Goal: Communication & Community: Answer question/provide support

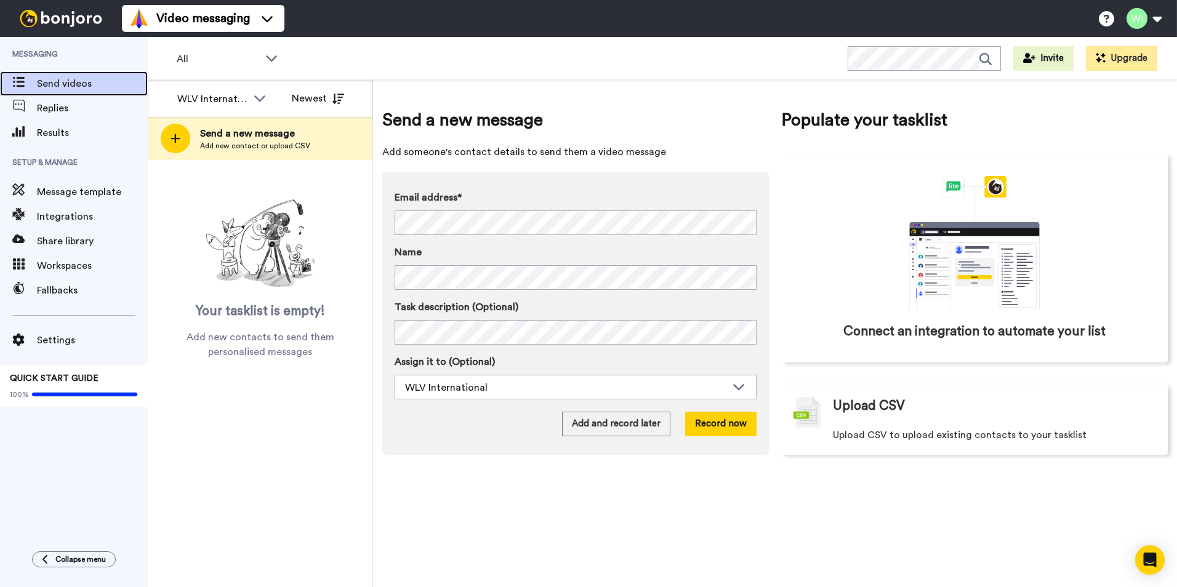
click at [70, 78] on span "Send videos" at bounding box center [92, 83] width 111 height 15
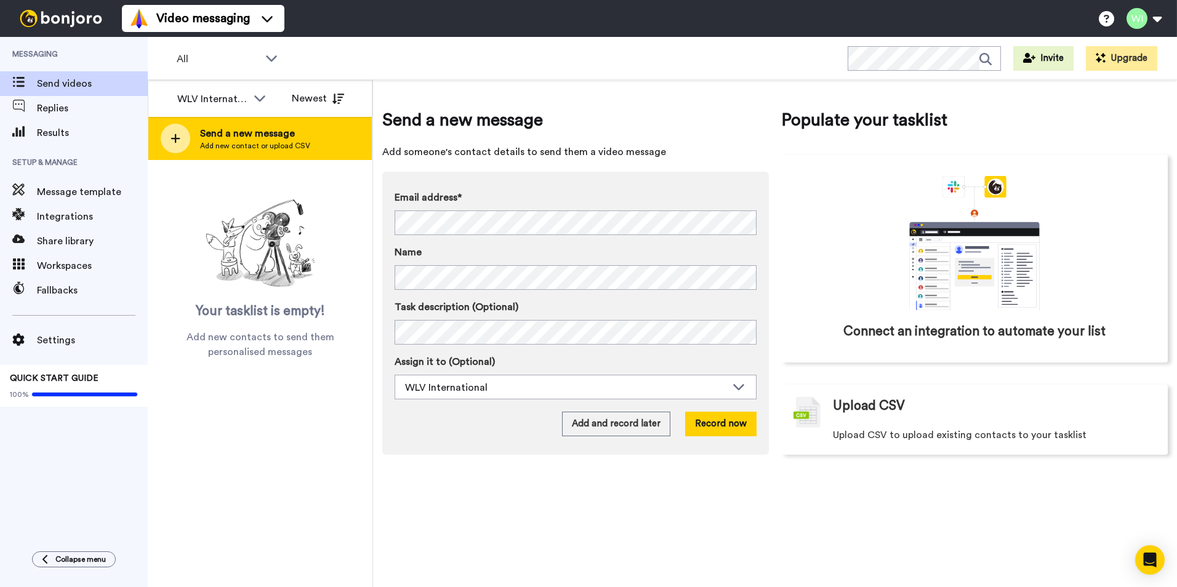
click at [294, 141] on span "Add new contact or upload CSV" at bounding box center [255, 146] width 110 height 10
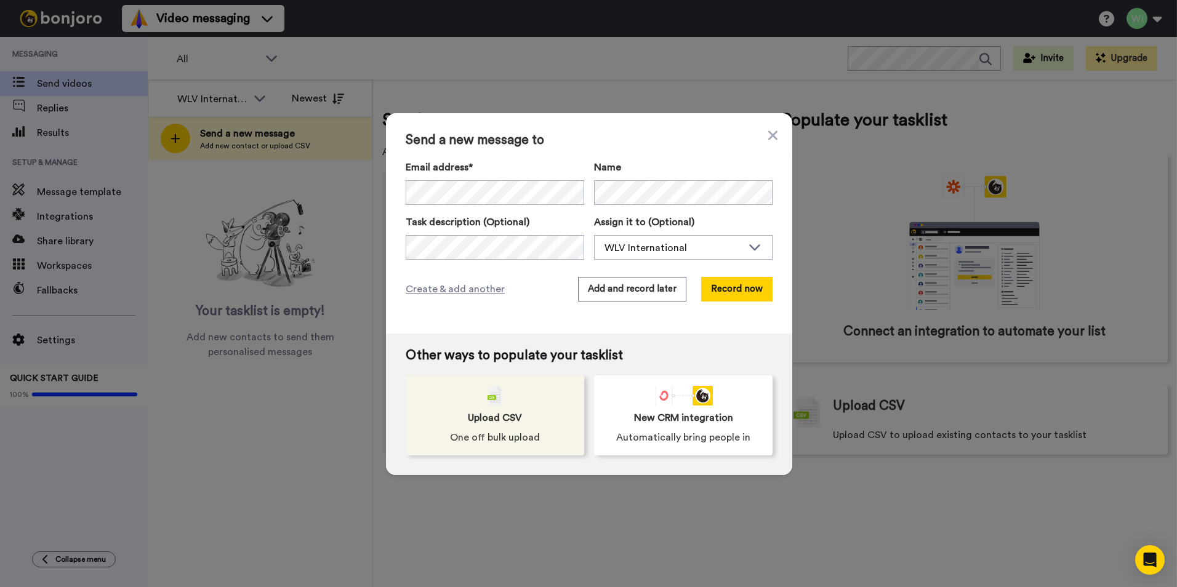
click at [498, 426] on div "Upload CSV One off bulk upload" at bounding box center [495, 415] width 178 height 80
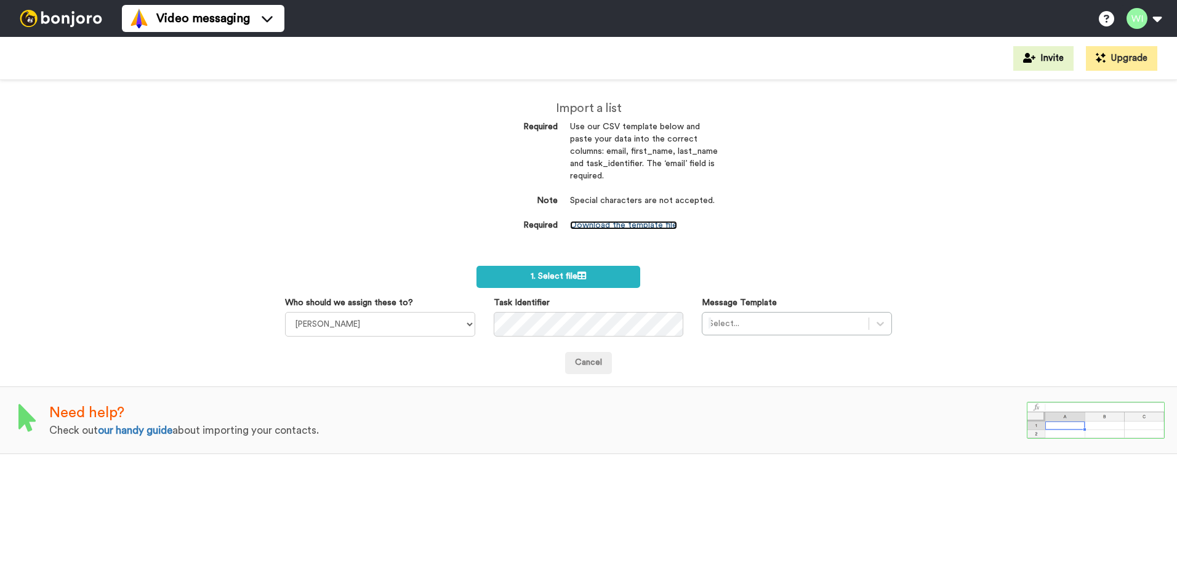
click at [665, 221] on link "Download the template file" at bounding box center [623, 225] width 107 height 9
click at [611, 226] on link "Download the template file" at bounding box center [623, 225] width 107 height 9
click at [636, 224] on link "Download the template file" at bounding box center [623, 225] width 107 height 9
click at [660, 223] on link "Download the template file" at bounding box center [623, 225] width 107 height 9
click at [621, 223] on link "Download the template file" at bounding box center [623, 225] width 107 height 9
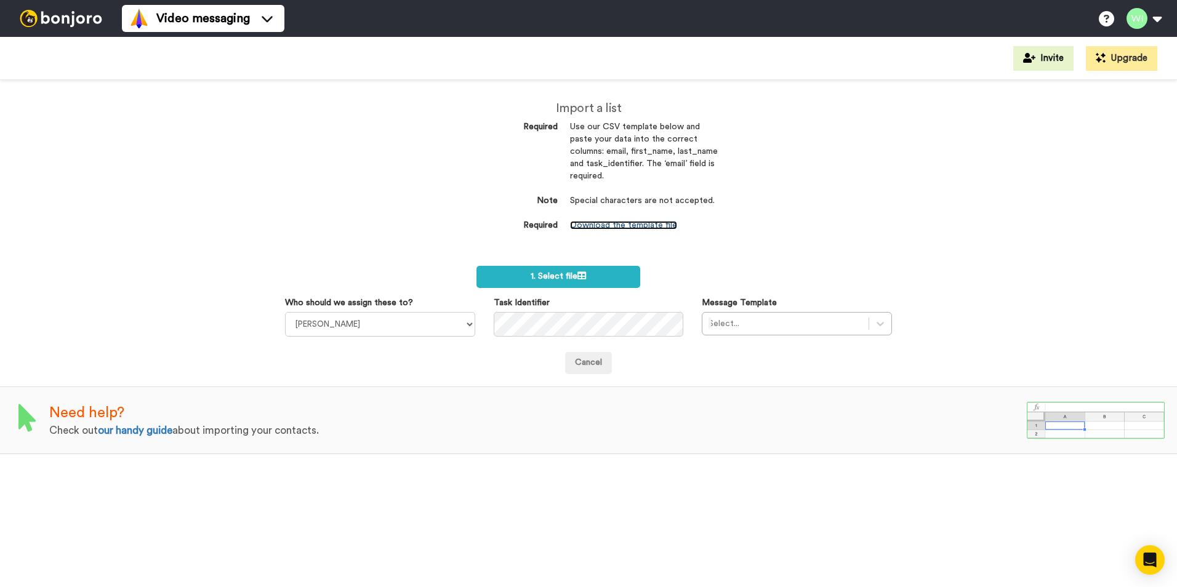
click at [615, 228] on link "Download the template file" at bounding box center [623, 225] width 107 height 9
click at [616, 228] on link "Download the template file" at bounding box center [623, 225] width 107 height 9
click at [383, 190] on div "Import a list Required Use our CSV template below and paste your data into the …" at bounding box center [588, 333] width 1177 height 507
click at [463, 324] on select "Laura Wright Amarjit Duggal WLV Academic (FSE) Divandra Birla Bolutife Ademokoy…" at bounding box center [380, 324] width 190 height 25
select select "d575366b-34de-4d4d-ba6c-d2d11e507584"
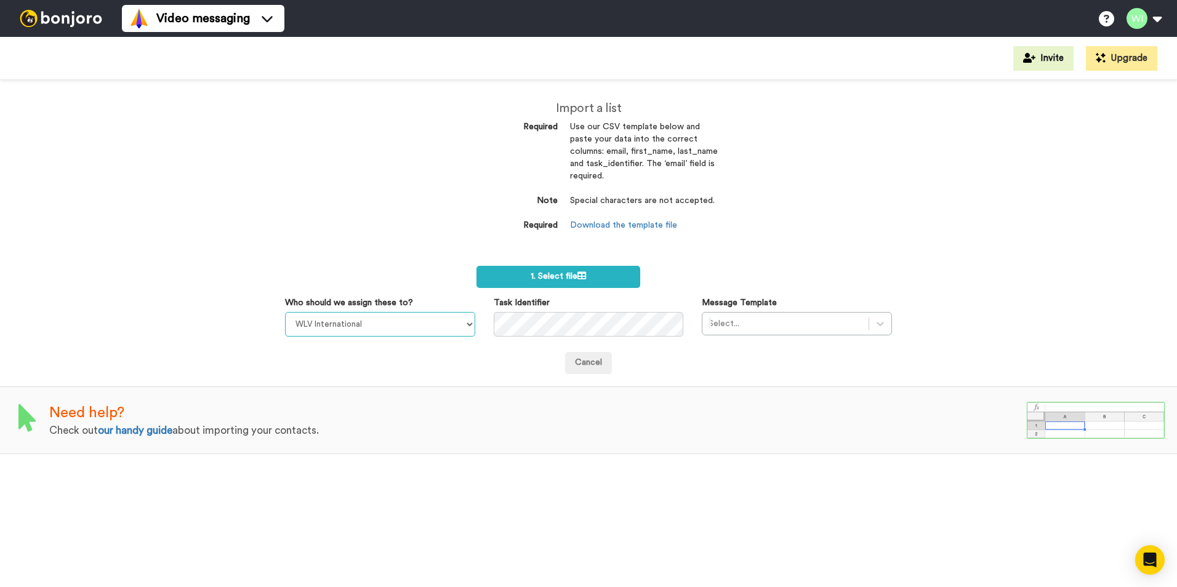
click at [285, 312] on select "Laura Wright Amarjit Duggal WLV Academic (FSE) Divandra Birla Bolutife Ademokoy…" at bounding box center [380, 324] width 190 height 25
click at [876, 321] on icon at bounding box center [880, 324] width 12 height 12
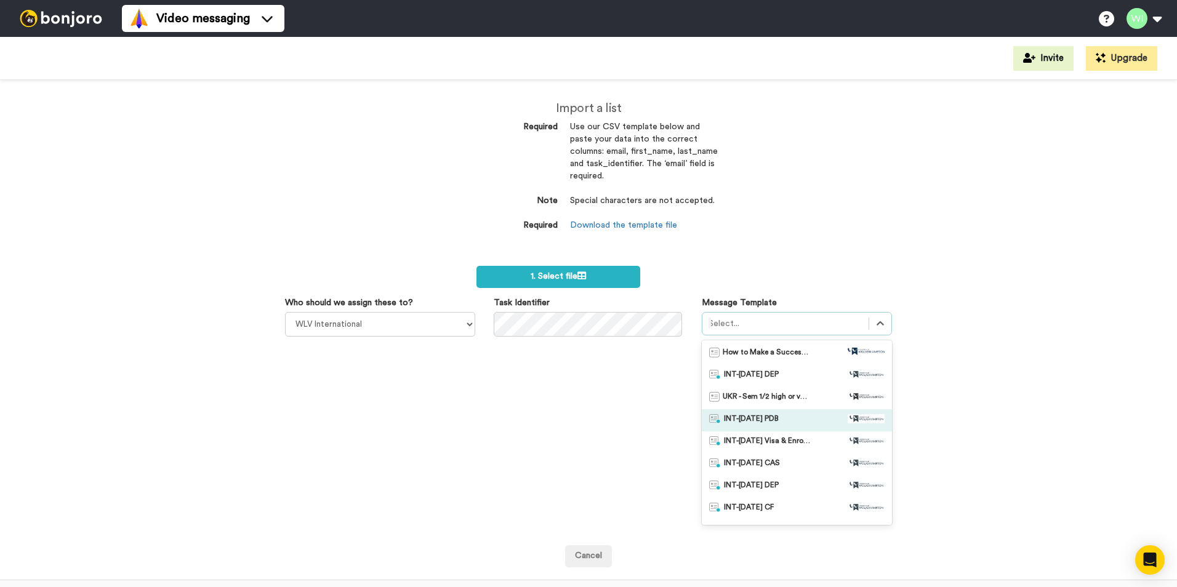
scroll to position [62, 0]
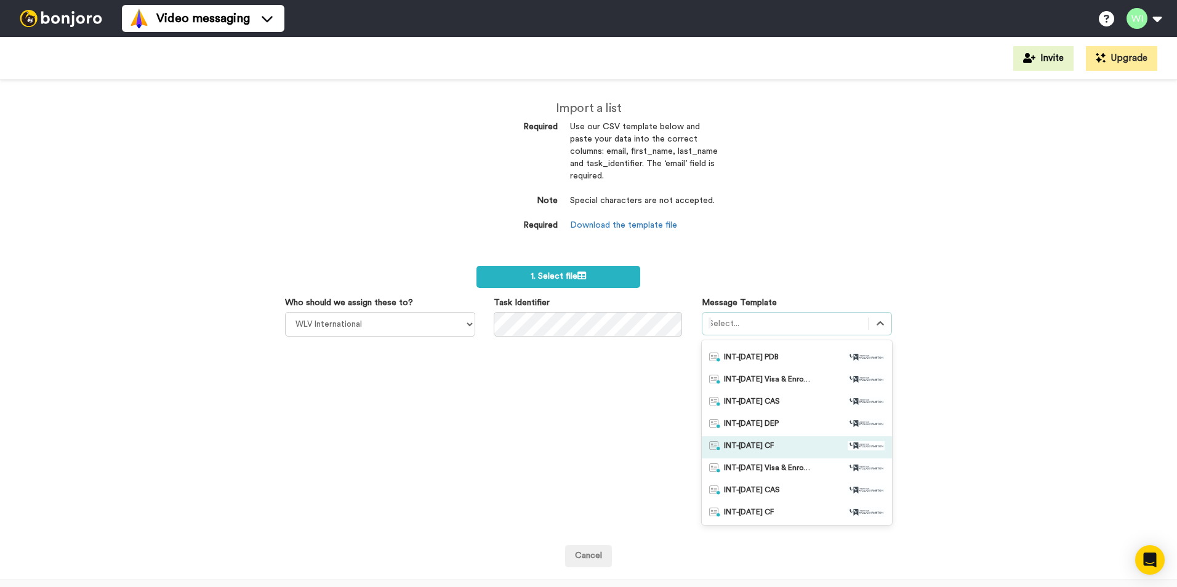
click at [793, 445] on div "INT-Jan 26 CF" at bounding box center [796, 447] width 175 height 12
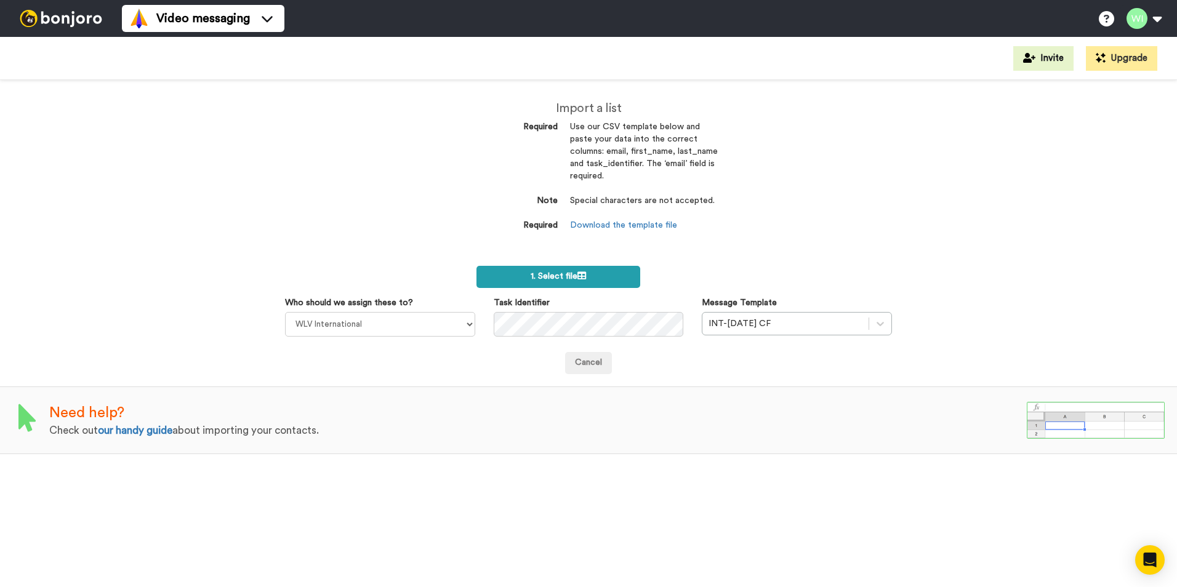
click at [596, 277] on label "1. Select file" at bounding box center [558, 277] width 164 height 22
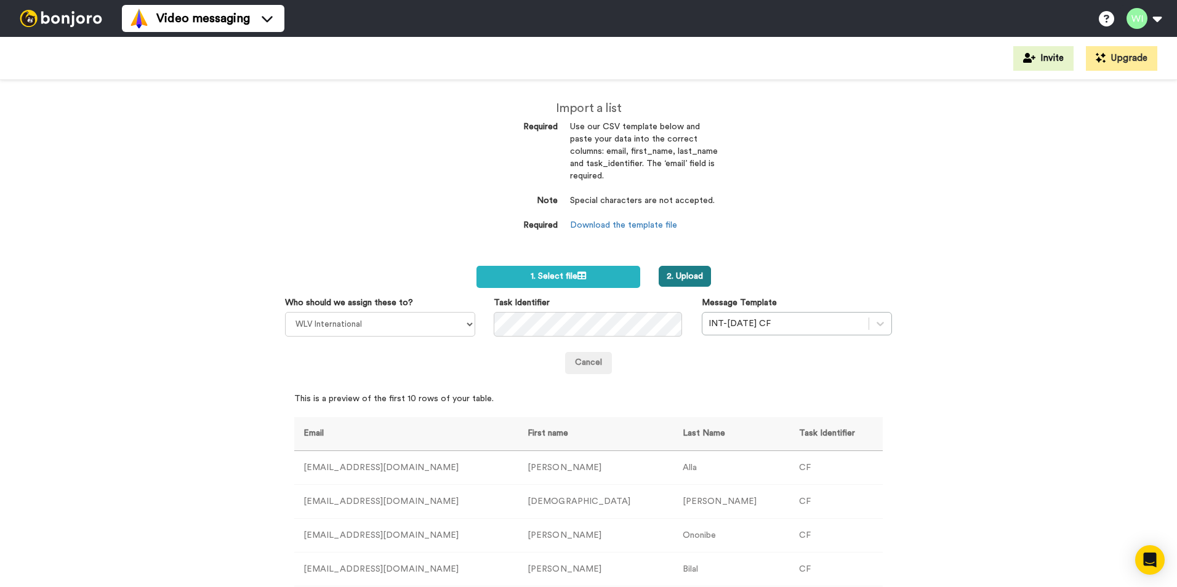
click at [676, 277] on button "2. Upload" at bounding box center [684, 276] width 52 height 21
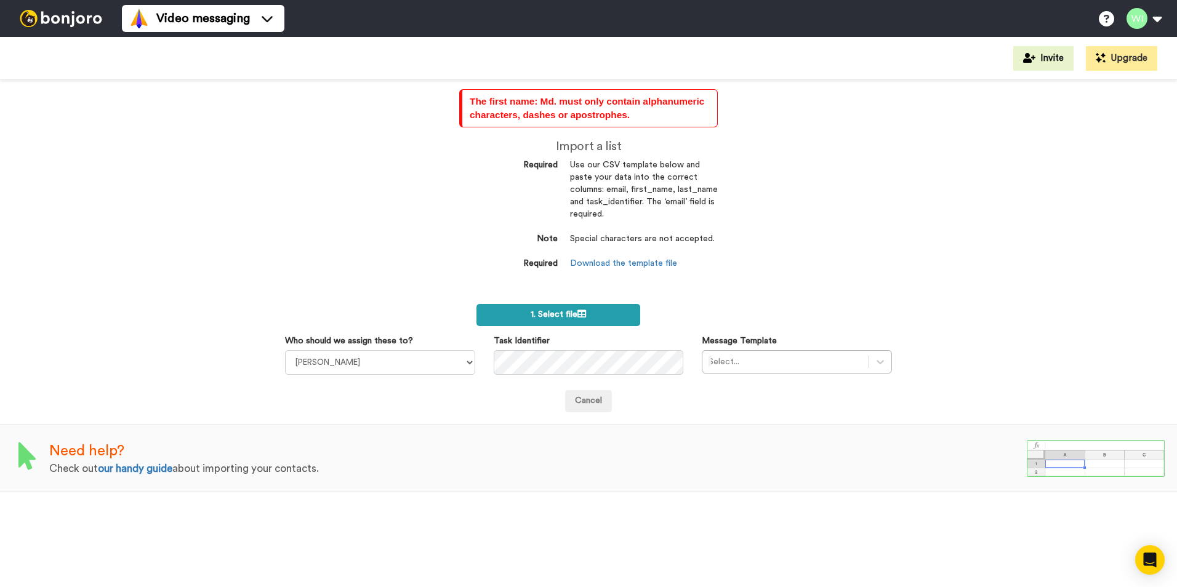
click at [543, 318] on span "1. Select file" at bounding box center [557, 314] width 55 height 9
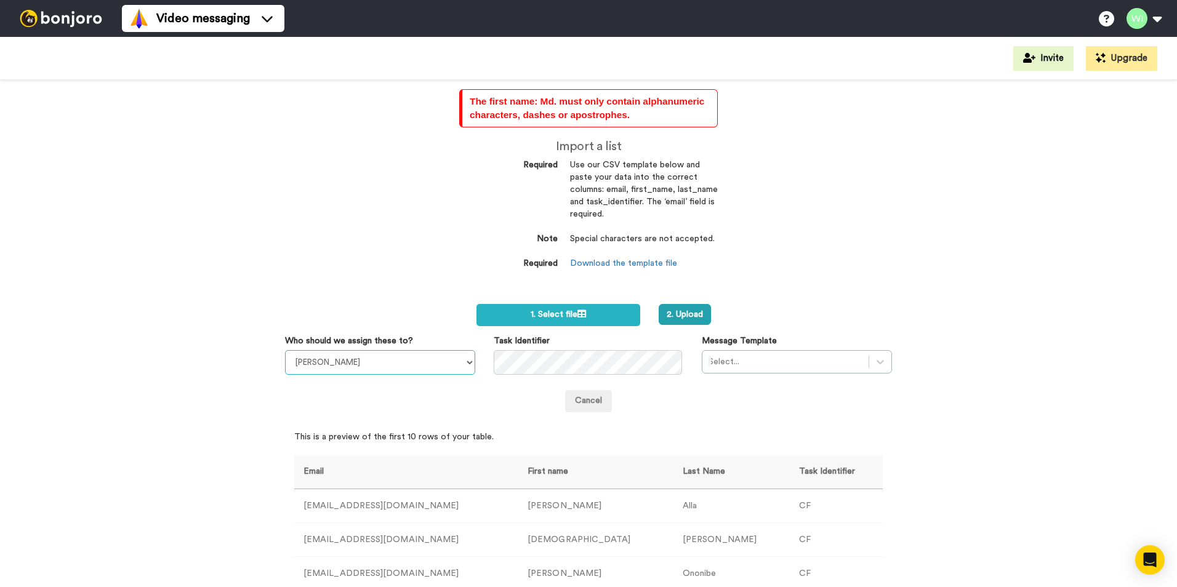
click at [465, 361] on select "Laura Wright Amarjit Duggal WLV Academic (FSE) Divandra Birla Bolutife Ademokoy…" at bounding box center [380, 362] width 190 height 25
select select "d575366b-34de-4d4d-ba6c-d2d11e507584"
click at [285, 350] on select "Laura Wright Amarjit Duggal WLV Academic (FSE) Divandra Birla Bolutife Ademokoy…" at bounding box center [380, 362] width 190 height 25
click at [882, 369] on div at bounding box center [880, 362] width 22 height 22
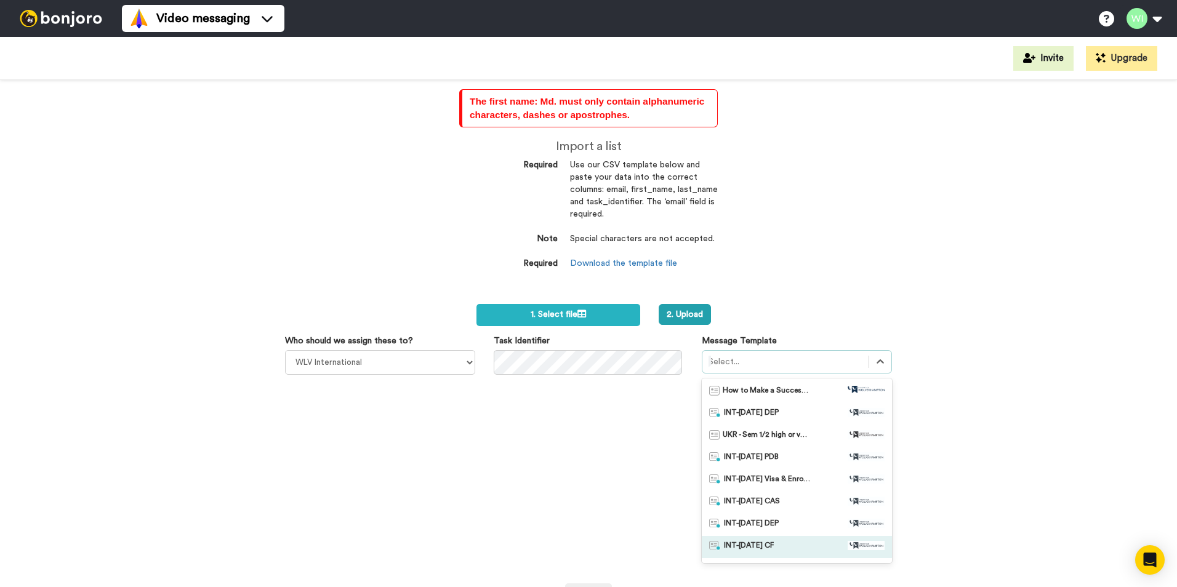
click at [791, 547] on div "INT-Jan 26 CF" at bounding box center [796, 547] width 175 height 12
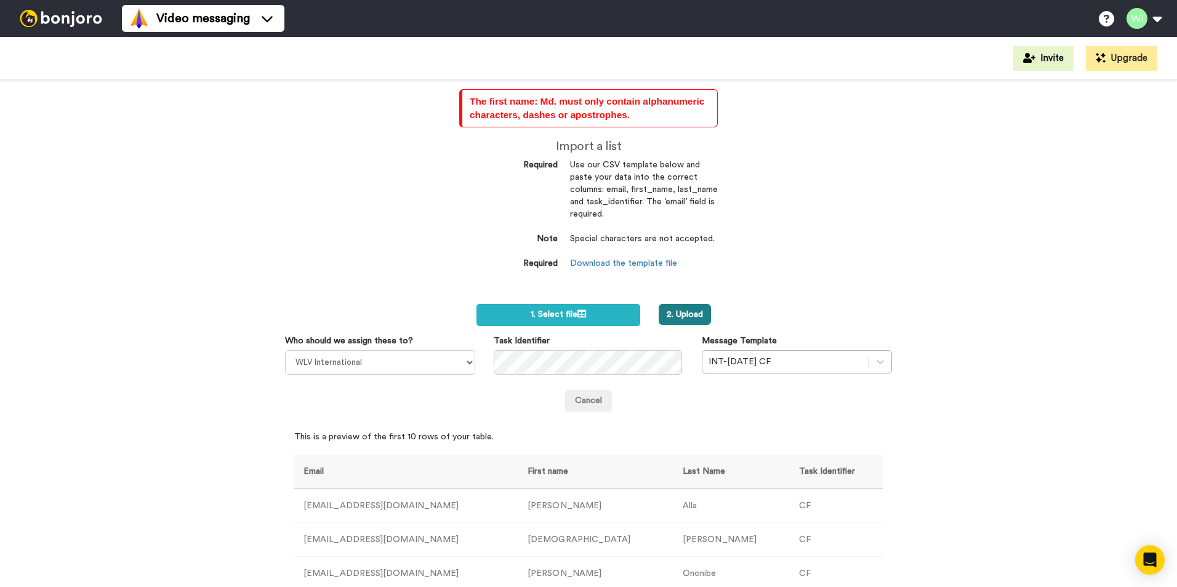
click at [673, 311] on button "2. Upload" at bounding box center [684, 314] width 52 height 21
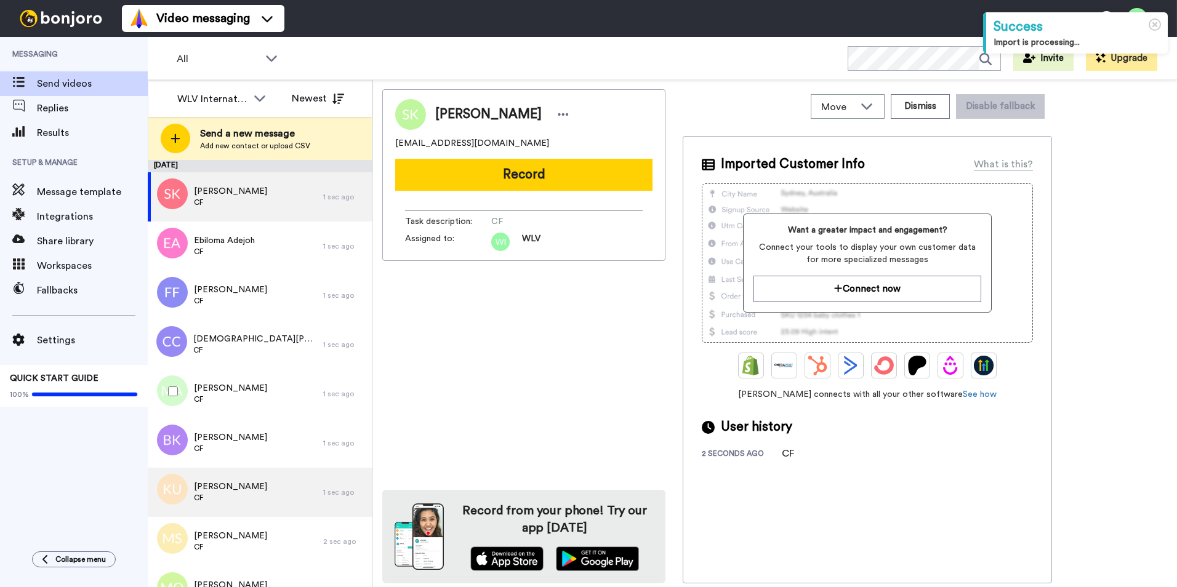
scroll to position [176, 0]
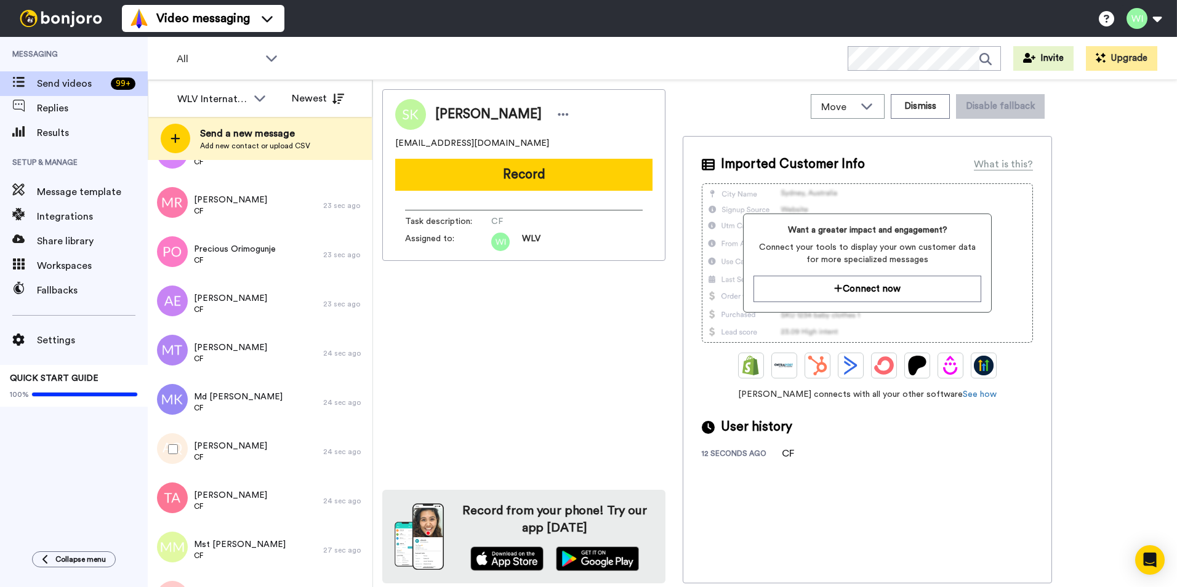
scroll to position [7463, 0]
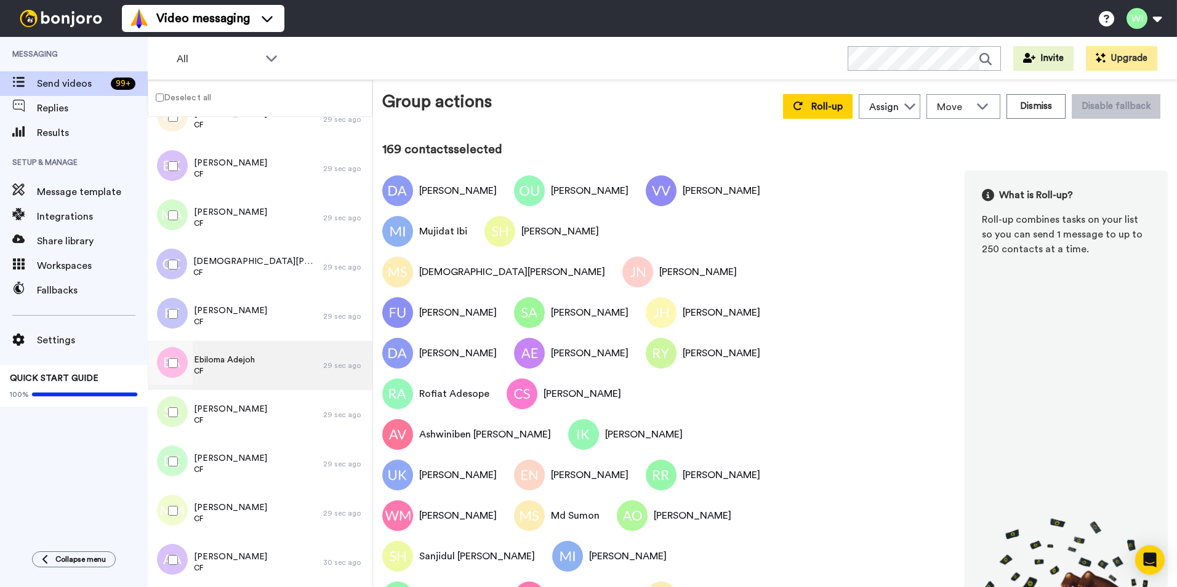
scroll to position [8355, 0]
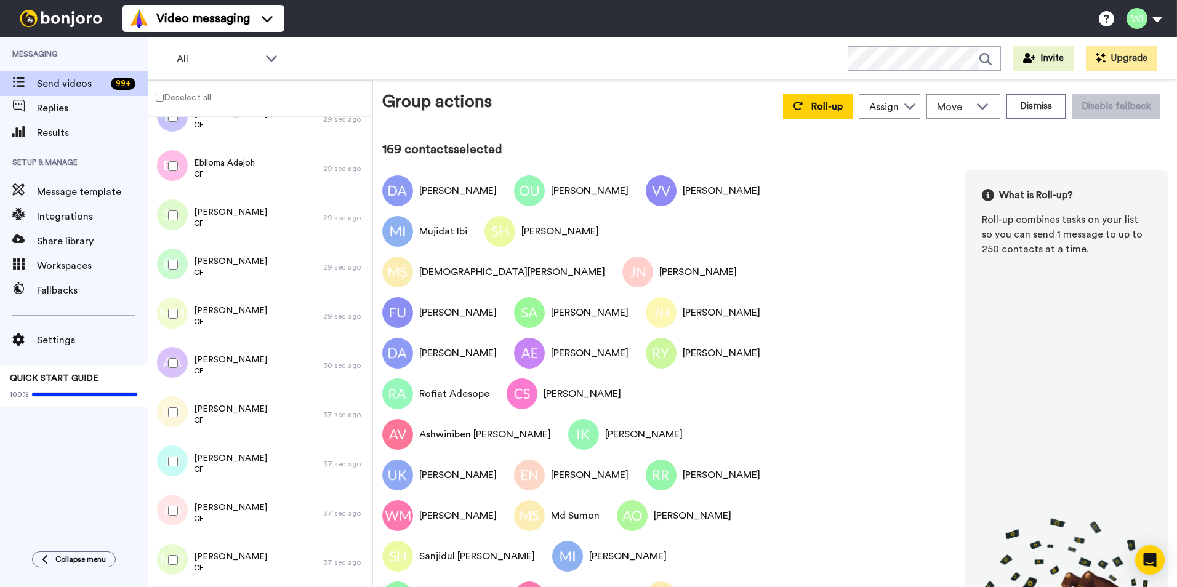
click at [180, 412] on div at bounding box center [170, 412] width 44 height 43
click at [170, 452] on div at bounding box center [170, 461] width 44 height 43
click at [167, 546] on div at bounding box center [170, 559] width 44 height 43
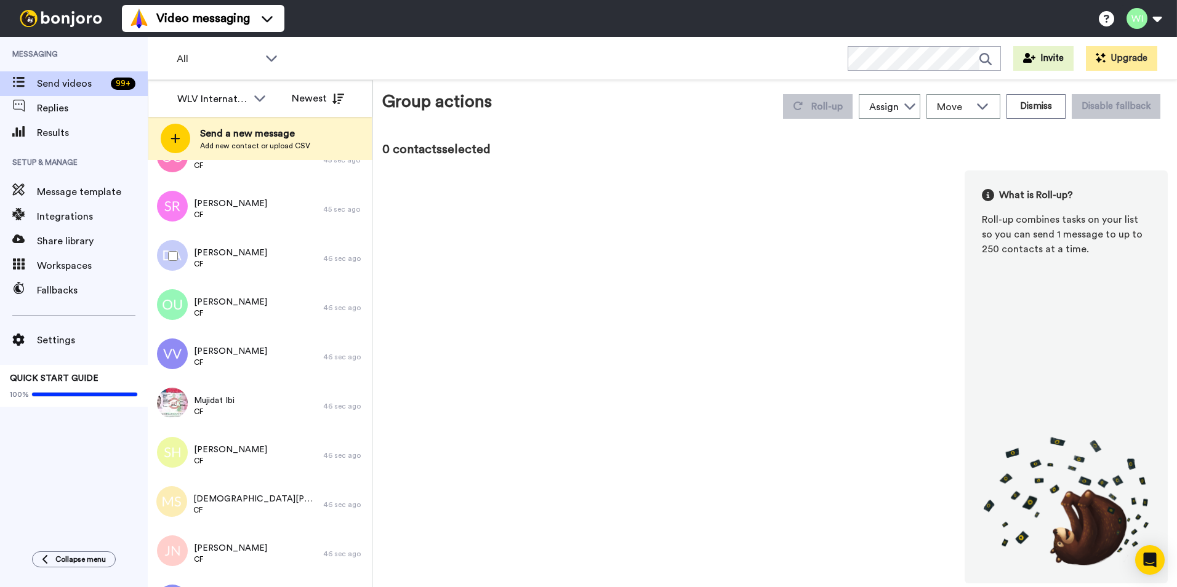
scroll to position [816, 0]
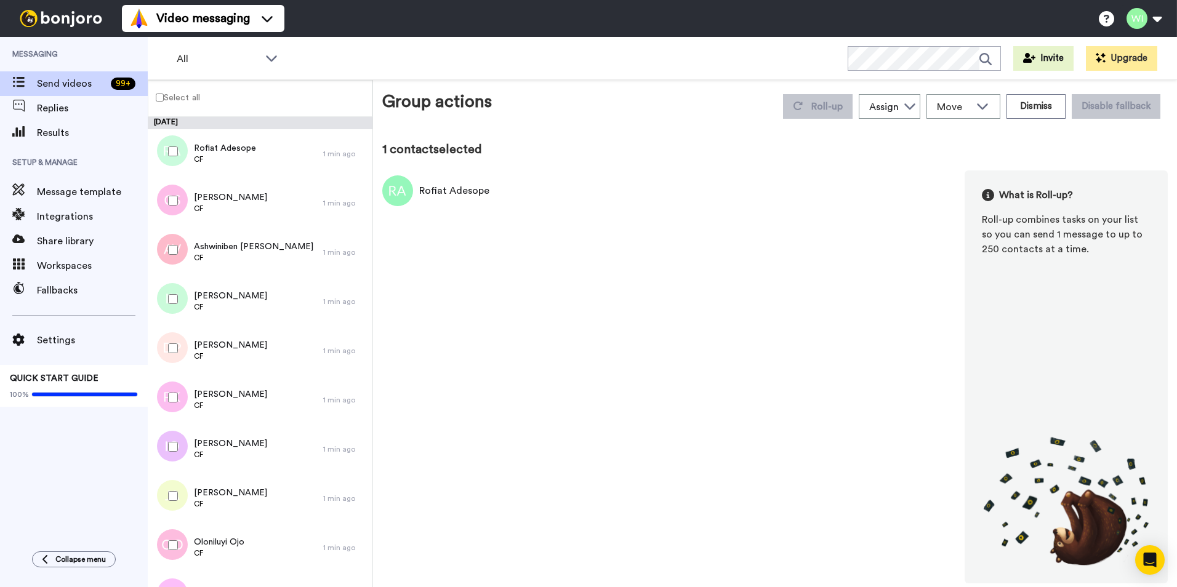
click at [157, 92] on label "Select all" at bounding box center [174, 97] width 52 height 15
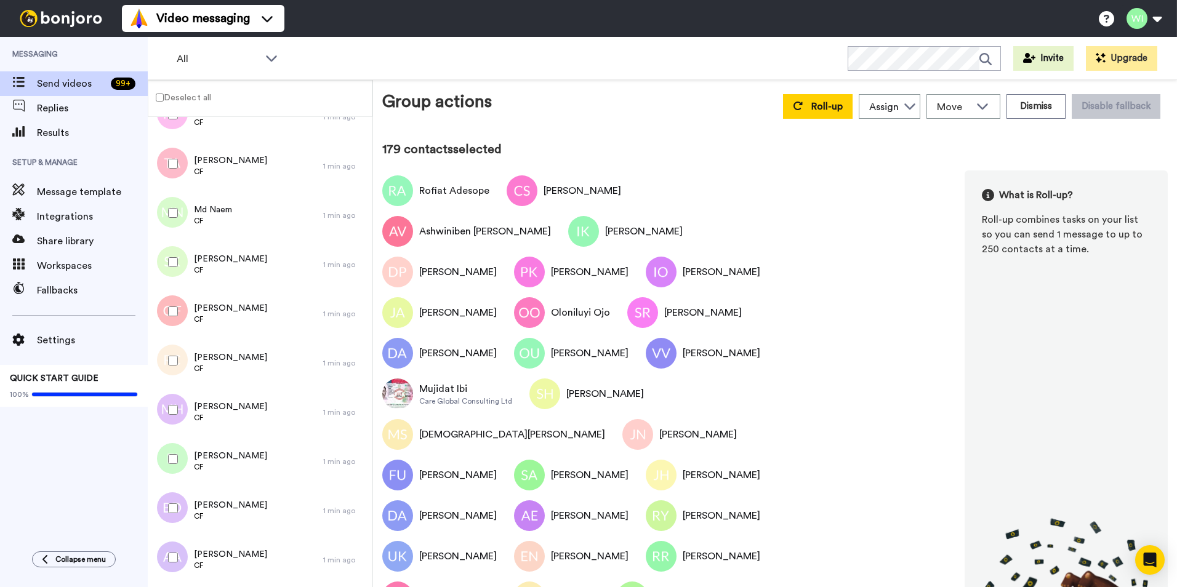
scroll to position [2339, 0]
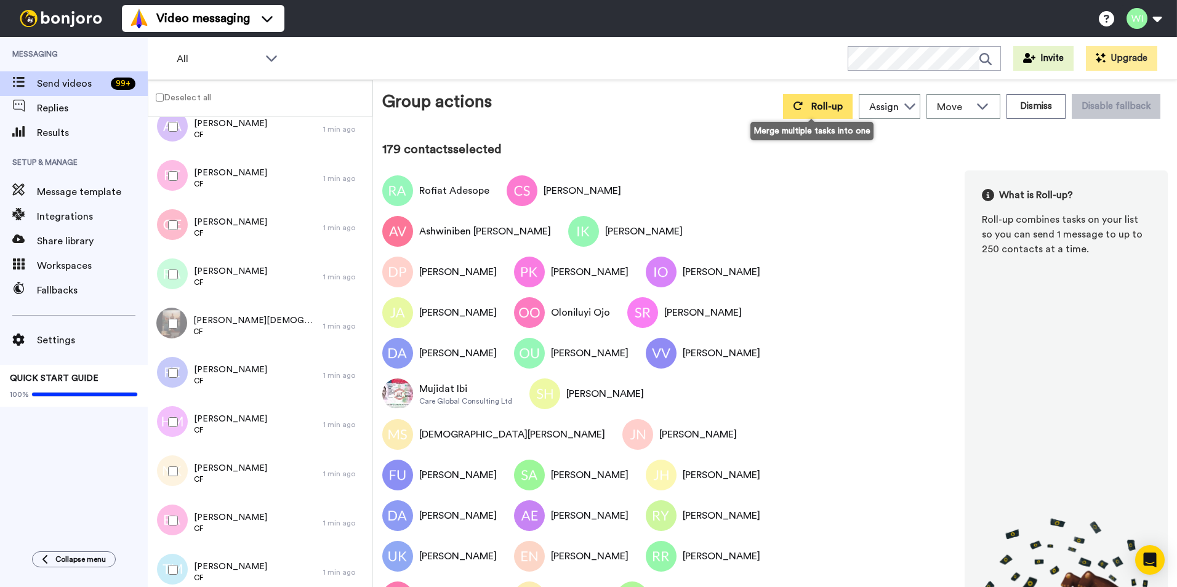
click at [835, 110] on span "Roll-up" at bounding box center [826, 107] width 31 height 10
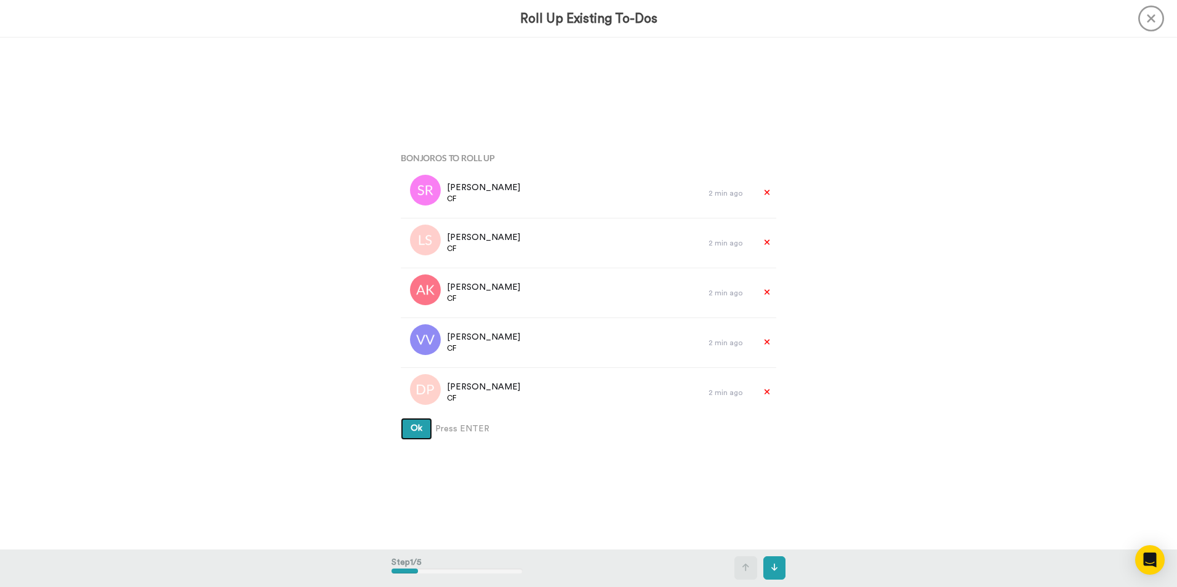
click at [418, 424] on span "Ok" at bounding box center [416, 428] width 12 height 9
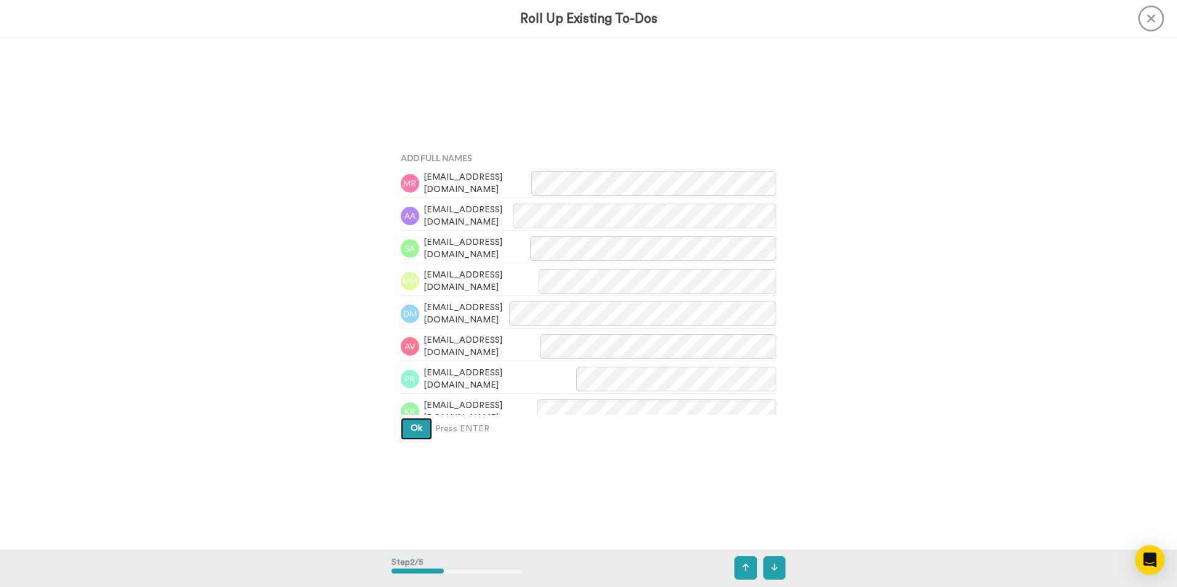
click at [418, 424] on span "Ok" at bounding box center [416, 428] width 12 height 9
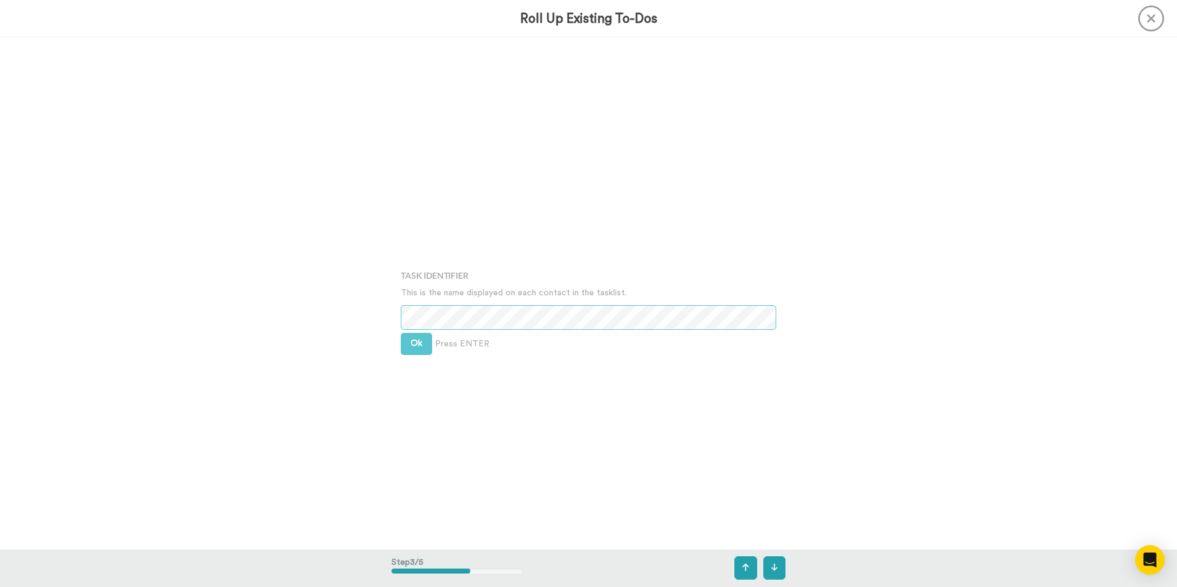
scroll to position [1024, 0]
click at [412, 329] on span "Ok" at bounding box center [416, 326] width 12 height 9
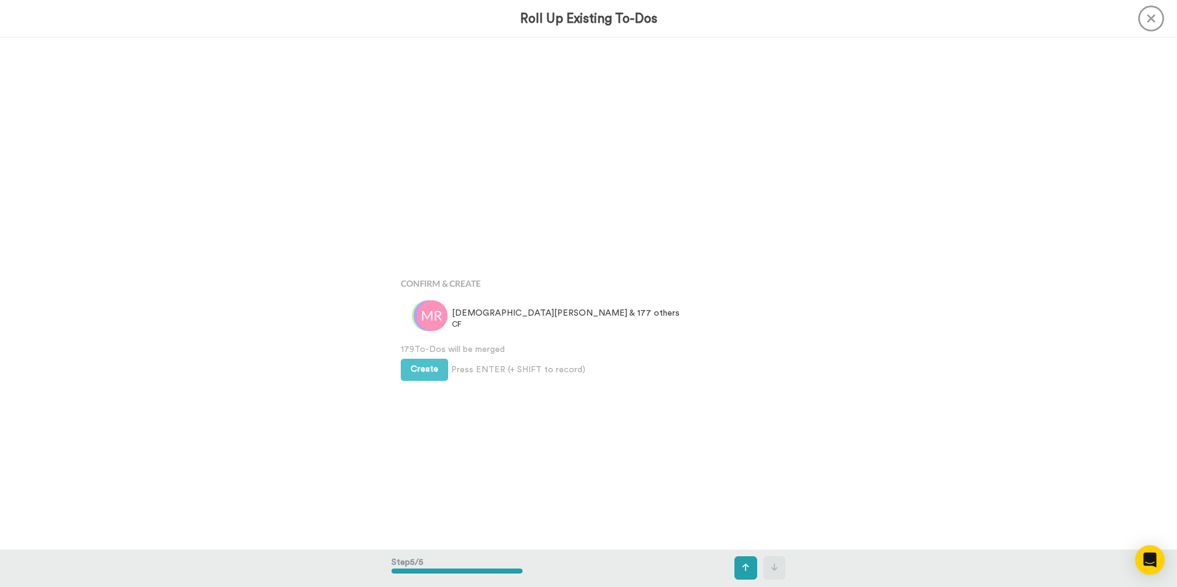
scroll to position [2047, 0]
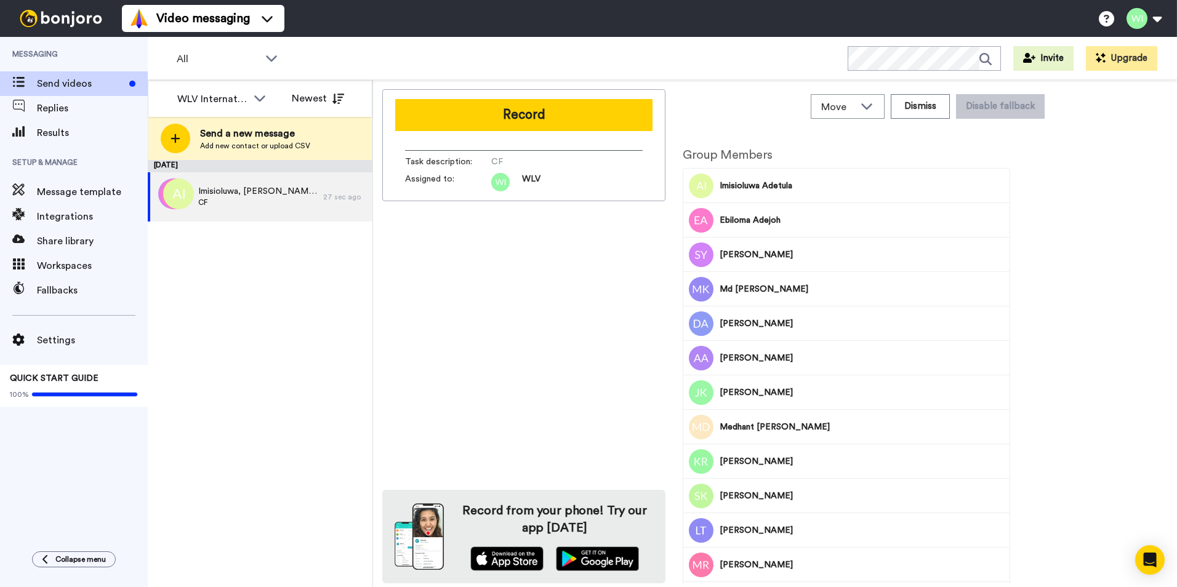
drag, startPoint x: 450, startPoint y: 119, endPoint x: 64, endPoint y: 252, distance: 408.3
click at [450, 119] on button "Record" at bounding box center [523, 115] width 257 height 32
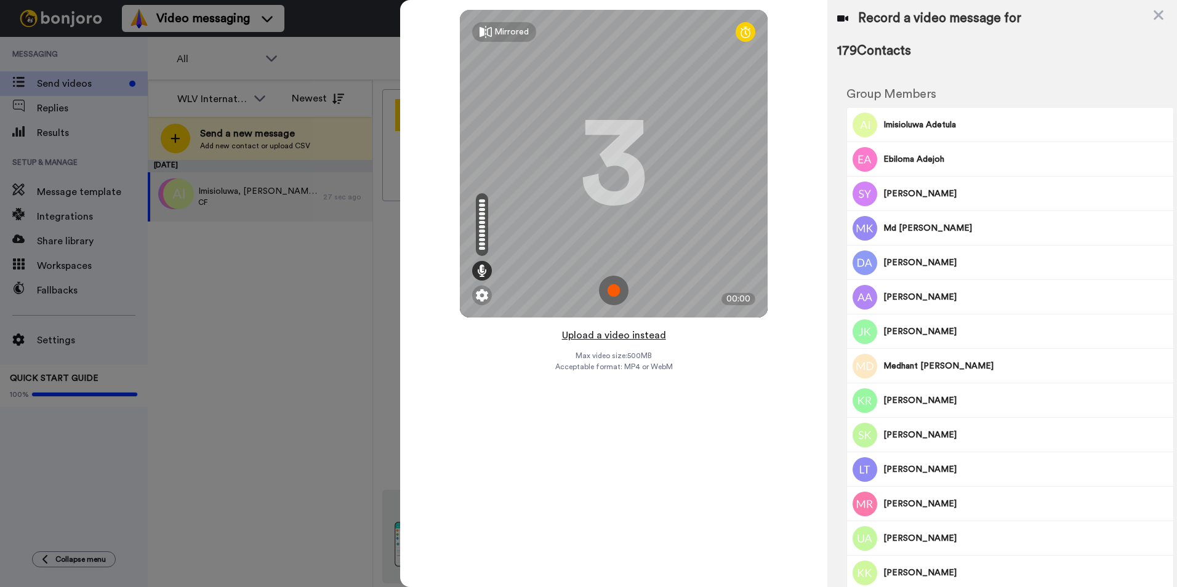
click at [642, 337] on button "Upload a video instead" at bounding box center [613, 335] width 111 height 16
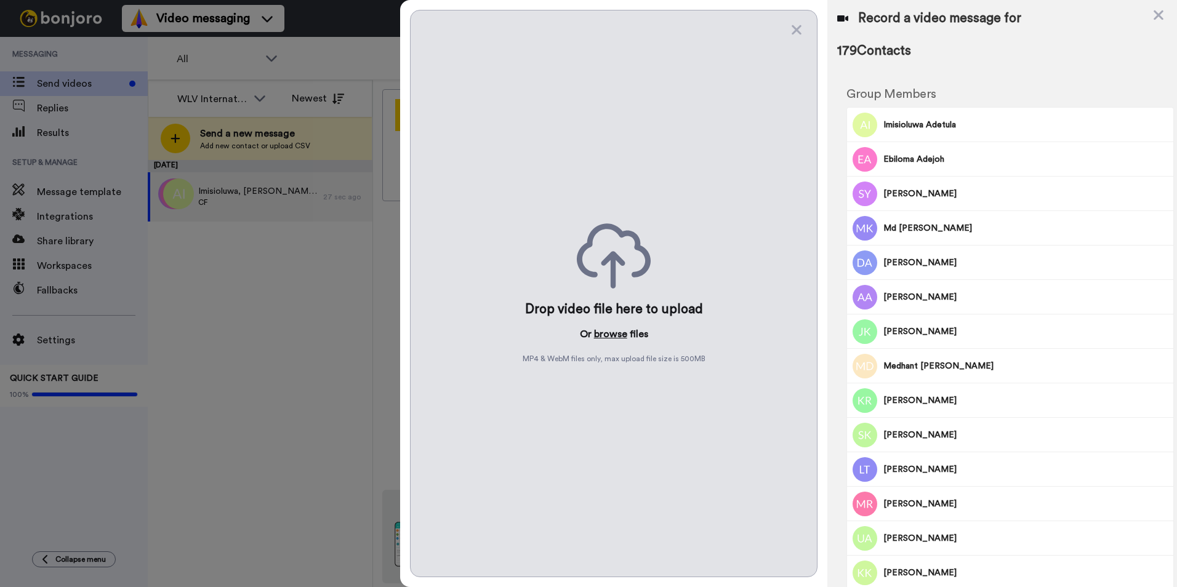
click at [610, 331] on button "browse" at bounding box center [610, 334] width 33 height 15
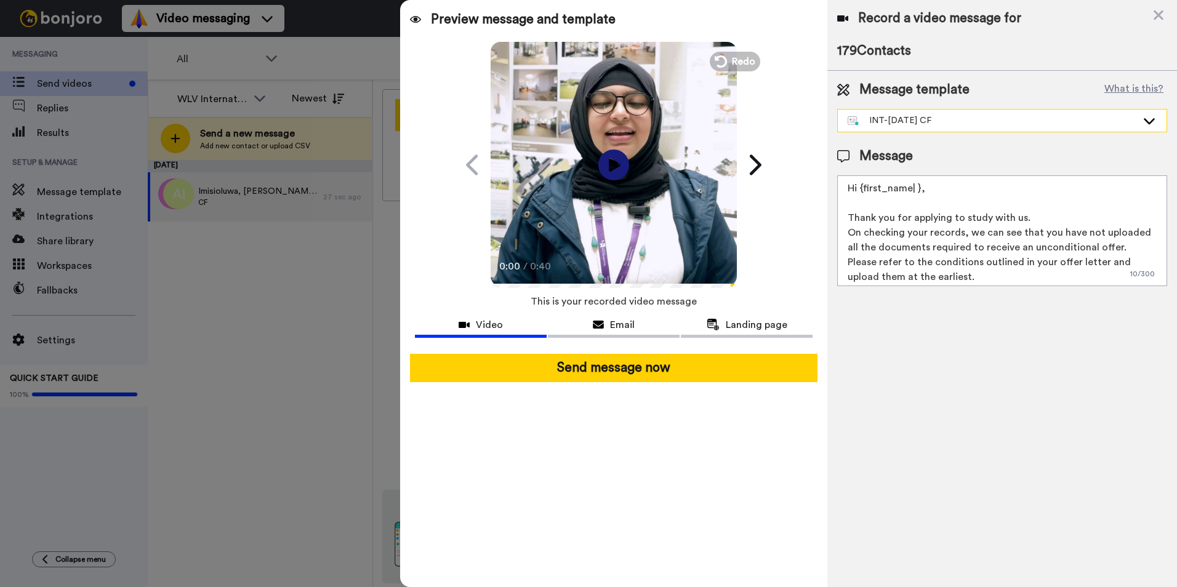
click at [1103, 124] on div "INT-Nov 25 CF" at bounding box center [991, 120] width 289 height 12
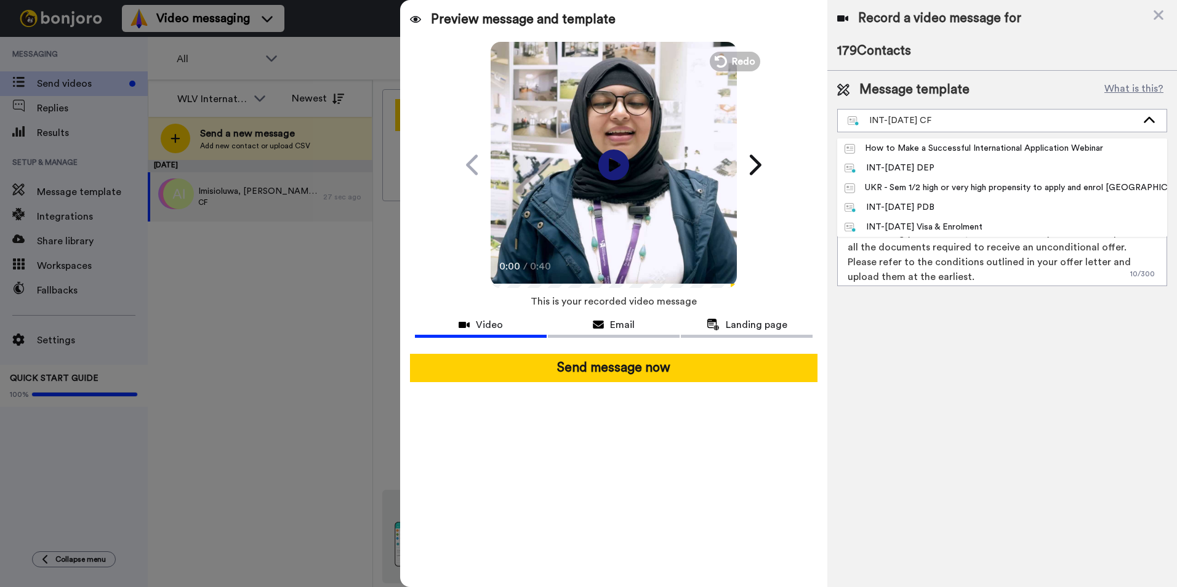
scroll to position [123, 0]
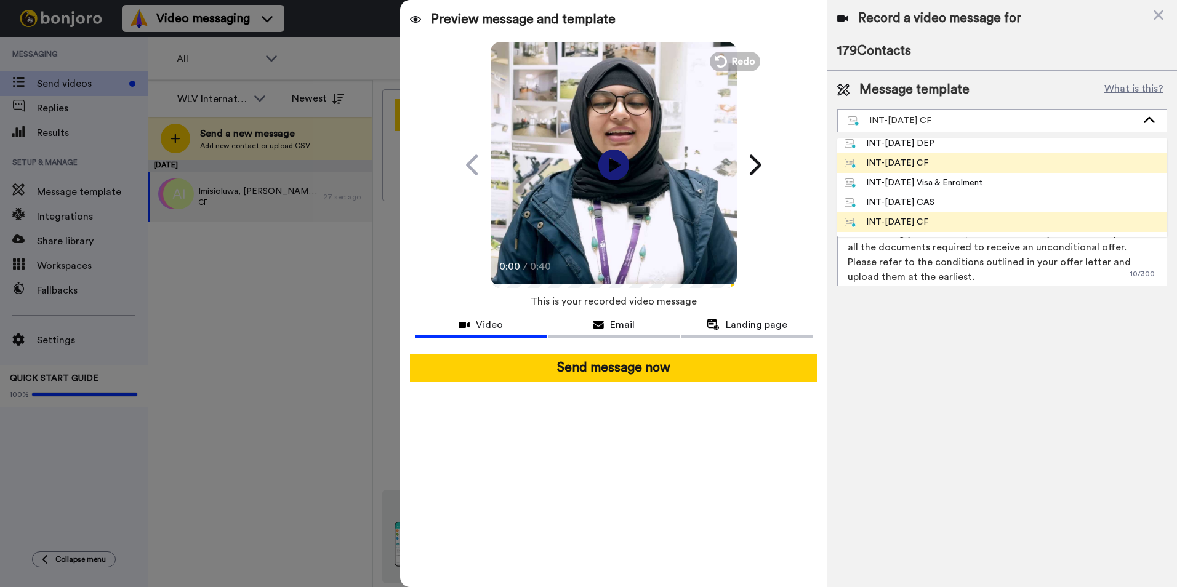
click at [921, 164] on div "INT-Jan 26 CF" at bounding box center [886, 163] width 84 height 12
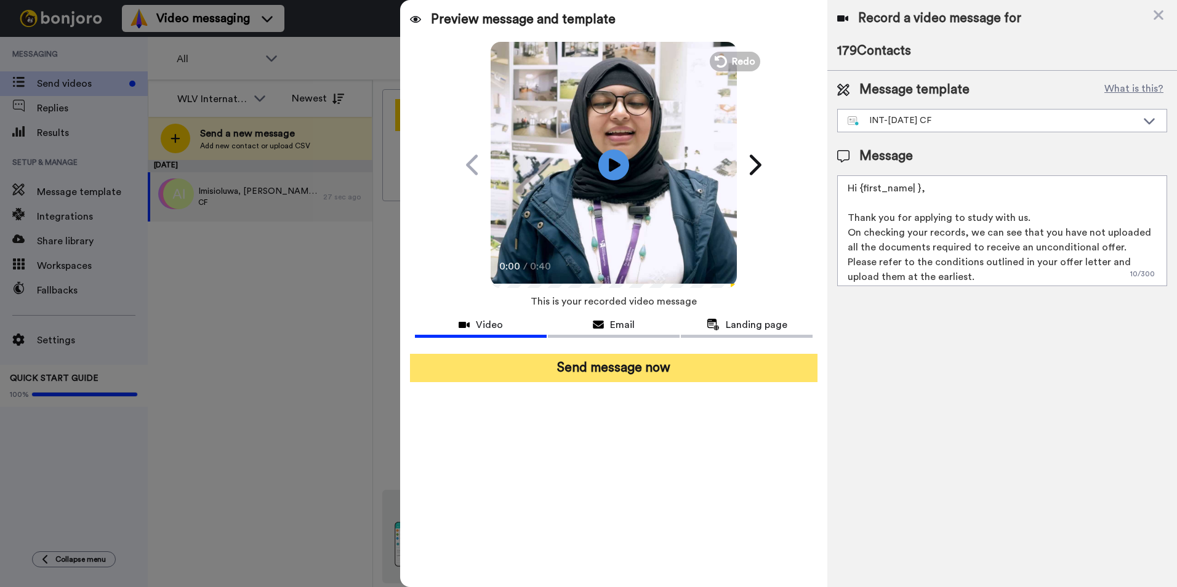
click at [711, 374] on button "Send message now" at bounding box center [613, 368] width 407 height 28
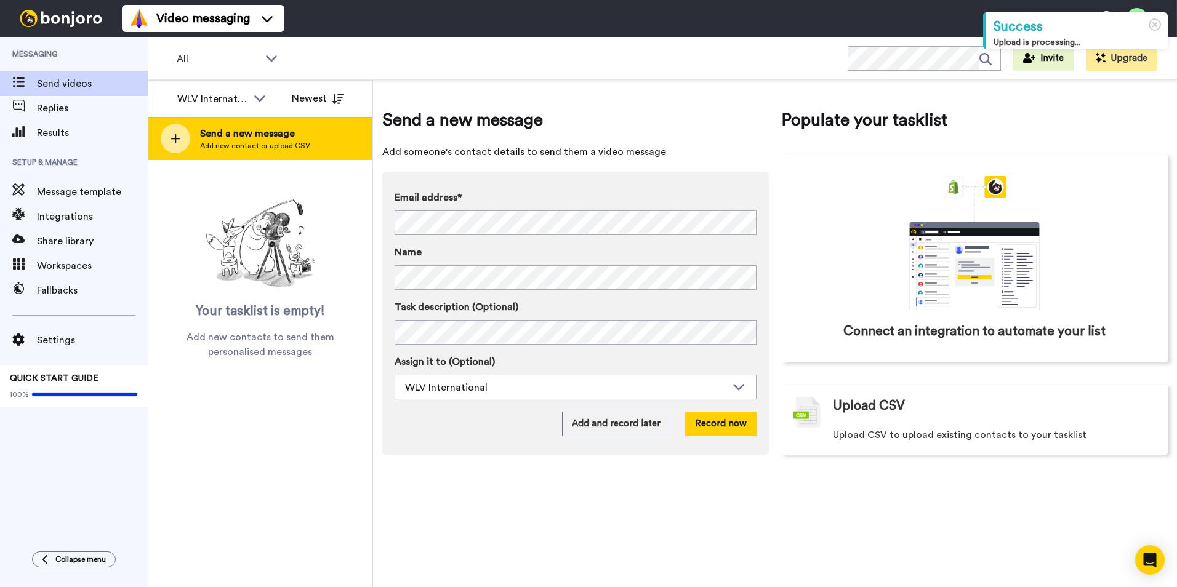
click at [206, 149] on span "Add new contact or upload CSV" at bounding box center [255, 146] width 110 height 10
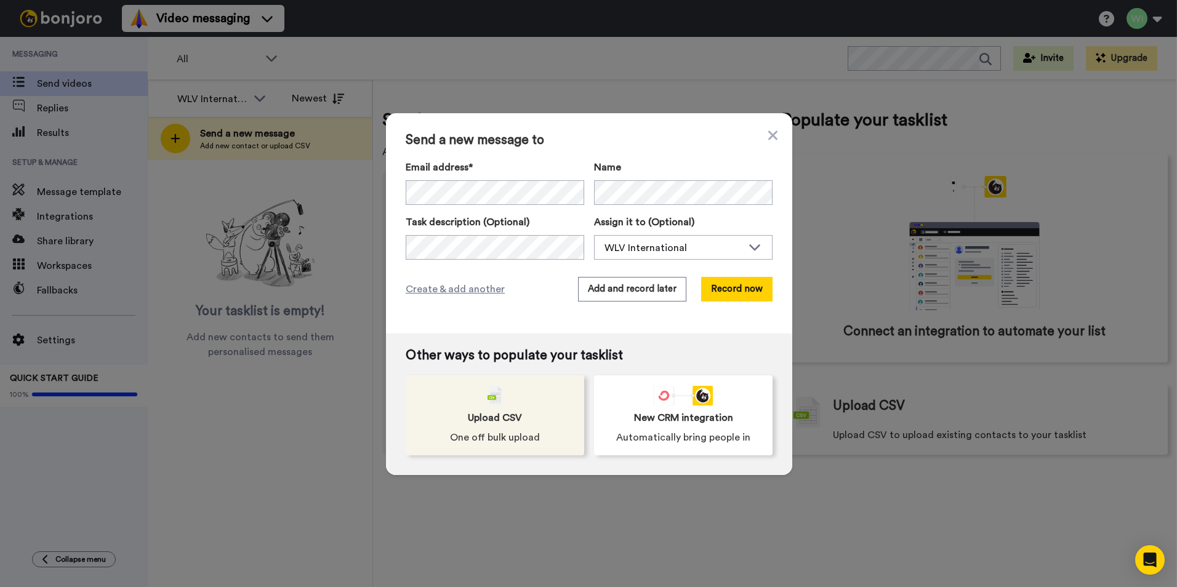
click at [536, 415] on div "Upload CSV One off bulk upload" at bounding box center [495, 415] width 178 height 80
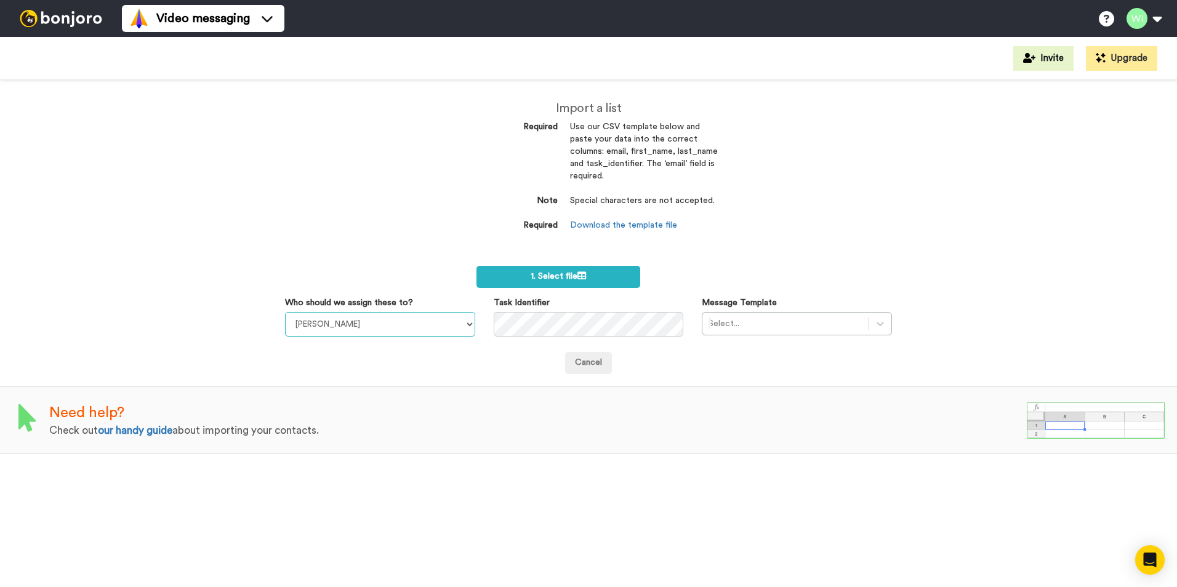
click at [470, 331] on select "[PERSON_NAME] [PERSON_NAME] WLV Academic (FSE) [PERSON_NAME] Ademokoya UK Recru…" at bounding box center [380, 324] width 190 height 25
select select "d575366b-34de-4d4d-ba6c-d2d11e507584"
click at [285, 312] on select "[PERSON_NAME] [PERSON_NAME] WLV Academic (FSE) [PERSON_NAME] Ademokoya UK Recru…" at bounding box center [380, 324] width 190 height 25
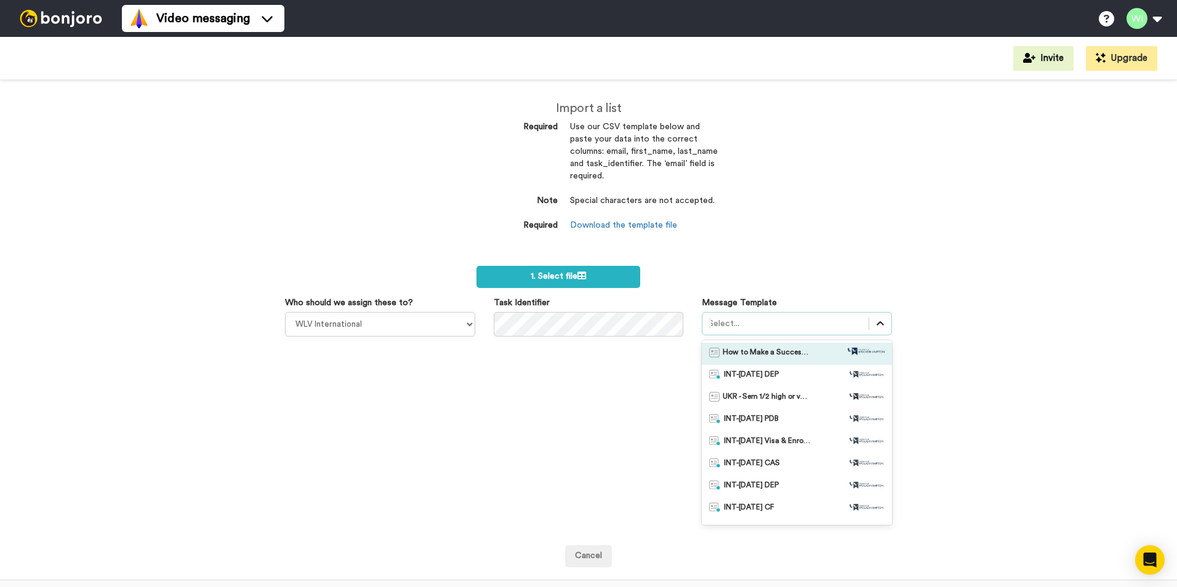
click at [875, 318] on icon at bounding box center [880, 324] width 12 height 12
click at [770, 511] on div "INT-Jan 26 CF" at bounding box center [796, 509] width 175 height 12
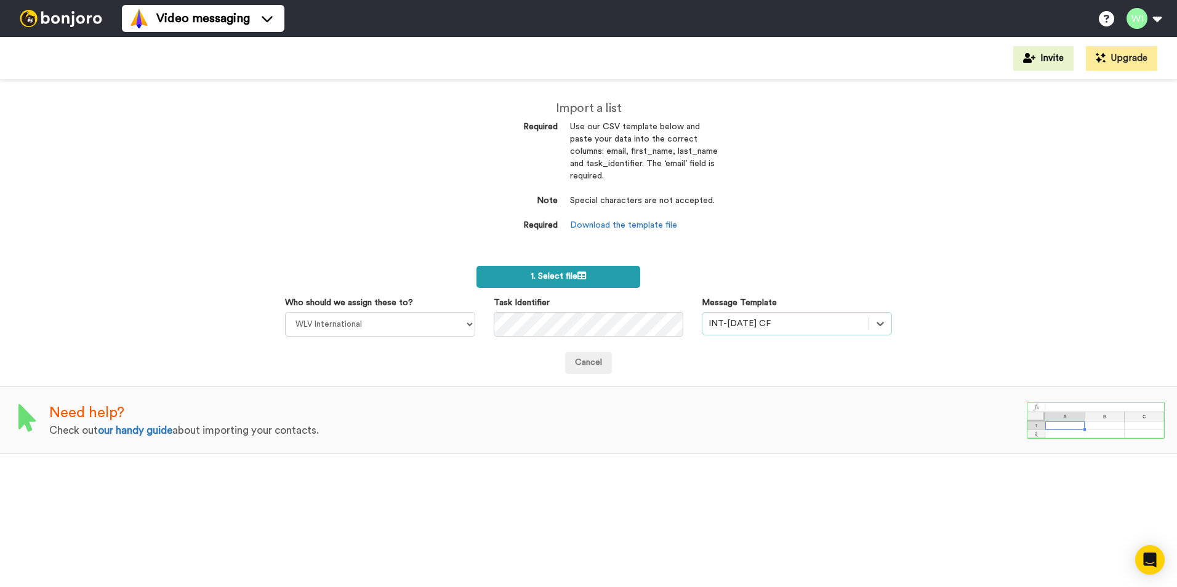
click at [576, 281] on label "1. Select file" at bounding box center [558, 277] width 164 height 22
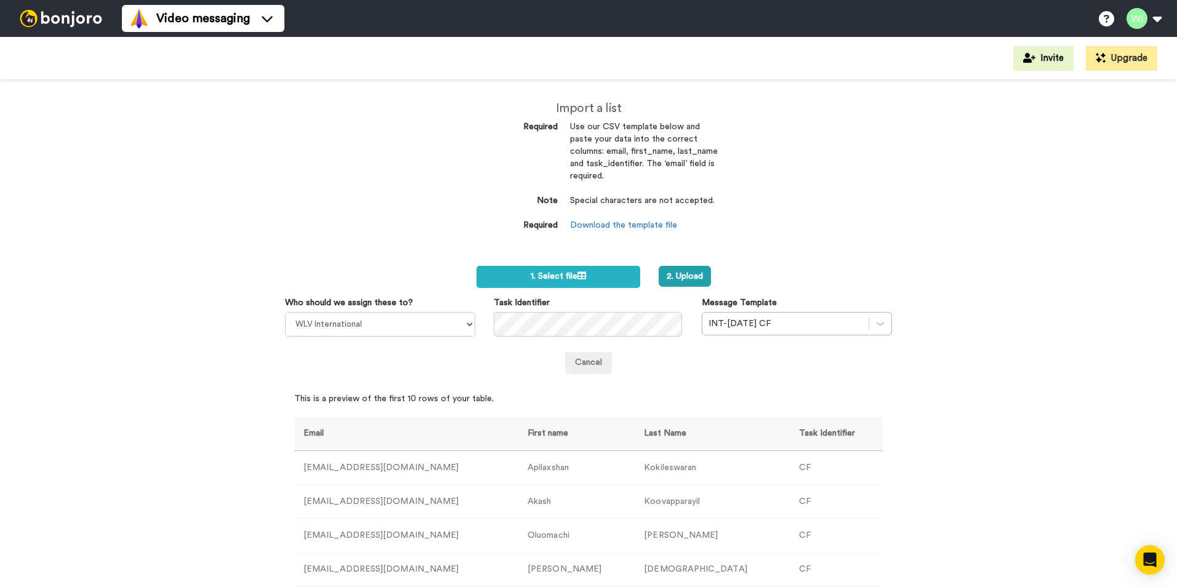
click at [649, 276] on div "2. Upload" at bounding box center [750, 276] width 202 height 21
click at [660, 270] on button "2. Upload" at bounding box center [684, 276] width 52 height 21
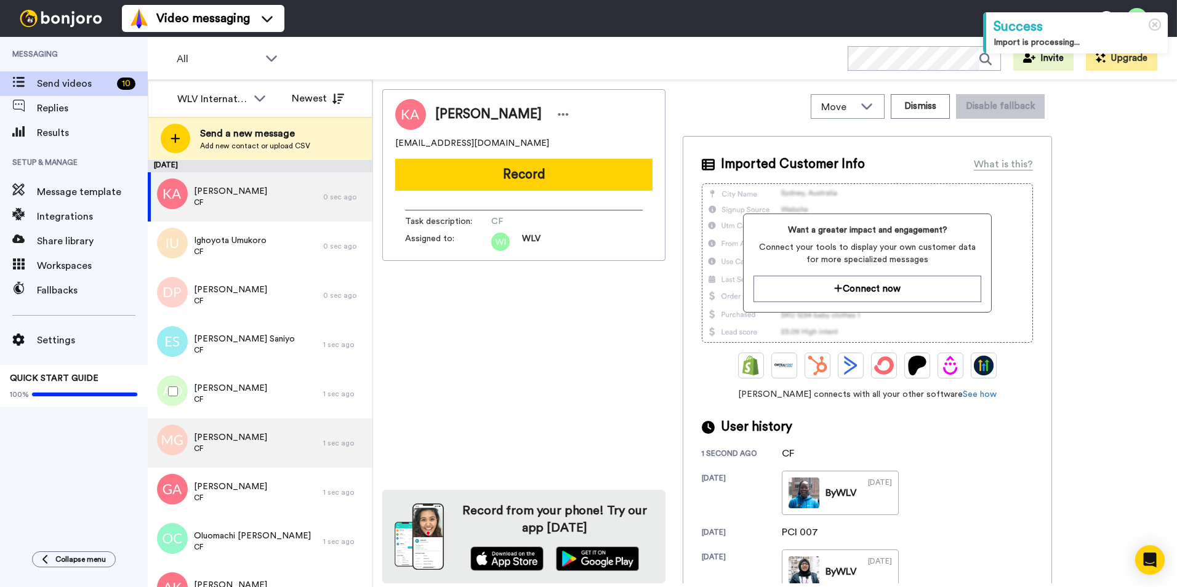
scroll to position [78, 0]
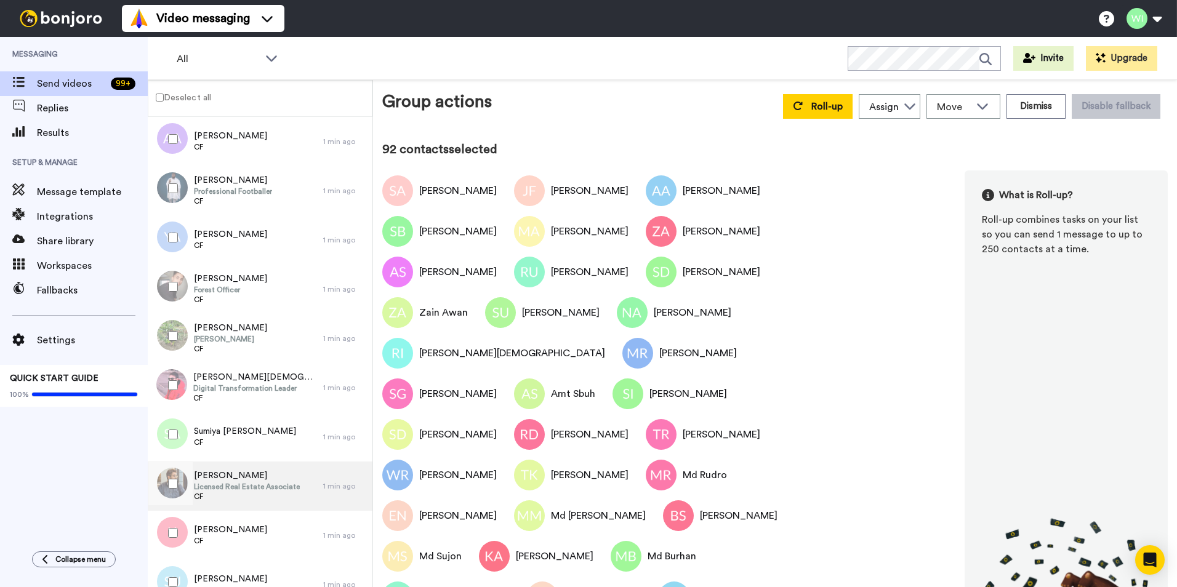
scroll to position [5696, 0]
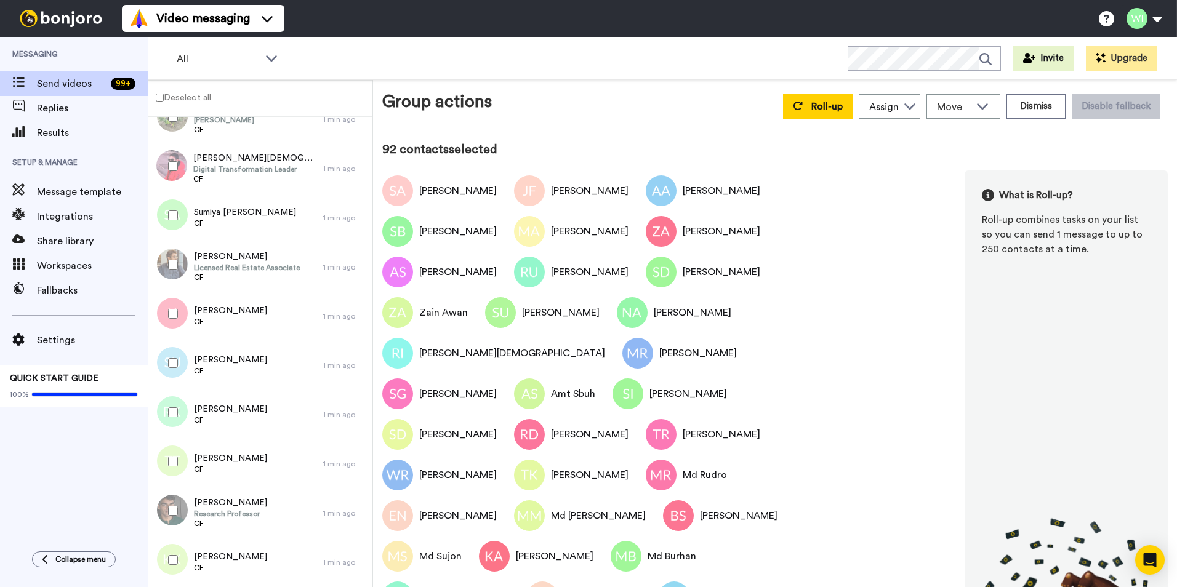
click at [110, 448] on div "Messaging Send videos 99 + Replies Results Setup & Manage Message template Inte…" at bounding box center [74, 288] width 148 height 502
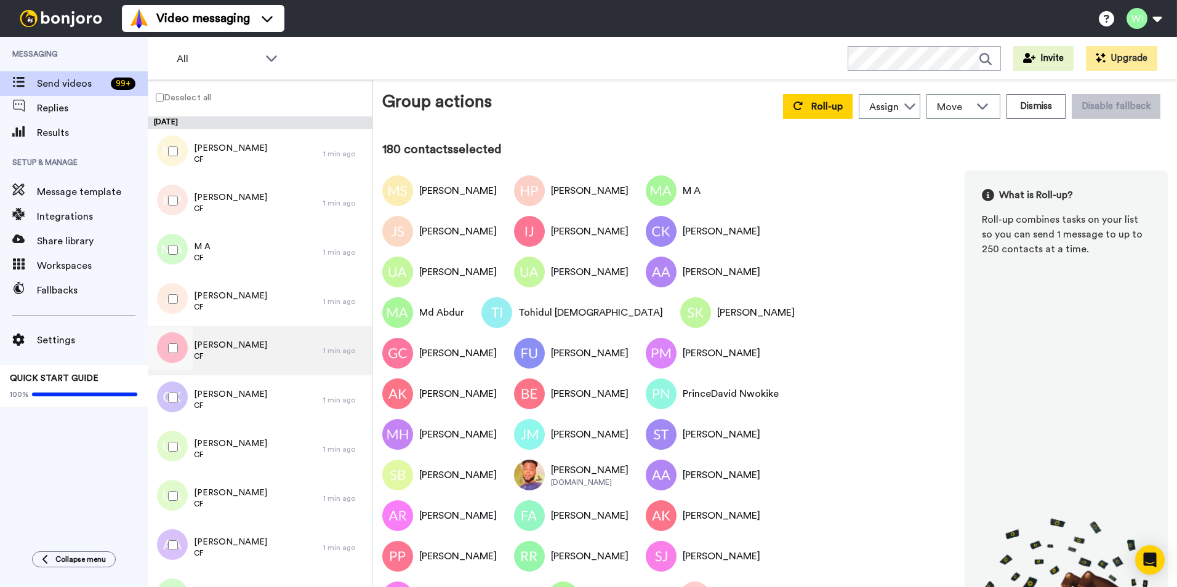
scroll to position [62, 0]
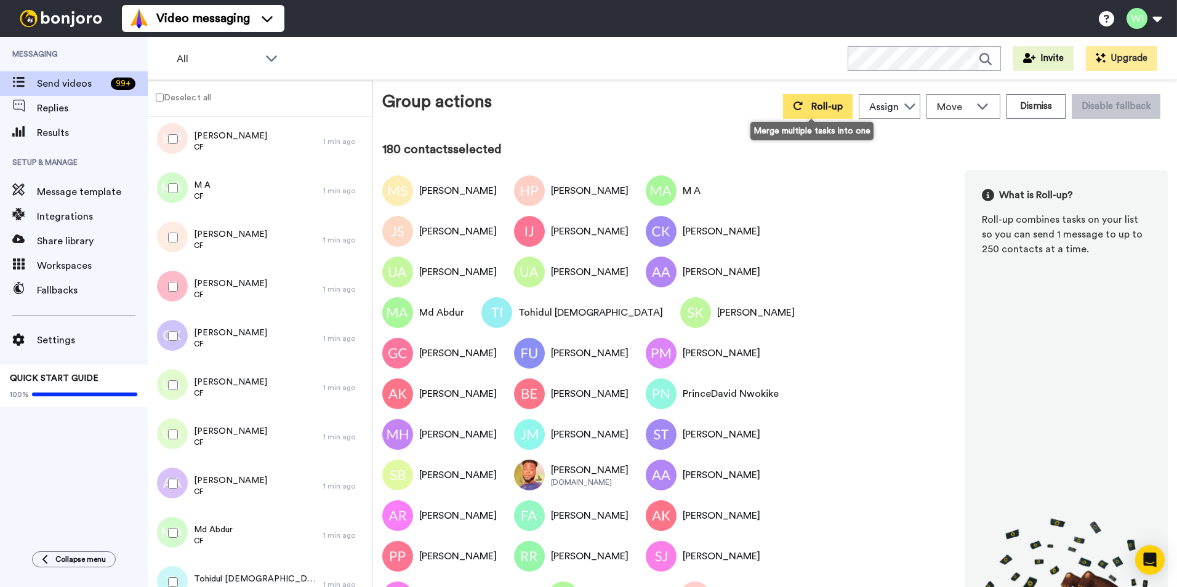
click at [817, 116] on button "Roll-up" at bounding box center [818, 106] width 70 height 25
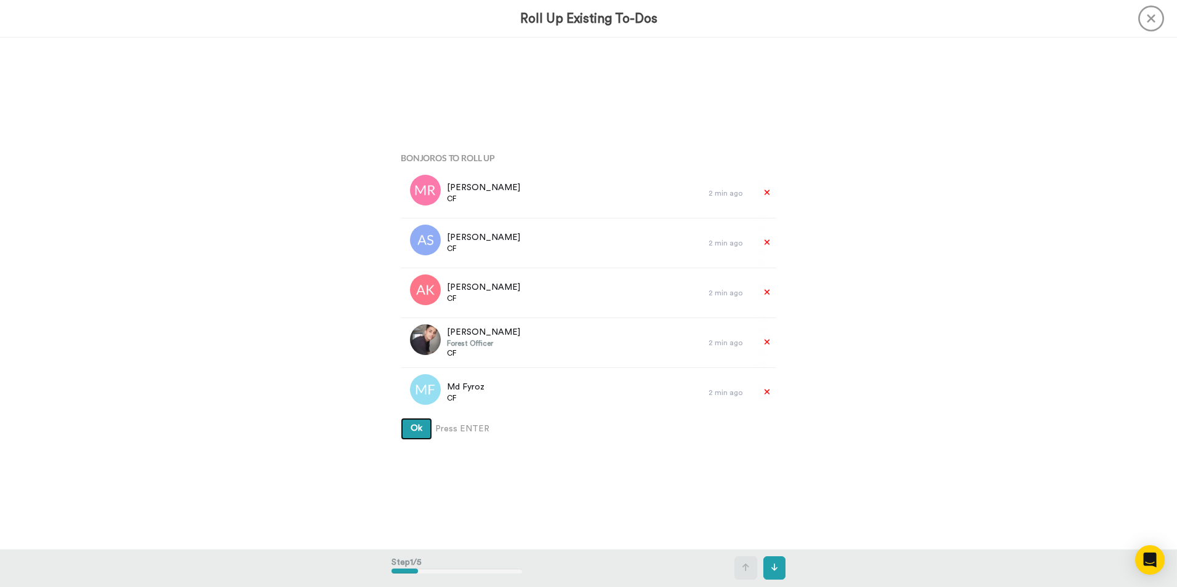
click at [418, 418] on button "Ok" at bounding box center [416, 429] width 31 height 22
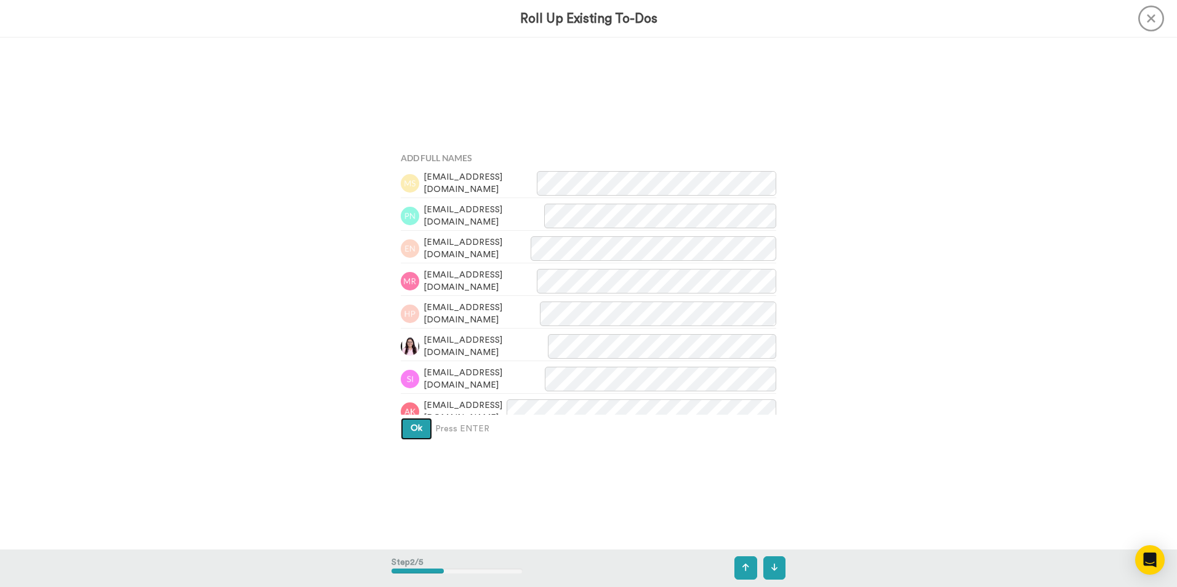
click at [422, 425] on button "Ok" at bounding box center [416, 429] width 31 height 22
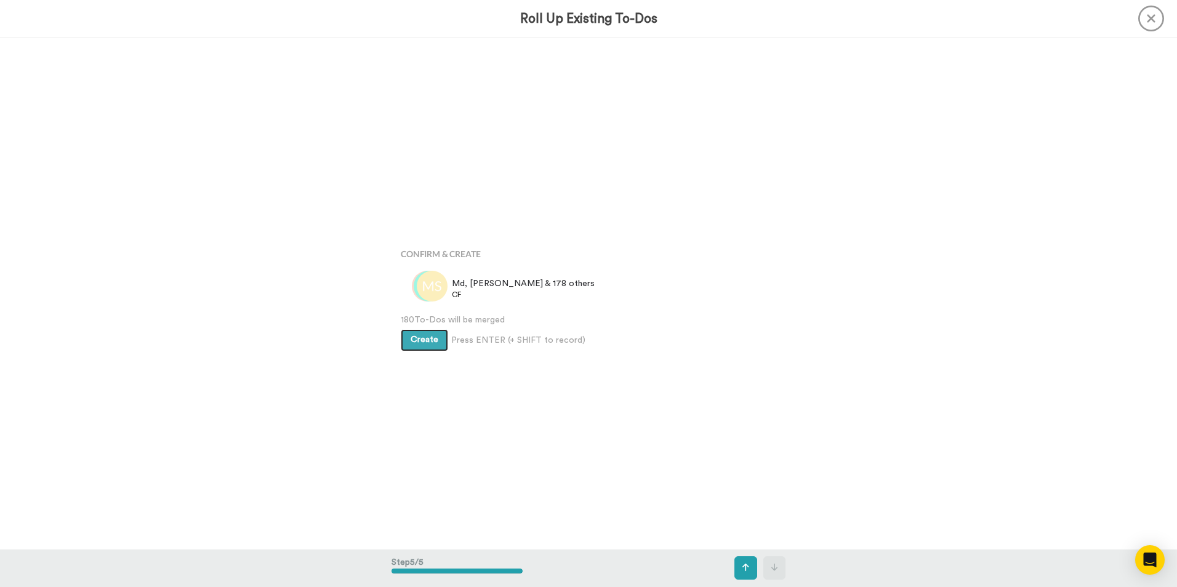
scroll to position [2047, 0]
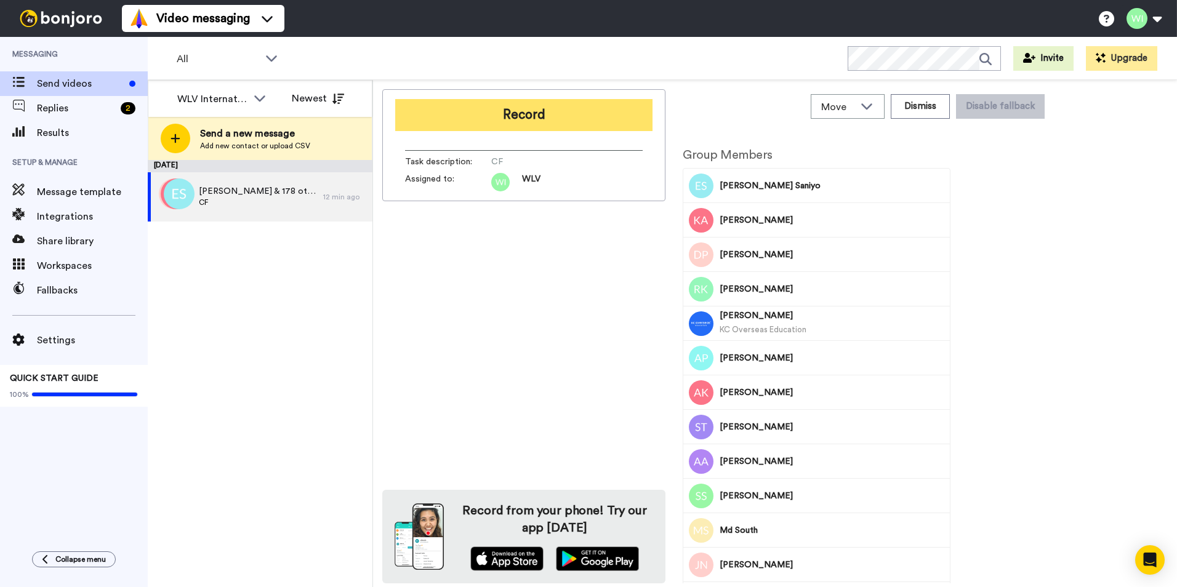
click at [481, 113] on button "Record" at bounding box center [523, 115] width 257 height 32
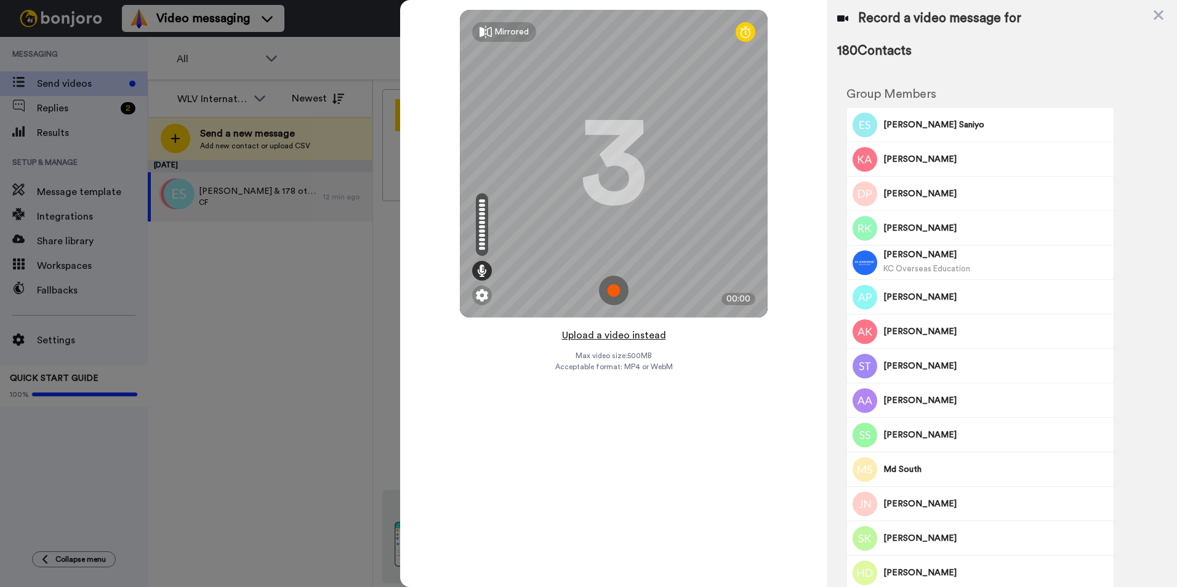
click at [607, 330] on button "Upload a video instead" at bounding box center [613, 335] width 111 height 16
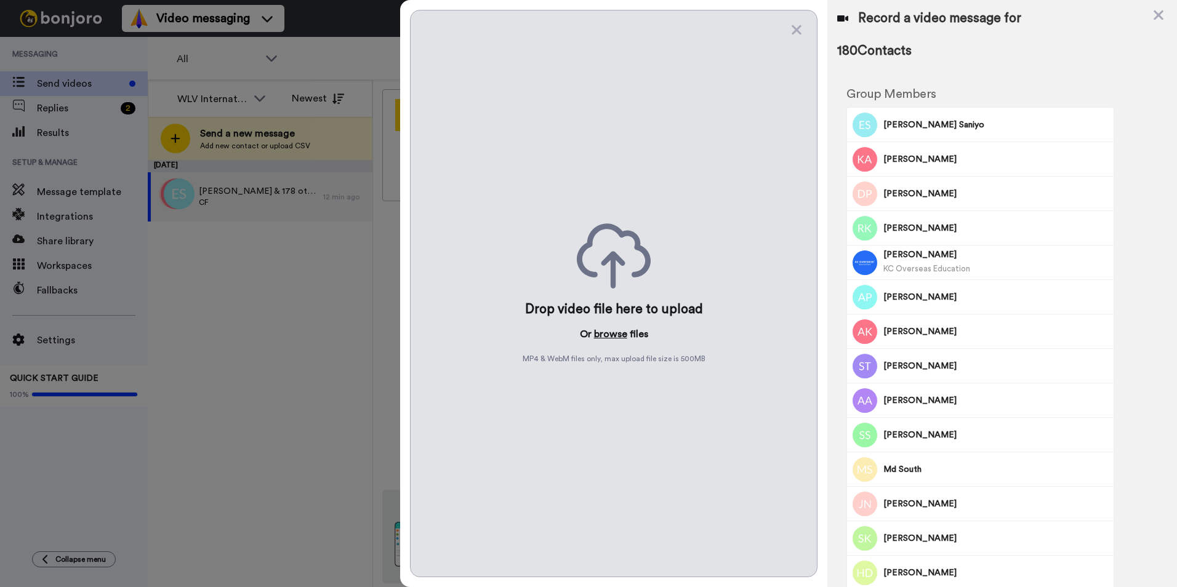
click at [623, 333] on button "browse" at bounding box center [610, 334] width 33 height 15
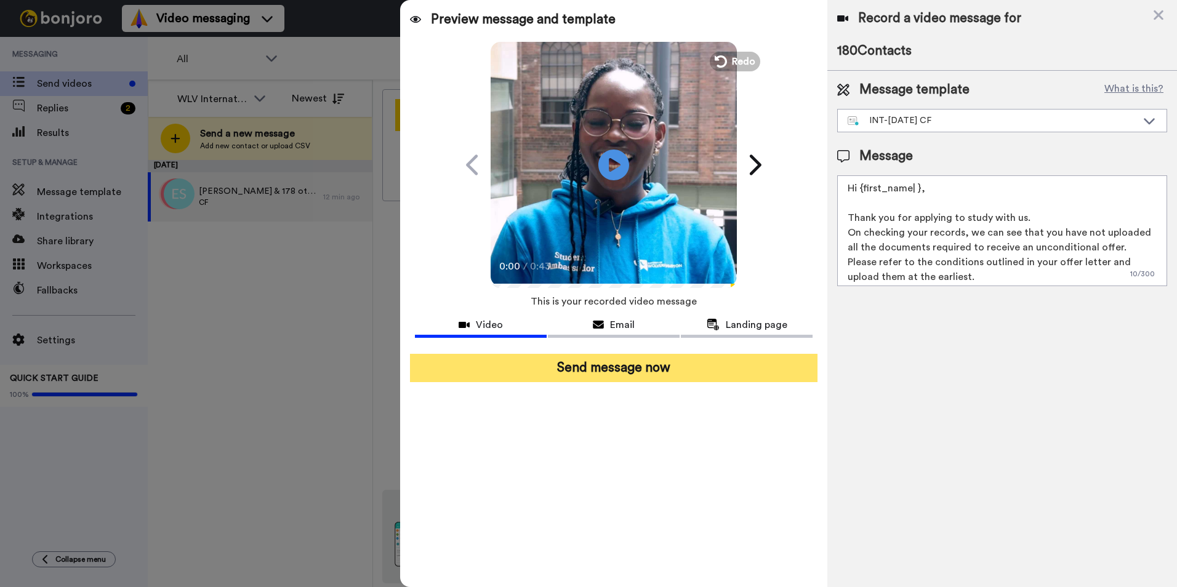
click at [708, 369] on button "Send message now" at bounding box center [613, 368] width 407 height 28
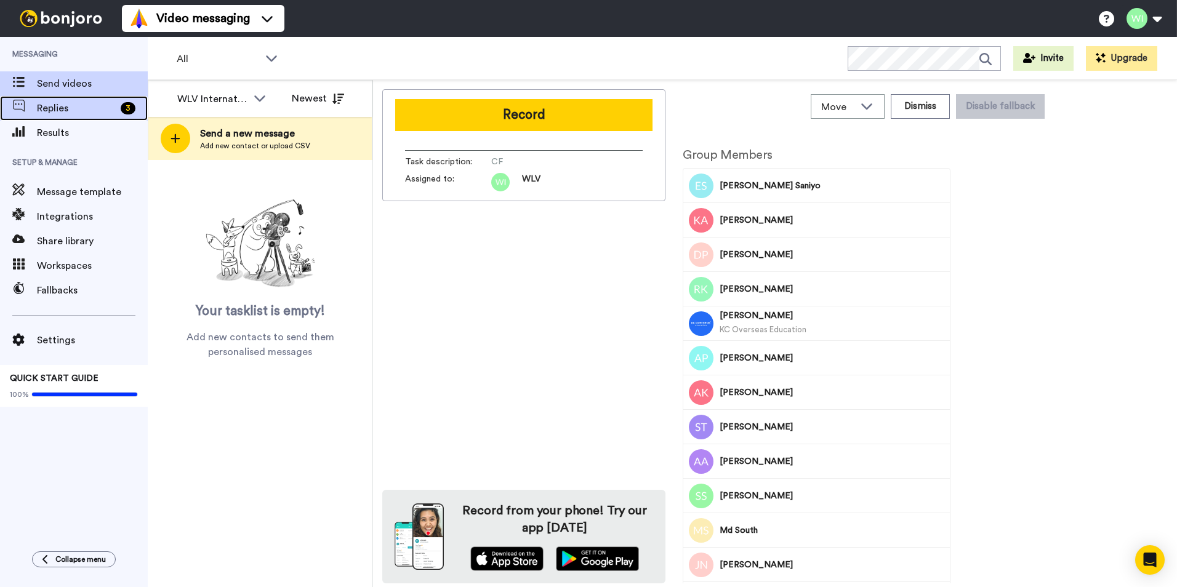
click at [105, 103] on span "Replies" at bounding box center [76, 108] width 79 height 15
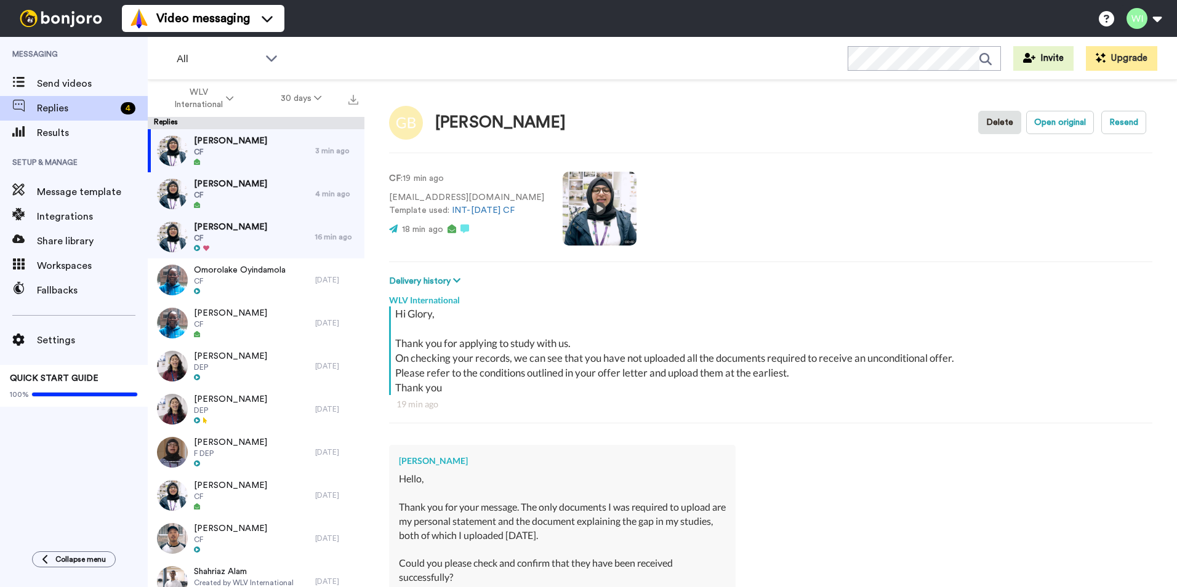
type textarea "x"
click at [90, 79] on span "Send videos" at bounding box center [92, 83] width 111 height 15
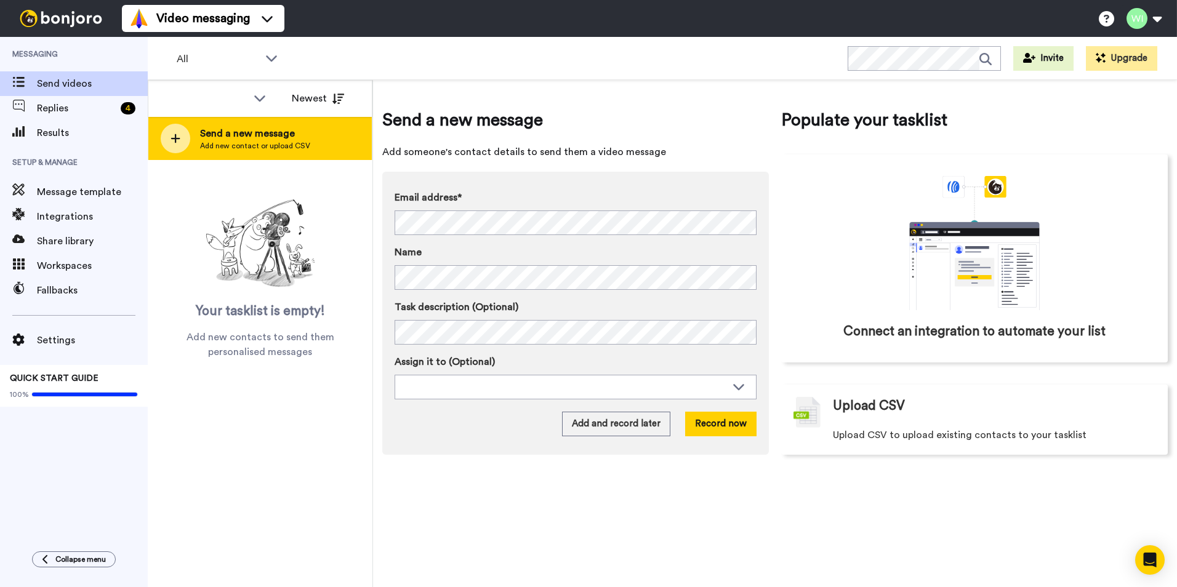
click at [170, 138] on icon at bounding box center [175, 138] width 10 height 11
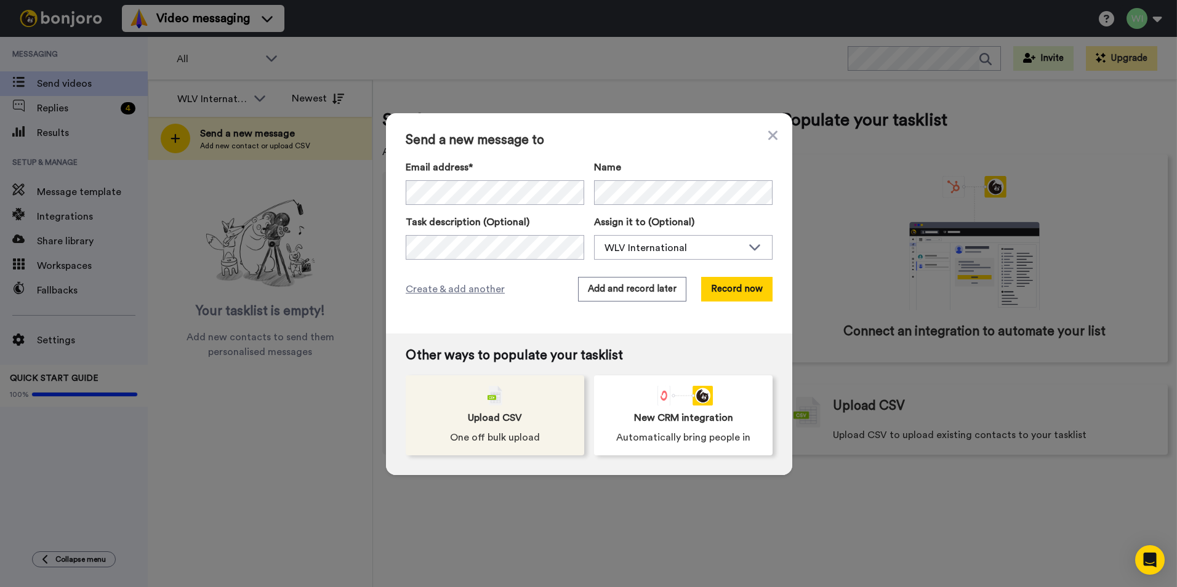
click at [494, 433] on span "One off bulk upload" at bounding box center [495, 437] width 90 height 15
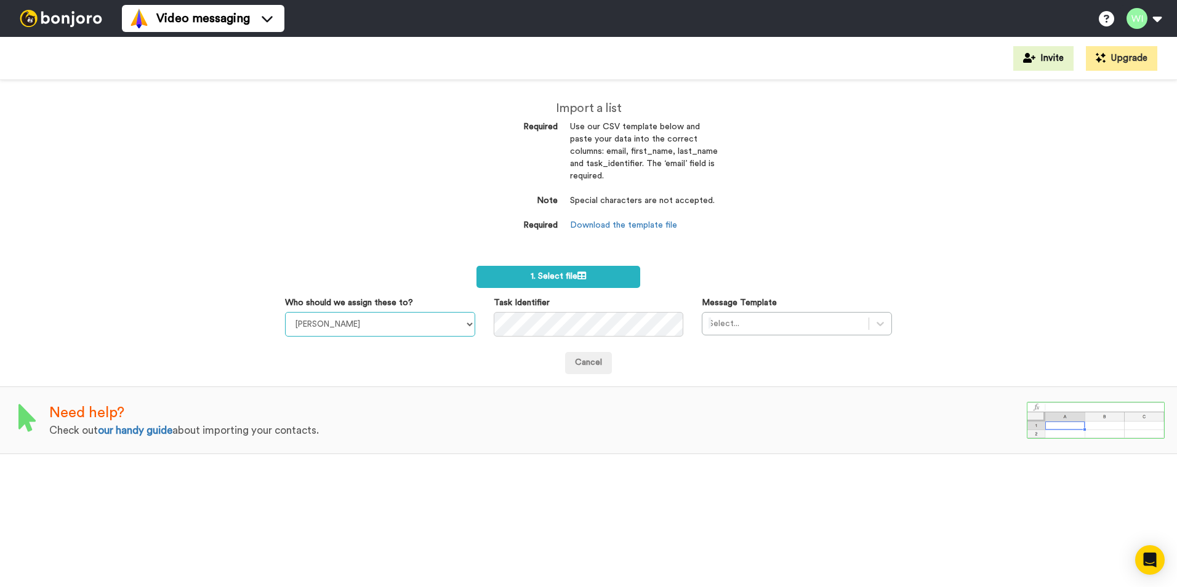
click at [458, 327] on select "[PERSON_NAME] [PERSON_NAME] WLV Academic (FSE) [PERSON_NAME] Ademokoya UK Recru…" at bounding box center [380, 324] width 190 height 25
select select "d575366b-34de-4d4d-ba6c-d2d11e507584"
click at [285, 312] on select "[PERSON_NAME] [PERSON_NAME] WLV Academic (FSE) [PERSON_NAME] Ademokoya UK Recru…" at bounding box center [380, 324] width 190 height 25
click at [884, 322] on div at bounding box center [880, 324] width 22 height 22
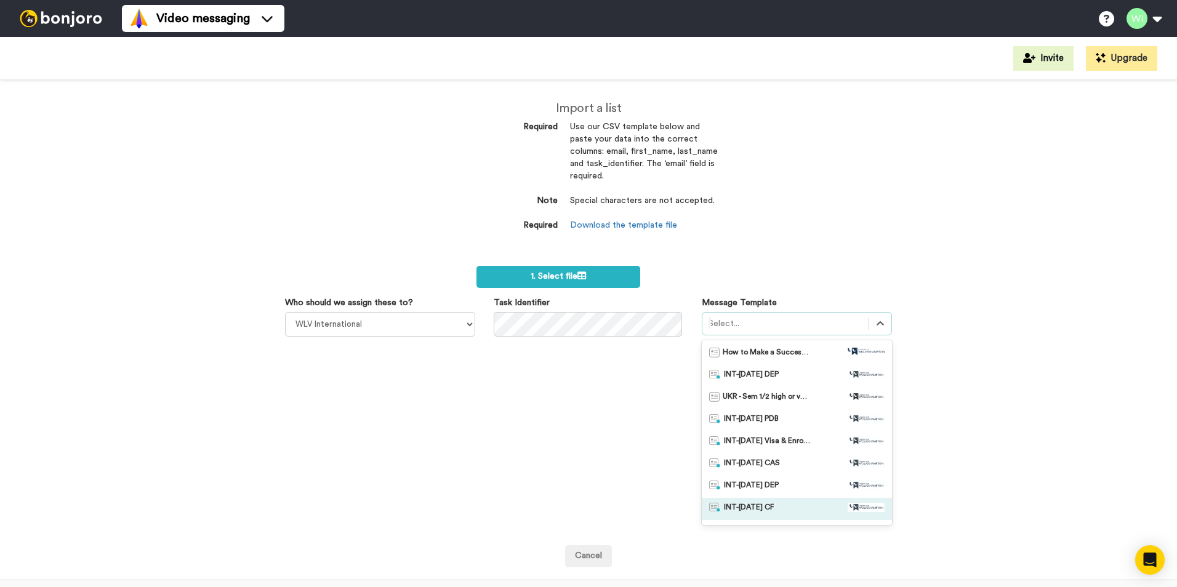
scroll to position [62, 0]
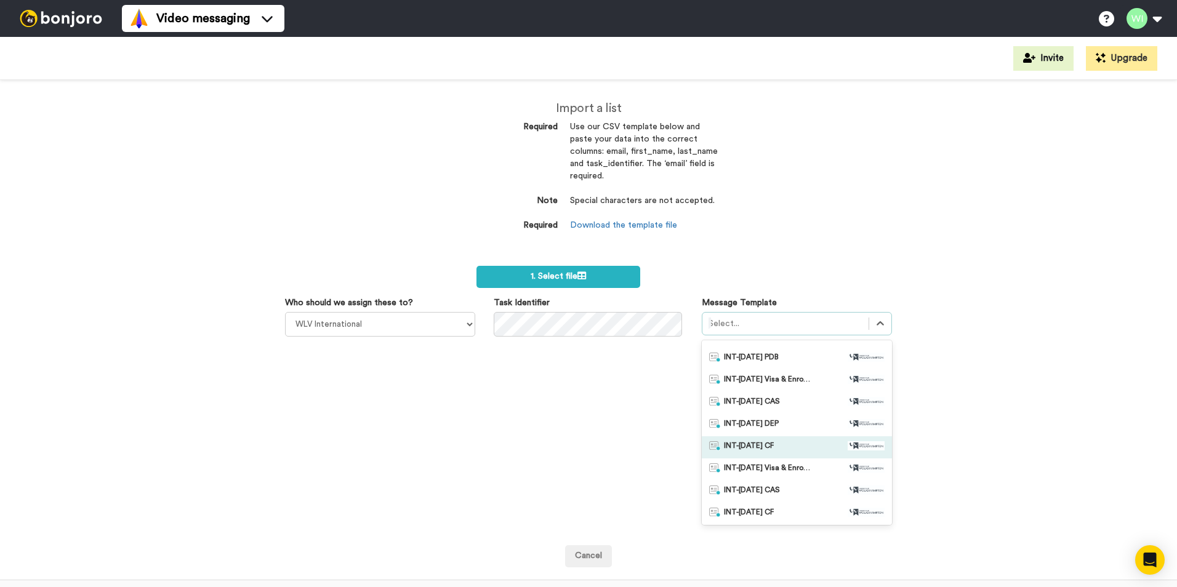
click at [769, 446] on div "INT-[DATE] CF" at bounding box center [796, 447] width 175 height 12
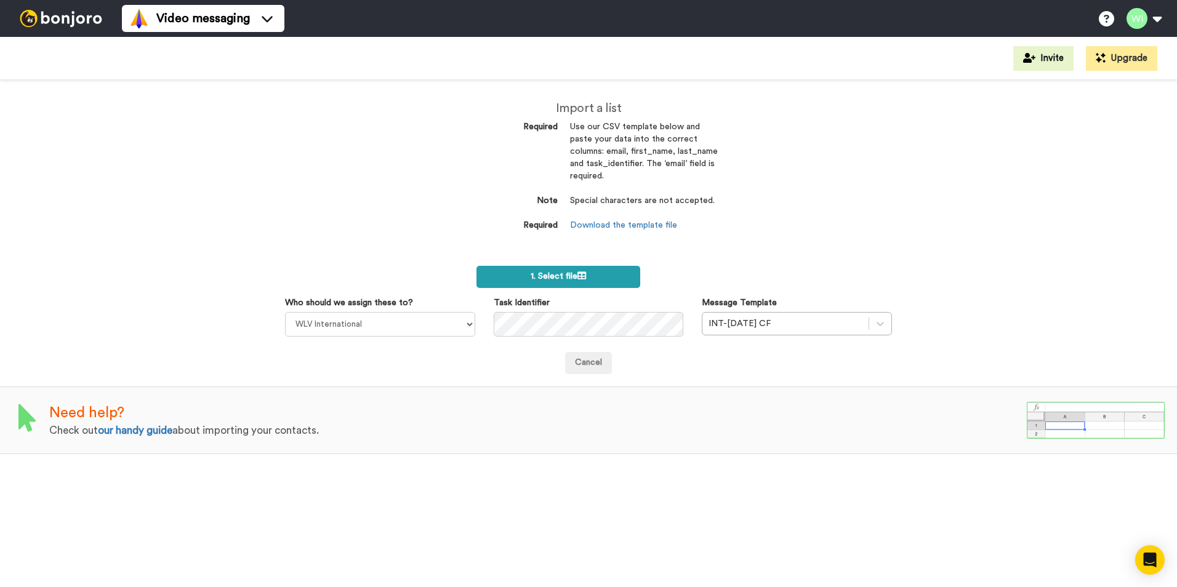
click at [553, 287] on label "1. Select file" at bounding box center [558, 277] width 164 height 22
click at [602, 273] on label "1. Select file" at bounding box center [558, 277] width 164 height 22
click at [575, 294] on form "1. Select file Who should we assign these to? Laura Wright Amarjit Duggal WLV A…" at bounding box center [588, 320] width 607 height 108
click at [578, 280] on span "1. Select file" at bounding box center [557, 276] width 55 height 9
click at [581, 273] on icon at bounding box center [581, 275] width 9 height 9
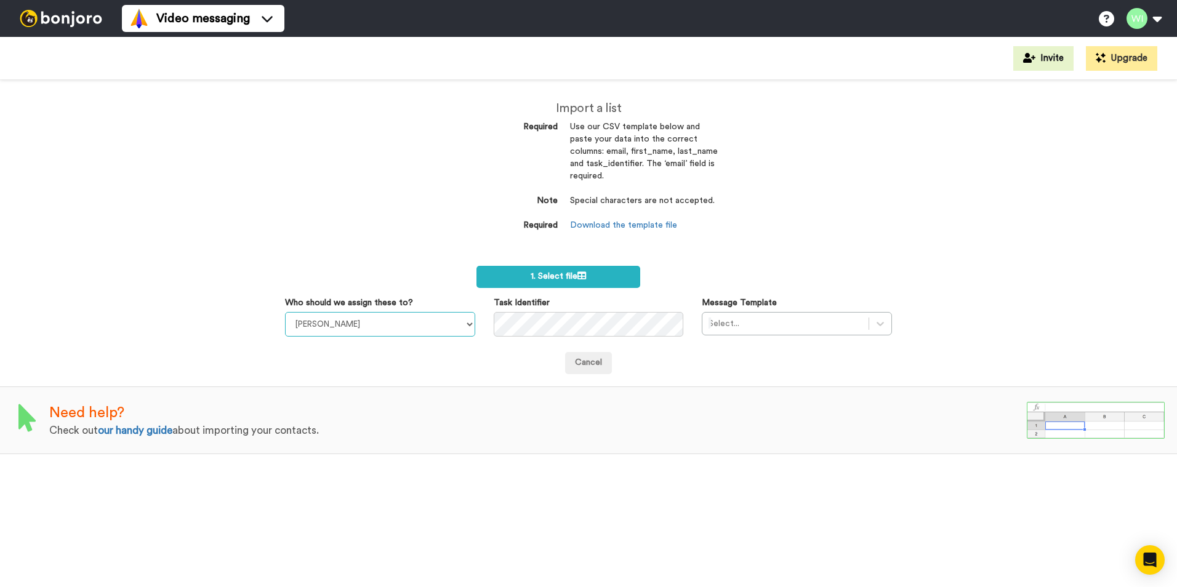
click at [471, 319] on select "[PERSON_NAME] [PERSON_NAME] WLV Academic (FSE) [PERSON_NAME] Ademokoya UK Recru…" at bounding box center [380, 324] width 190 height 25
select select "d575366b-34de-4d4d-ba6c-d2d11e507584"
click at [285, 312] on select "[PERSON_NAME] [PERSON_NAME] WLV Academic (FSE) [PERSON_NAME] Ademokoya UK Recru…" at bounding box center [380, 324] width 190 height 25
click at [884, 325] on div "Select..." at bounding box center [797, 323] width 190 height 23
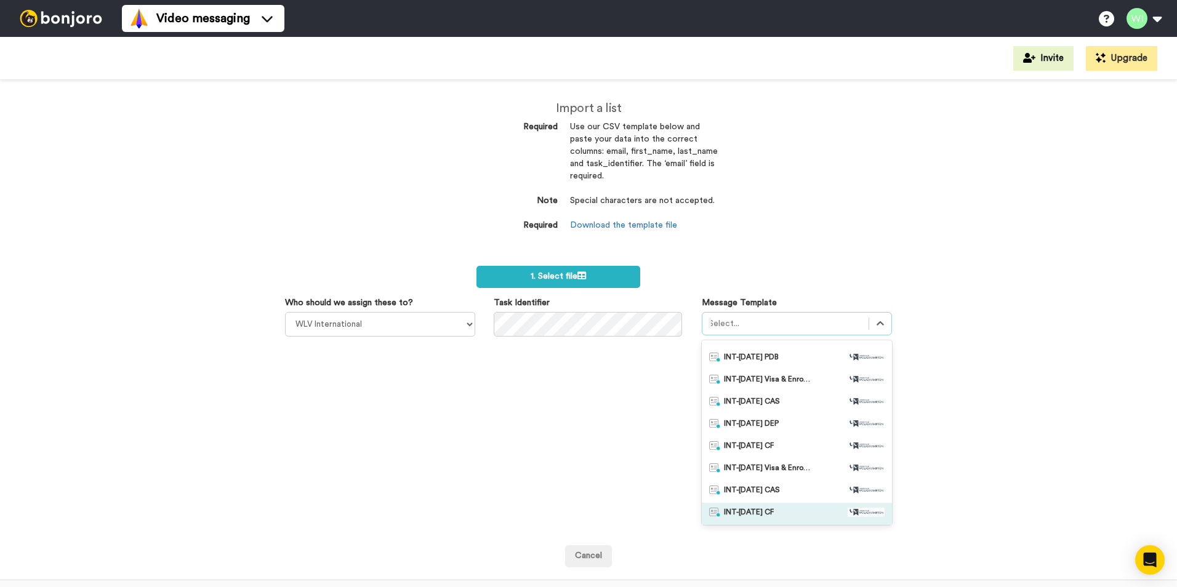
scroll to position [62, 0]
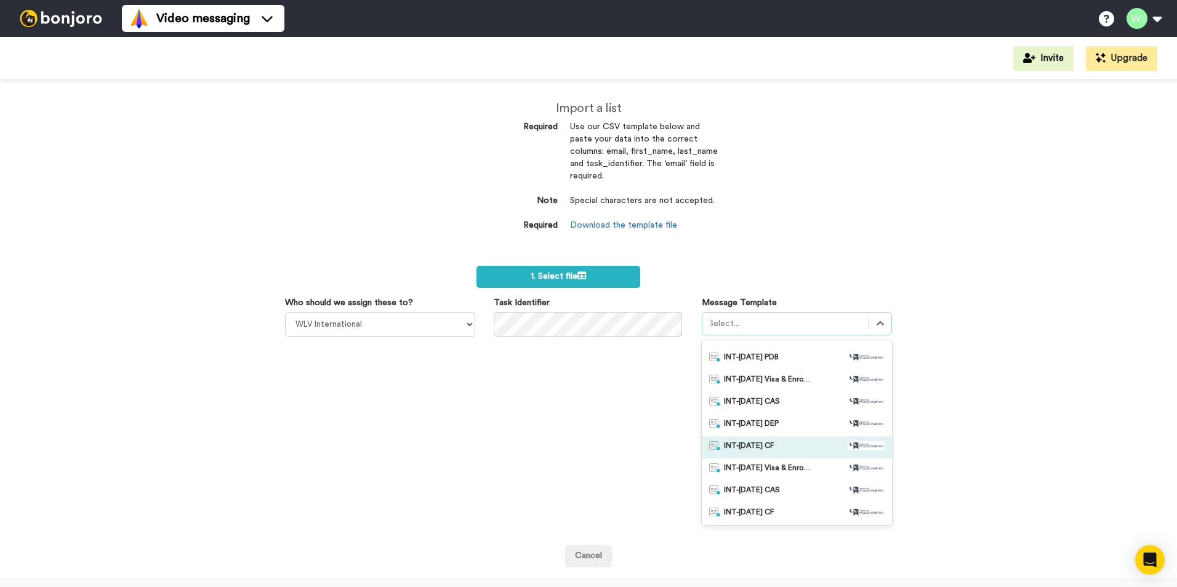
click at [759, 449] on span "INT-Jan 26 CF" at bounding box center [749, 447] width 50 height 12
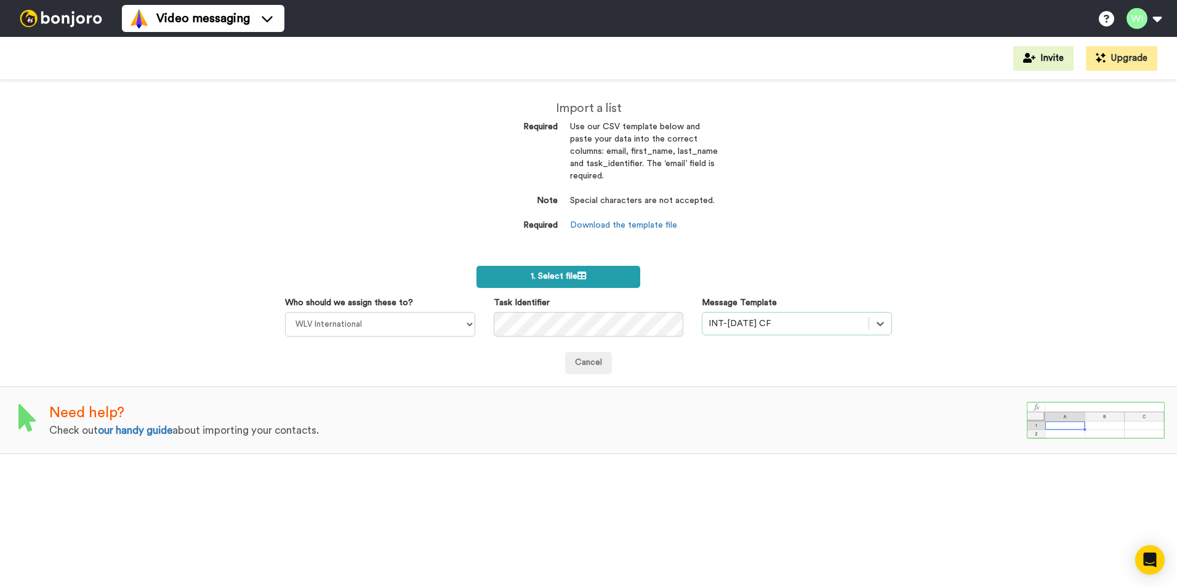
click at [585, 266] on label "1. Select file" at bounding box center [558, 277] width 164 height 22
click at [554, 279] on span "1. Select file" at bounding box center [557, 276] width 55 height 9
click at [593, 281] on label "1. Select file" at bounding box center [558, 277] width 164 height 22
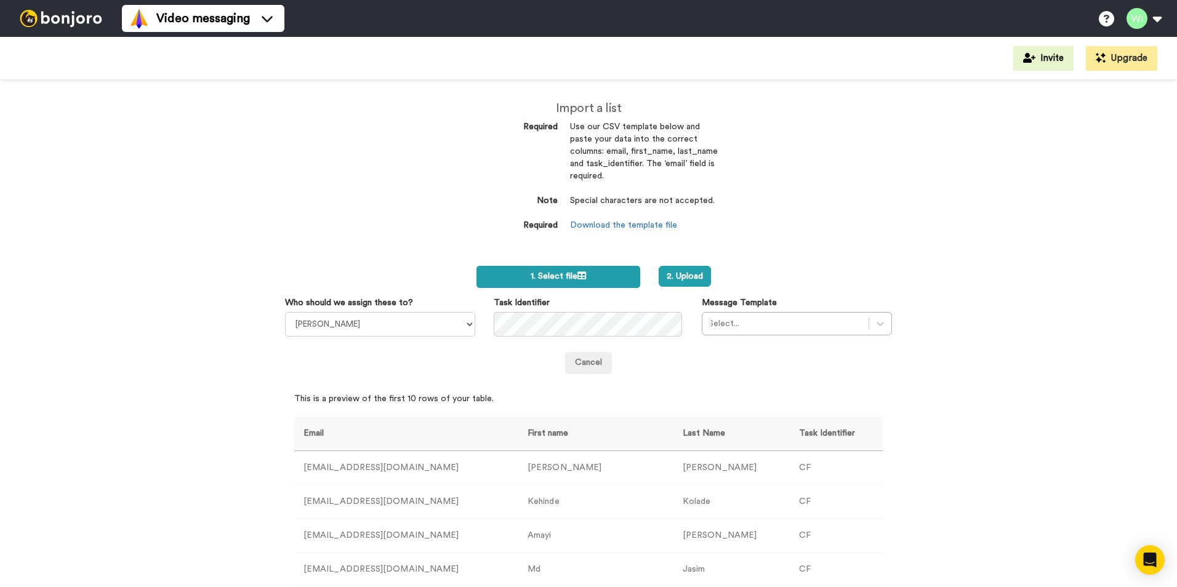
click at [577, 273] on icon at bounding box center [581, 275] width 9 height 9
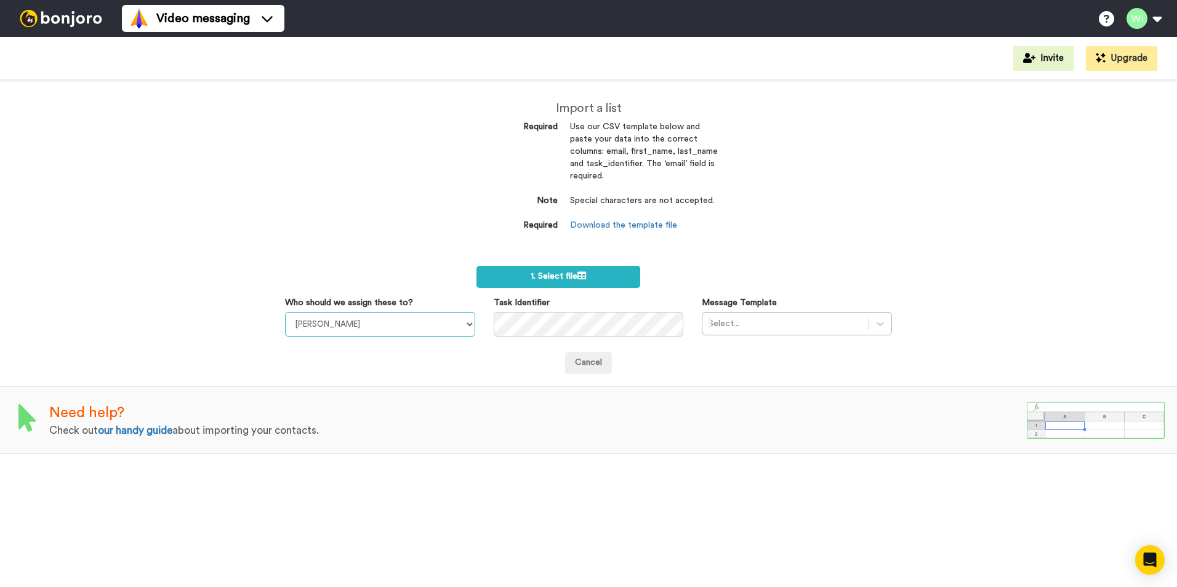
click at [473, 318] on select "[PERSON_NAME] [PERSON_NAME] WLV Academic (FSE) [PERSON_NAME] Ademokoya UK Recru…" at bounding box center [380, 324] width 190 height 25
select select "d575366b-34de-4d4d-ba6c-d2d11e507584"
click at [285, 312] on select "Laura Wright Amarjit Duggal WLV Academic (FSE) Divandra Birla Bolutife Ademokoy…" at bounding box center [380, 324] width 190 height 25
click at [876, 322] on icon at bounding box center [880, 324] width 12 height 12
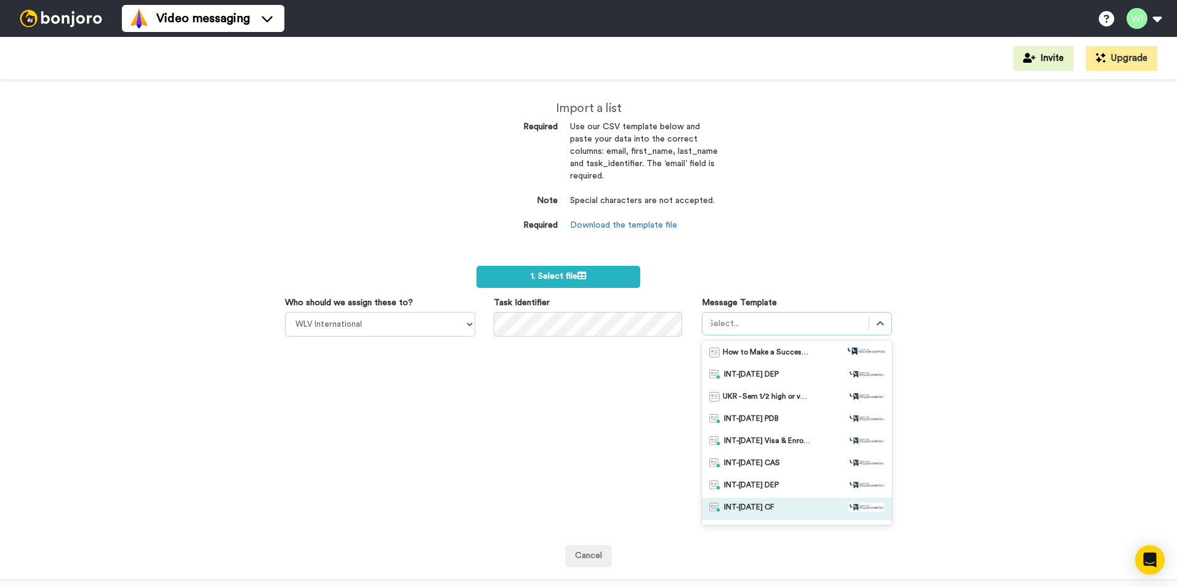
click at [788, 500] on div "INT-[DATE] CF" at bounding box center [797, 509] width 190 height 22
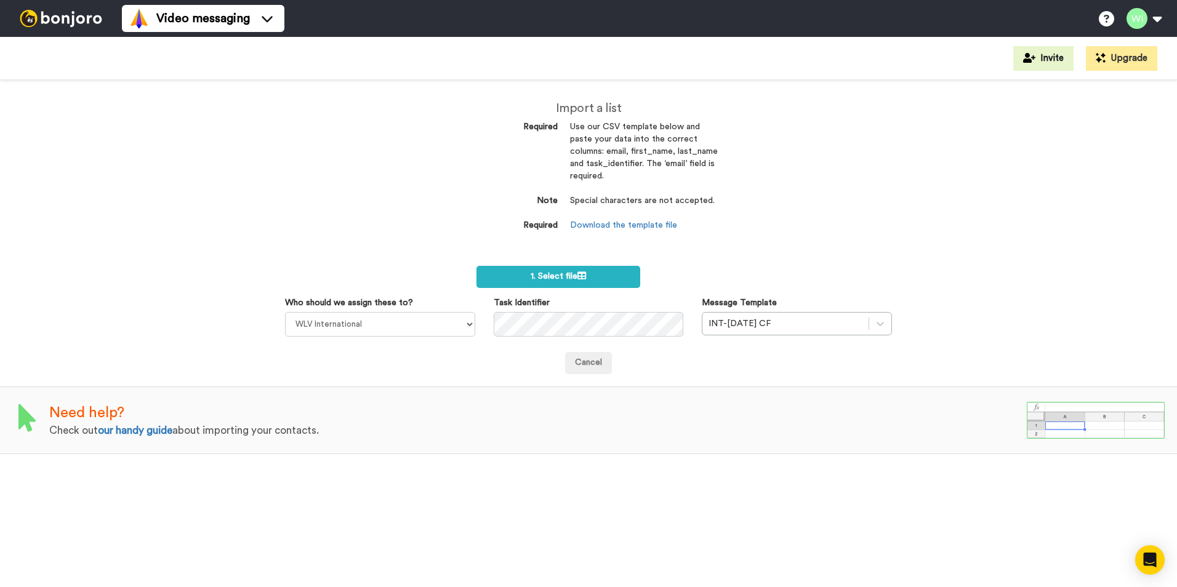
click at [622, 289] on form "1. Select file Who should we assign these to? Laura Wright Amarjit Duggal WLV A…" at bounding box center [588, 320] width 607 height 108
click at [611, 281] on label "1. Select file" at bounding box center [558, 277] width 164 height 22
click at [572, 278] on span "1. Select file" at bounding box center [557, 276] width 55 height 9
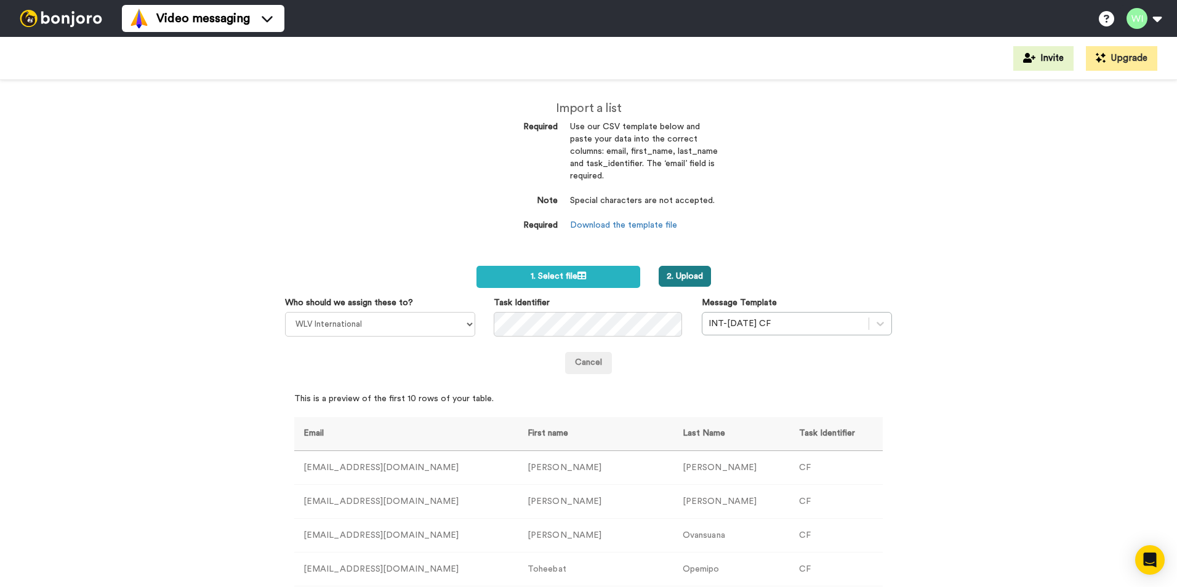
click at [683, 284] on button "2. Upload" at bounding box center [684, 276] width 52 height 21
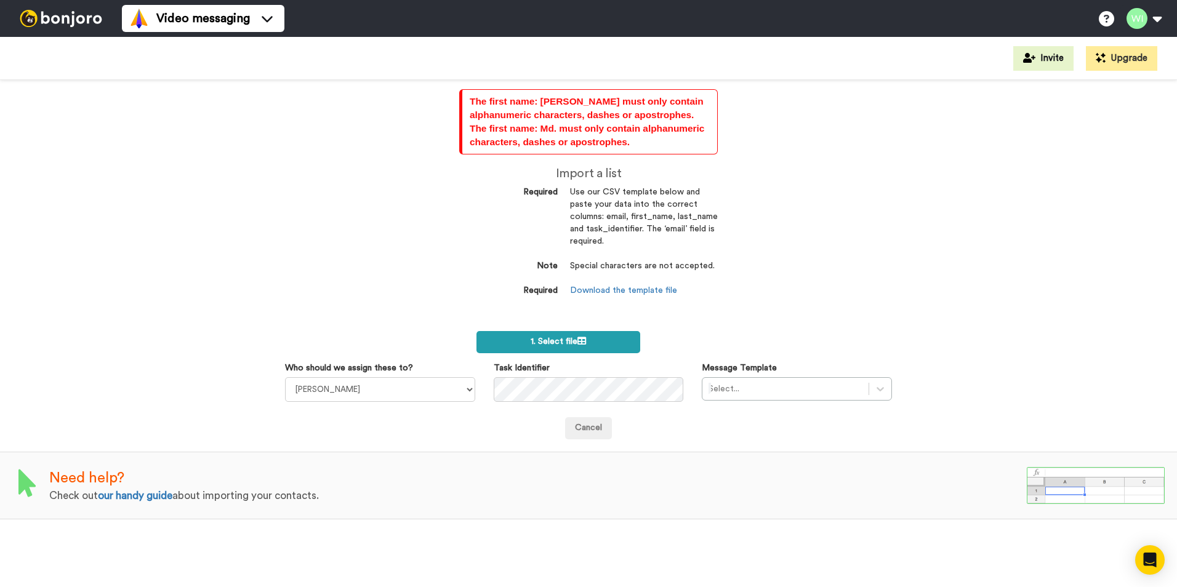
click at [594, 347] on label "1. Select file" at bounding box center [558, 342] width 164 height 22
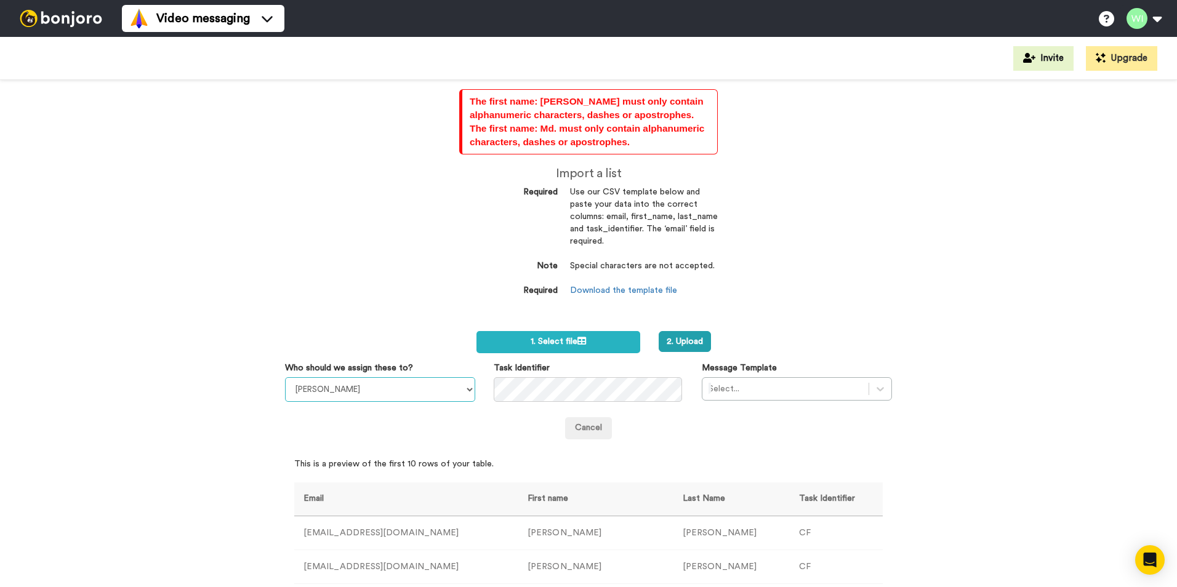
click at [468, 386] on select "[PERSON_NAME] [PERSON_NAME] WLV Academic (FSE) [PERSON_NAME] Ademokoya UK Recru…" at bounding box center [380, 389] width 190 height 25
select select "d575366b-34de-4d4d-ba6c-d2d11e507584"
click at [285, 377] on select "Laura Wright Amarjit Duggal WLV Academic (FSE) Divandra Birla Bolutife Ademokoy…" at bounding box center [380, 389] width 190 height 25
click at [871, 396] on div at bounding box center [880, 389] width 22 height 22
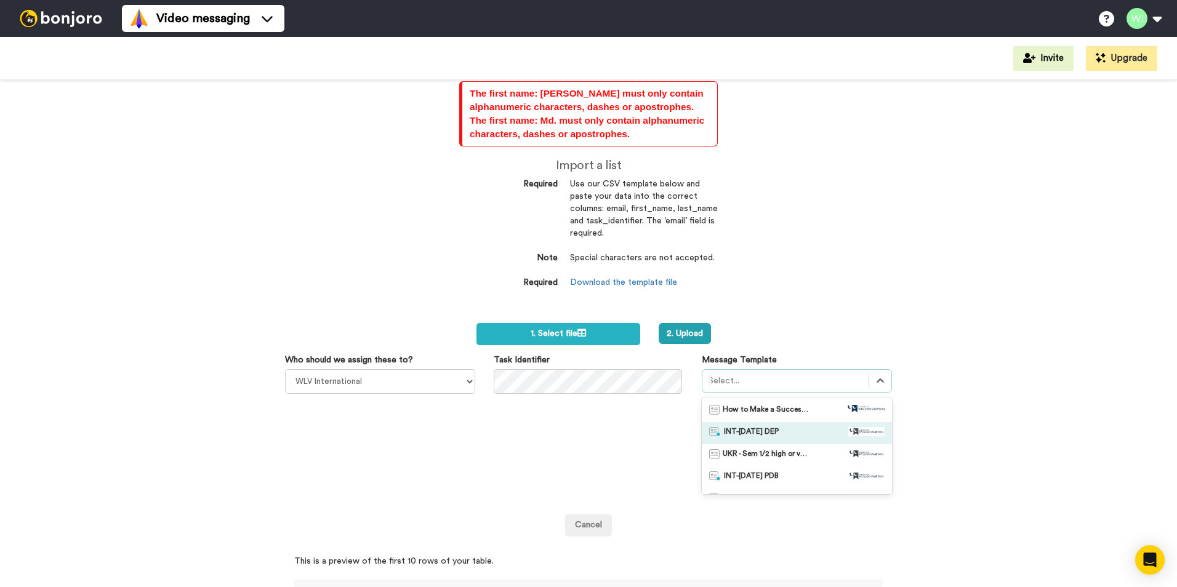
scroll to position [123, 0]
click at [764, 448] on span "INT-[DATE] CF" at bounding box center [749, 443] width 50 height 12
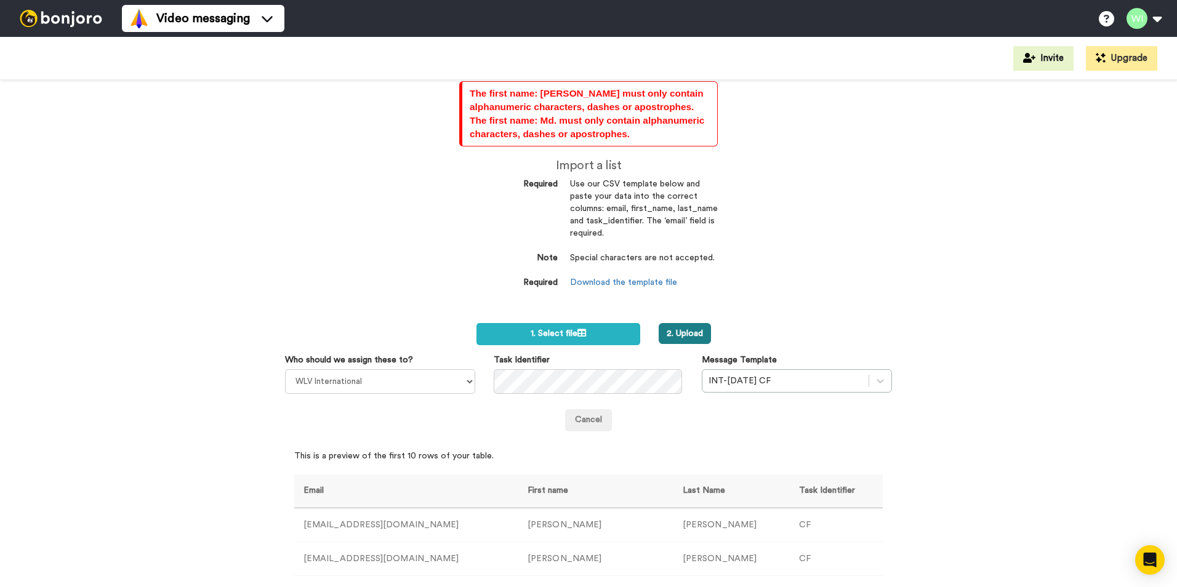
click at [678, 337] on button "2. Upload" at bounding box center [684, 333] width 52 height 21
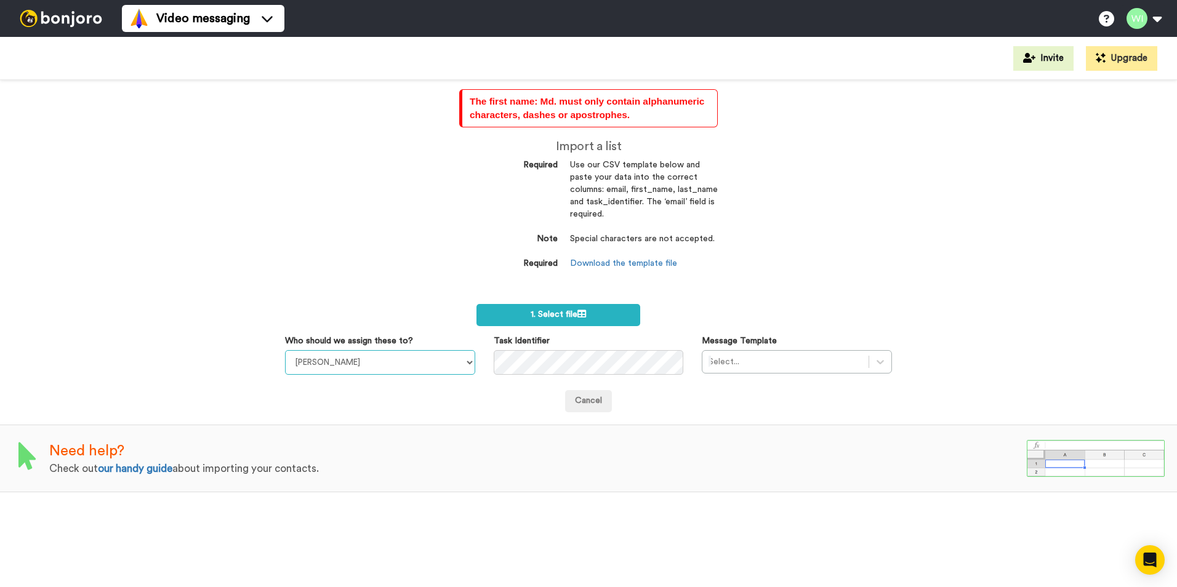
click at [468, 359] on select "[PERSON_NAME] [PERSON_NAME] WLV Academic (FSE) [PERSON_NAME] Ademokoya UK Recru…" at bounding box center [380, 362] width 190 height 25
click at [285, 350] on select "[PERSON_NAME] [PERSON_NAME] WLV Academic (FSE) [PERSON_NAME] Ademokoya UK Recru…" at bounding box center [380, 362] width 190 height 25
click at [459, 358] on select "[PERSON_NAME] [PERSON_NAME] WLV Academic (FSE) [PERSON_NAME] Ademokoya UK Recru…" at bounding box center [380, 362] width 190 height 25
select select "d575366b-34de-4d4d-ba6c-d2d11e507584"
click at [285, 350] on select "[PERSON_NAME] [PERSON_NAME] WLV Academic (FSE) [PERSON_NAME] Ademokoya UK Recru…" at bounding box center [380, 362] width 190 height 25
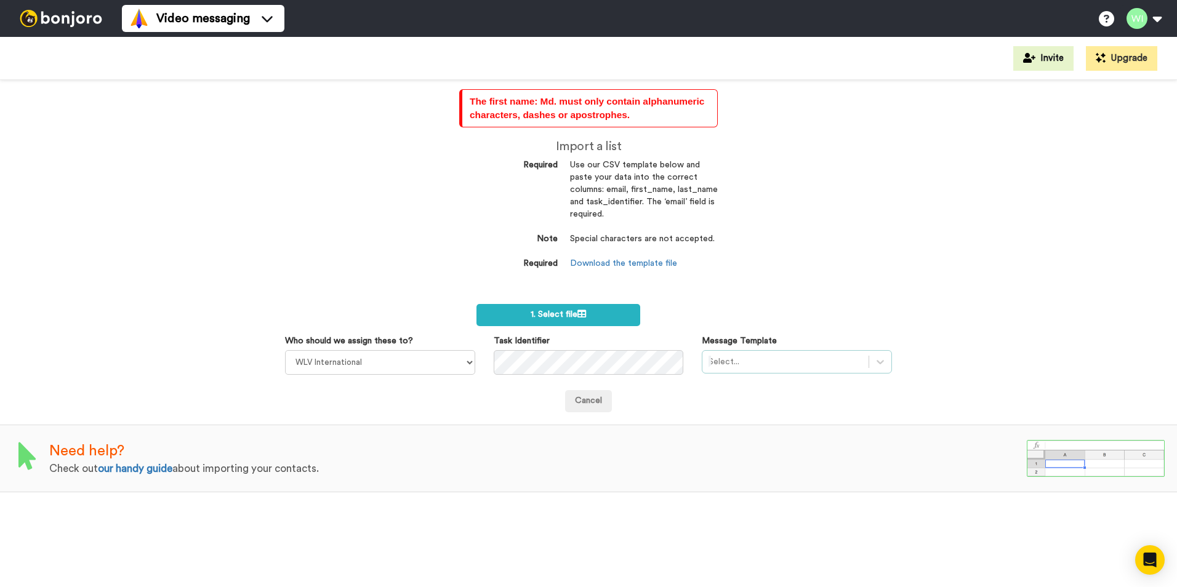
click at [810, 363] on div at bounding box center [785, 361] width 154 height 15
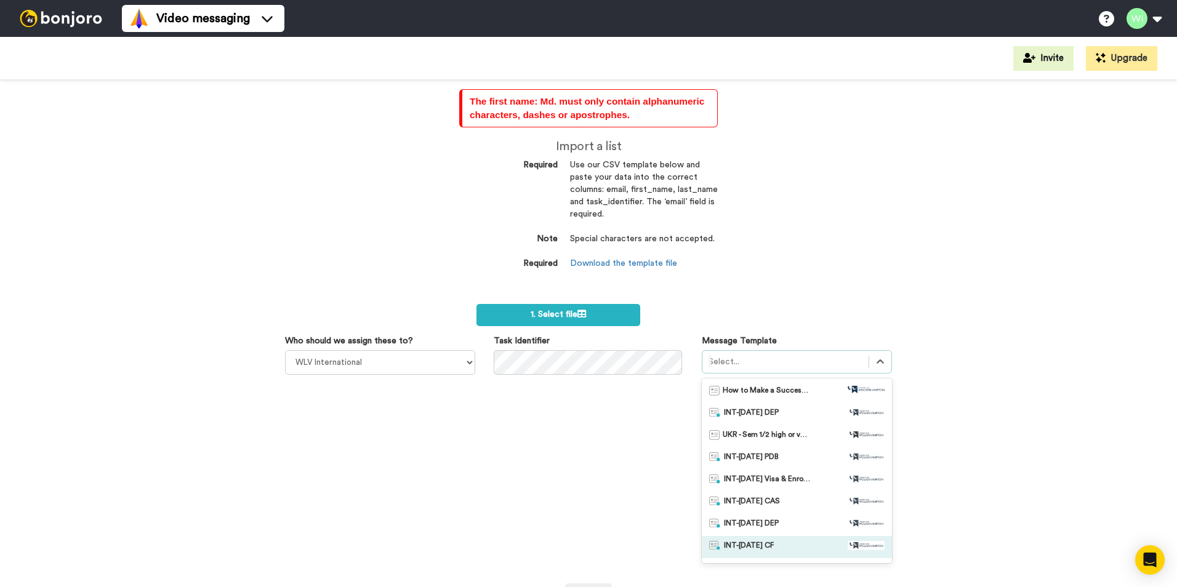
click at [775, 542] on div "INT-[DATE] CF" at bounding box center [796, 547] width 175 height 12
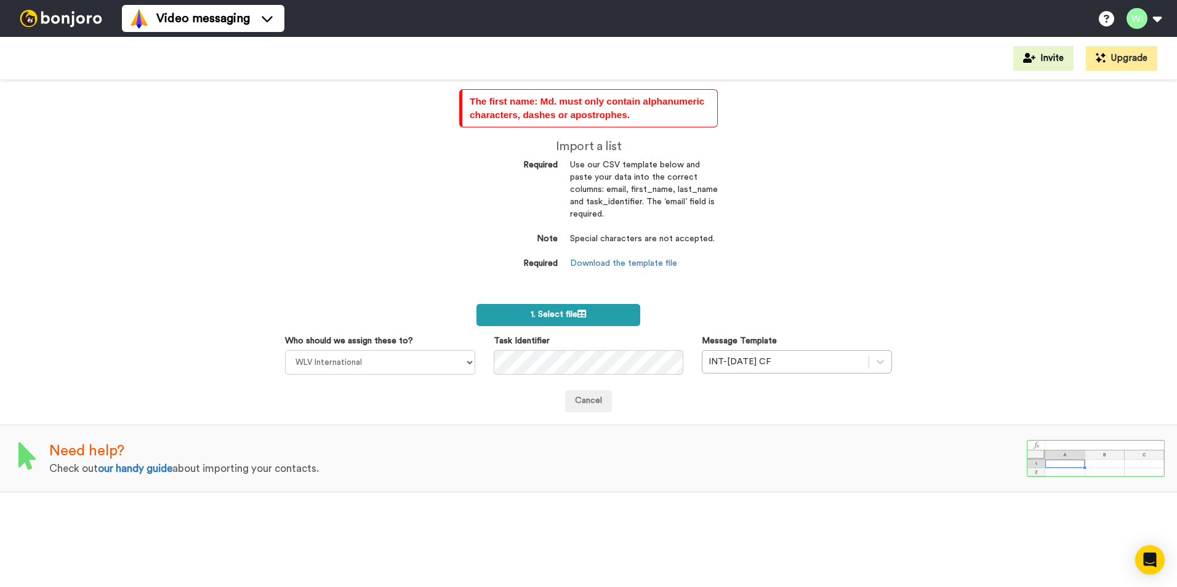
click at [623, 312] on label "1. Select file" at bounding box center [558, 315] width 164 height 22
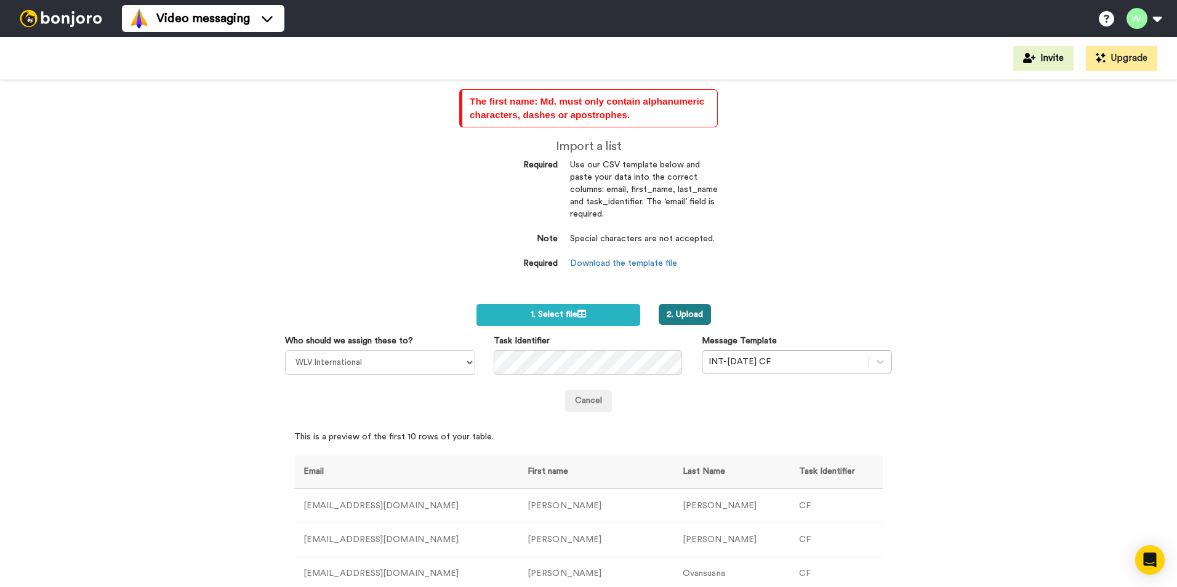
click at [686, 309] on button "2. Upload" at bounding box center [684, 314] width 52 height 21
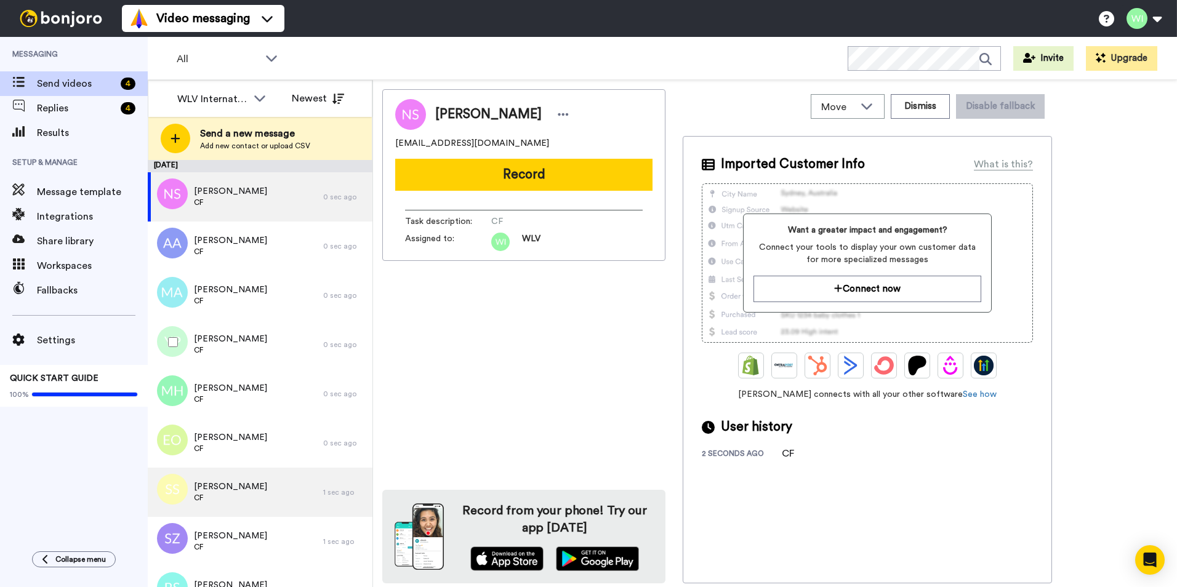
scroll to position [127, 0]
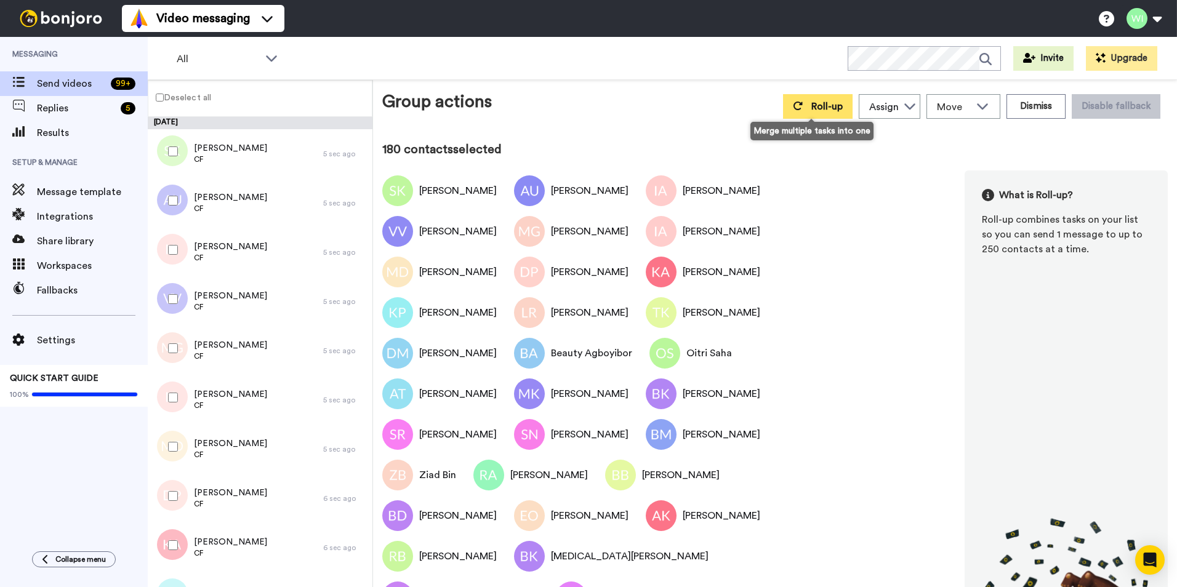
click at [839, 115] on button "Roll-up" at bounding box center [818, 106] width 70 height 25
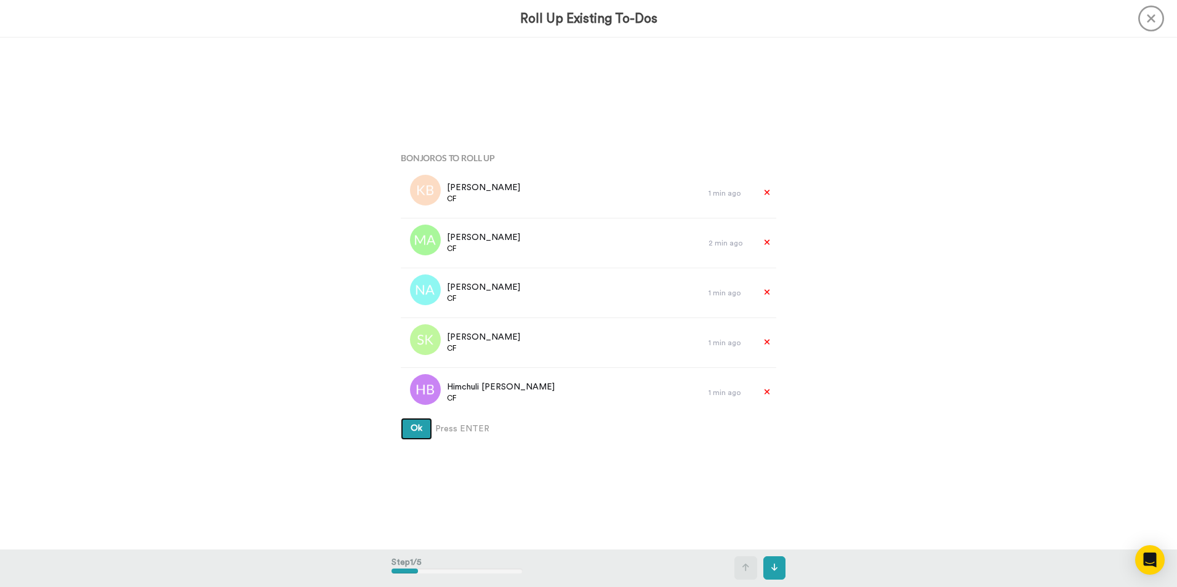
click at [410, 428] on span "Ok" at bounding box center [416, 428] width 12 height 9
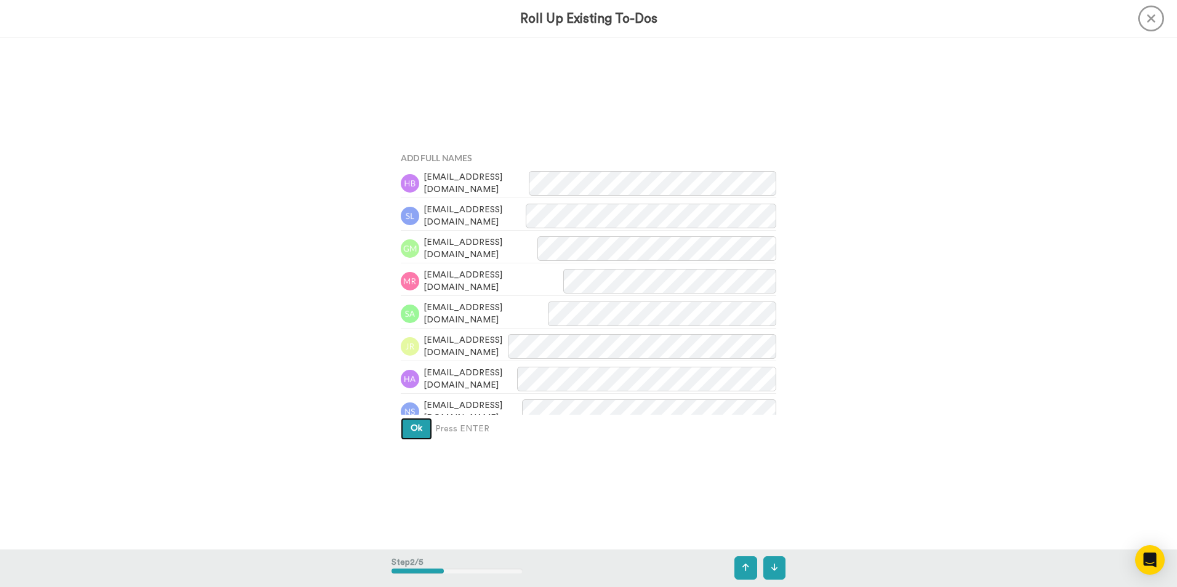
click at [413, 427] on span "Ok" at bounding box center [416, 428] width 12 height 9
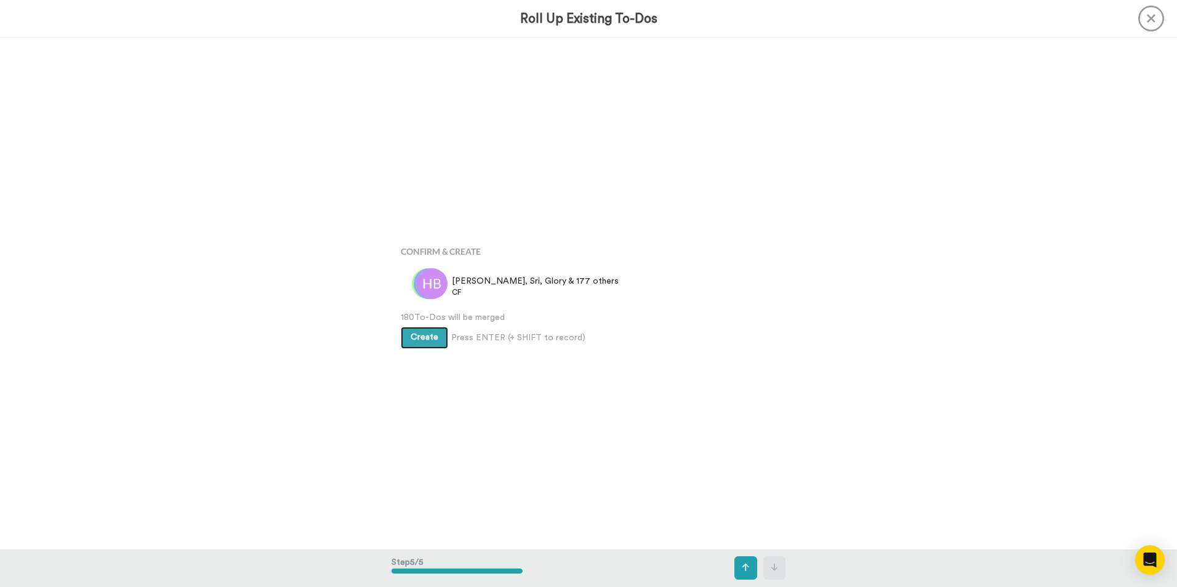
scroll to position [2047, 0]
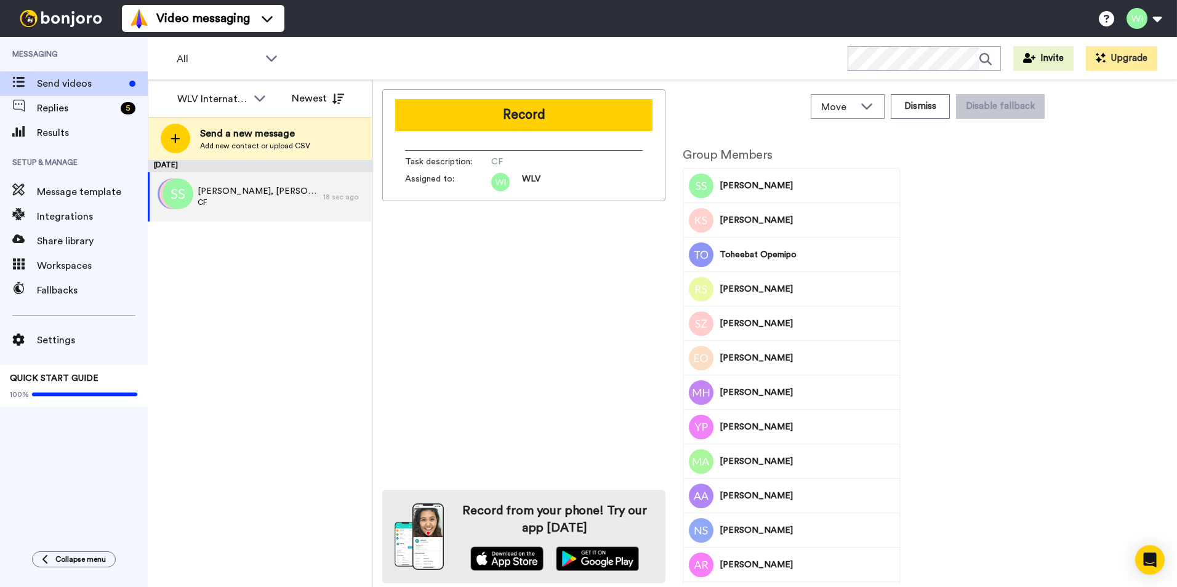
drag, startPoint x: 585, startPoint y: 122, endPoint x: 6, endPoint y: 307, distance: 607.8
click at [585, 122] on button "Record" at bounding box center [523, 115] width 257 height 32
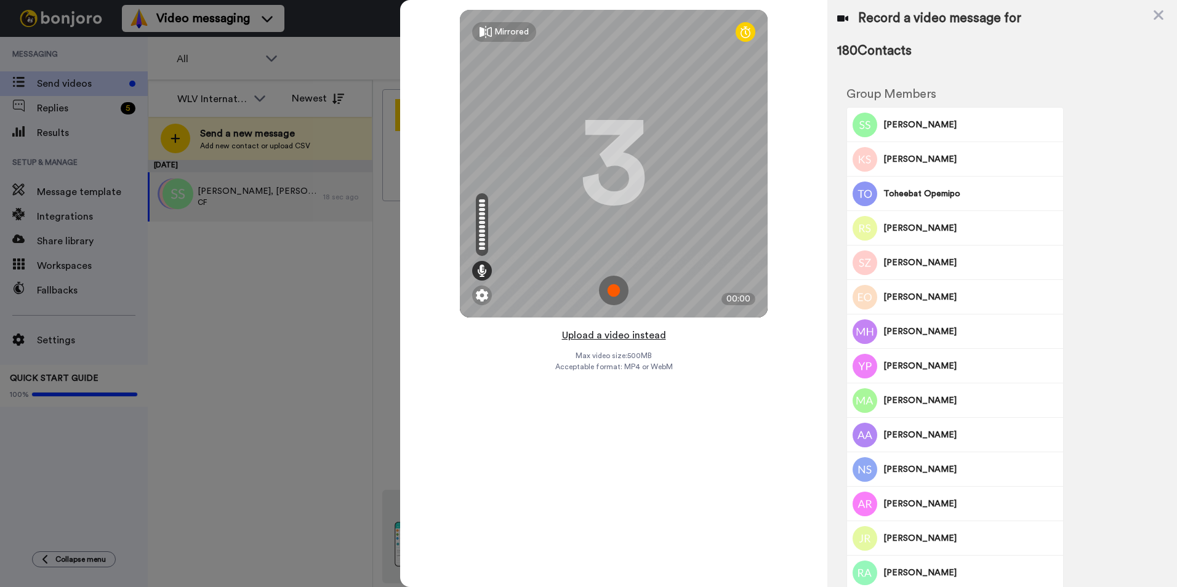
click at [642, 338] on button "Upload a video instead" at bounding box center [613, 335] width 111 height 16
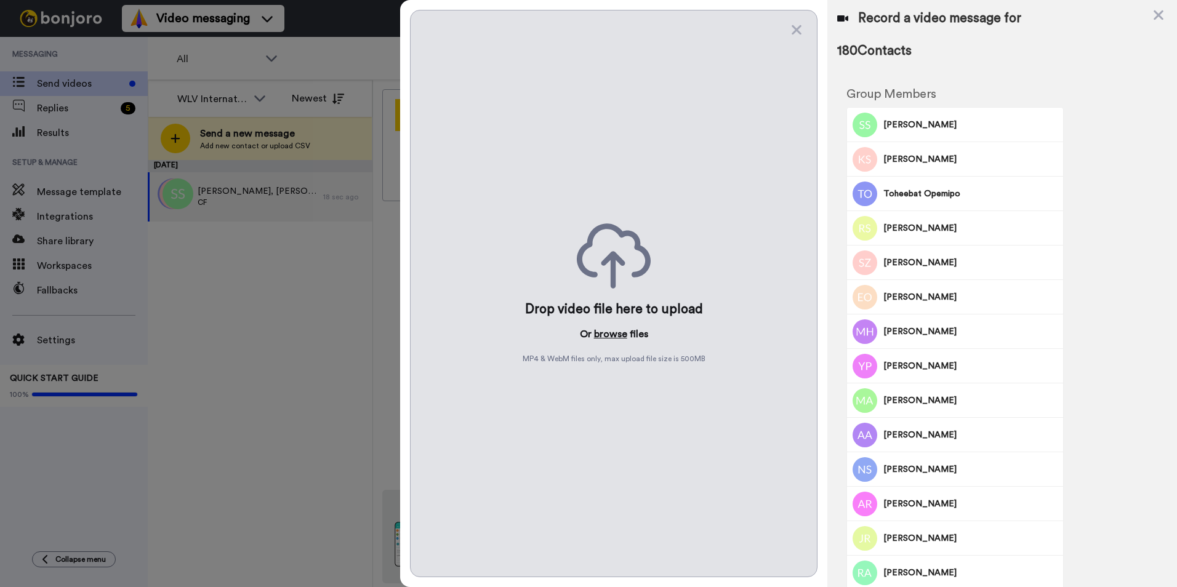
click at [607, 333] on button "browse" at bounding box center [610, 334] width 33 height 15
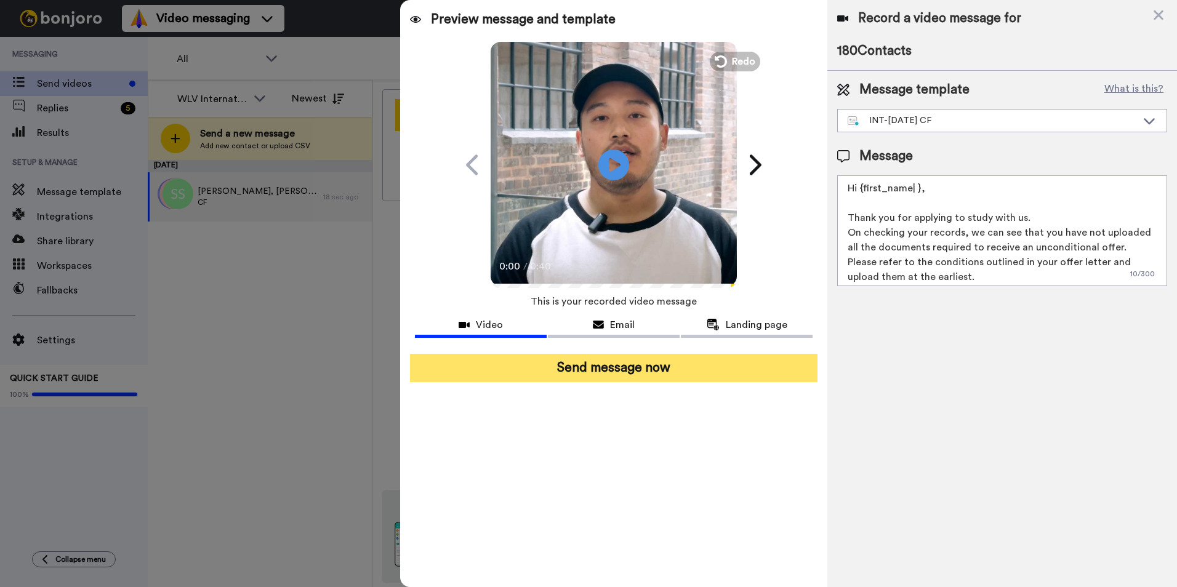
click at [682, 375] on button "Send message now" at bounding box center [613, 368] width 407 height 28
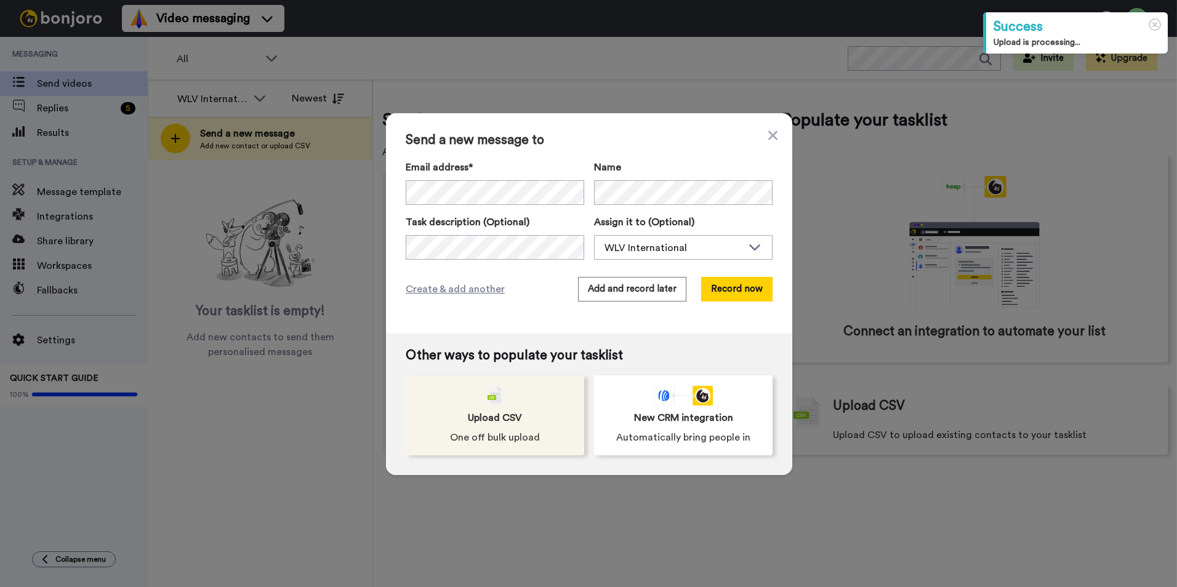
click at [518, 411] on div "Upload CSV One off bulk upload" at bounding box center [495, 415] width 178 height 80
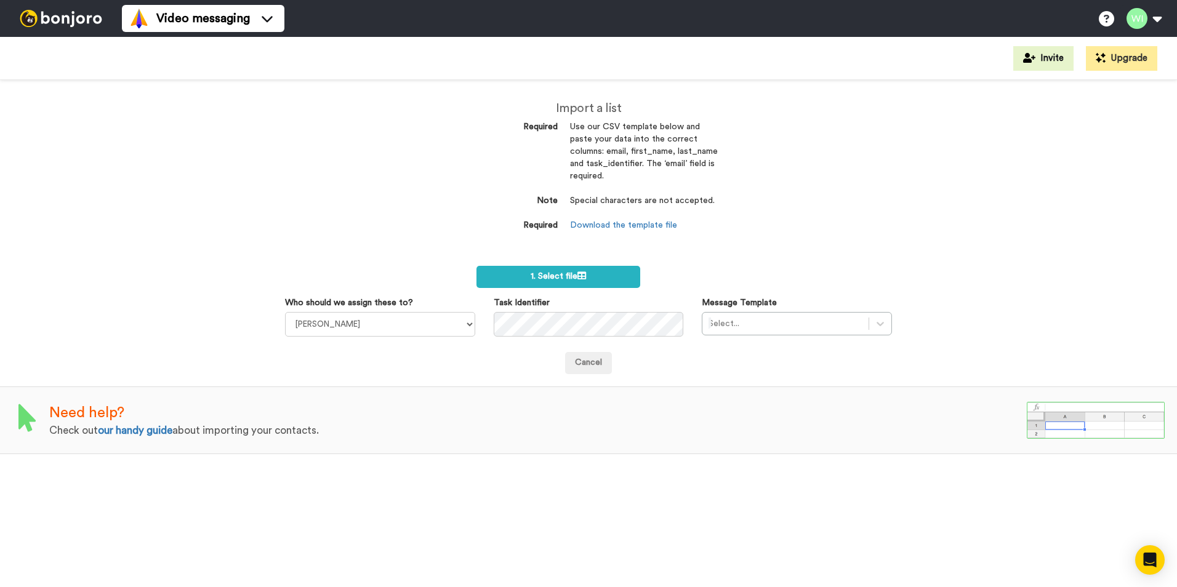
select select "d575366b-34de-4d4d-ba6c-d2d11e507584"
click at [285, 312] on select "[PERSON_NAME] [PERSON_NAME] WLV Academic (FSE) [PERSON_NAME] Ademokoya UK Recru…" at bounding box center [380, 324] width 190 height 25
click at [876, 320] on icon at bounding box center [880, 324] width 12 height 12
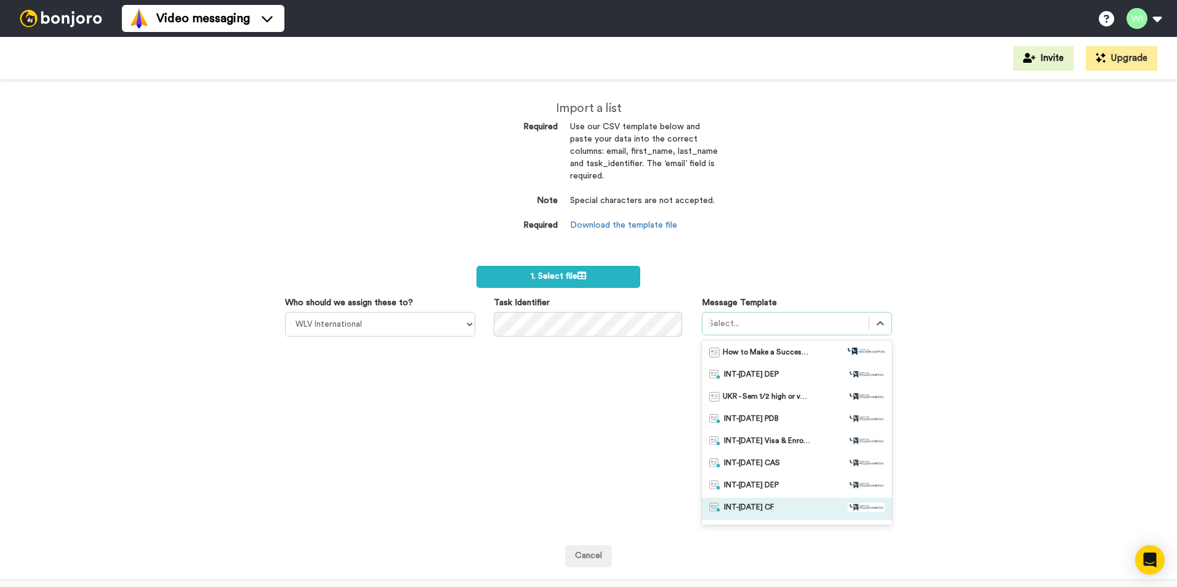
click at [768, 508] on div "INT-[DATE] CF" at bounding box center [796, 509] width 175 height 12
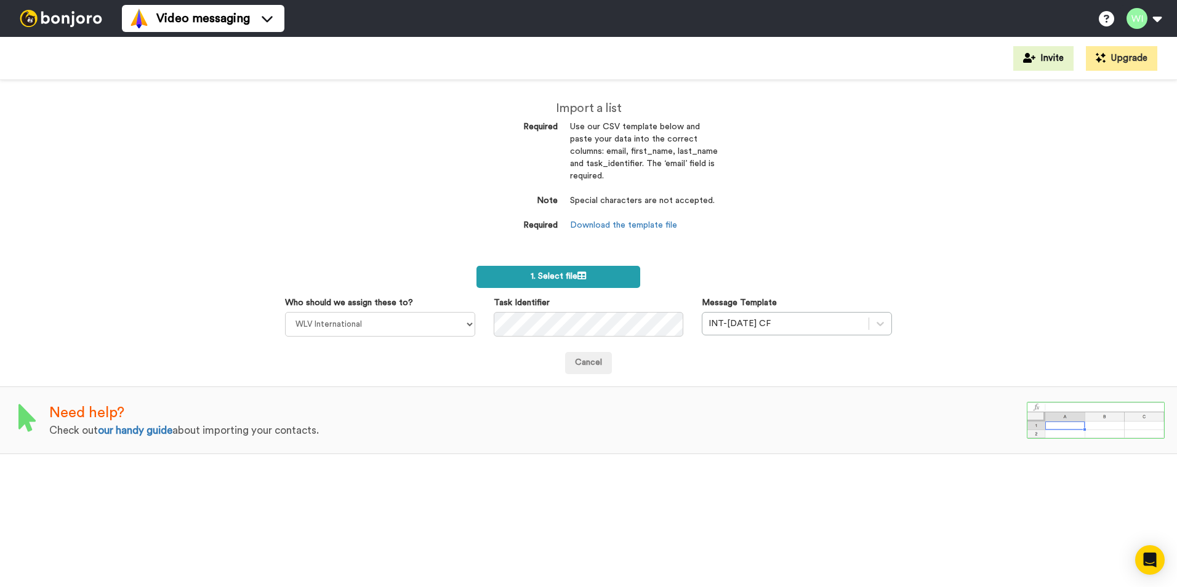
click at [600, 276] on label "1. Select file" at bounding box center [558, 277] width 164 height 22
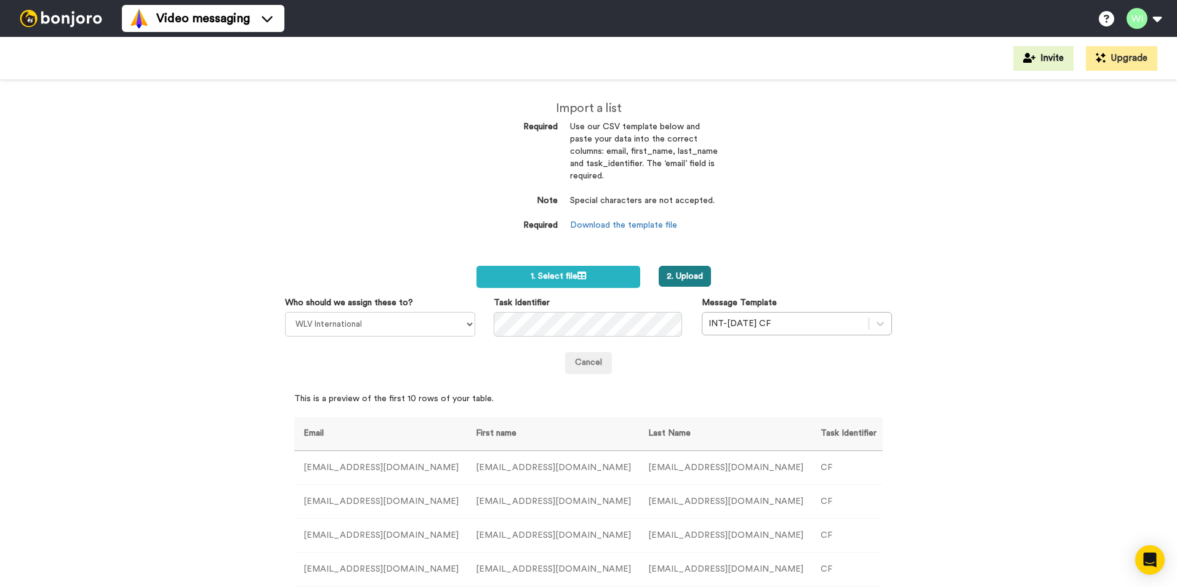
click at [688, 279] on button "2. Upload" at bounding box center [684, 276] width 52 height 21
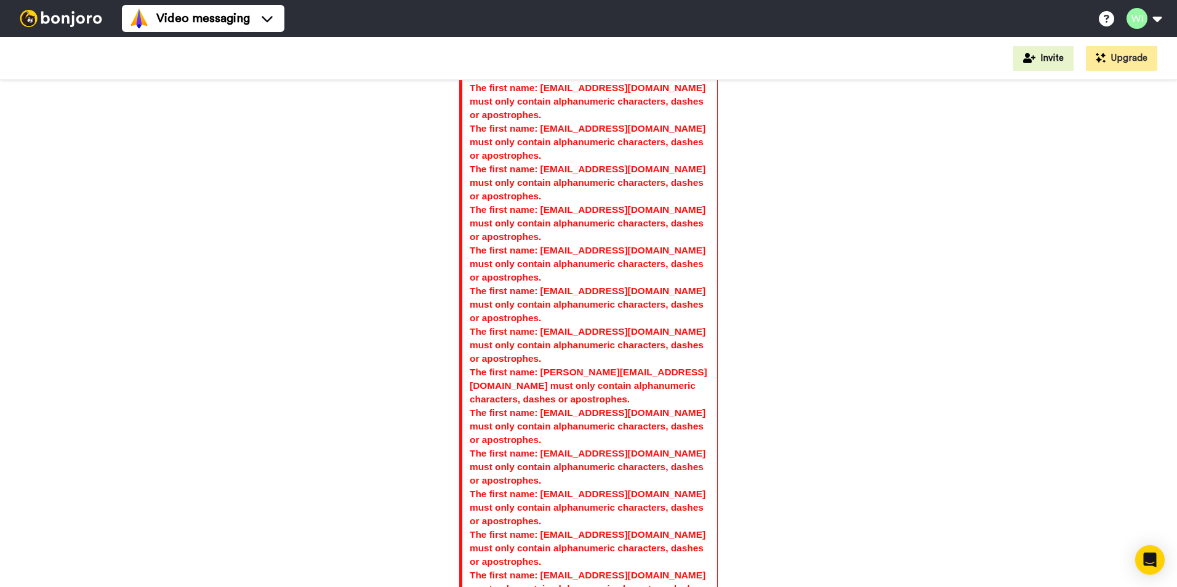
scroll to position [3877, 0]
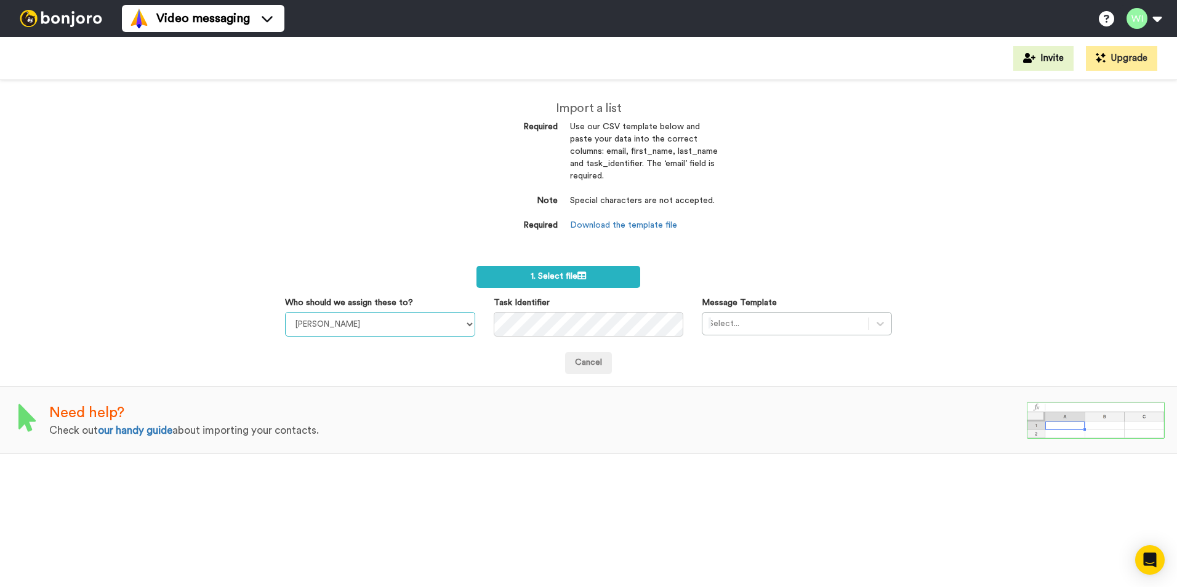
drag, startPoint x: 466, startPoint y: 319, endPoint x: 429, endPoint y: 322, distance: 37.0
click at [466, 319] on select "[PERSON_NAME] [PERSON_NAME] WLV Academic (FSE) [PERSON_NAME] Ademokoya UK Recru…" at bounding box center [380, 324] width 190 height 25
select select "d575366b-34de-4d4d-ba6c-d2d11e507584"
click at [285, 312] on select "[PERSON_NAME] [PERSON_NAME] WLV Academic (FSE) [PERSON_NAME] Ademokoya UK Recru…" at bounding box center [380, 324] width 190 height 25
click at [884, 326] on div at bounding box center [880, 324] width 22 height 22
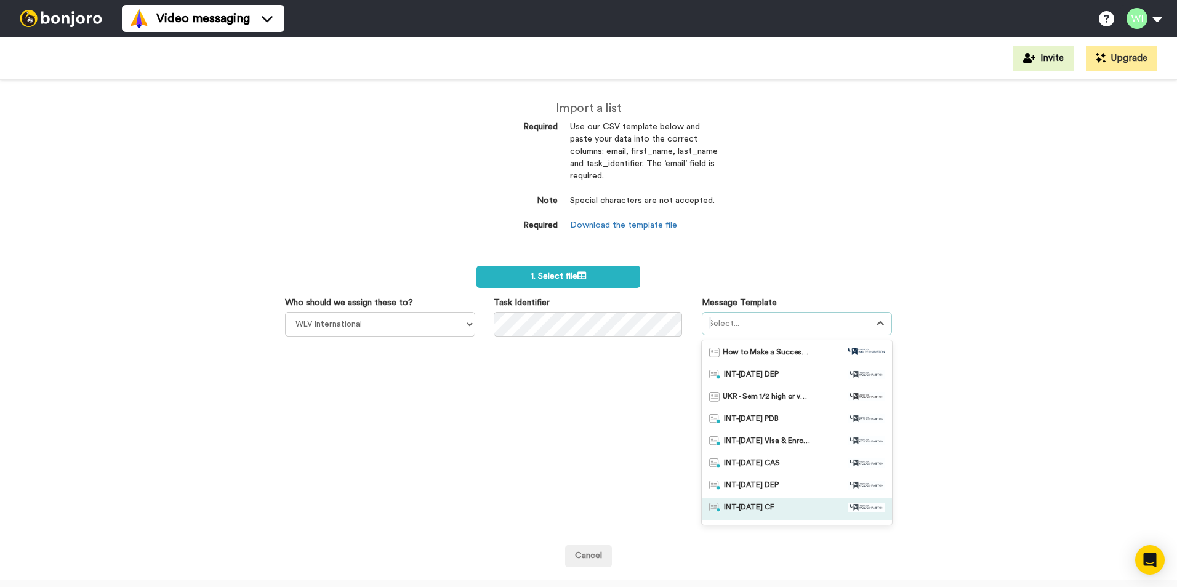
click at [777, 513] on div "INT-[DATE] CF" at bounding box center [796, 509] width 175 height 12
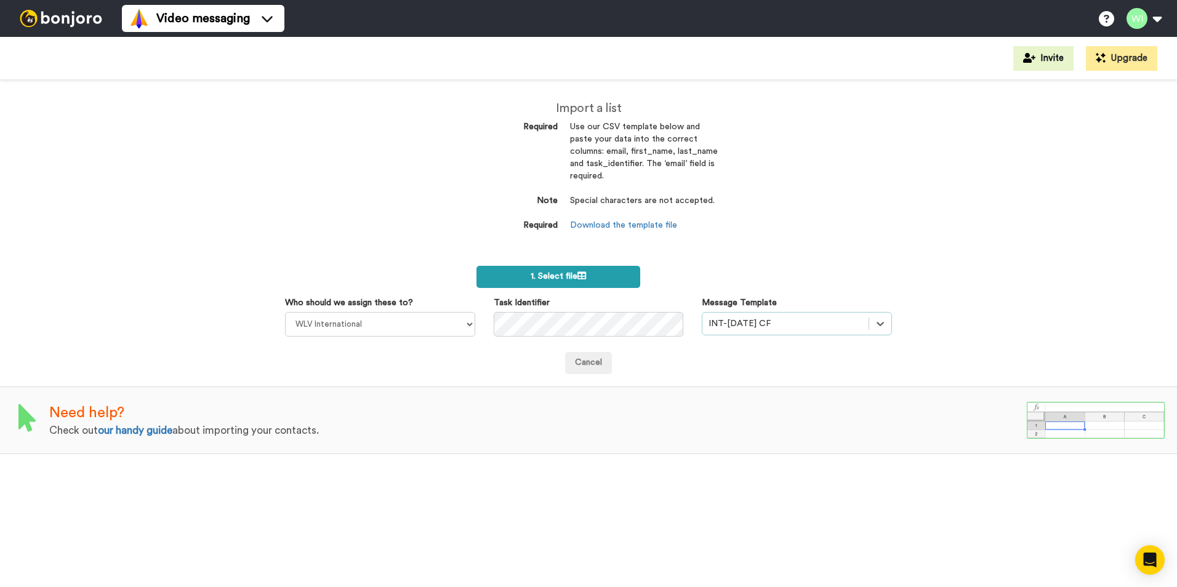
click at [566, 273] on span "1. Select file" at bounding box center [557, 276] width 55 height 9
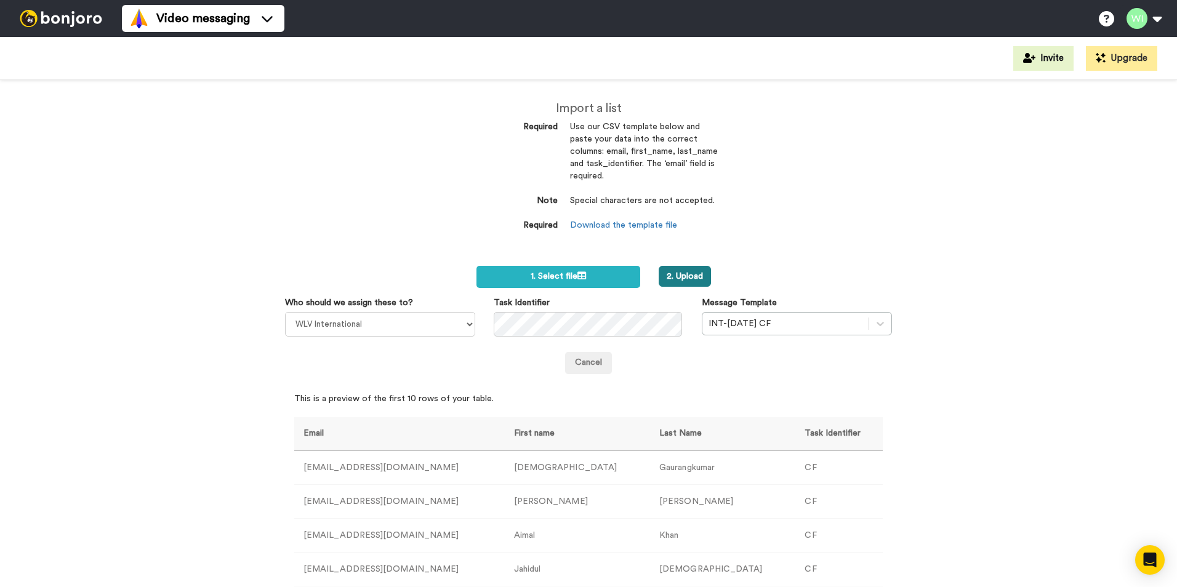
click at [679, 276] on button "2. Upload" at bounding box center [684, 276] width 52 height 21
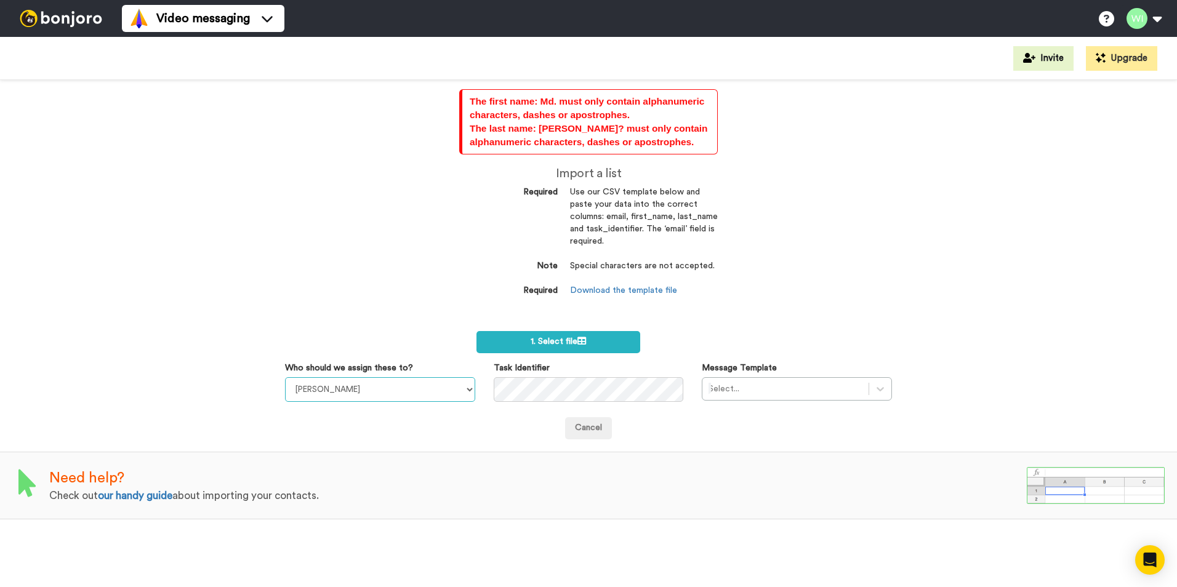
click at [468, 394] on select "[PERSON_NAME] [PERSON_NAME] WLV Academic (FSE) [PERSON_NAME] Ademokoya UK Recru…" at bounding box center [380, 389] width 190 height 25
select select "d575366b-34de-4d4d-ba6c-d2d11e507584"
click at [285, 377] on select "[PERSON_NAME] [PERSON_NAME] WLV Academic (FSE) [PERSON_NAME] Ademokoya UK Recru…" at bounding box center [380, 389] width 190 height 25
drag, startPoint x: 875, startPoint y: 389, endPoint x: 880, endPoint y: 401, distance: 13.3
click at [875, 389] on icon at bounding box center [880, 389] width 12 height 12
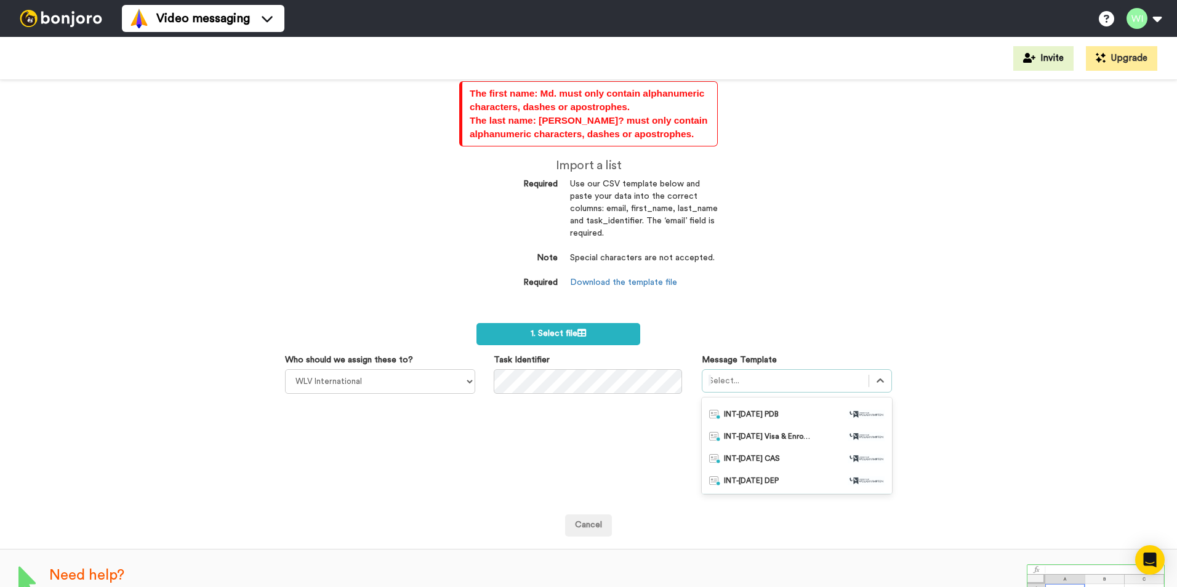
scroll to position [123, 0]
click at [770, 438] on div "INT-[DATE] CF" at bounding box center [796, 443] width 175 height 12
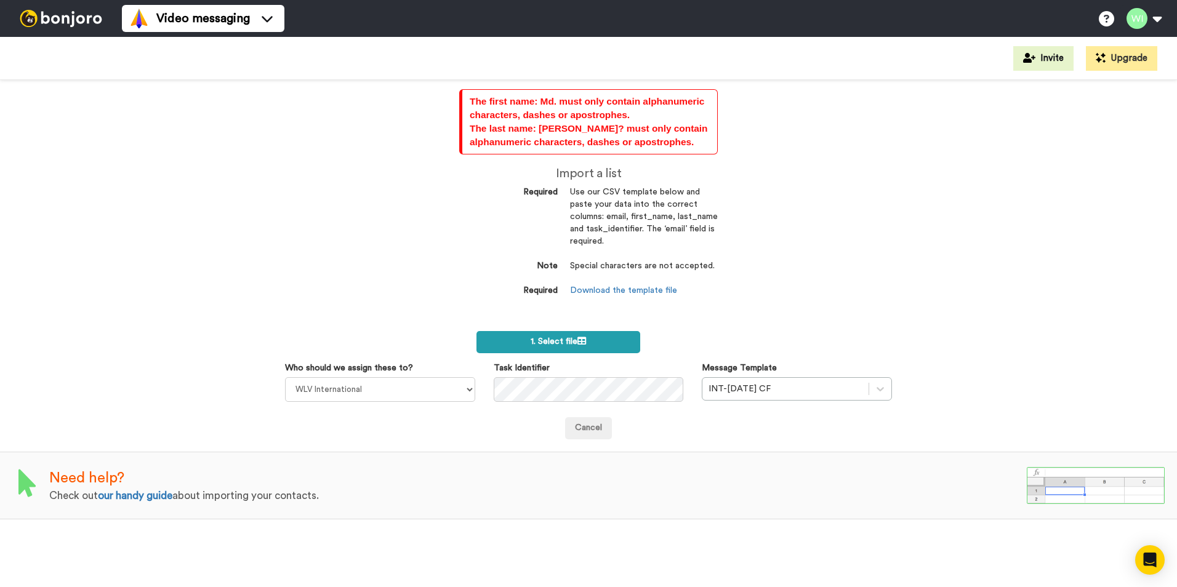
click at [557, 343] on span "1. Select file" at bounding box center [557, 341] width 55 height 9
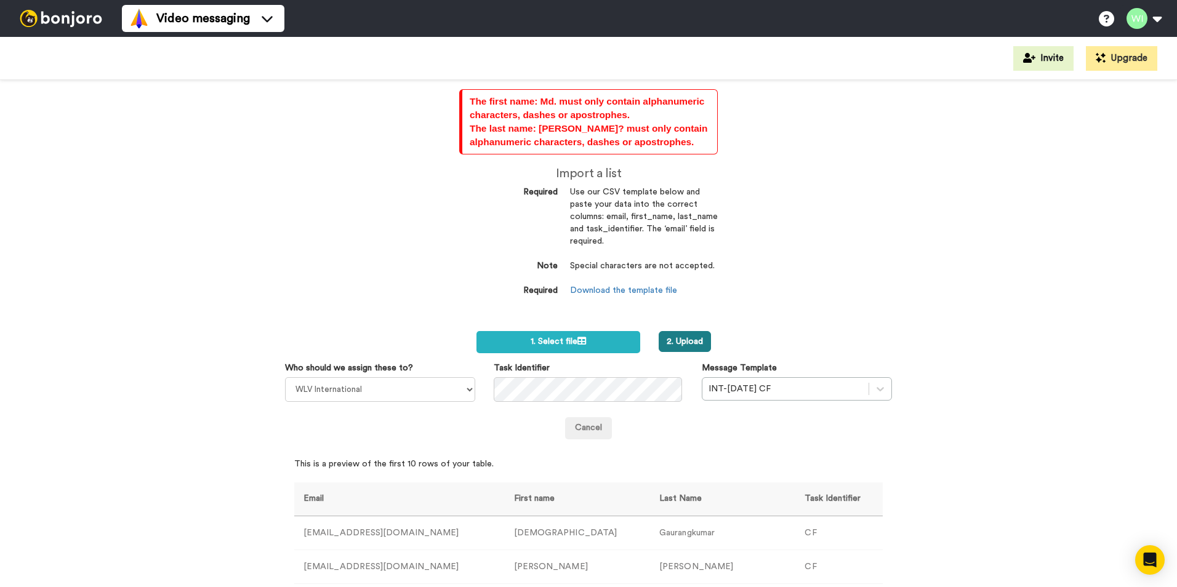
click at [677, 345] on button "2. Upload" at bounding box center [684, 341] width 52 height 21
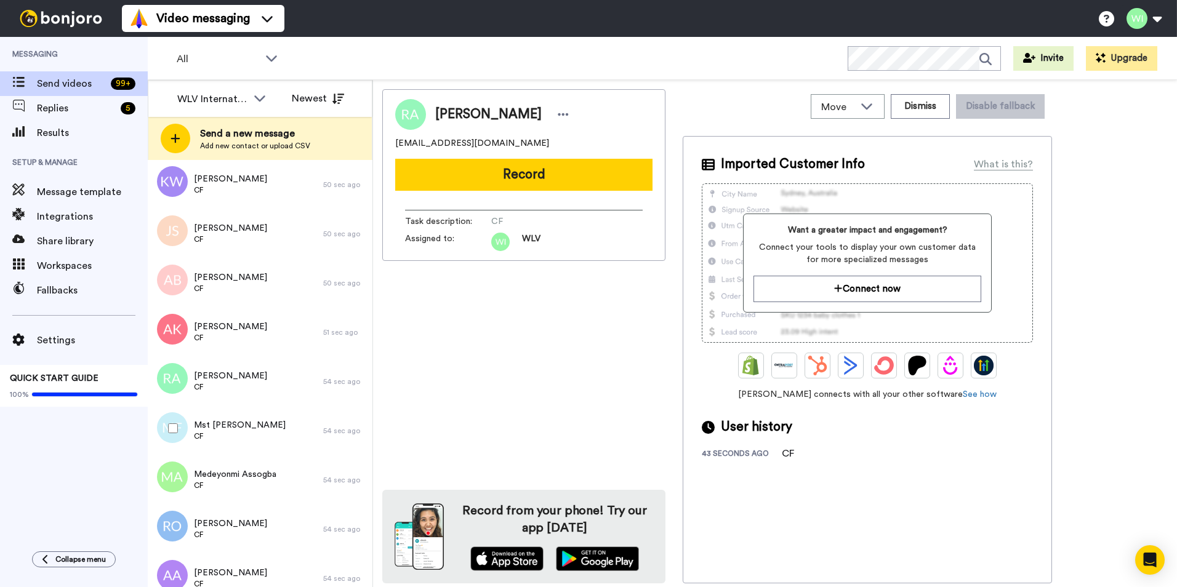
scroll to position [4985, 0]
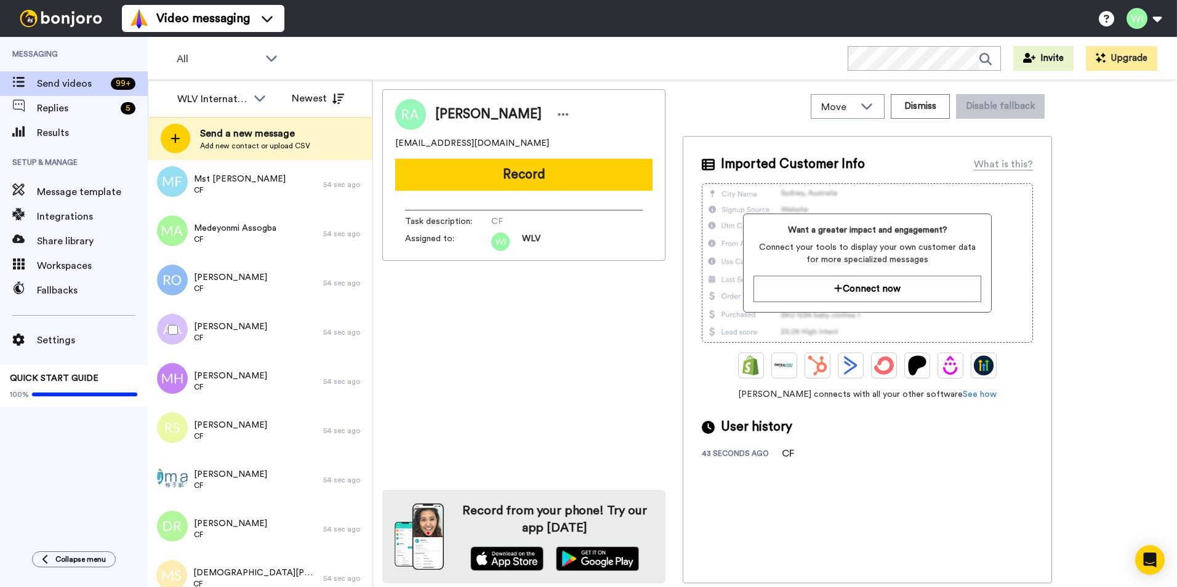
click at [178, 335] on div at bounding box center [170, 329] width 44 height 43
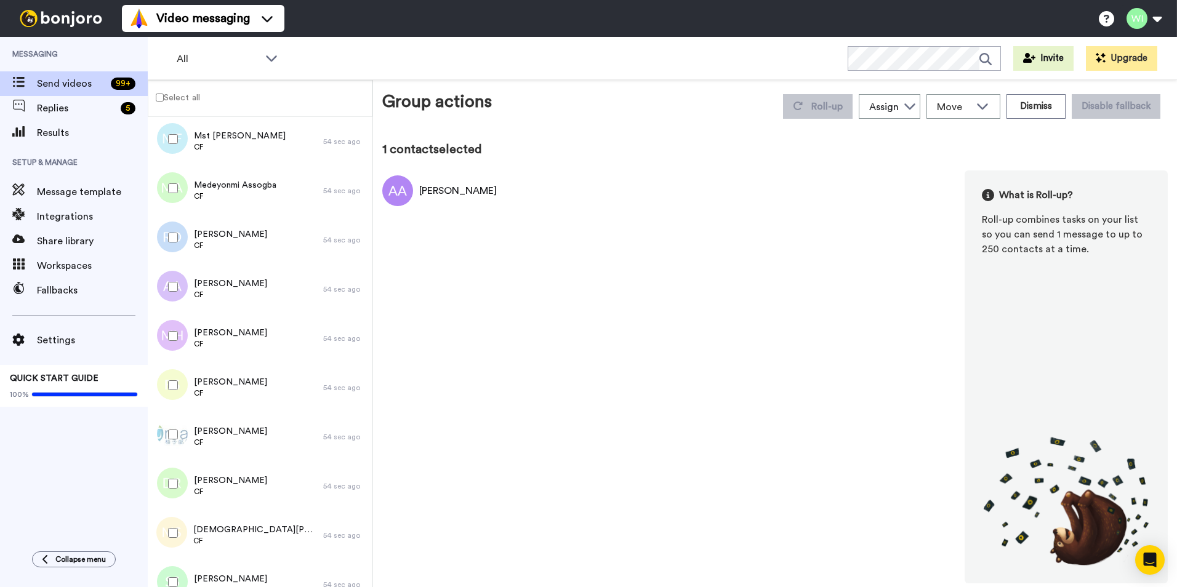
click at [164, 98] on label "Select all" at bounding box center [174, 97] width 52 height 15
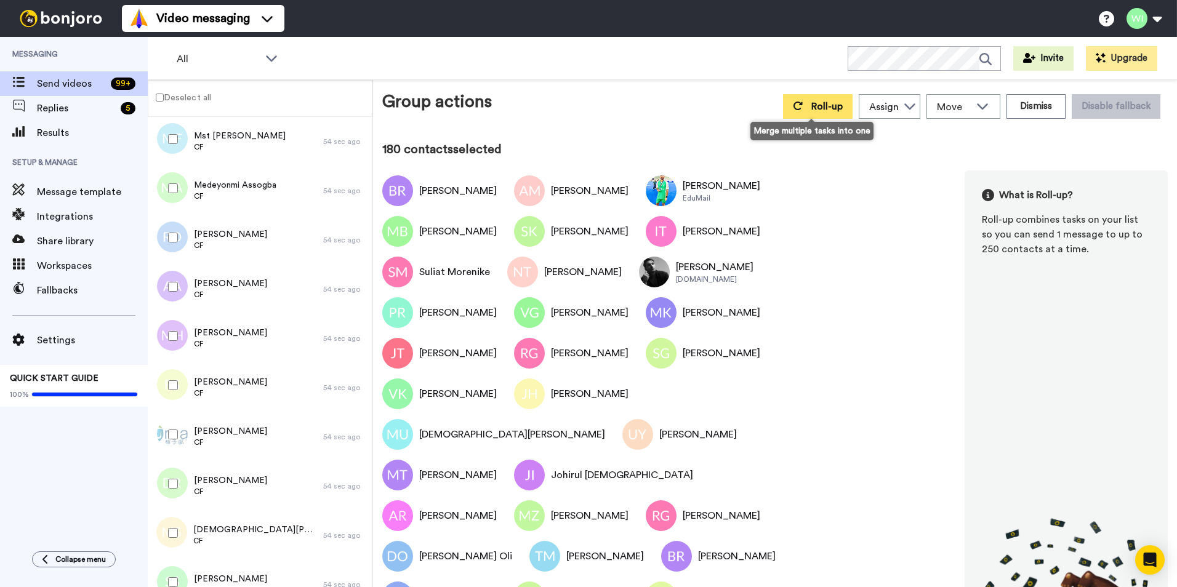
click at [812, 111] on span "Roll-up" at bounding box center [826, 107] width 31 height 10
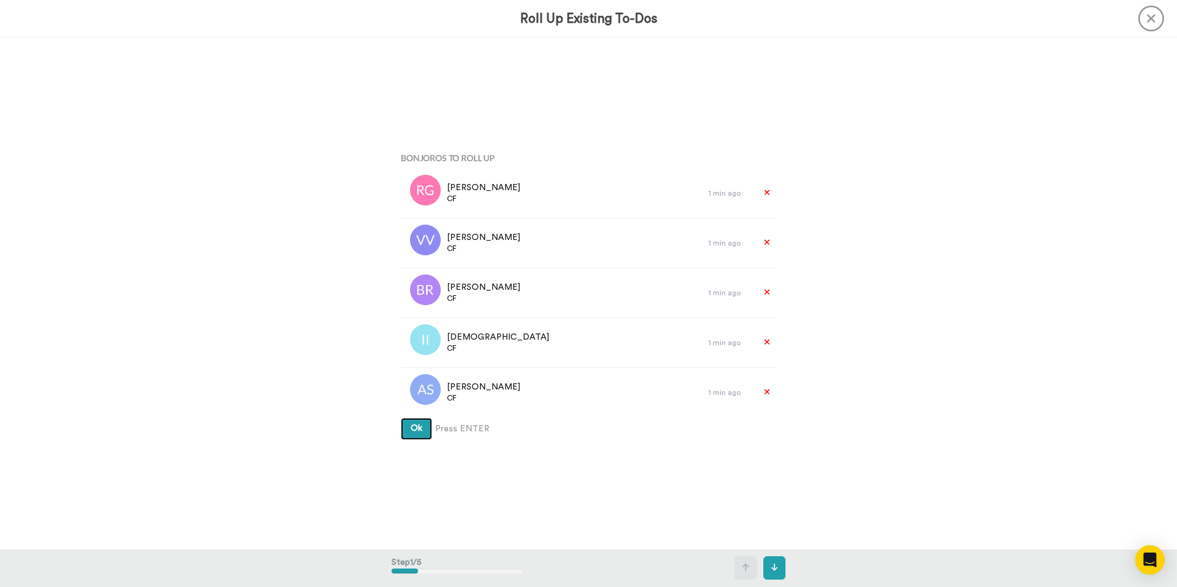
click at [419, 430] on button "Ok" at bounding box center [416, 429] width 31 height 22
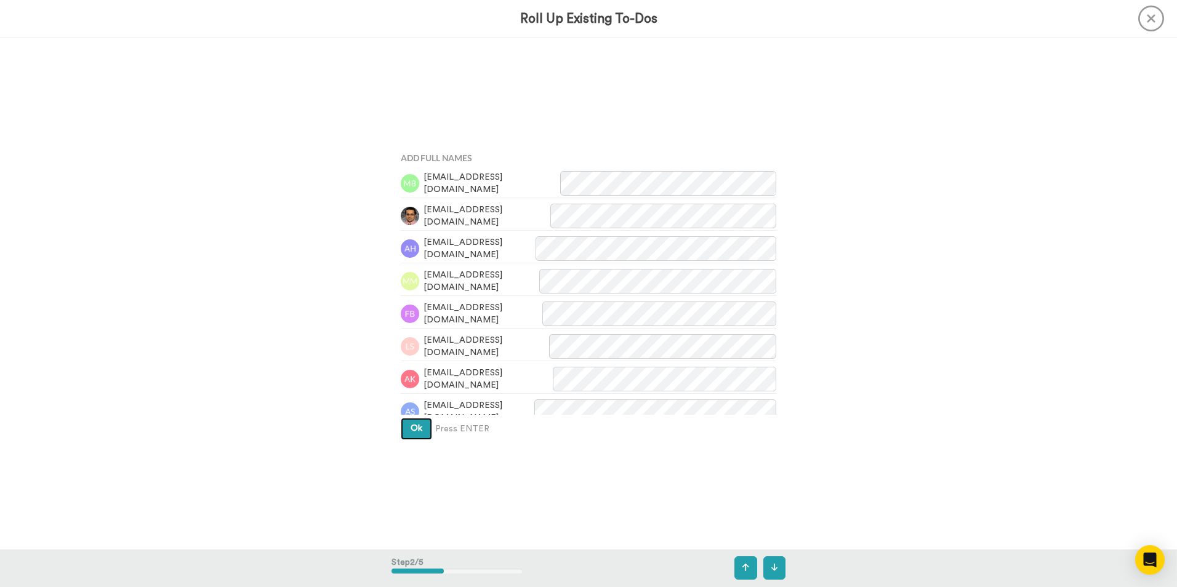
click at [420, 422] on button "Ok" at bounding box center [416, 429] width 31 height 22
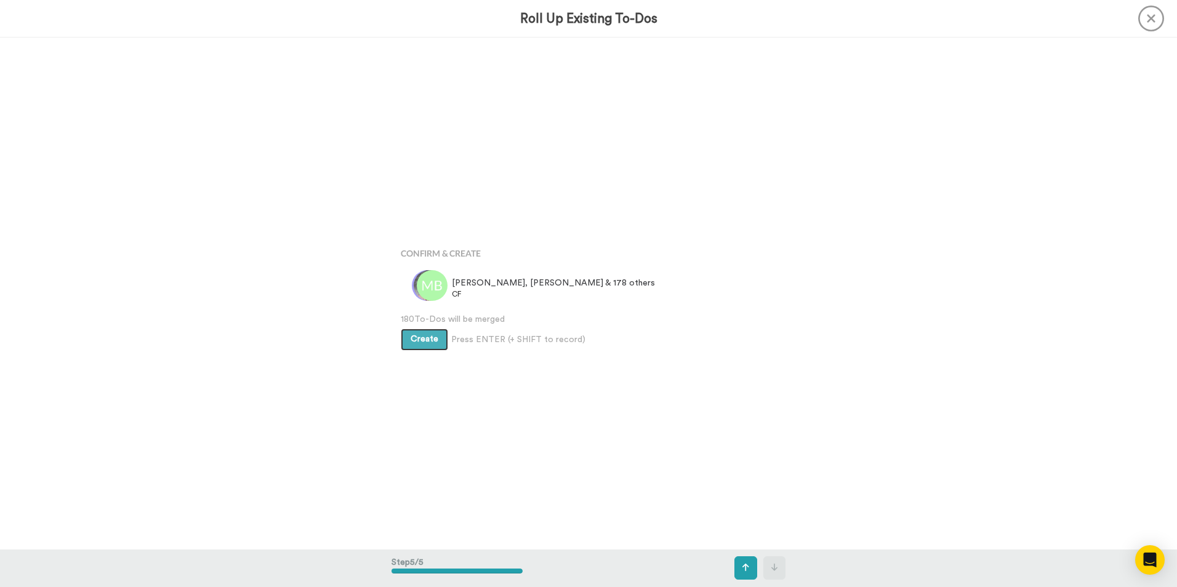
scroll to position [2047, 0]
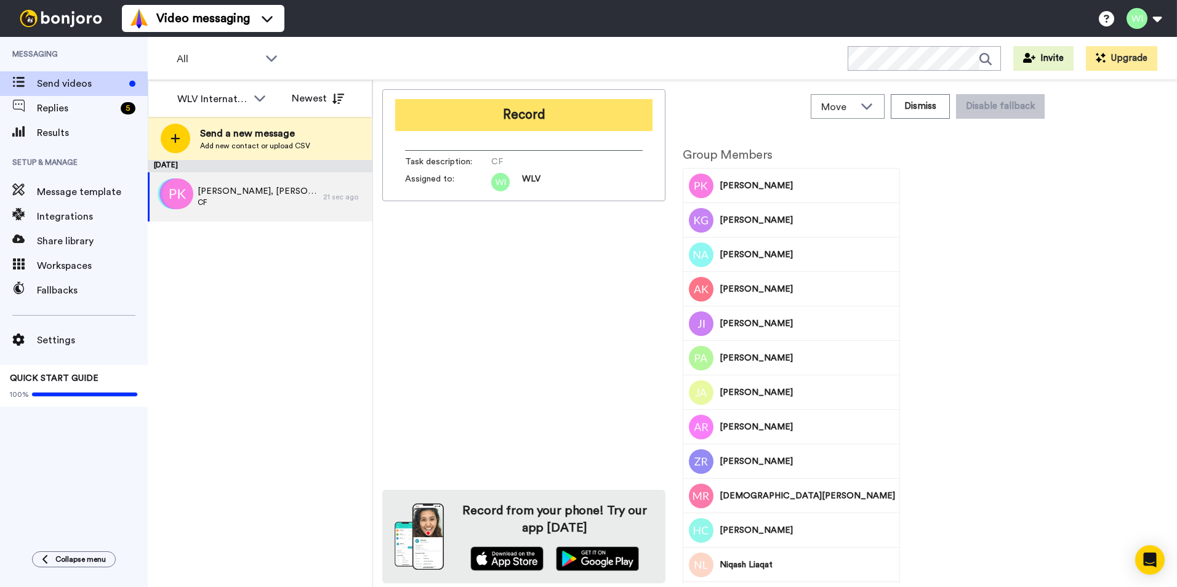
click at [575, 119] on button "Record" at bounding box center [523, 115] width 257 height 32
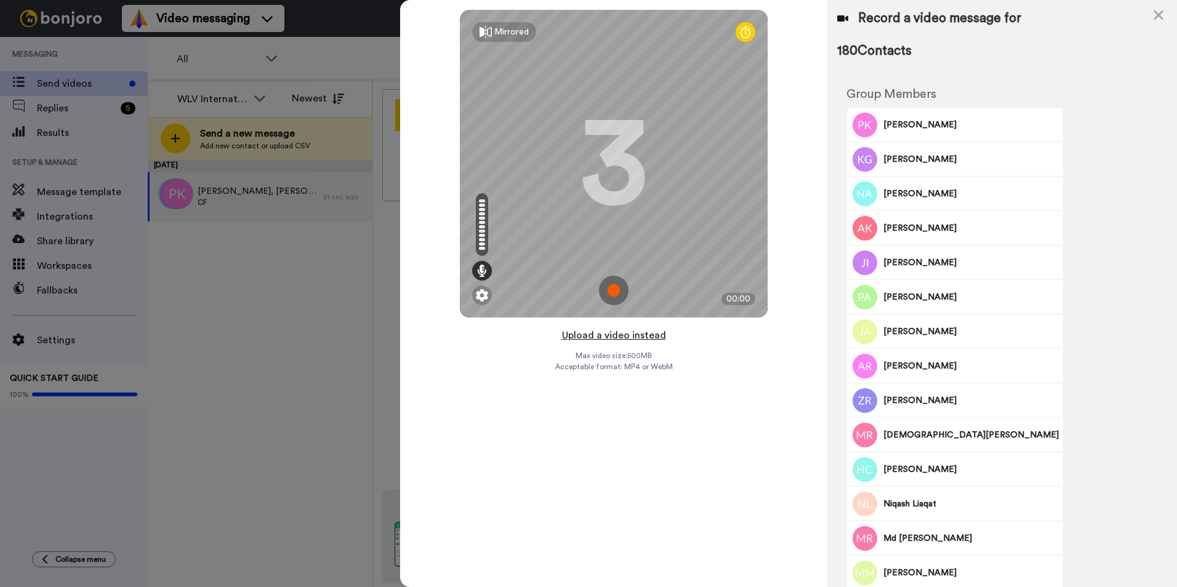
click at [641, 338] on button "Upload a video instead" at bounding box center [613, 335] width 111 height 16
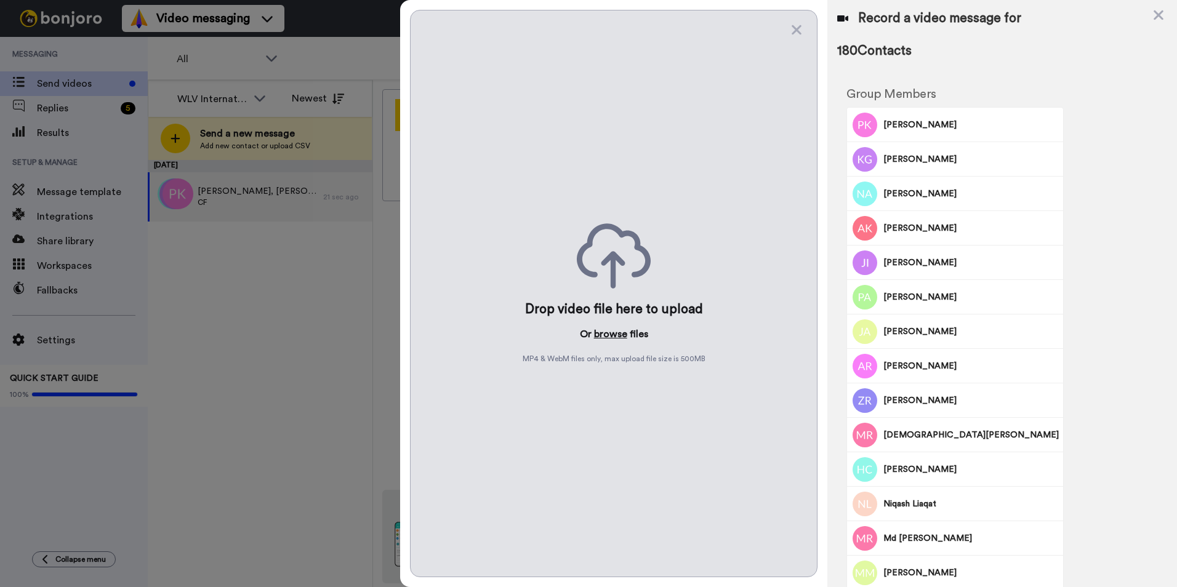
click at [613, 332] on button "browse" at bounding box center [610, 334] width 33 height 15
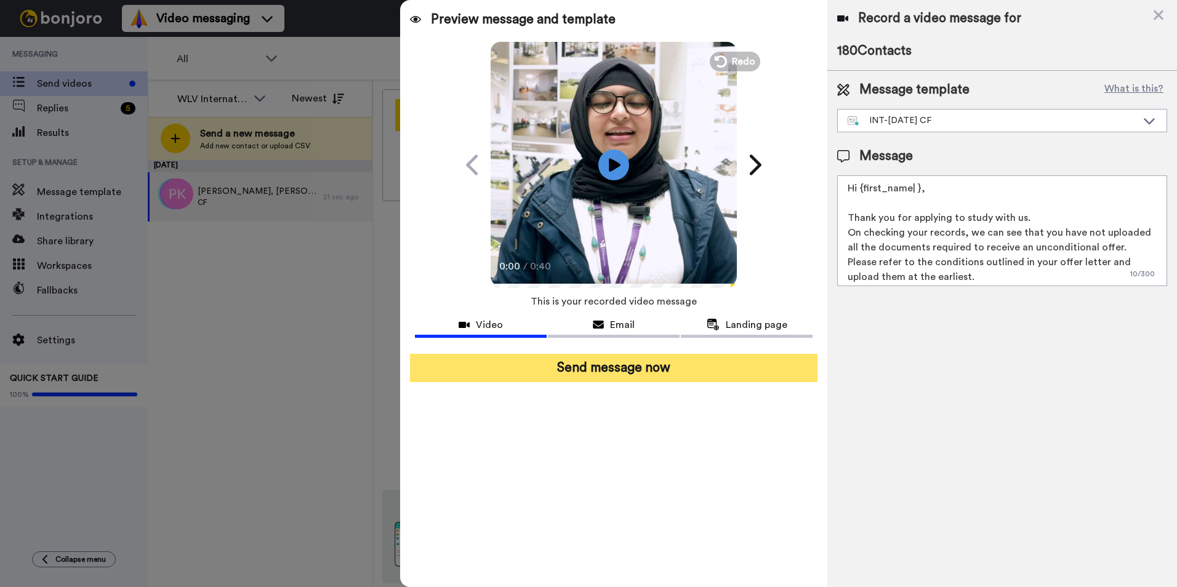
click at [734, 358] on button "Send message now" at bounding box center [613, 368] width 407 height 28
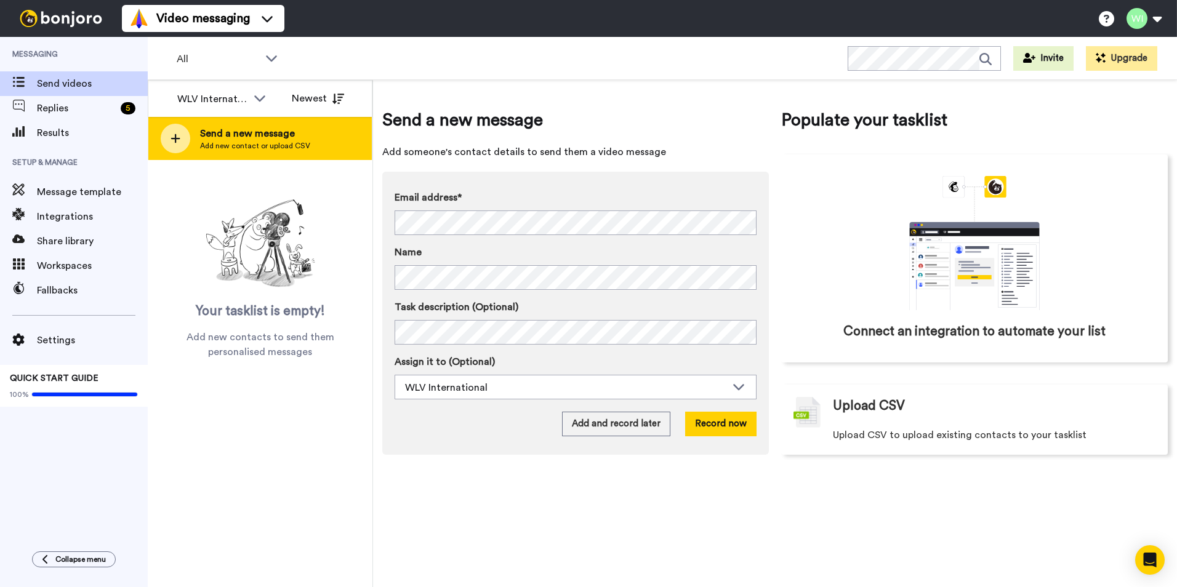
click at [182, 145] on div at bounding box center [176, 139] width 30 height 30
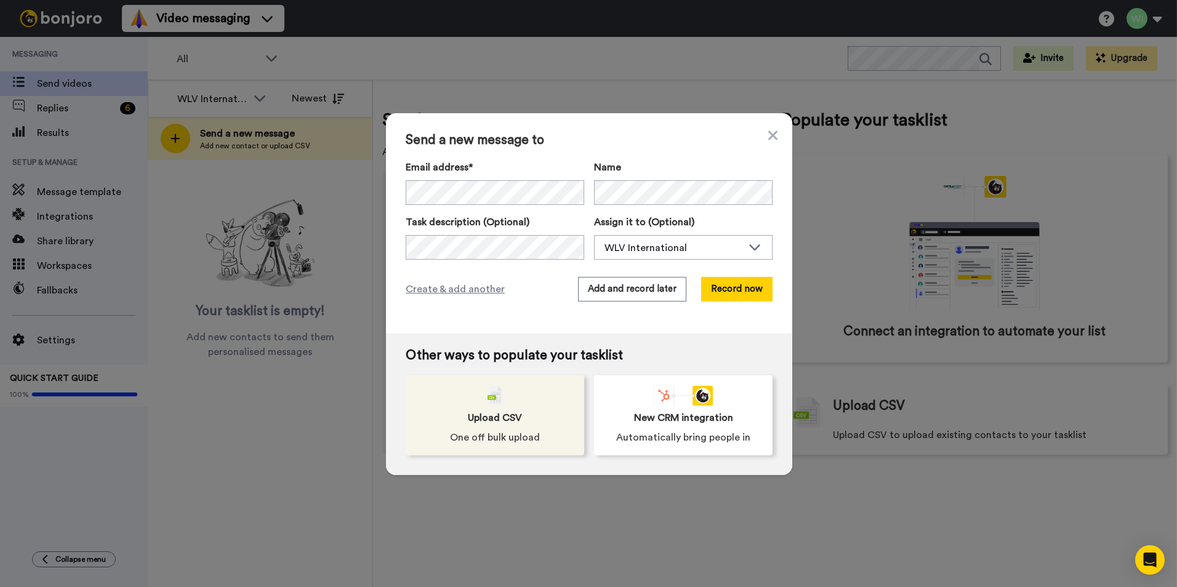
click at [532, 415] on div "Upload CSV One off bulk upload" at bounding box center [495, 415] width 178 height 80
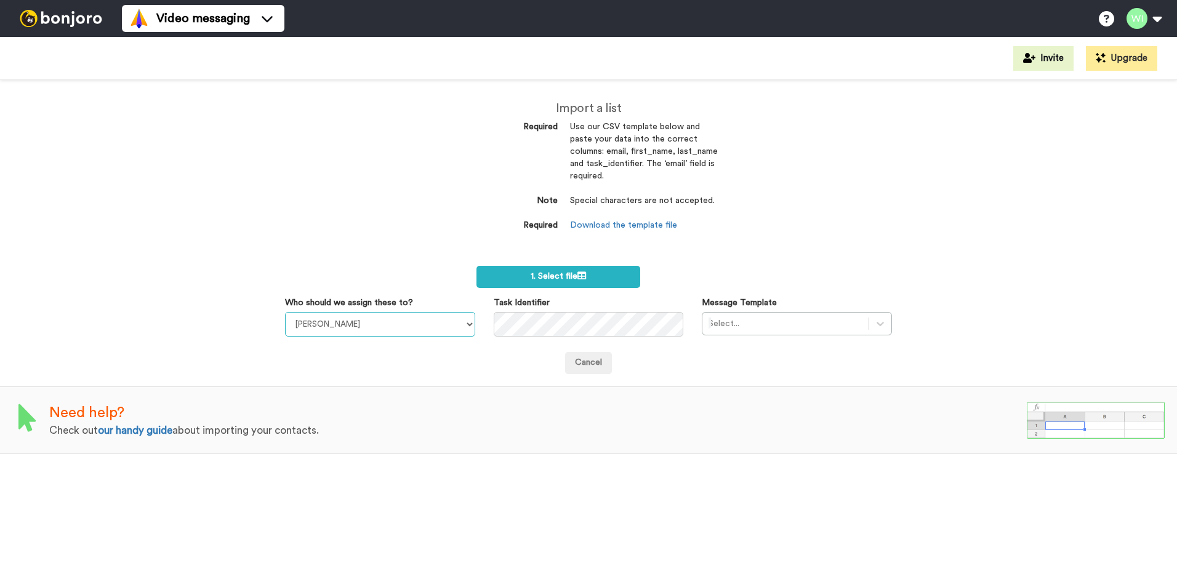
click at [471, 324] on select "Laura Wright Amarjit Duggal WLV Academic (FSE) Divandra Birla Bolutife Ademokoy…" at bounding box center [380, 324] width 190 height 25
select select "d575366b-34de-4d4d-ba6c-d2d11e507584"
click at [285, 312] on select "Laura Wright Amarjit Duggal WLV Academic (FSE) Divandra Birla Bolutife Ademokoy…" at bounding box center [380, 324] width 190 height 25
click at [883, 327] on div at bounding box center [880, 324] width 22 height 22
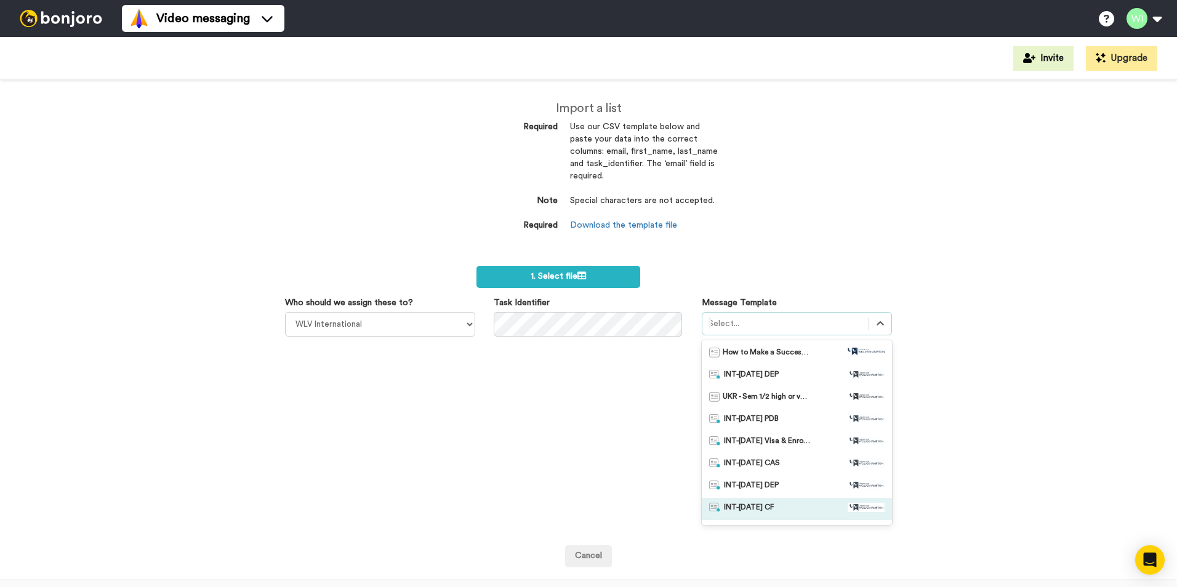
click at [764, 508] on span "INT-Jan 26 CF" at bounding box center [749, 509] width 50 height 12
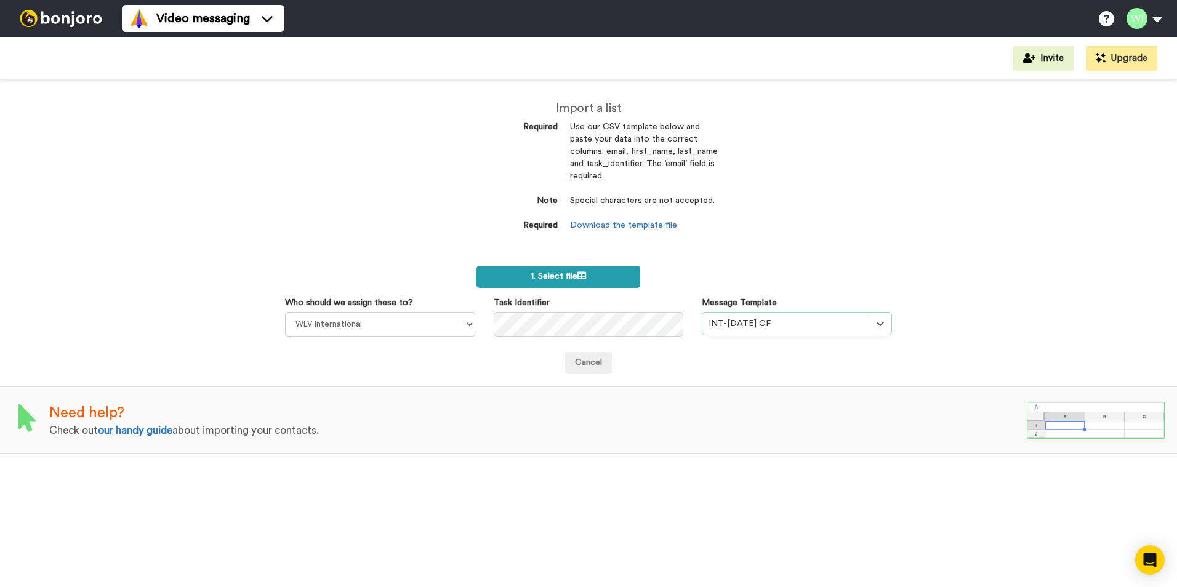
click at [623, 279] on label "1. Select file" at bounding box center [558, 277] width 164 height 22
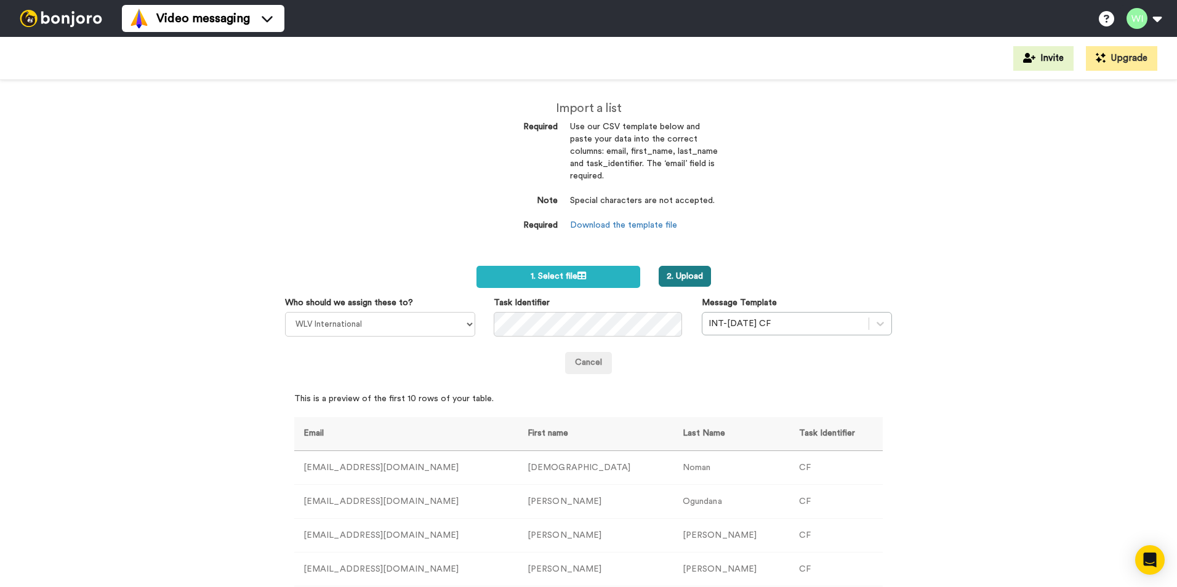
click at [700, 281] on button "2. Upload" at bounding box center [684, 276] width 52 height 21
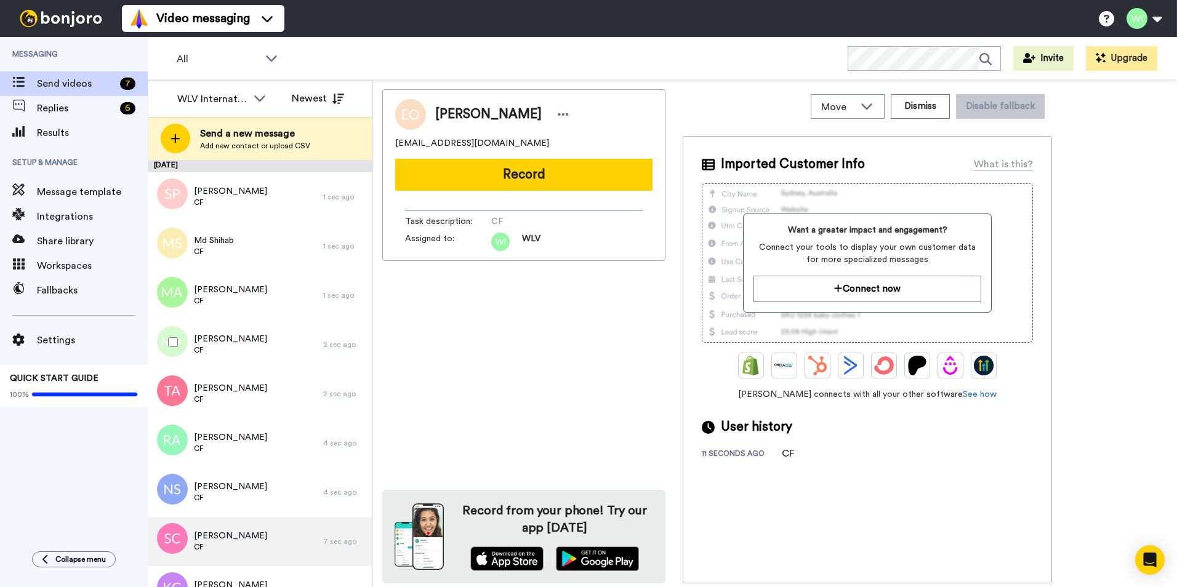
scroll to position [176, 0]
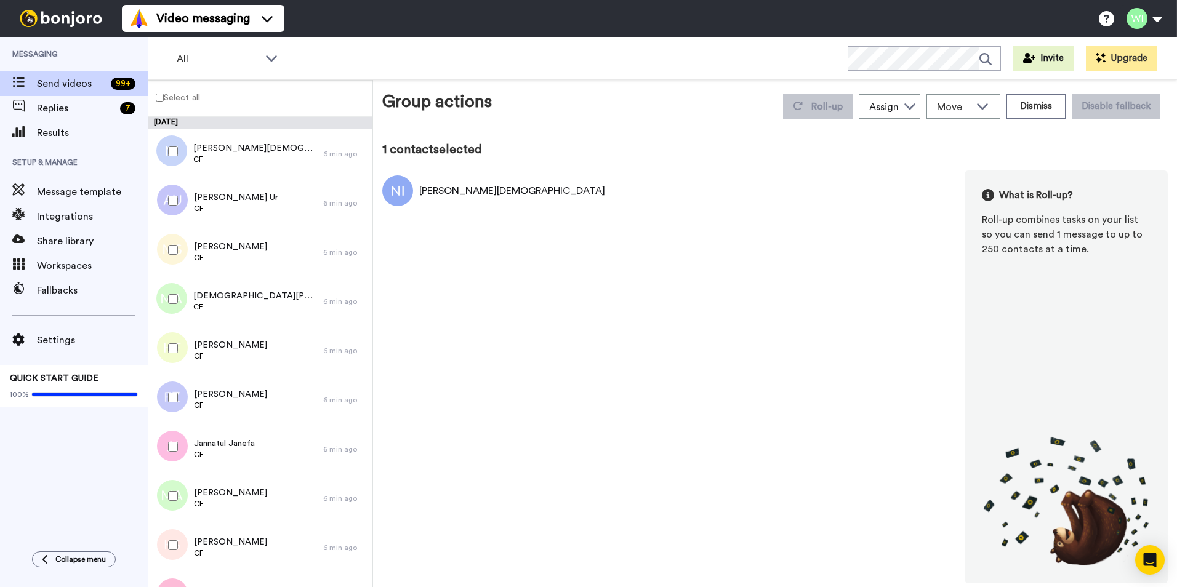
click at [158, 102] on label "Select all" at bounding box center [174, 97] width 52 height 15
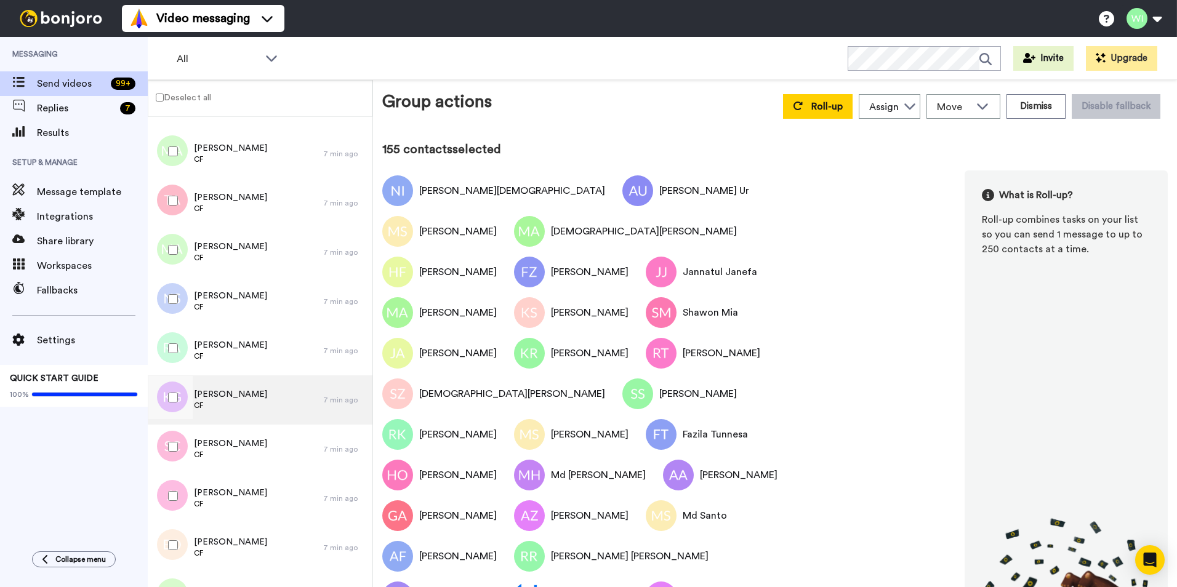
scroll to position [8404, 0]
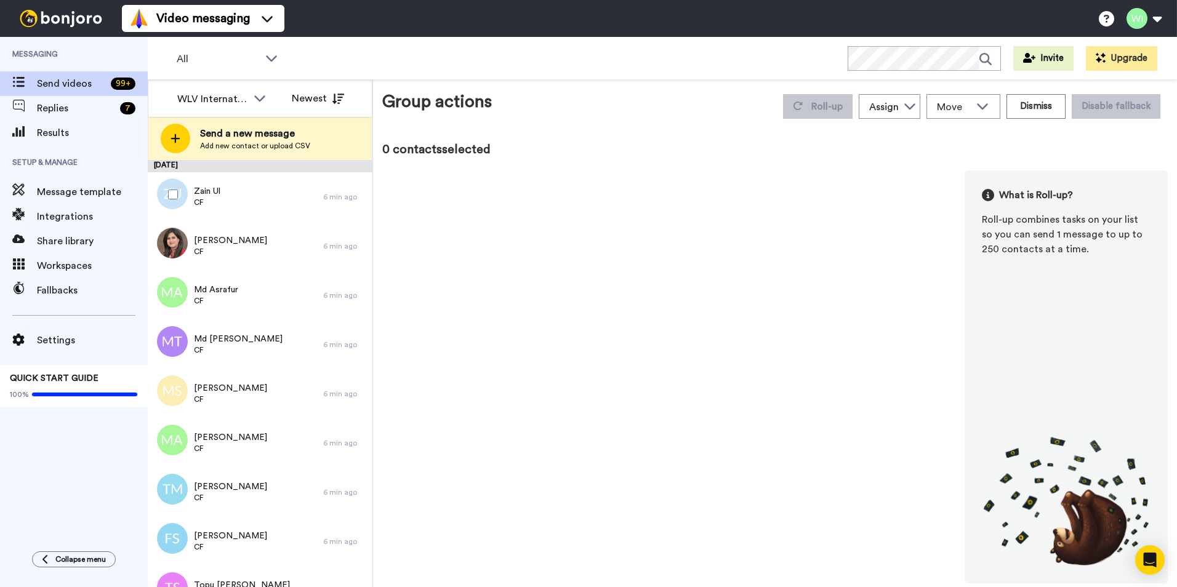
click at [169, 188] on div at bounding box center [170, 194] width 44 height 43
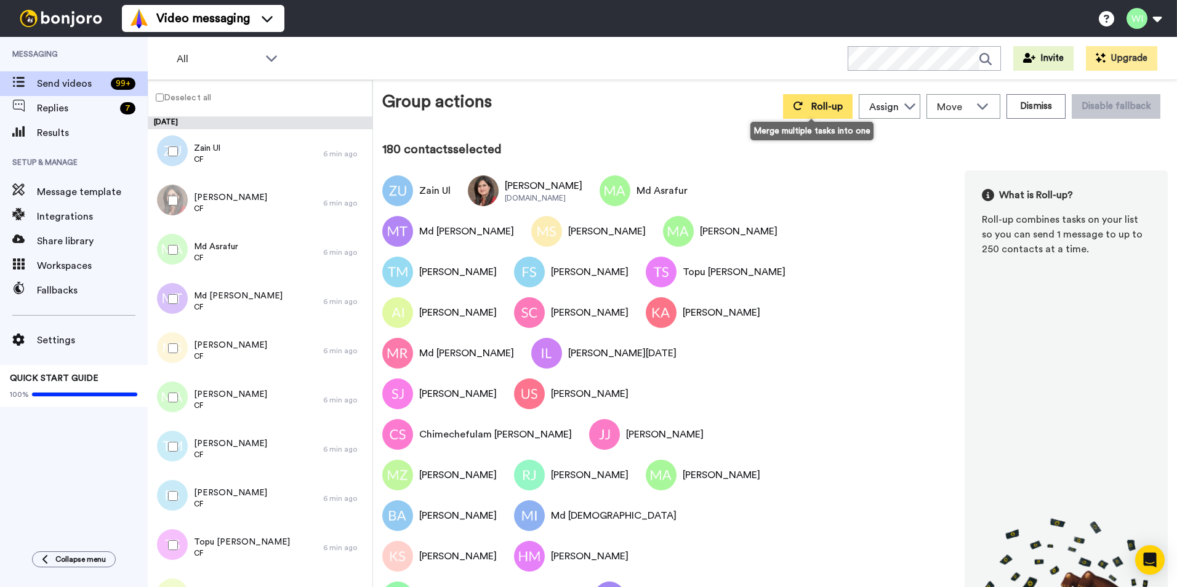
click at [811, 106] on span "Roll-up" at bounding box center [826, 107] width 31 height 10
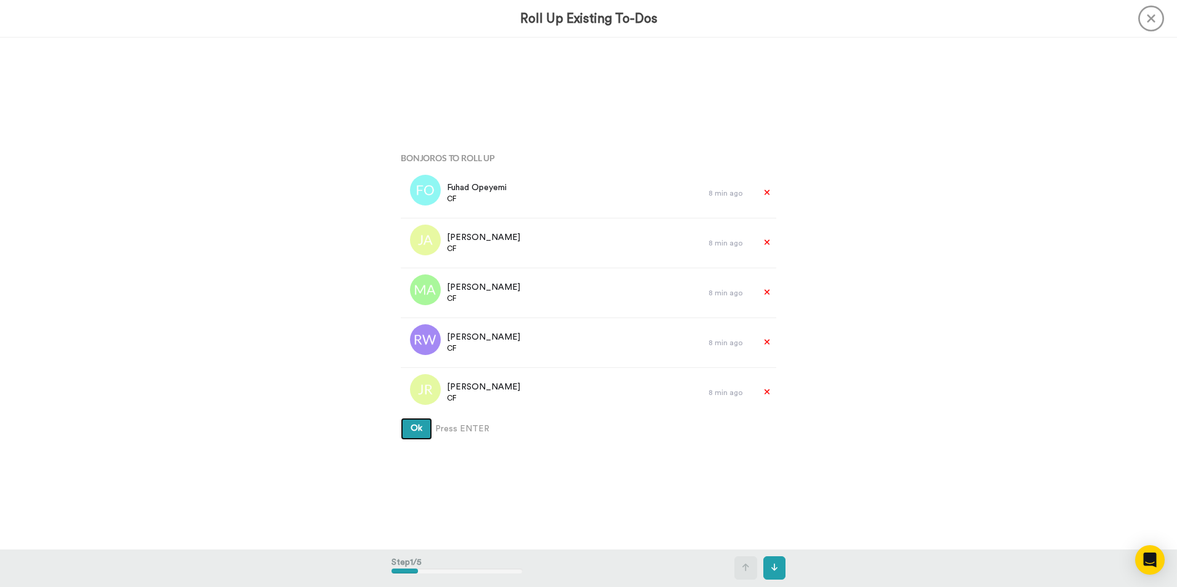
click at [410, 428] on span "Ok" at bounding box center [416, 428] width 12 height 9
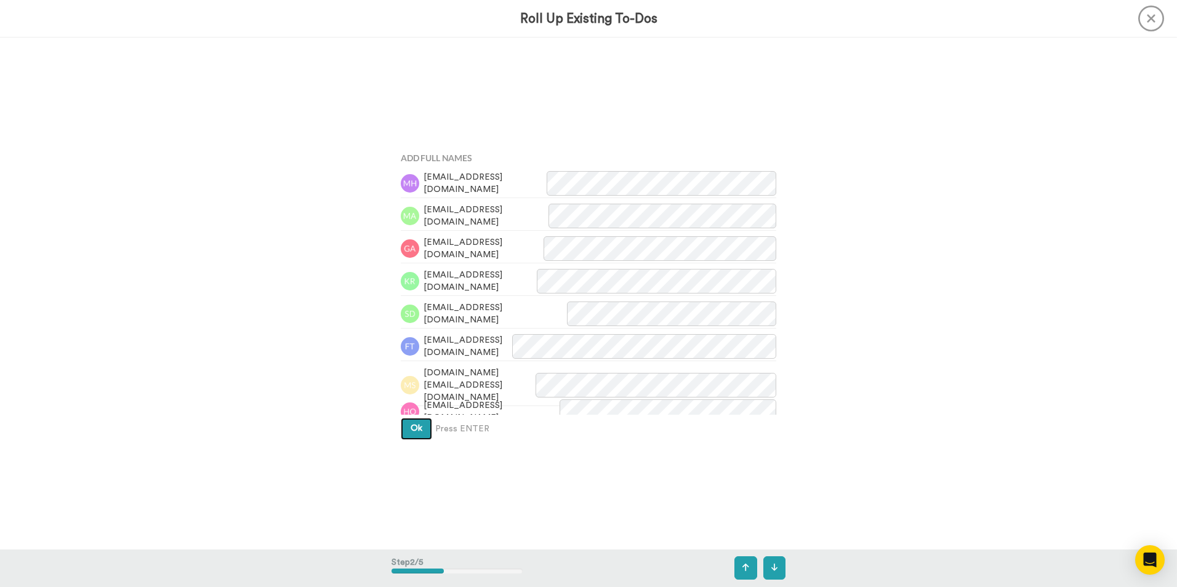
click at [414, 428] on span "Ok" at bounding box center [416, 428] width 12 height 9
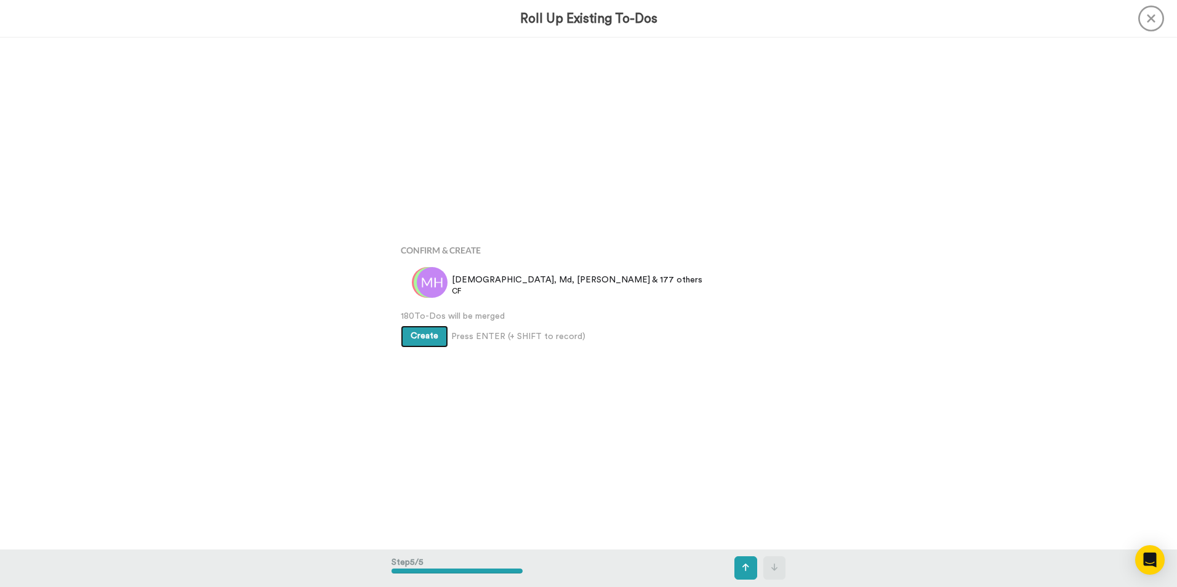
scroll to position [2047, 0]
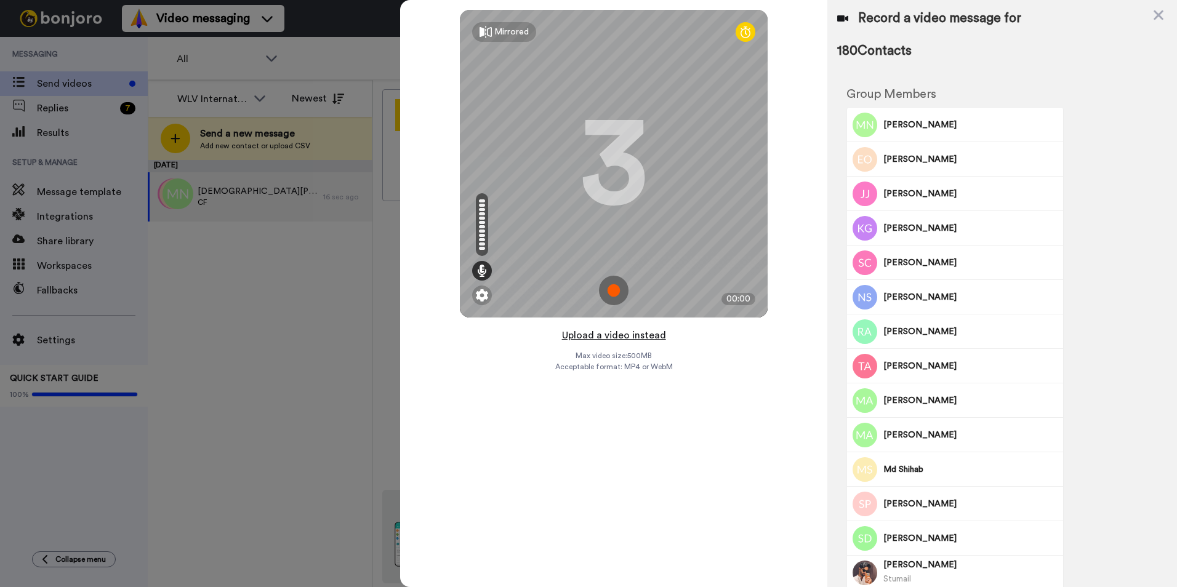
click at [636, 340] on button "Upload a video instead" at bounding box center [613, 335] width 111 height 16
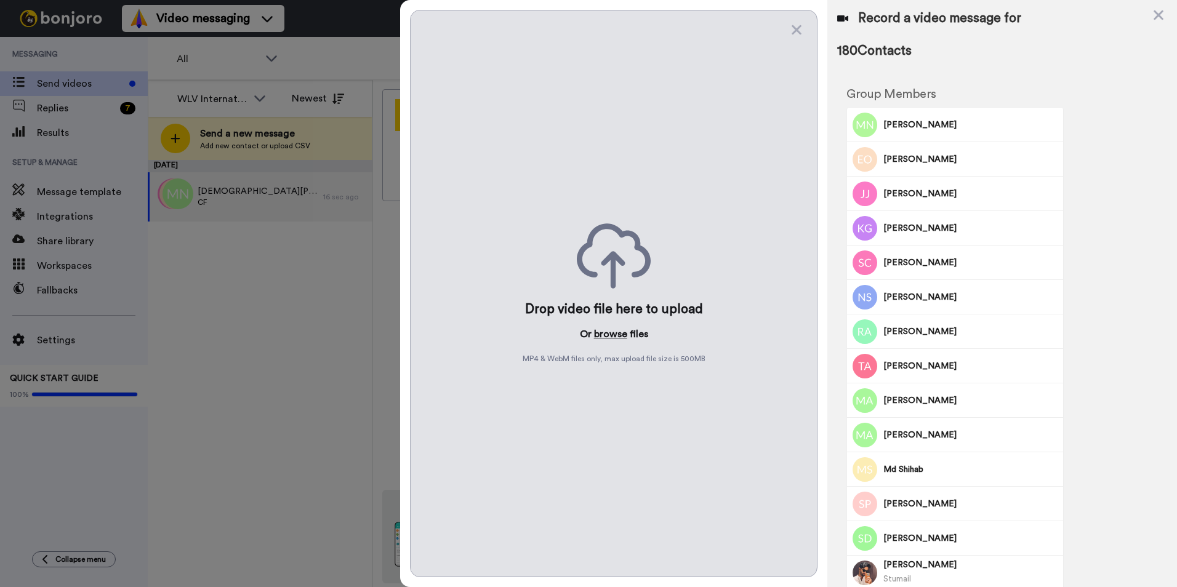
click at [601, 335] on button "browse" at bounding box center [610, 334] width 33 height 15
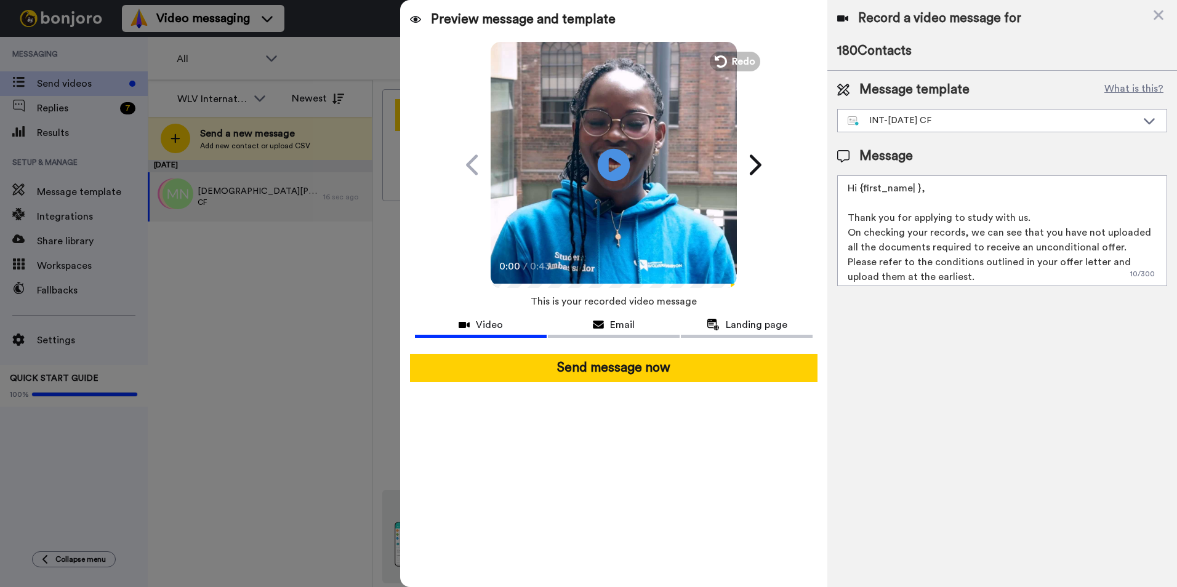
click at [624, 163] on icon at bounding box center [614, 164] width 33 height 33
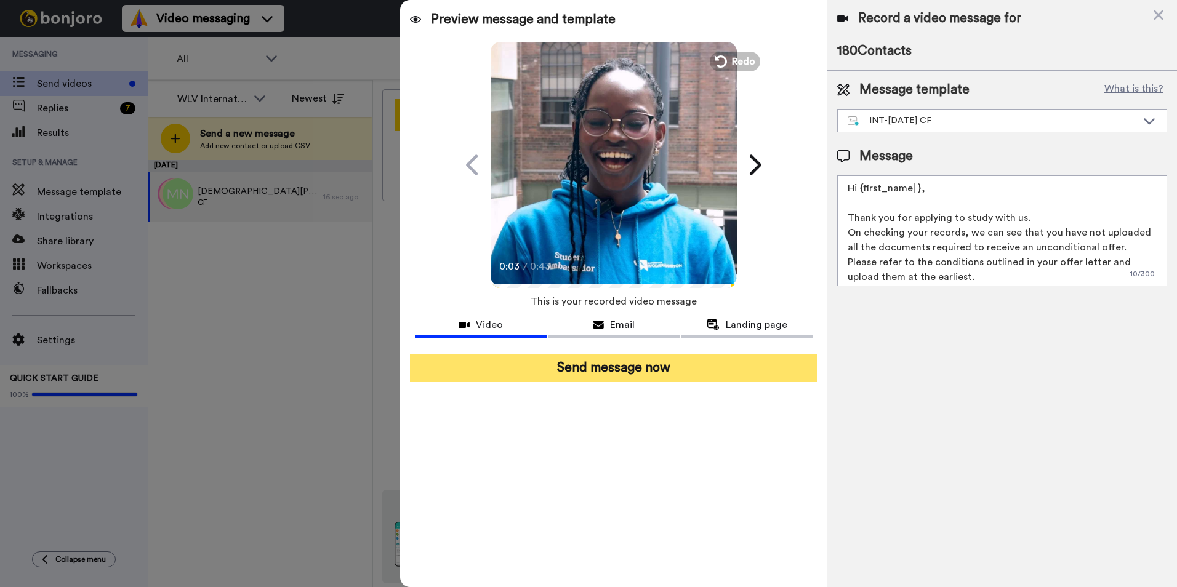
click at [698, 370] on button "Send message now" at bounding box center [613, 368] width 407 height 28
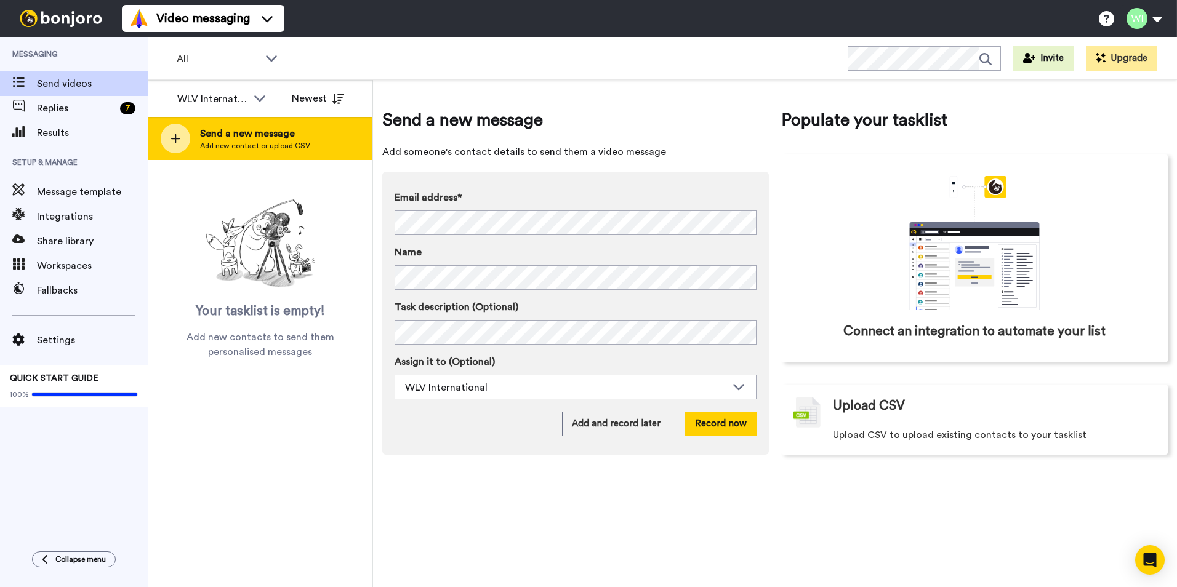
click at [197, 143] on div "Send a new message Add new contact or upload CSV" at bounding box center [259, 138] width 223 height 43
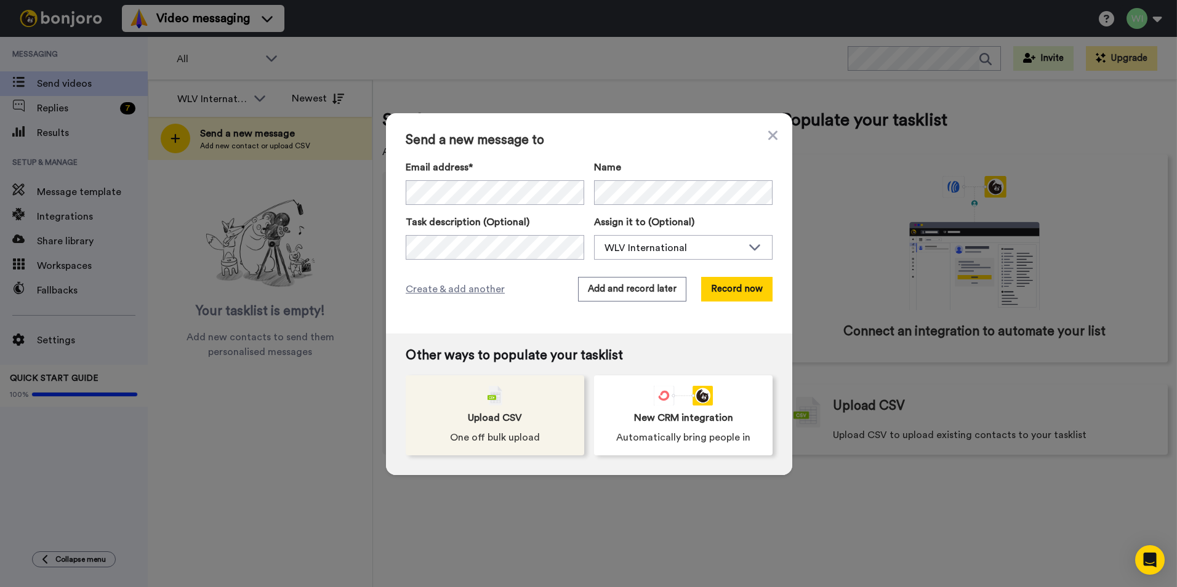
click at [514, 417] on span "Upload CSV" at bounding box center [495, 417] width 54 height 15
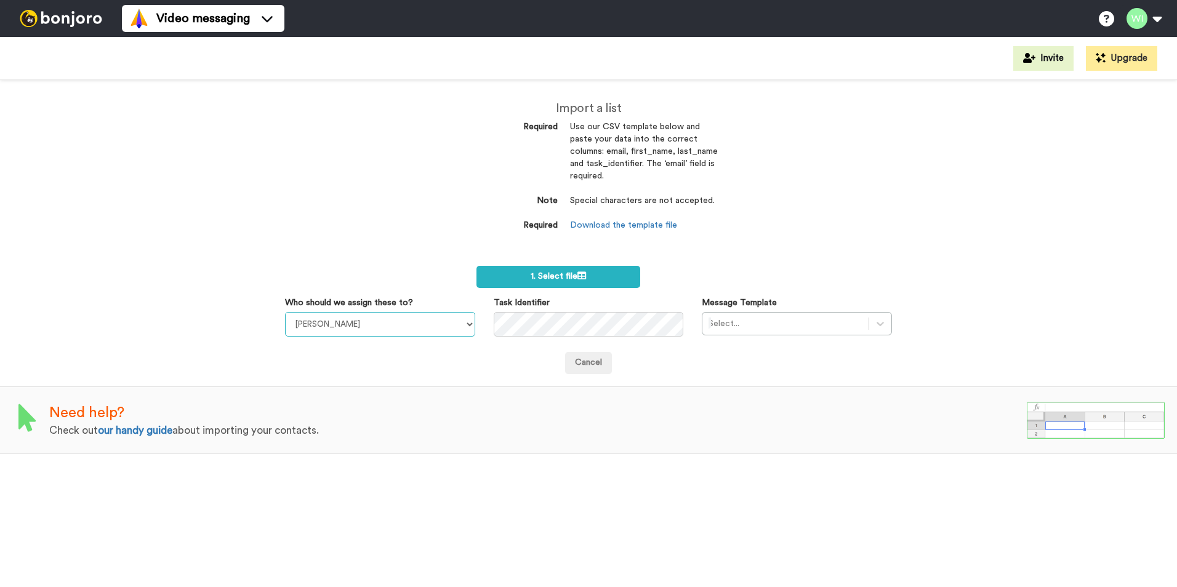
click at [469, 332] on select "[PERSON_NAME] [PERSON_NAME] WLV Academic (FSE) [PERSON_NAME] Ademokoya UK Recru…" at bounding box center [380, 324] width 190 height 25
select select "d575366b-34de-4d4d-ba6c-d2d11e507584"
click at [285, 312] on select "[PERSON_NAME] [PERSON_NAME] WLV Academic (FSE) [PERSON_NAME] Ademokoya UK Recru…" at bounding box center [380, 324] width 190 height 25
click at [887, 321] on div "Message Template Select..." at bounding box center [796, 316] width 209 height 39
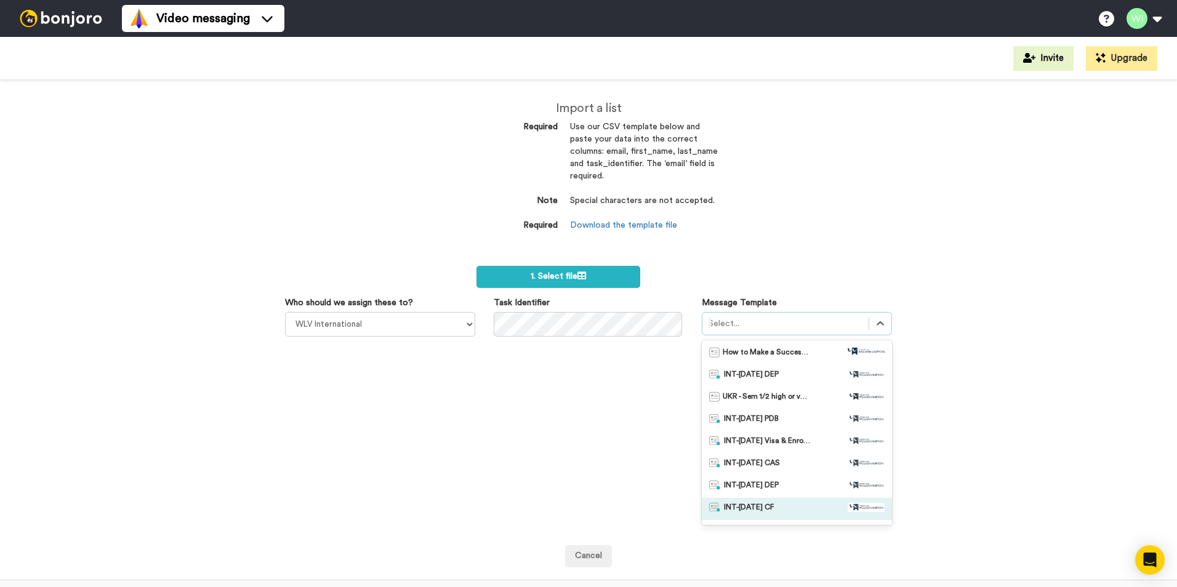
click at [780, 505] on div "INT-[DATE] CF" at bounding box center [796, 509] width 175 height 12
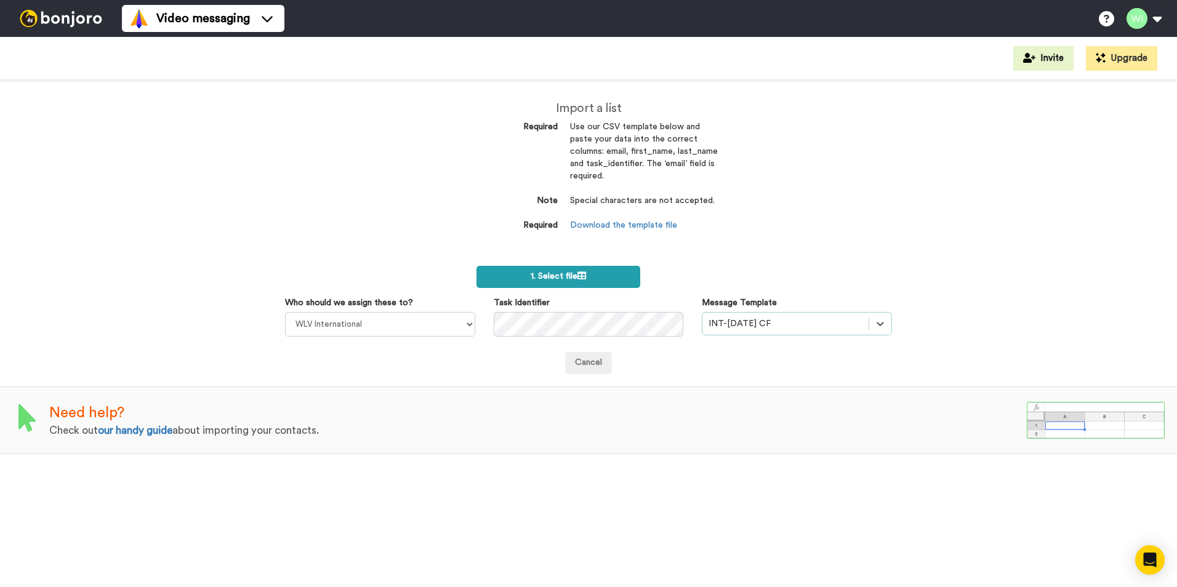
click at [604, 277] on label "1. Select file" at bounding box center [558, 277] width 164 height 22
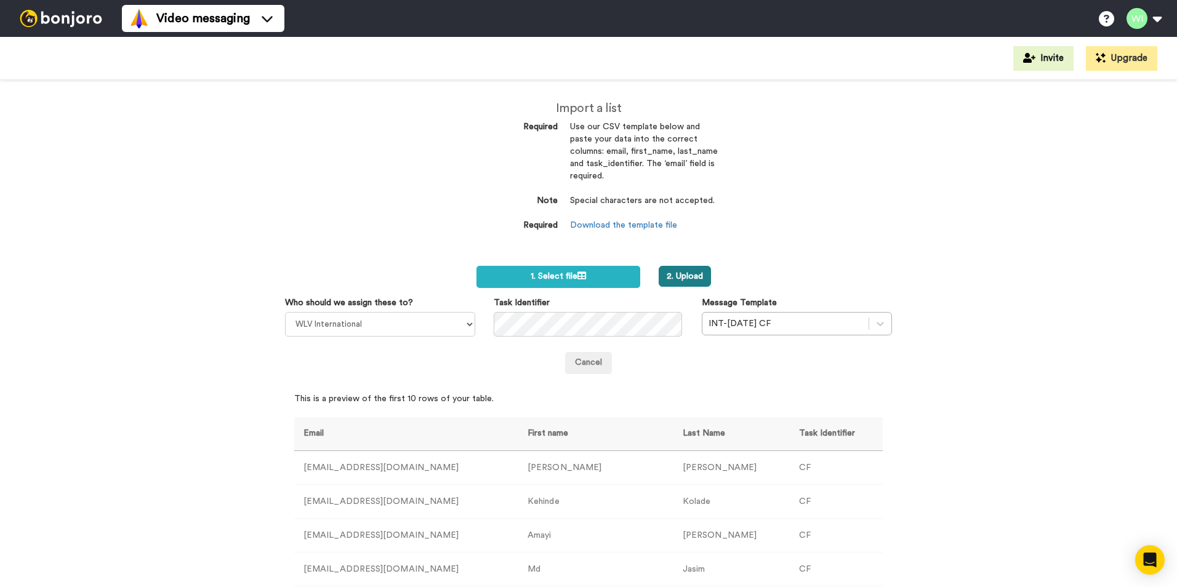
click at [674, 273] on button "2. Upload" at bounding box center [684, 276] width 52 height 21
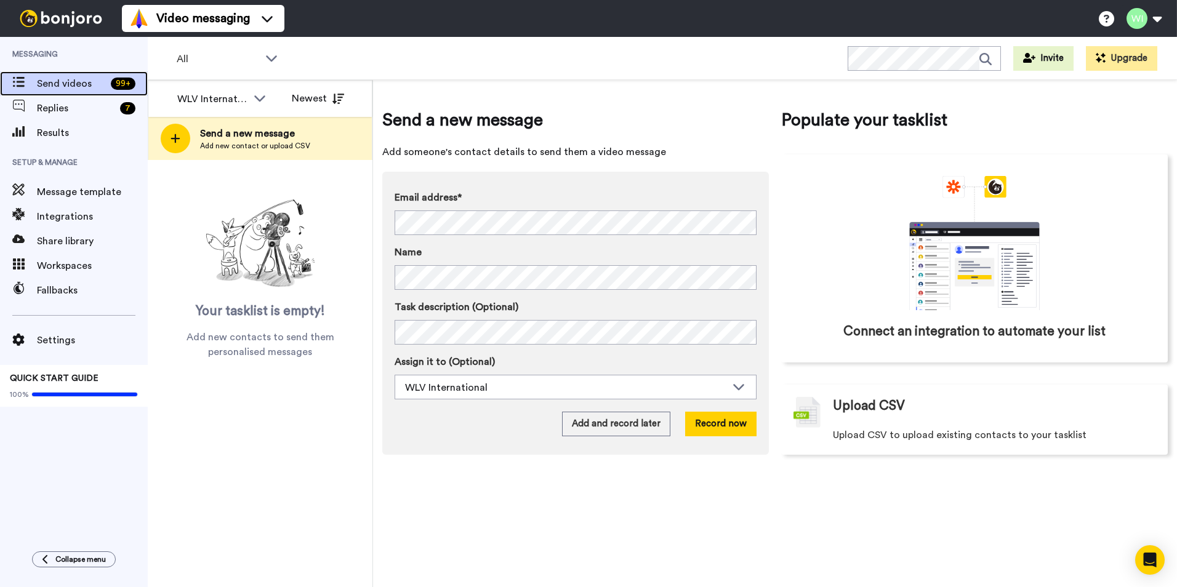
click at [81, 87] on span "Send videos" at bounding box center [71, 83] width 69 height 15
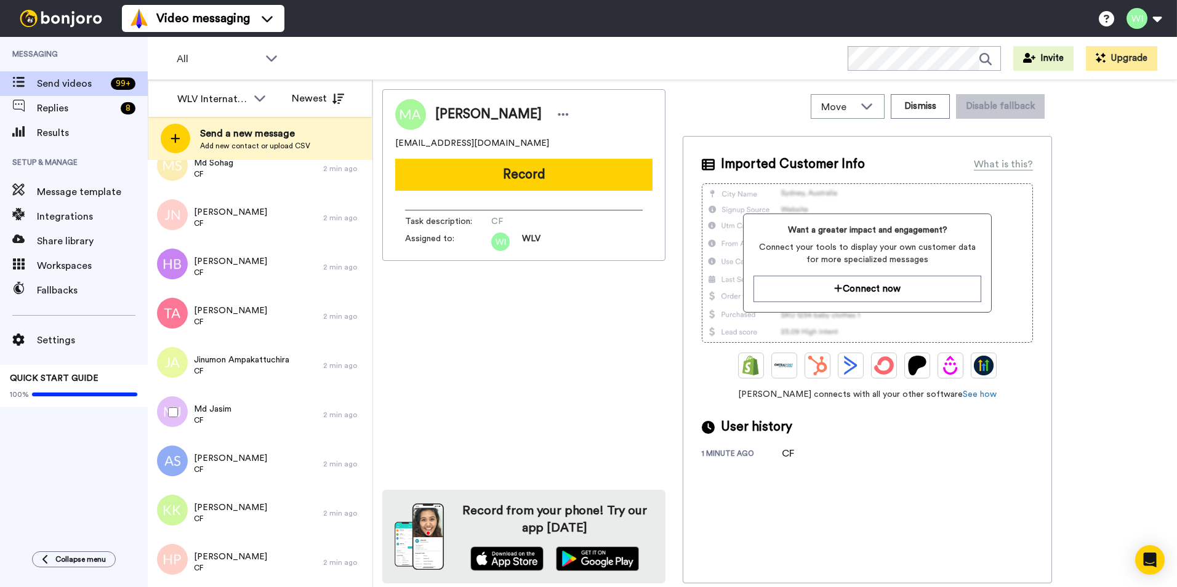
scroll to position [5112, 0]
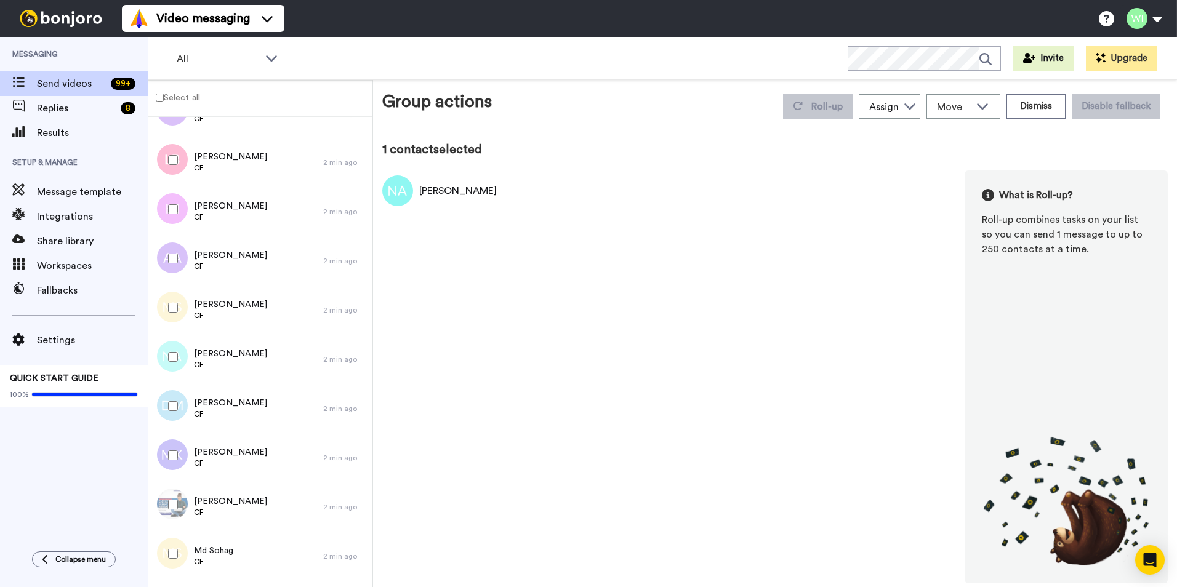
click at [166, 99] on label "Select all" at bounding box center [174, 97] width 52 height 15
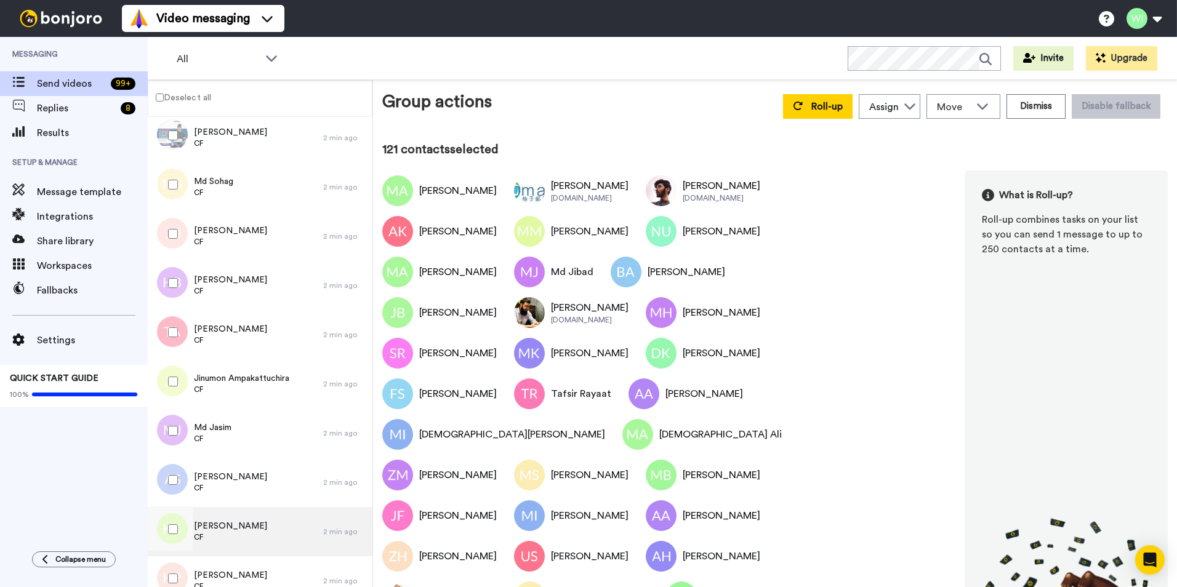
scroll to position [5499, 0]
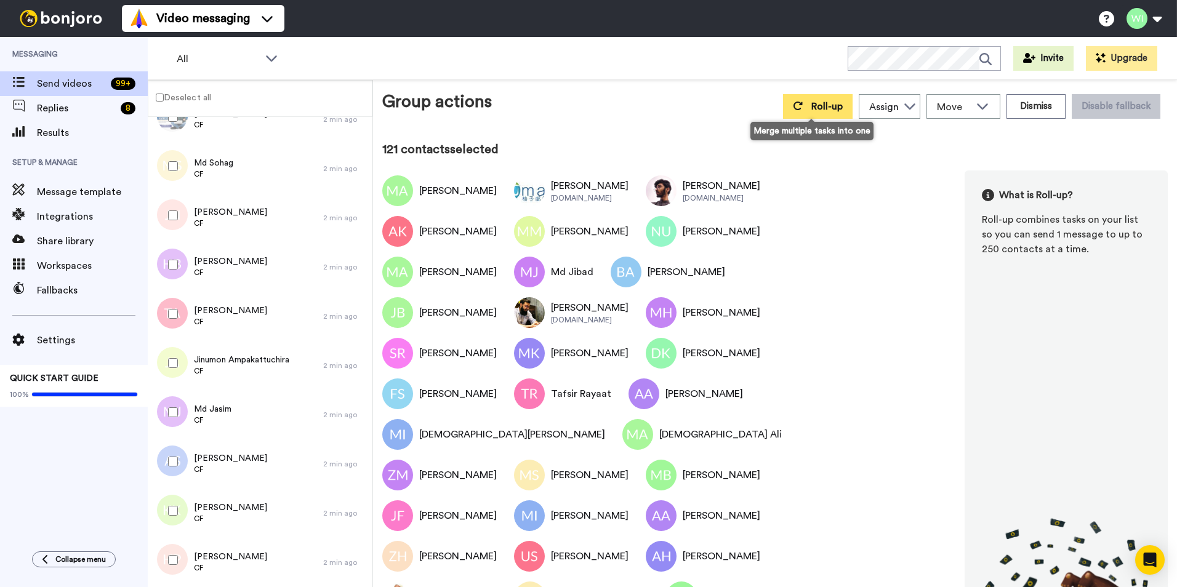
click at [817, 103] on span "Roll-up" at bounding box center [826, 107] width 31 height 10
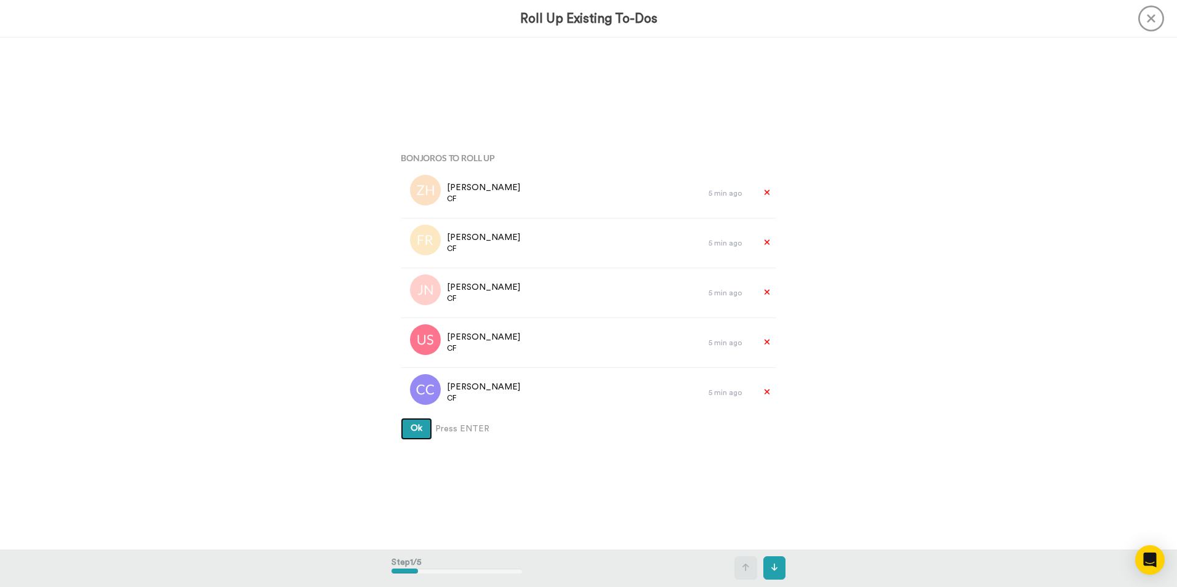
click at [402, 436] on button "Ok" at bounding box center [416, 429] width 31 height 22
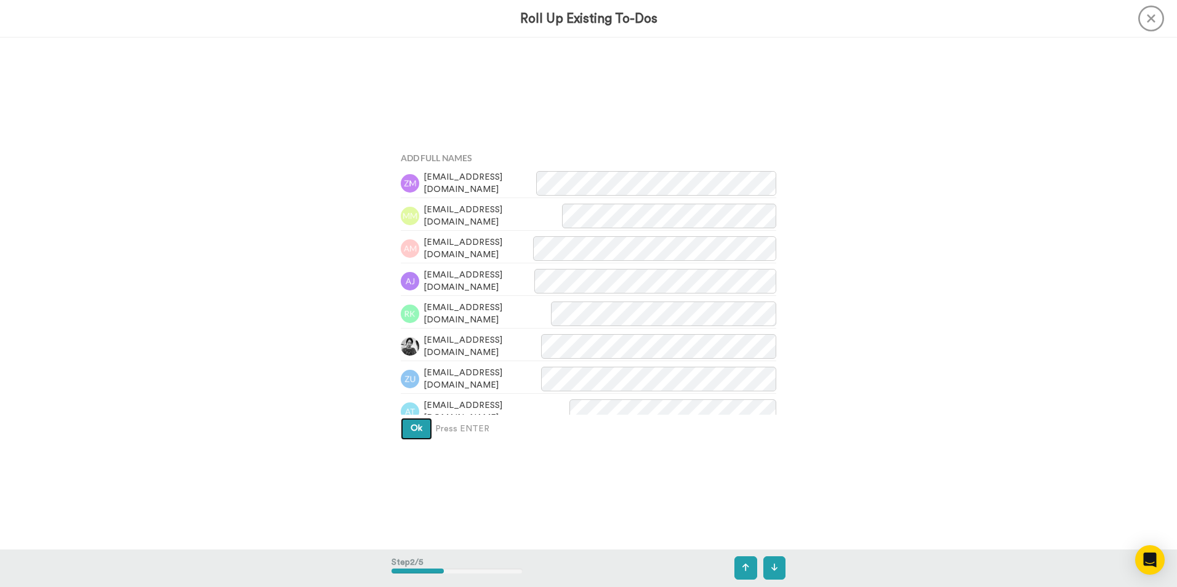
click at [410, 436] on button "Ok" at bounding box center [416, 429] width 31 height 22
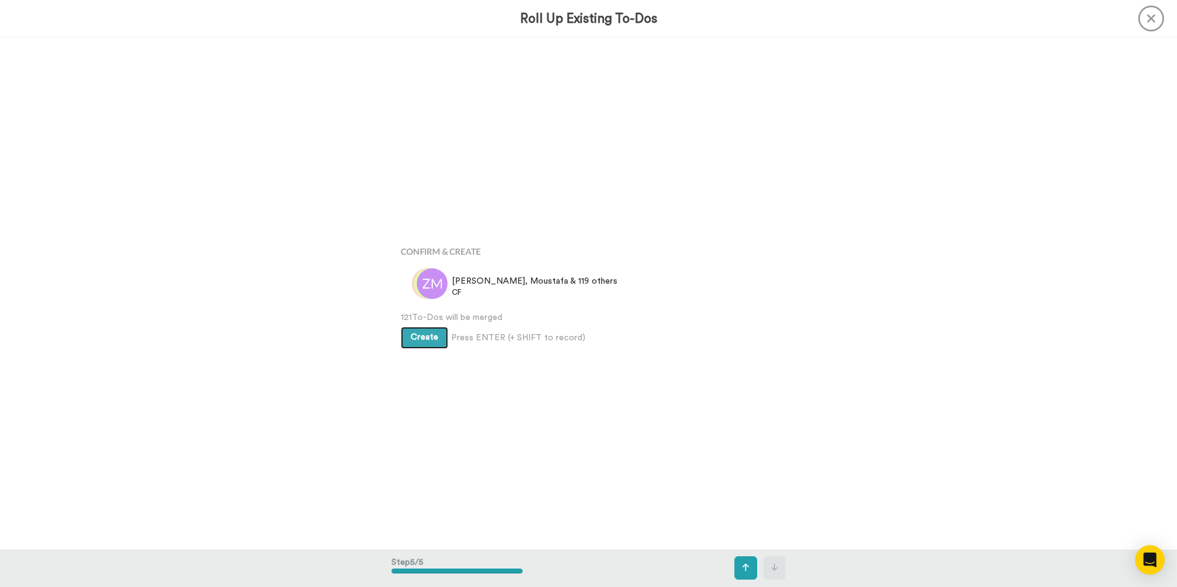
scroll to position [2047, 0]
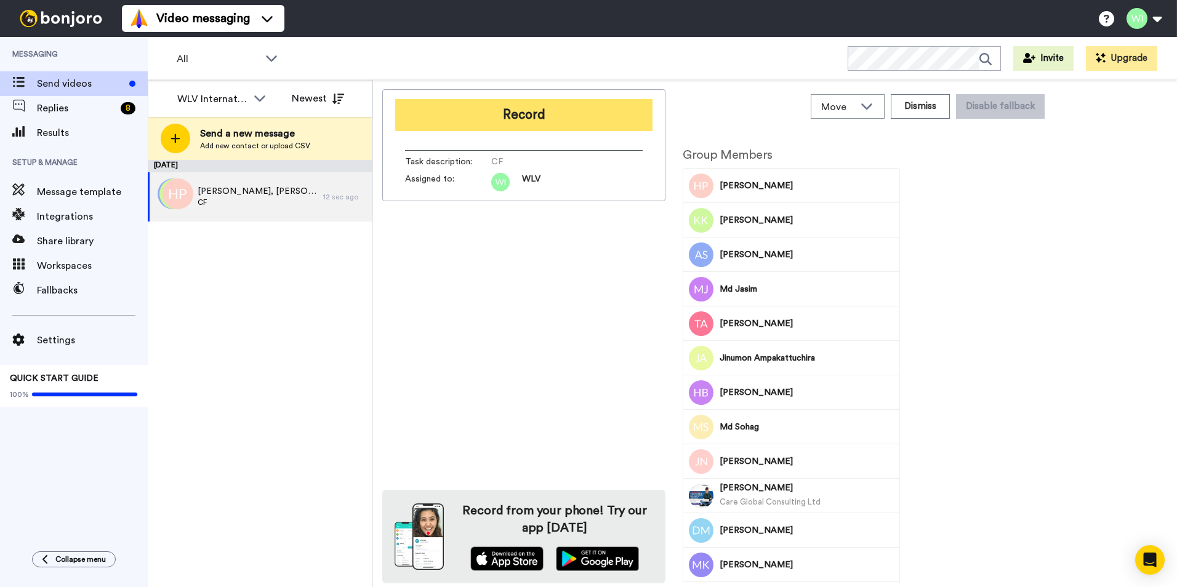
click at [539, 128] on button "Record" at bounding box center [523, 115] width 257 height 32
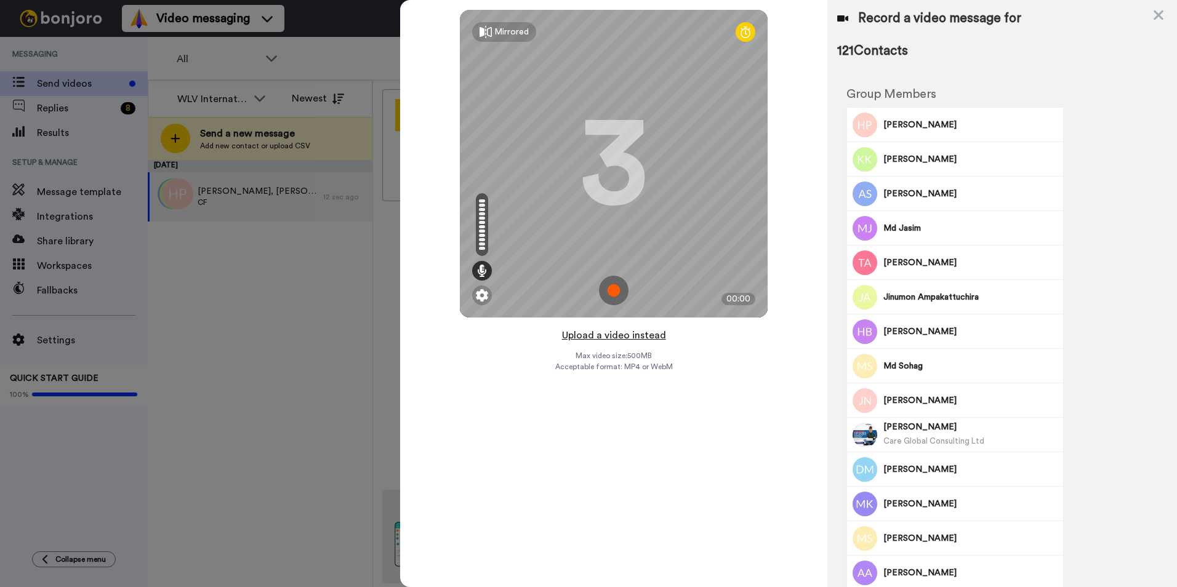
click at [626, 340] on button "Upload a video instead" at bounding box center [613, 335] width 111 height 16
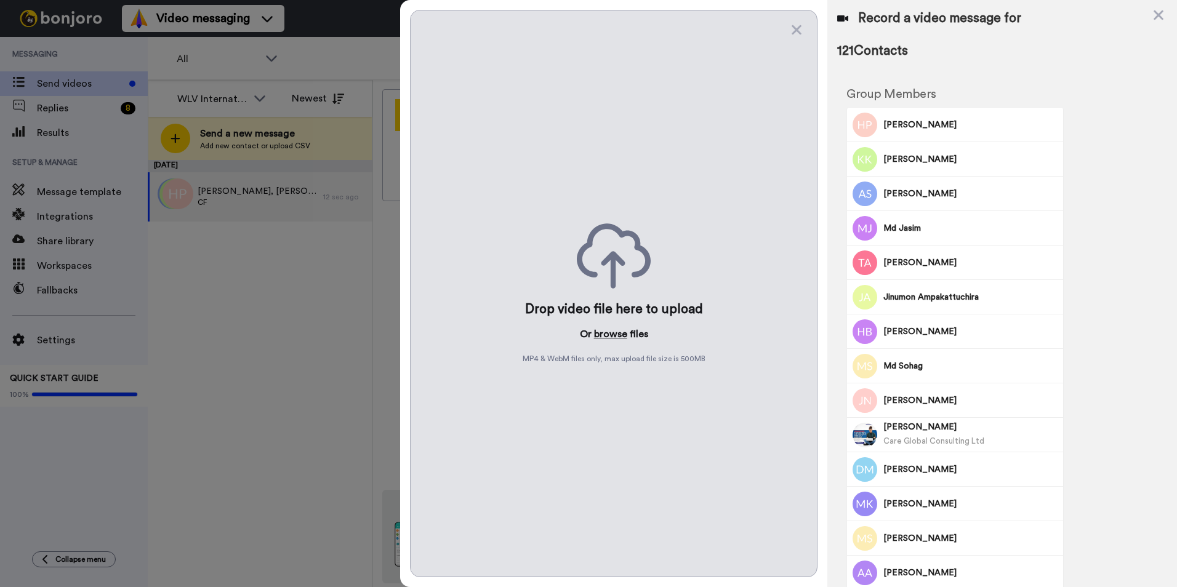
click at [625, 338] on button "browse" at bounding box center [610, 334] width 33 height 15
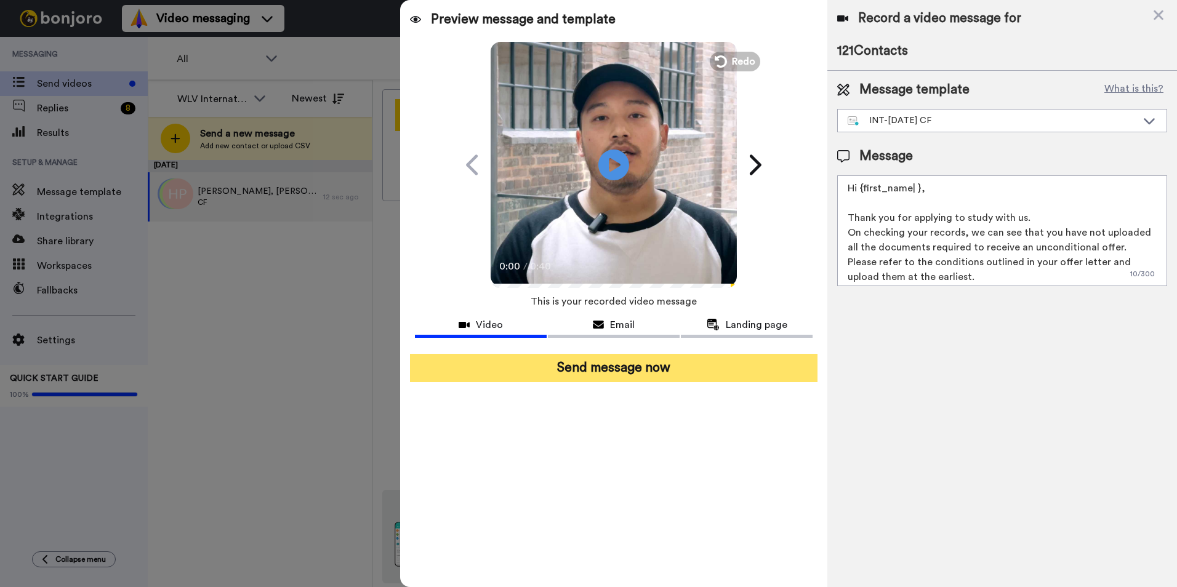
click at [745, 368] on button "Send message now" at bounding box center [613, 368] width 407 height 28
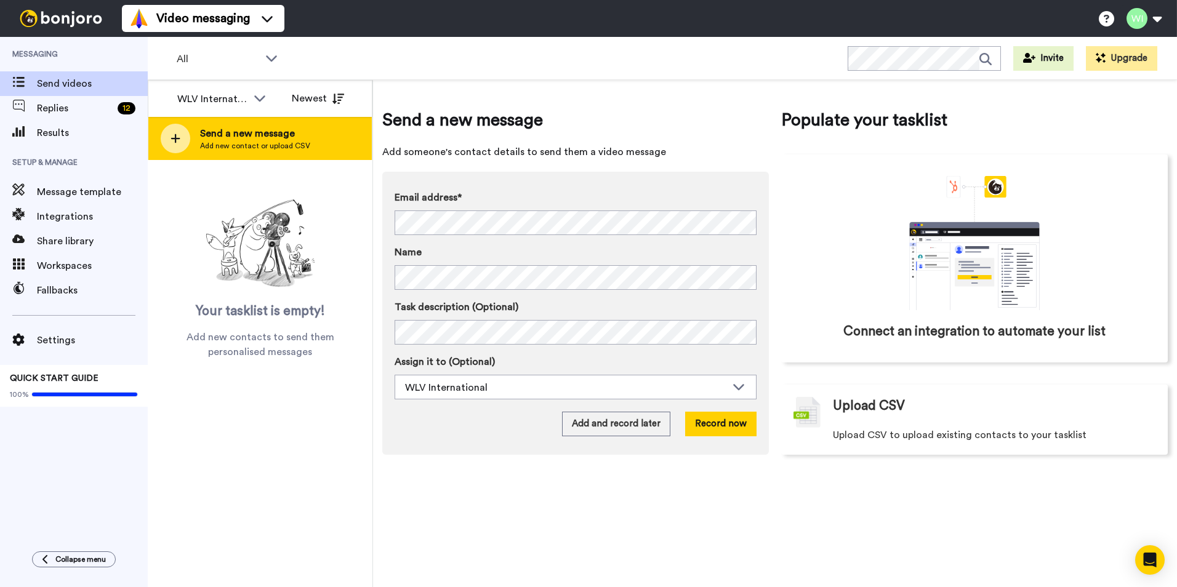
click at [174, 135] on icon at bounding box center [175, 138] width 10 height 11
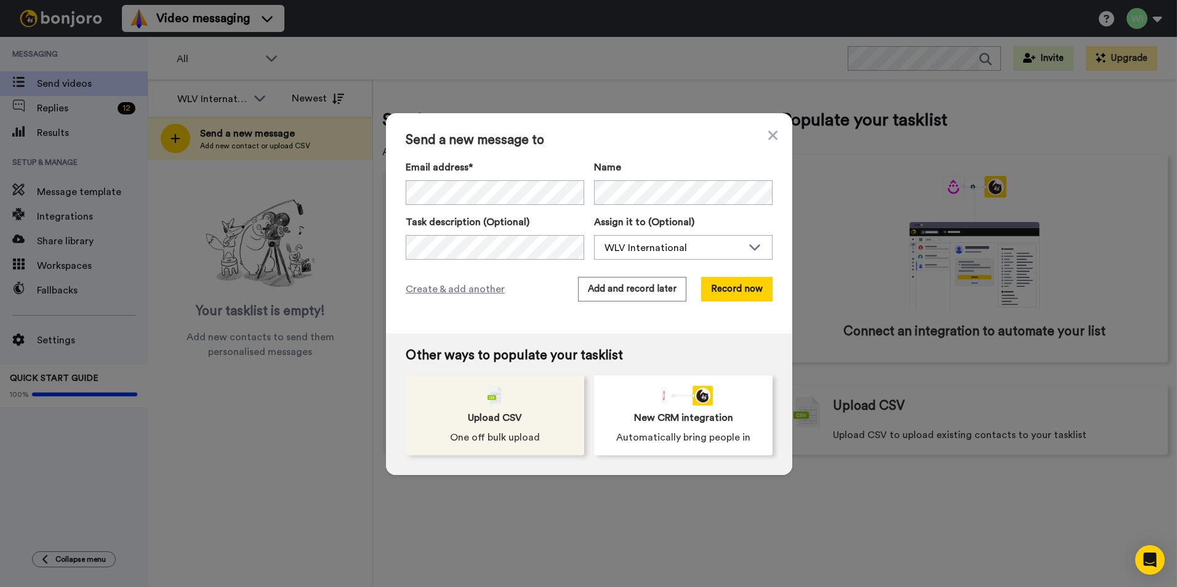
click at [548, 434] on div "Upload CSV One off bulk upload" at bounding box center [495, 415] width 178 height 80
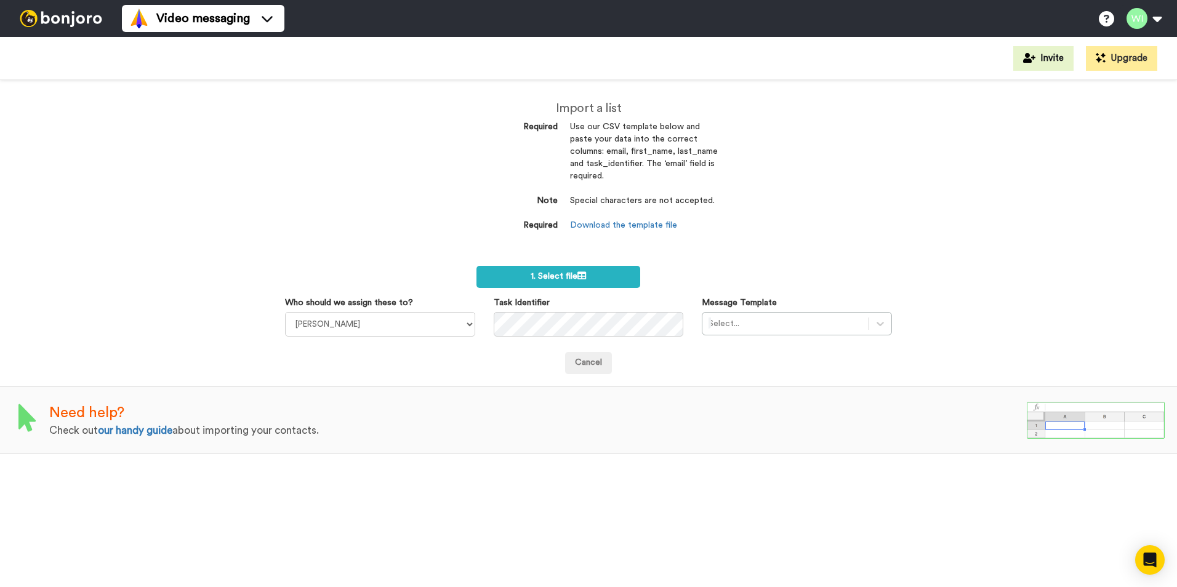
select select "d575366b-34de-4d4d-ba6c-d2d11e507584"
click at [285, 312] on select "[PERSON_NAME] [PERSON_NAME] WLV Academic (FSE) [PERSON_NAME] Ademokoya UK Recru…" at bounding box center [380, 324] width 190 height 25
click at [873, 332] on div at bounding box center [880, 324] width 22 height 22
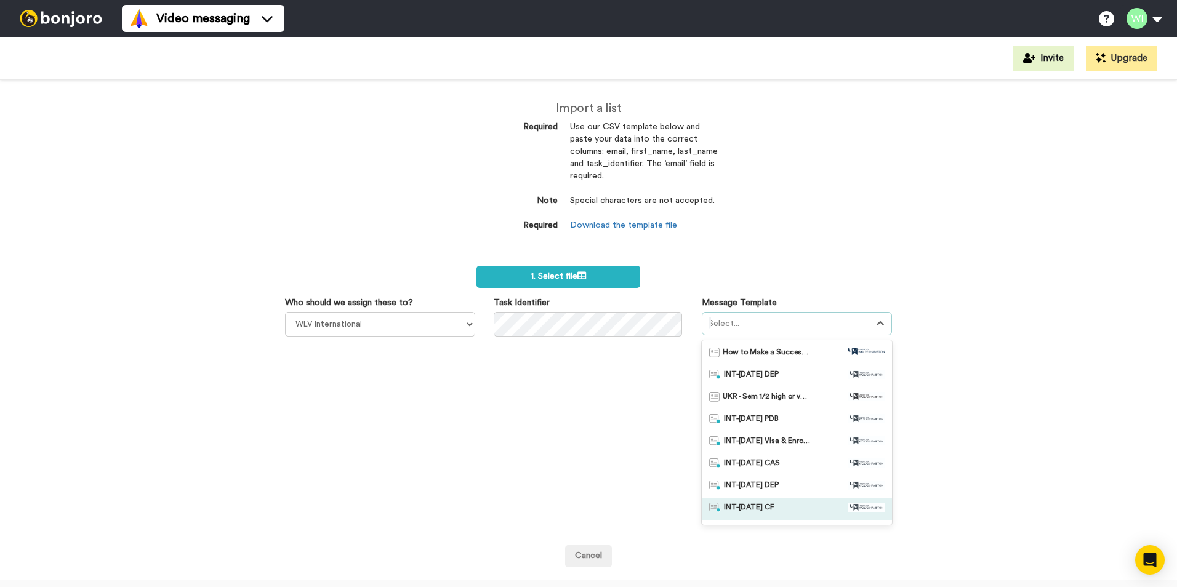
click at [777, 503] on div "INT-[DATE] CF" at bounding box center [796, 509] width 175 height 12
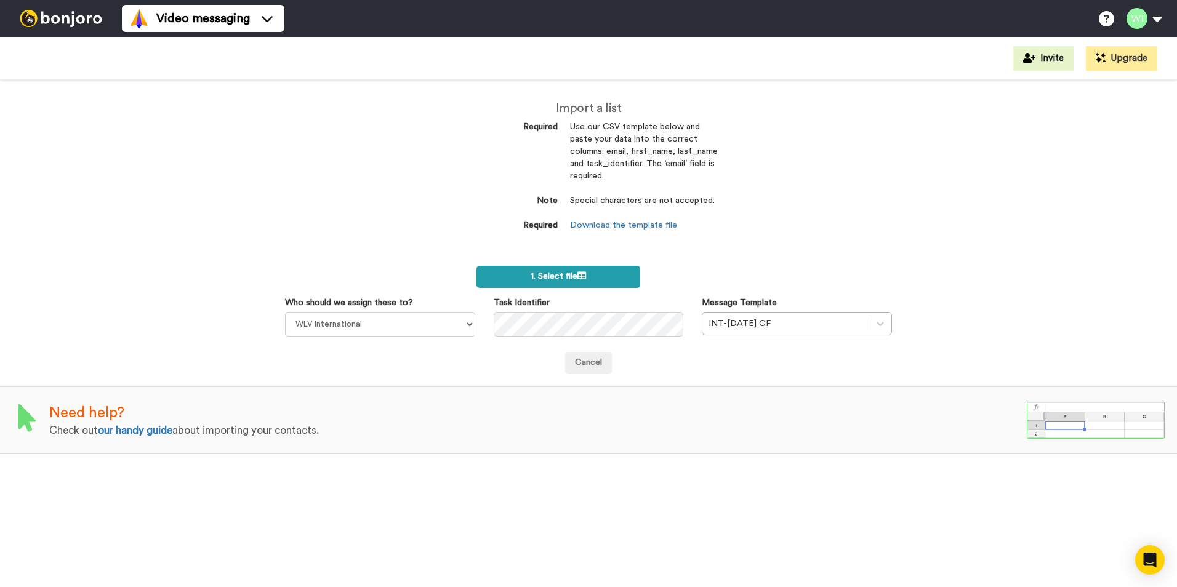
click at [629, 278] on label "1. Select file" at bounding box center [558, 277] width 164 height 22
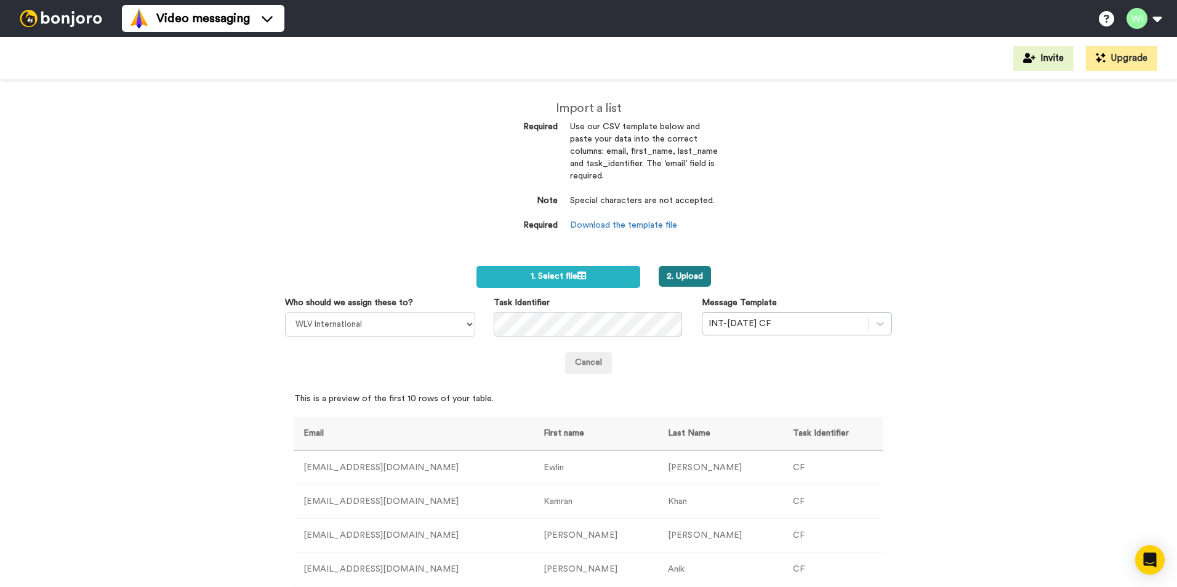
click at [681, 281] on button "2. Upload" at bounding box center [684, 276] width 52 height 21
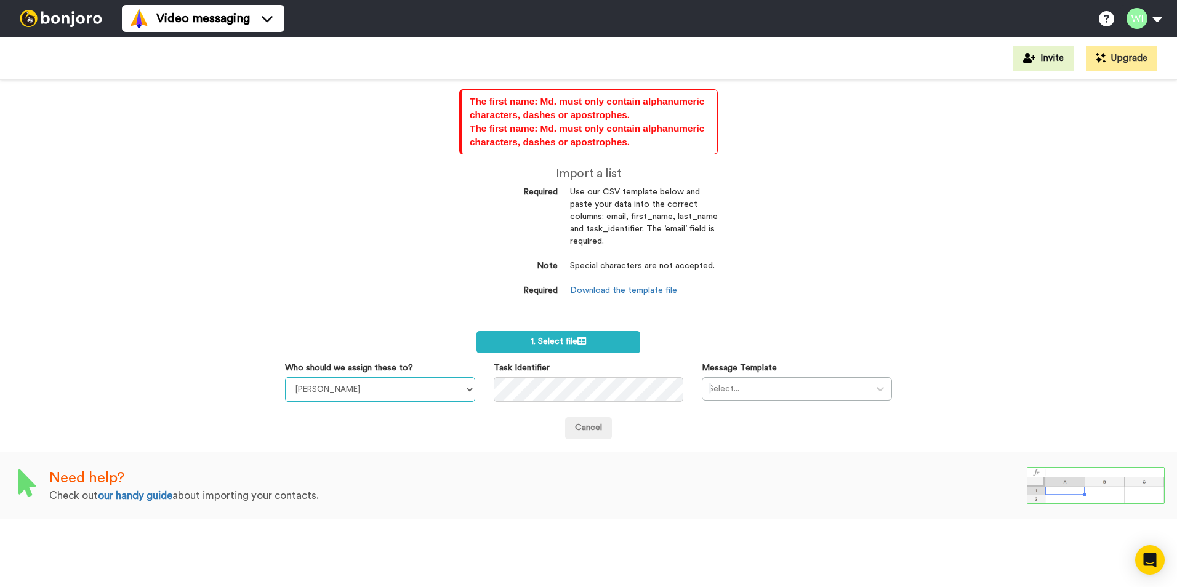
click at [468, 390] on select "[PERSON_NAME] [PERSON_NAME] WLV Academic (FSE) [PERSON_NAME] Ademokoya UK Recru…" at bounding box center [380, 389] width 190 height 25
select select "d575366b-34de-4d4d-ba6c-d2d11e507584"
click at [285, 377] on select "[PERSON_NAME] [PERSON_NAME] WLV Academic (FSE) [PERSON_NAME] Ademokoya UK Recru…" at bounding box center [380, 389] width 190 height 25
click at [875, 388] on icon at bounding box center [880, 389] width 12 height 12
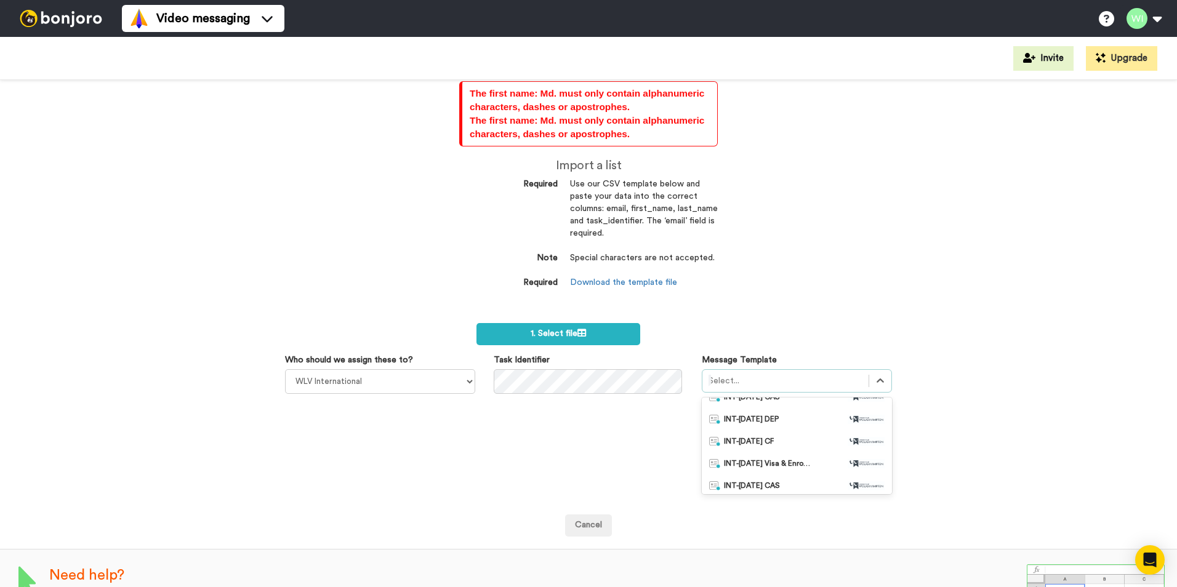
scroll to position [185, 0]
click at [765, 447] on span "INT-[DATE] CF" at bounding box center [749, 448] width 50 height 12
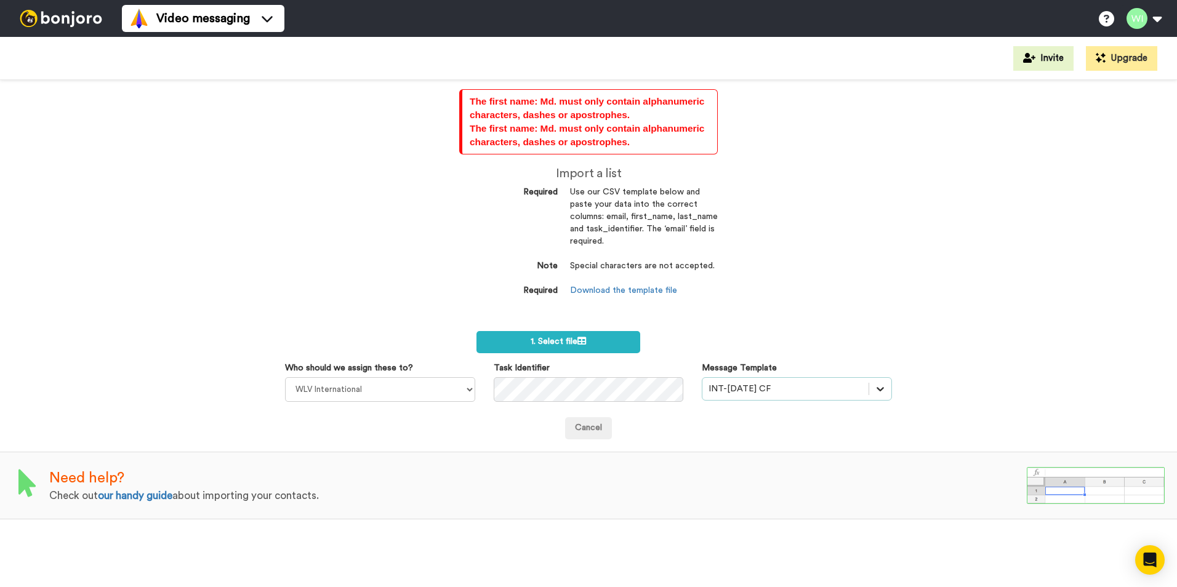
click at [874, 391] on icon at bounding box center [880, 389] width 12 height 12
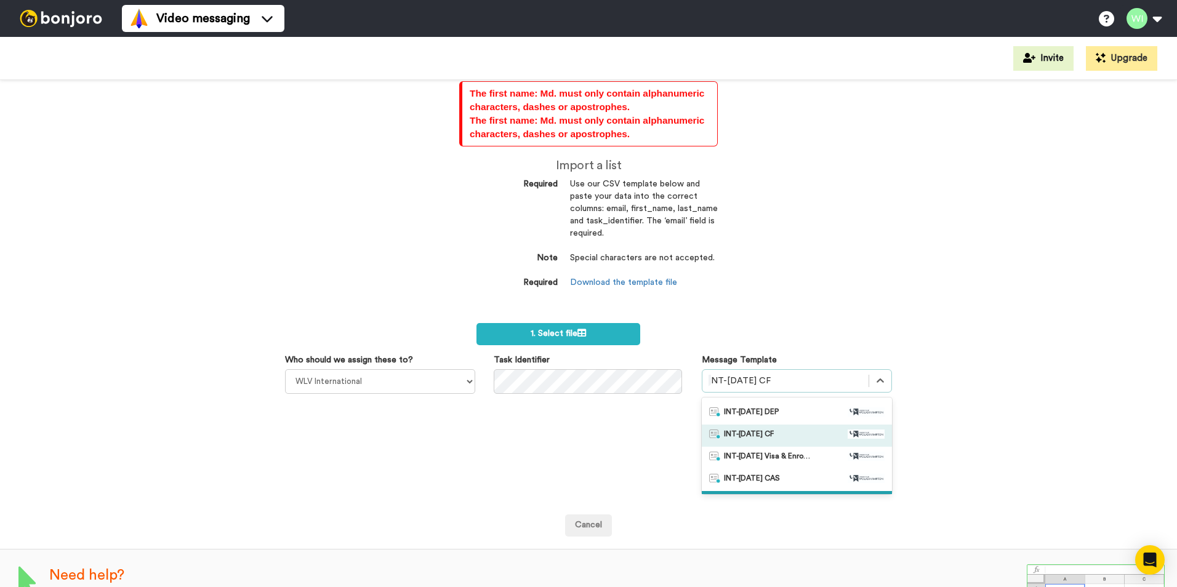
scroll to position [69, 0]
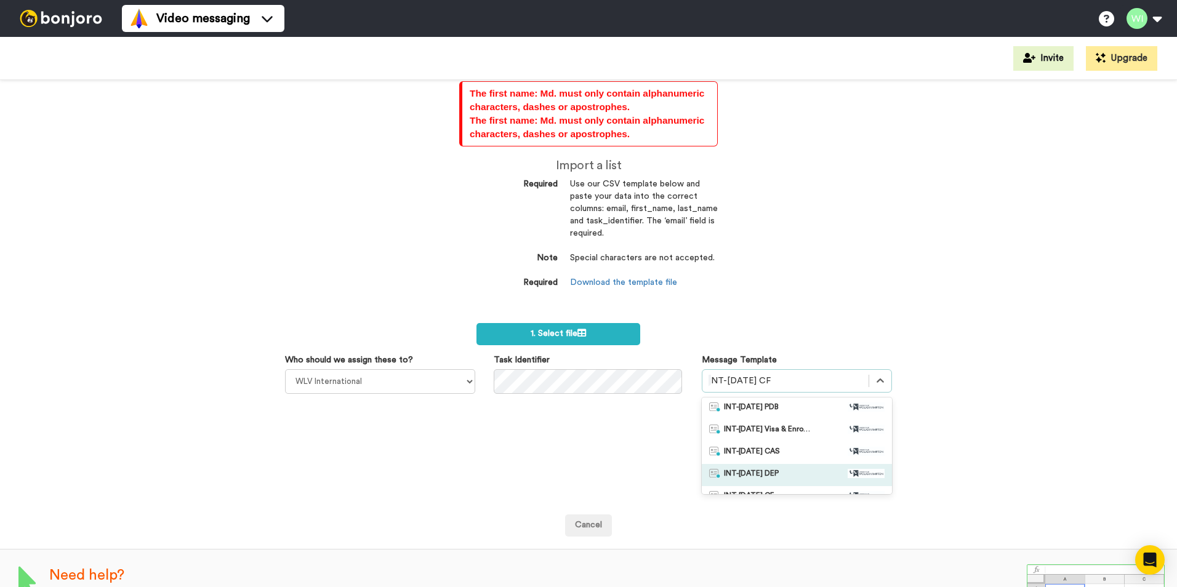
click at [758, 471] on span "INT-[DATE] DEP" at bounding box center [751, 475] width 55 height 12
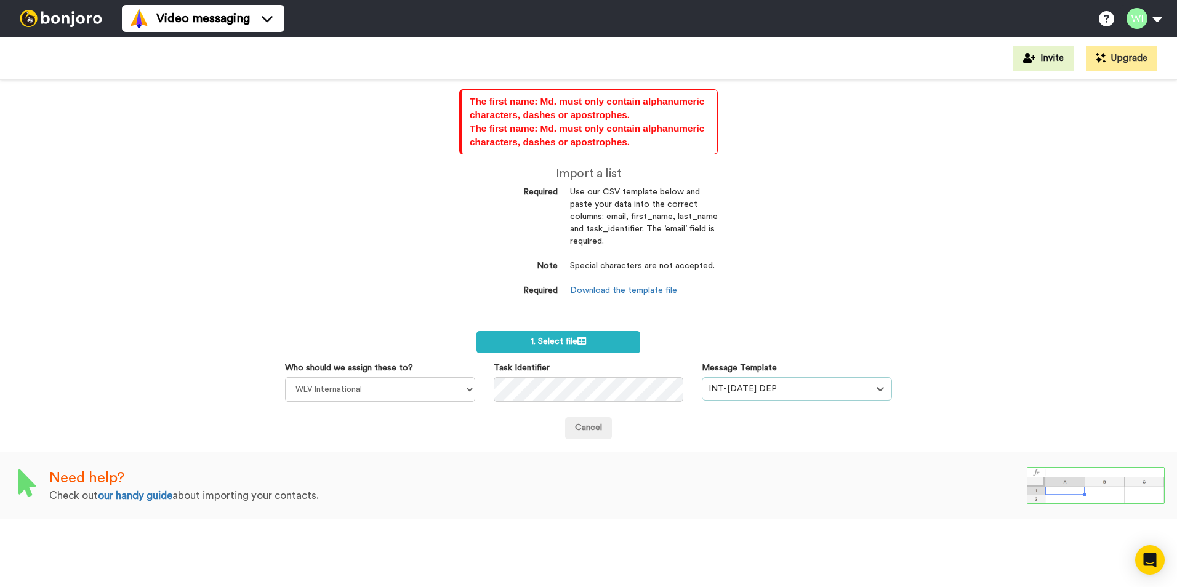
scroll to position [0, 0]
click at [876, 395] on div at bounding box center [880, 389] width 22 height 22
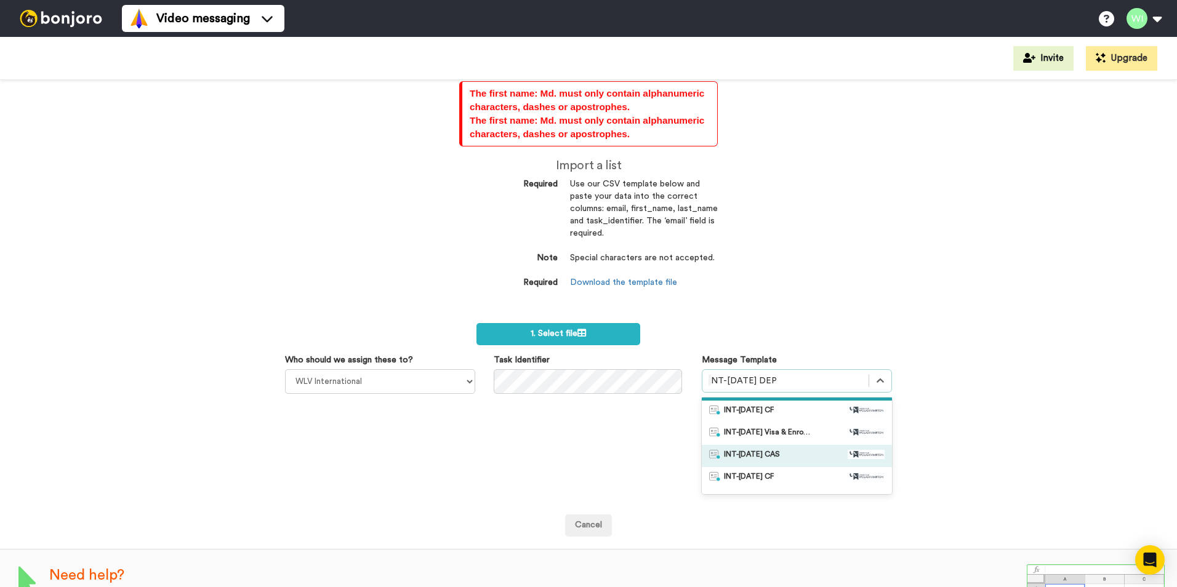
scroll to position [93, 0]
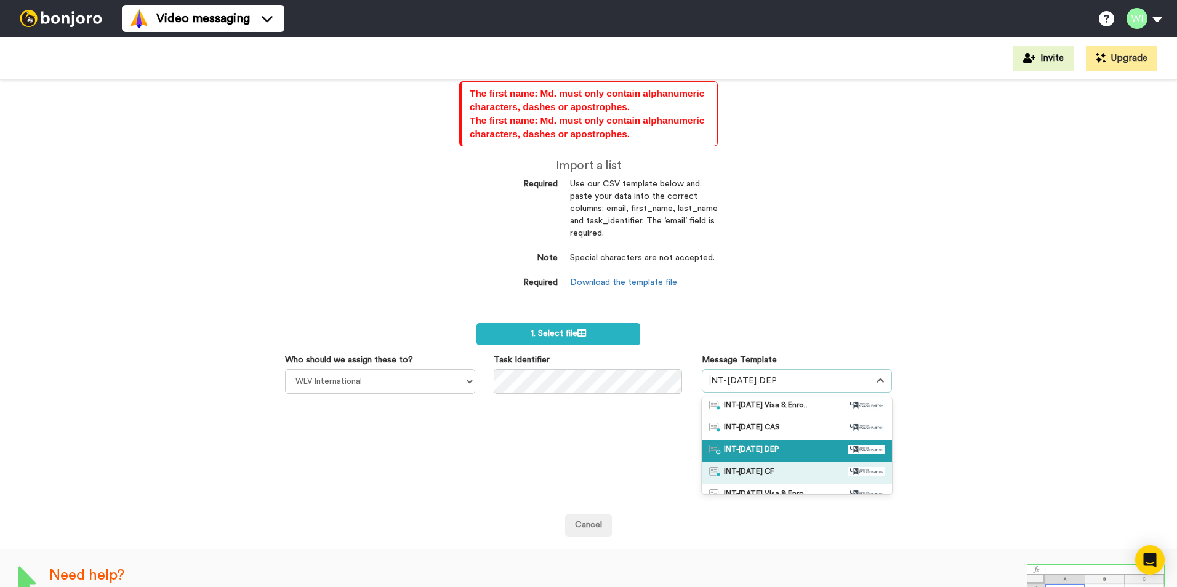
click at [782, 467] on div "INT-Jan 26 CF" at bounding box center [796, 473] width 175 height 12
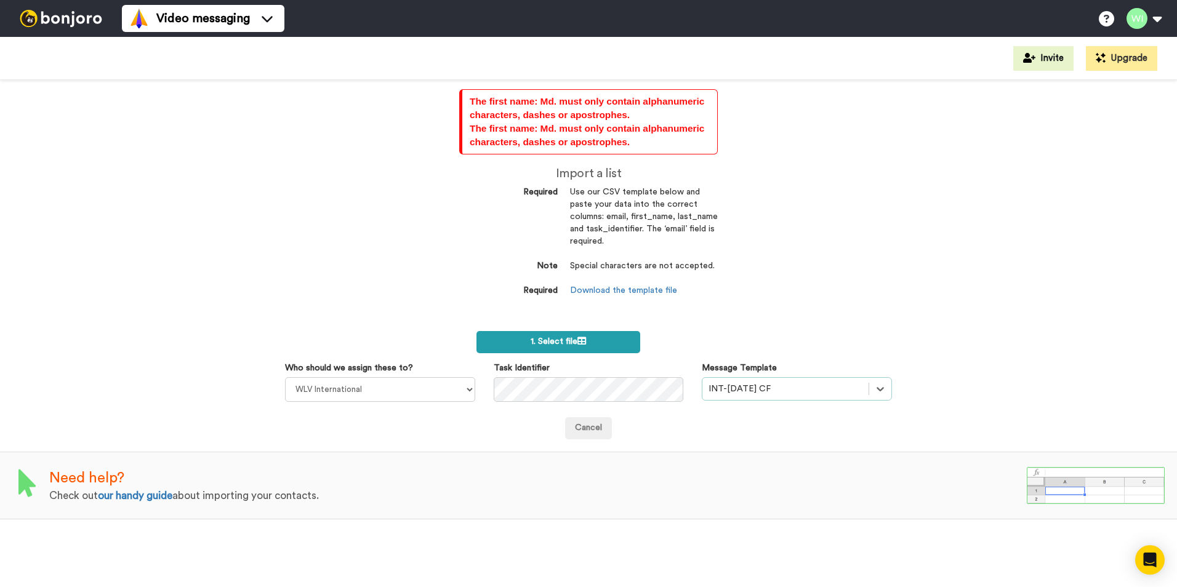
click at [542, 342] on span "1. Select file" at bounding box center [557, 341] width 55 height 9
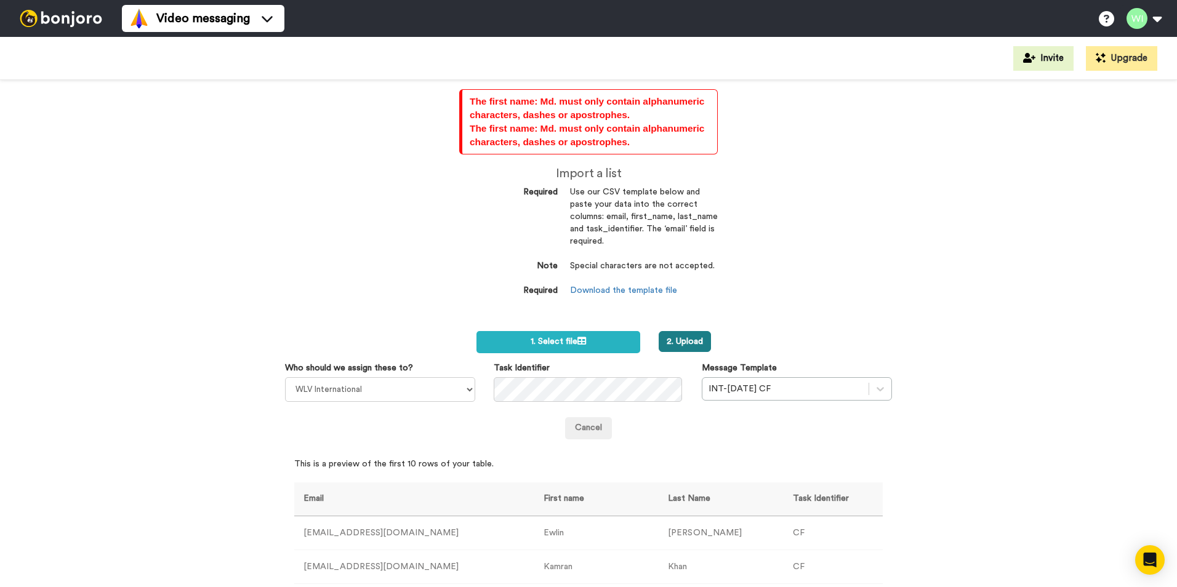
click at [689, 334] on button "2. Upload" at bounding box center [684, 341] width 52 height 21
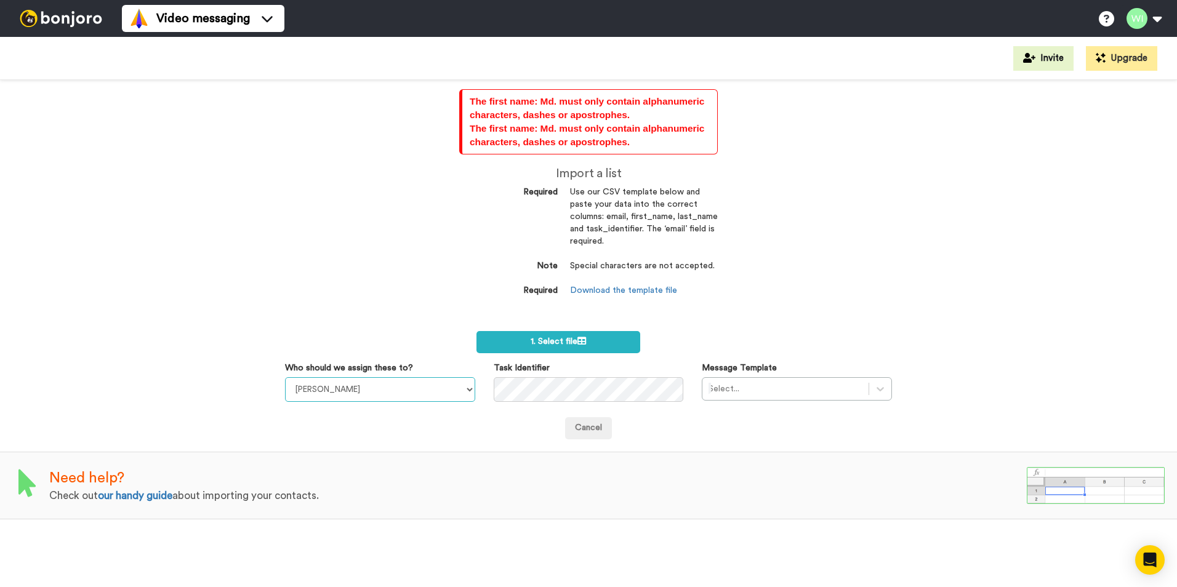
click at [460, 390] on select "[PERSON_NAME] [PERSON_NAME] WLV Academic (FSE) [PERSON_NAME] Ademokoya UK Recru…" at bounding box center [380, 389] width 190 height 25
select select "d575366b-34de-4d4d-ba6c-d2d11e507584"
click at [285, 377] on select "[PERSON_NAME] [PERSON_NAME] WLV Academic (FSE) [PERSON_NAME] Ademokoya UK Recru…" at bounding box center [380, 389] width 190 height 25
click at [869, 382] on div at bounding box center [880, 389] width 22 height 22
click at [880, 396] on div at bounding box center [880, 389] width 22 height 22
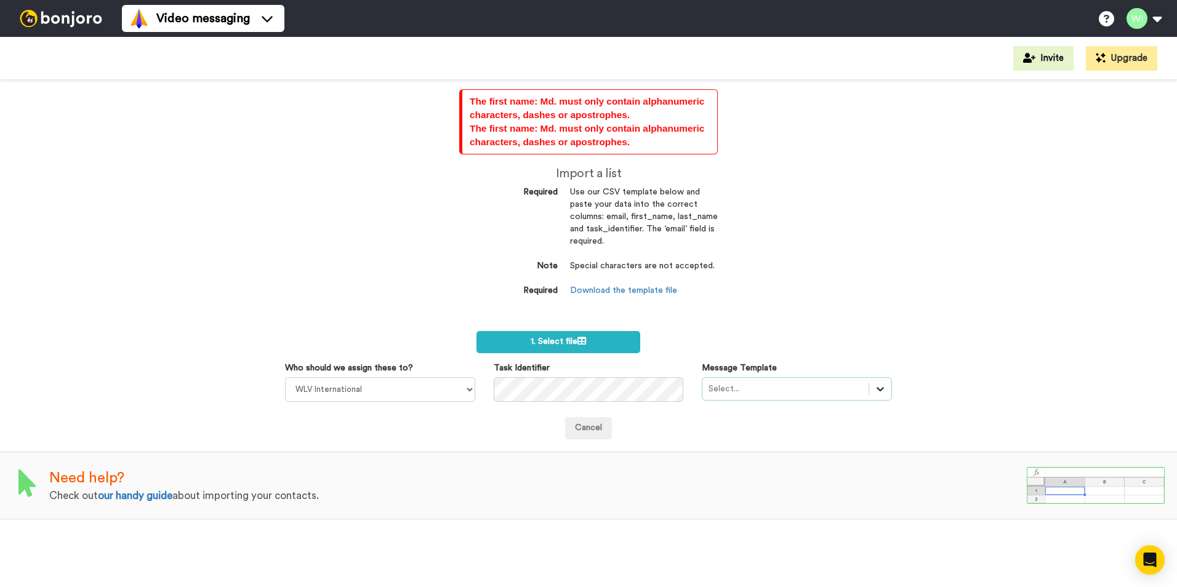
click at [881, 387] on div at bounding box center [880, 389] width 22 height 22
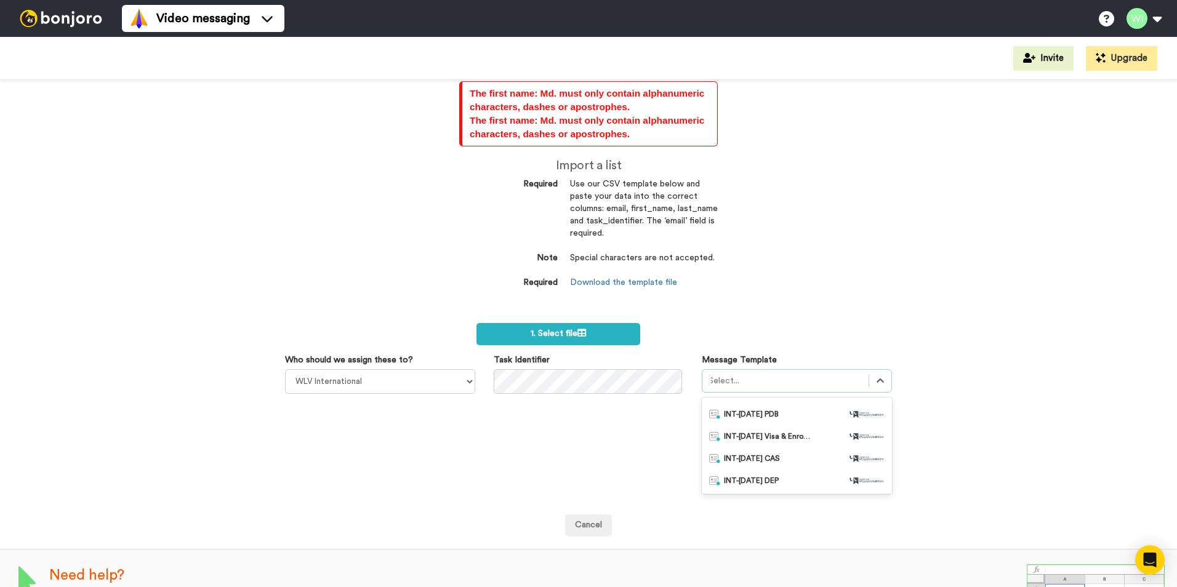
scroll to position [123, 0]
click at [777, 450] on div "INT-Jan 26 CF" at bounding box center [797, 443] width 190 height 22
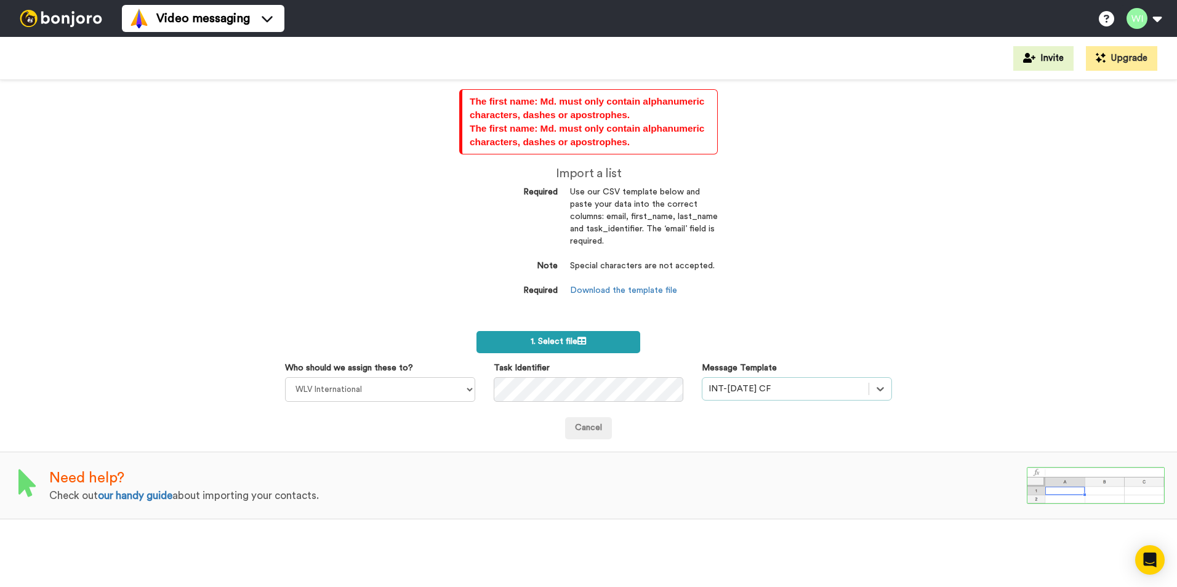
click at [564, 348] on label "1. Select file" at bounding box center [558, 342] width 164 height 22
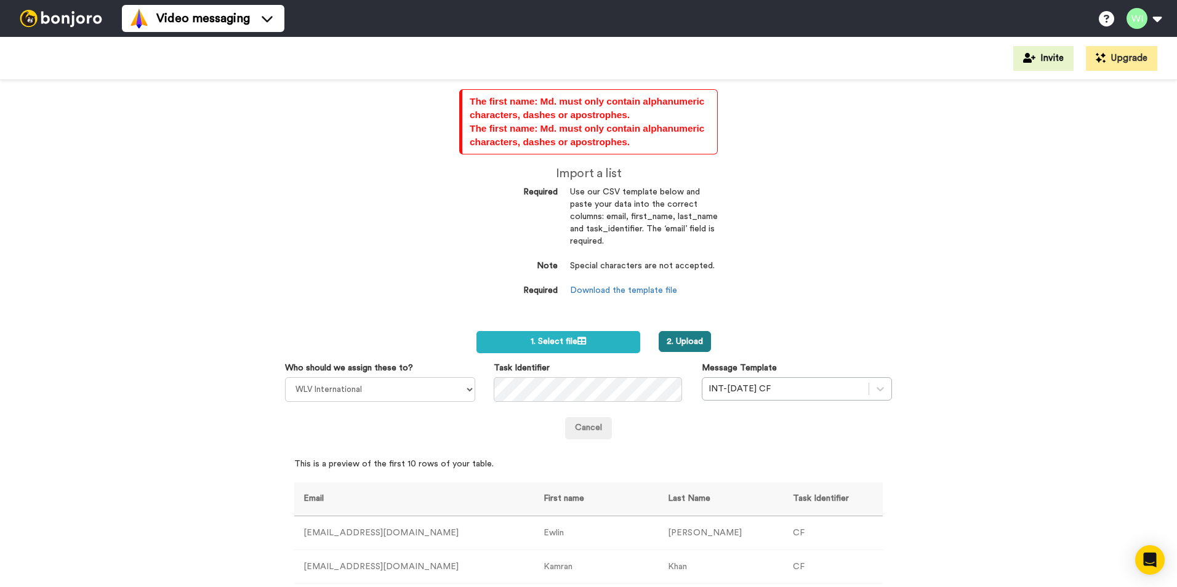
click at [693, 345] on button "2. Upload" at bounding box center [684, 341] width 52 height 21
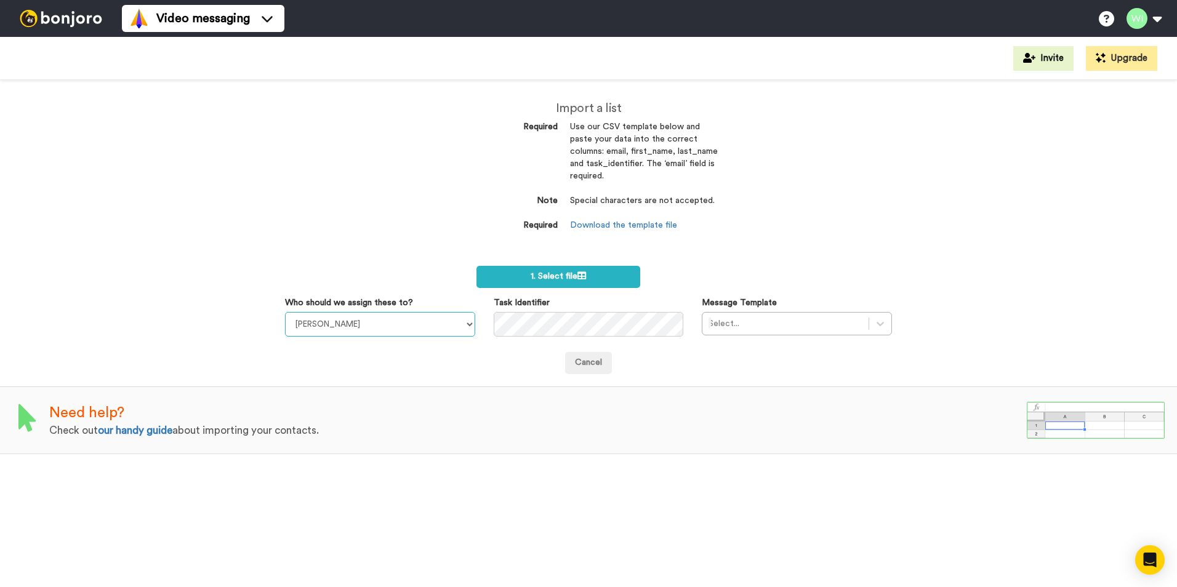
click at [468, 327] on select "Laura Wright Amarjit Duggal WLV Academic (FSE) Divandra Birla Bolutife Ademokoy…" at bounding box center [380, 324] width 190 height 25
select select "d575366b-34de-4d4d-ba6c-d2d11e507584"
click at [285, 312] on select "Laura Wright Amarjit Duggal WLV Academic (FSE) Divandra Birla Bolutife Ademokoy…" at bounding box center [380, 324] width 190 height 25
click at [887, 326] on div "Message Template Select..." at bounding box center [796, 316] width 209 height 39
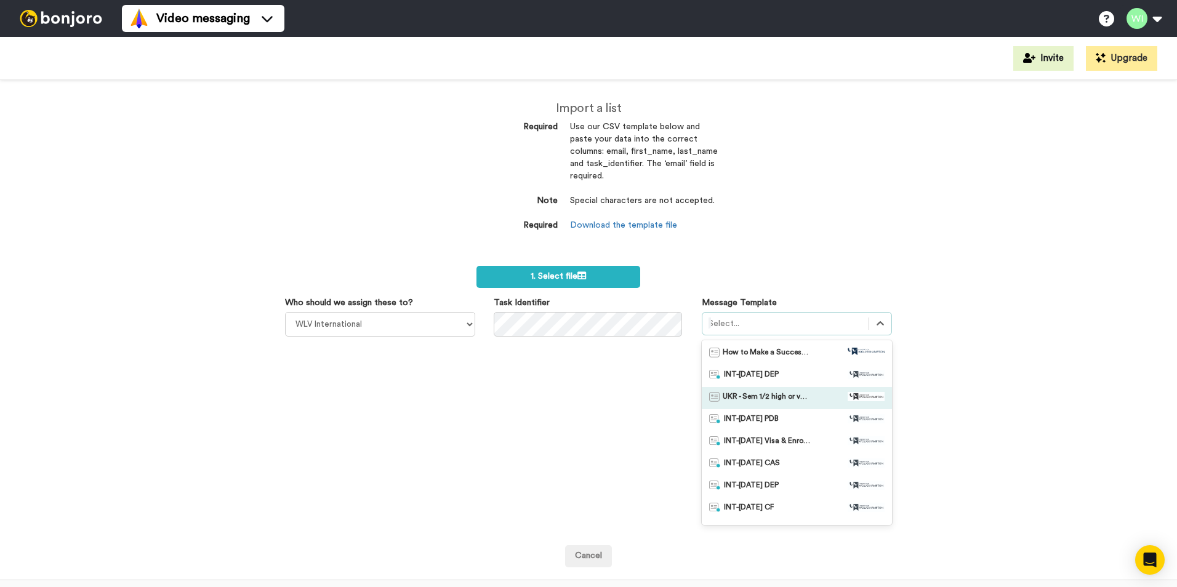
scroll to position [62, 0]
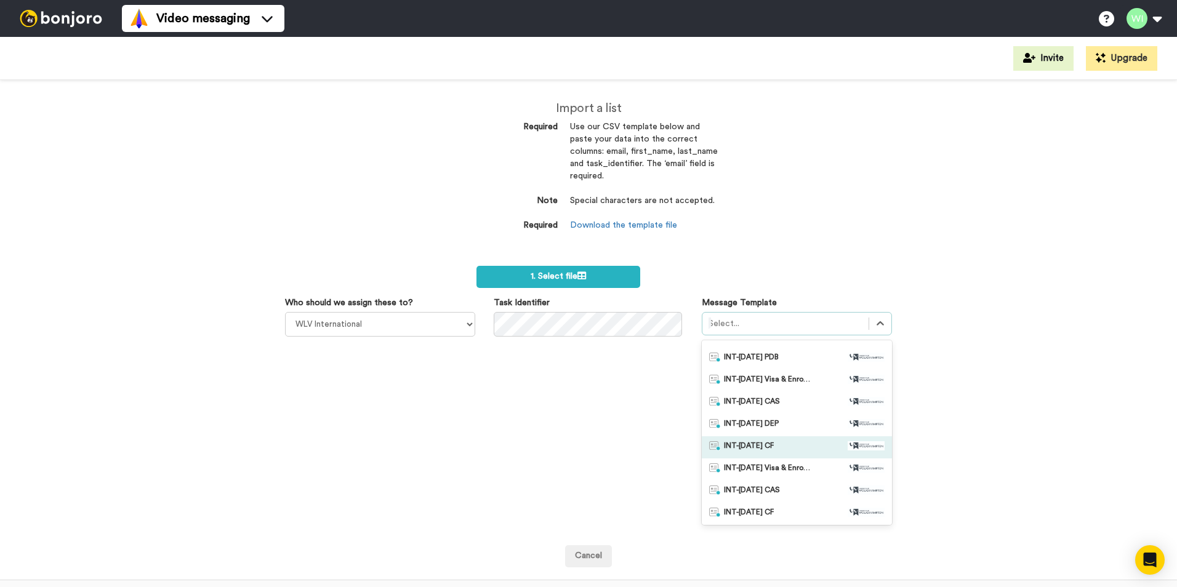
click at [785, 446] on div "INT-Jan 26 CF" at bounding box center [796, 447] width 175 height 12
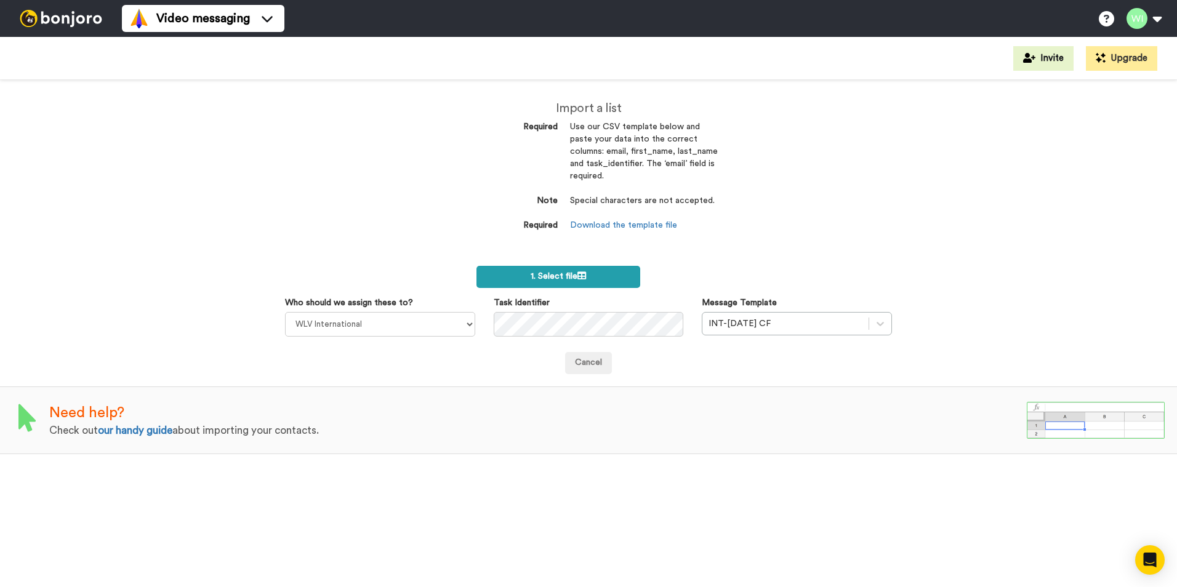
click at [608, 273] on label "1. Select file" at bounding box center [558, 277] width 164 height 22
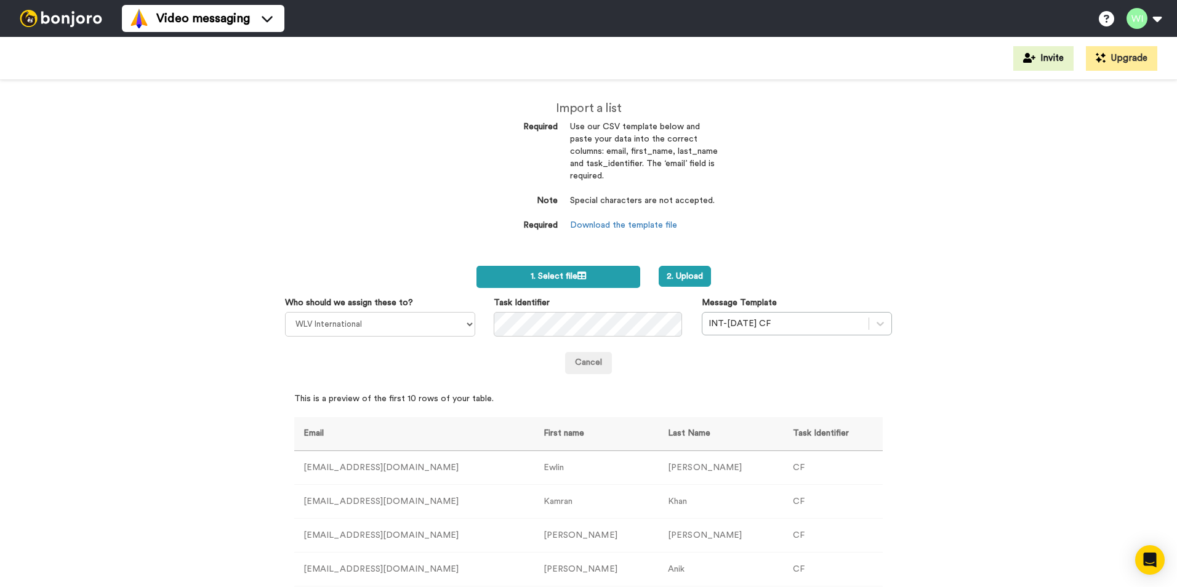
click at [583, 278] on label "1. Select file" at bounding box center [558, 277] width 164 height 22
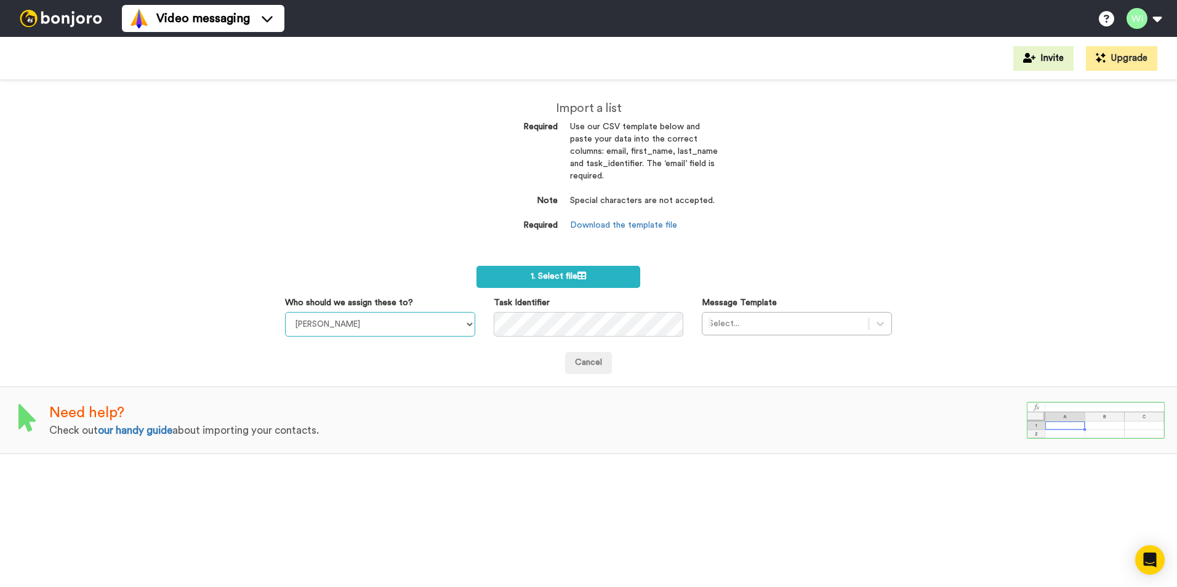
click at [471, 321] on select "Laura Wright Amarjit Duggal WLV Academic (FSE) Divandra Birla Bolutife Ademokoy…" at bounding box center [380, 324] width 190 height 25
select select "d575366b-34de-4d4d-ba6c-d2d11e507584"
click at [285, 312] on select "Laura Wright Amarjit Duggal WLV Academic (FSE) Divandra Birla Bolutife Ademokoy…" at bounding box center [380, 324] width 190 height 25
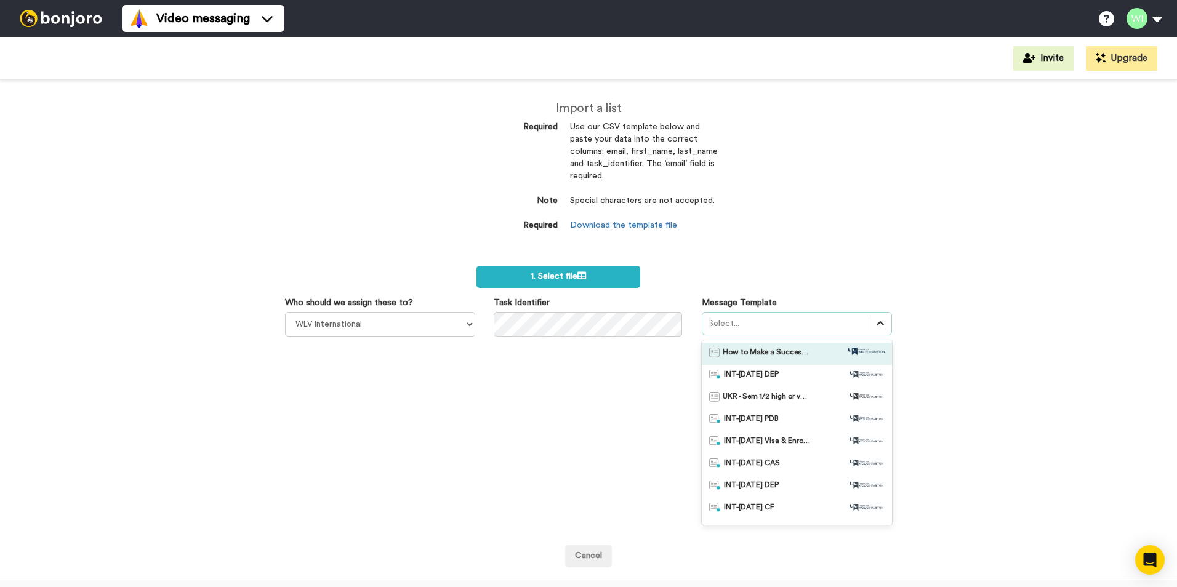
click at [880, 324] on icon at bounding box center [880, 324] width 12 height 12
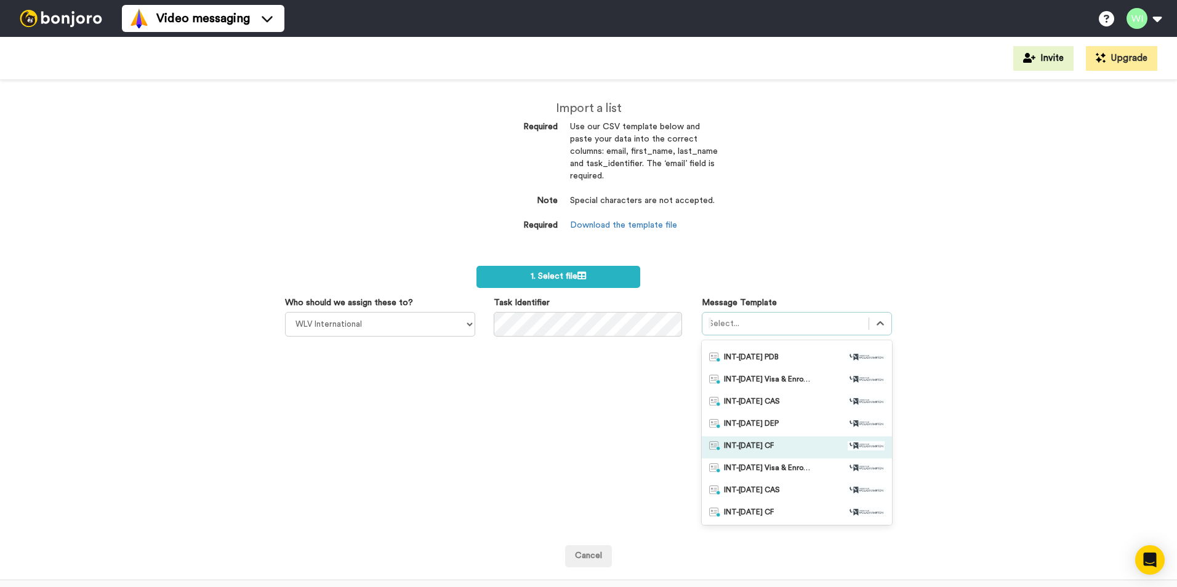
scroll to position [123, 0]
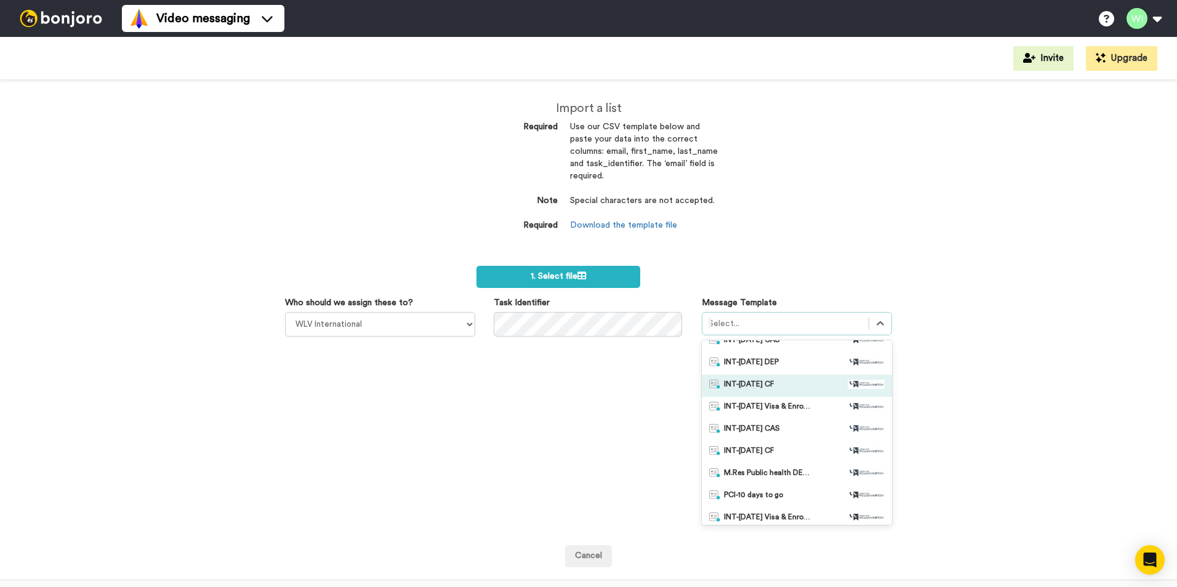
click at [780, 382] on div "INT-Jan 26 CF" at bounding box center [796, 386] width 175 height 12
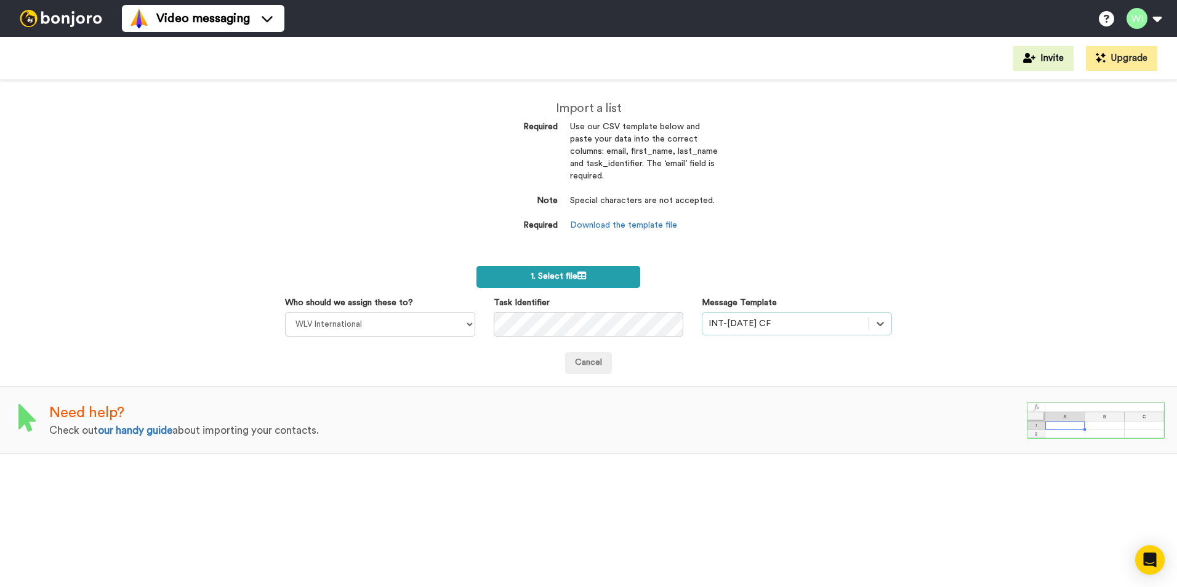
click at [625, 284] on label "1. Select file" at bounding box center [558, 277] width 164 height 22
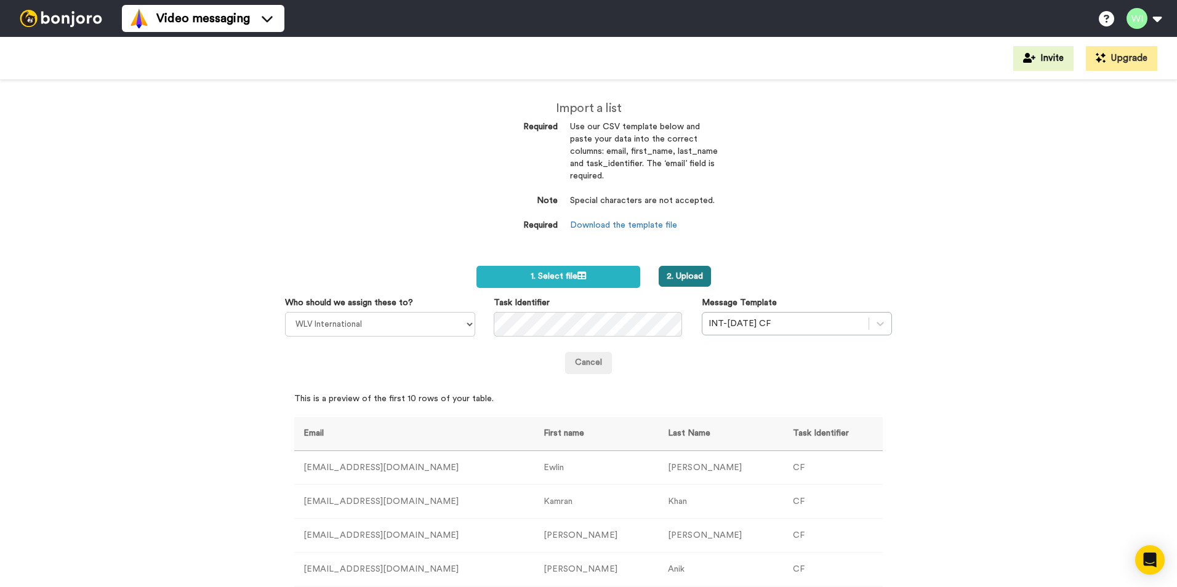
click at [673, 276] on button "2. Upload" at bounding box center [684, 276] width 52 height 21
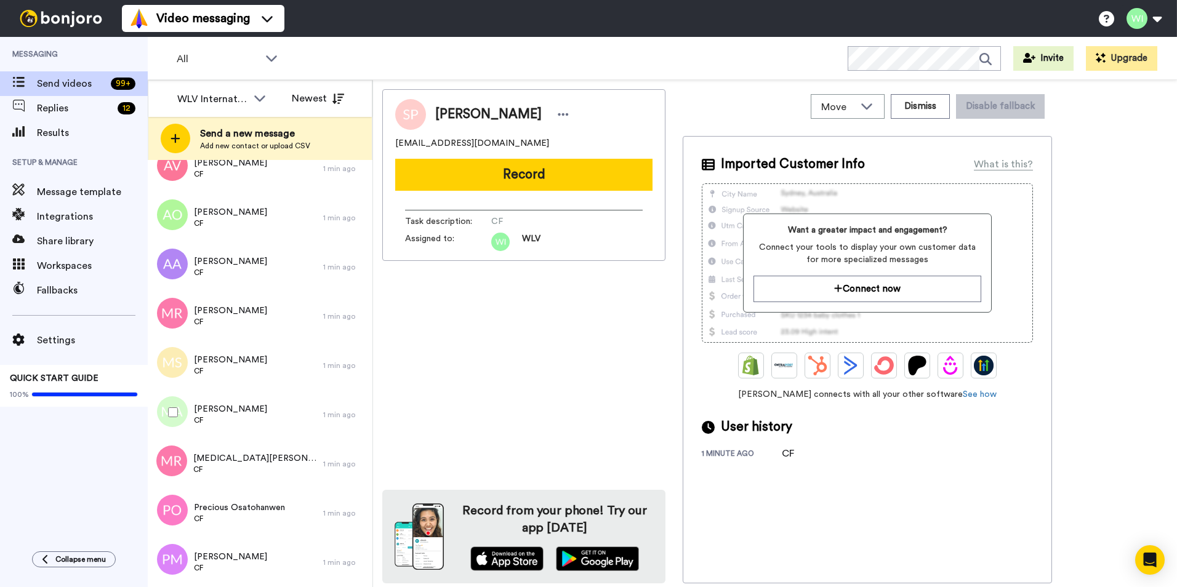
scroll to position [631, 0]
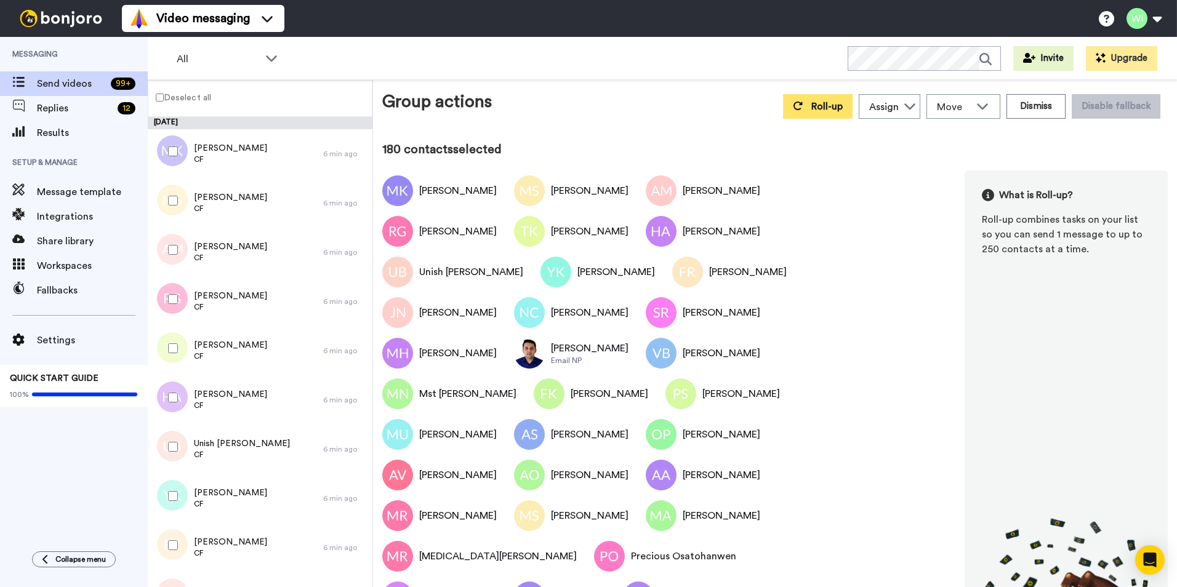
click at [798, 111] on button "Roll-up" at bounding box center [818, 106] width 70 height 25
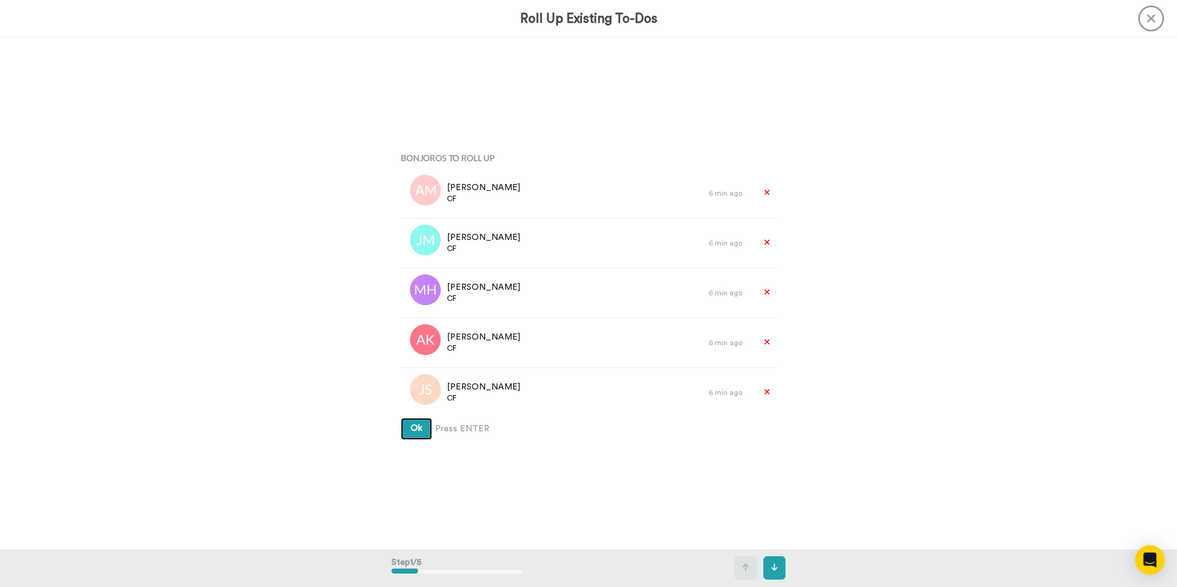
click at [423, 430] on button "Ok" at bounding box center [416, 429] width 31 height 22
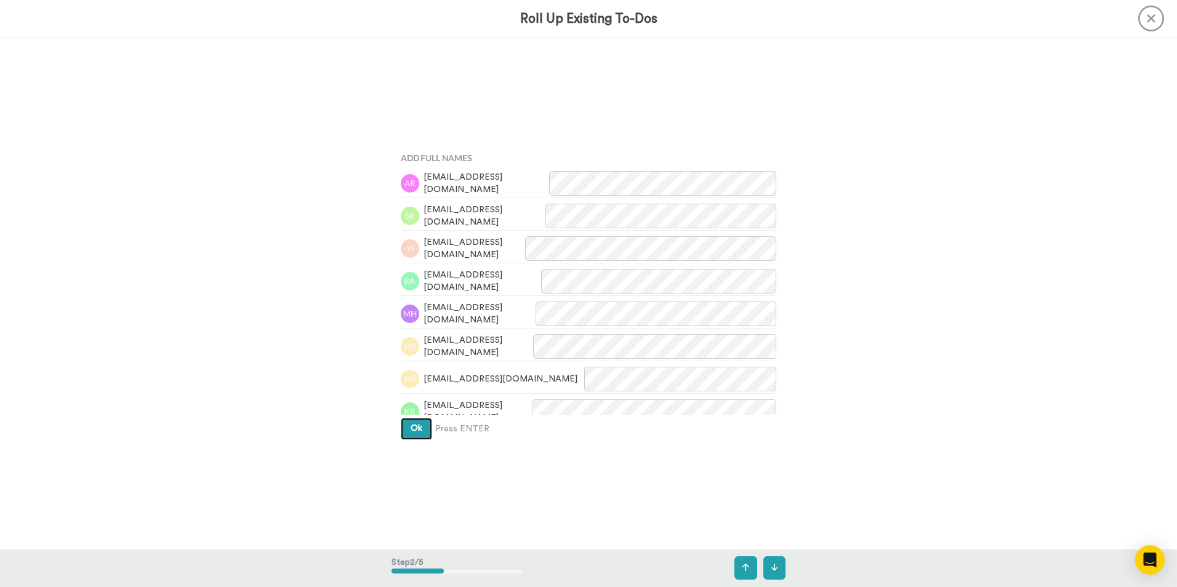
click at [419, 423] on button "Ok" at bounding box center [416, 429] width 31 height 22
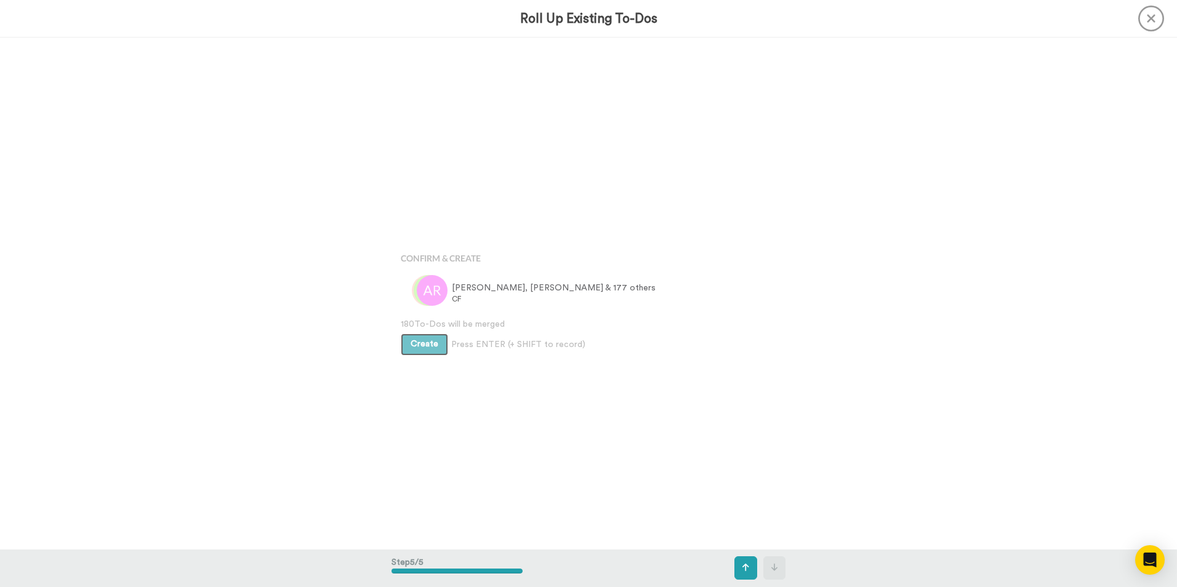
scroll to position [2047, 0]
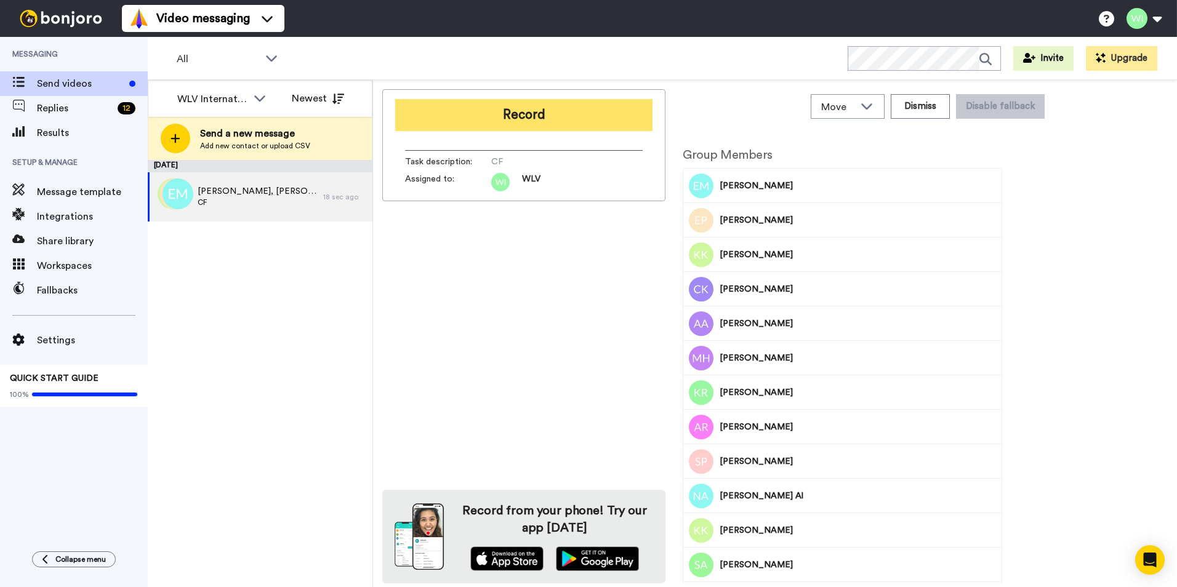
click at [583, 118] on button "Record" at bounding box center [523, 115] width 257 height 32
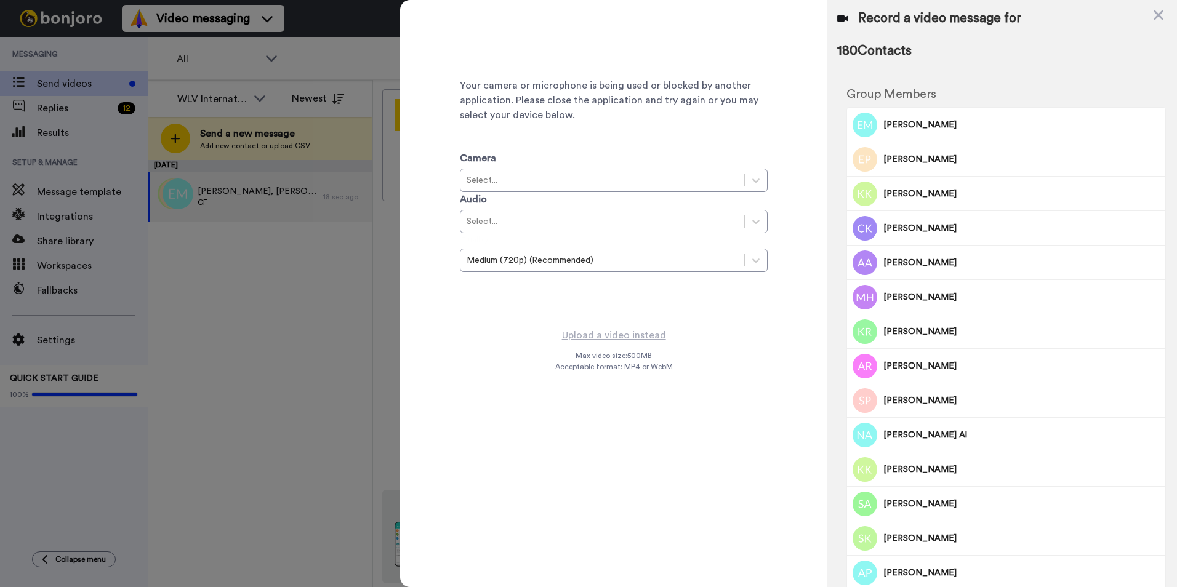
click at [1151, 14] on div "Record a video message for" at bounding box center [1002, 18] width 330 height 17
click at [1152, 14] on icon at bounding box center [1158, 14] width 12 height 15
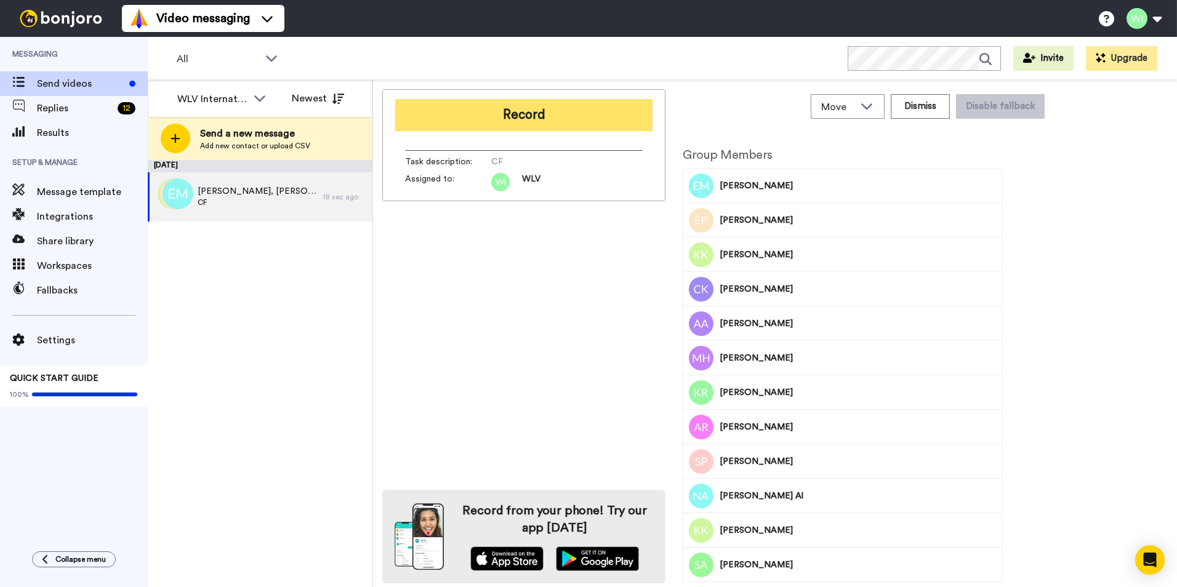
click at [450, 113] on button "Record" at bounding box center [523, 115] width 257 height 32
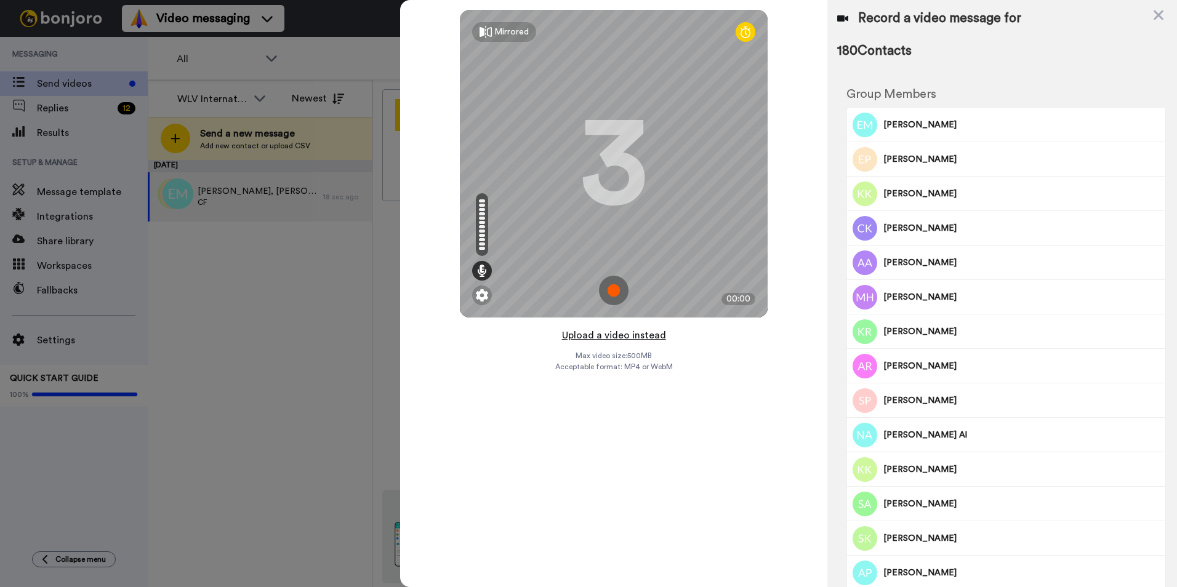
click at [626, 331] on button "Upload a video instead" at bounding box center [613, 335] width 111 height 16
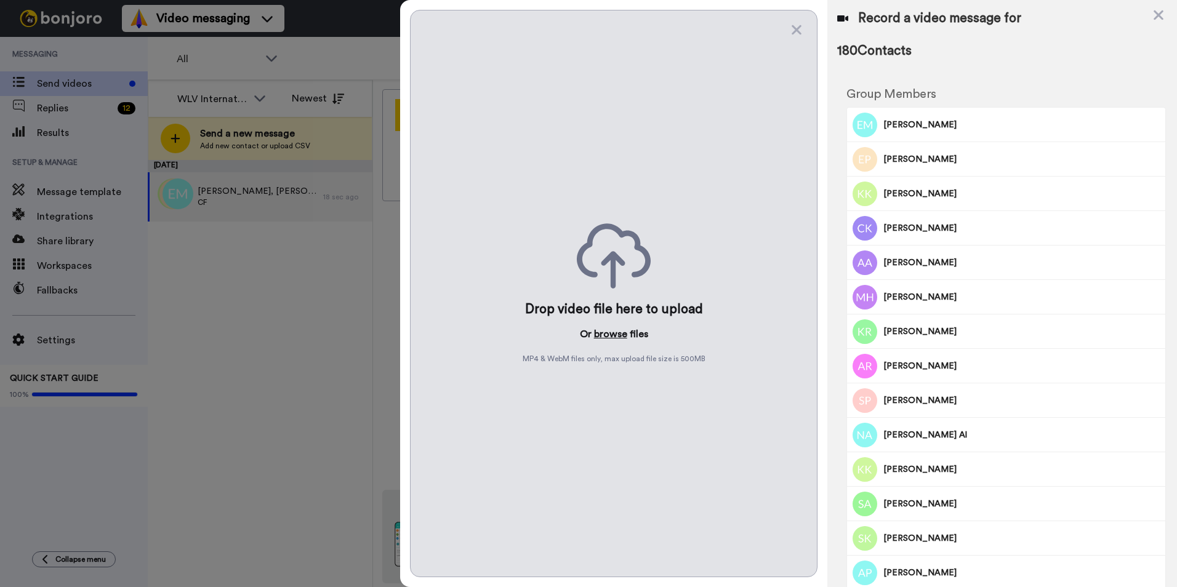
click at [611, 335] on button "browse" at bounding box center [610, 334] width 33 height 15
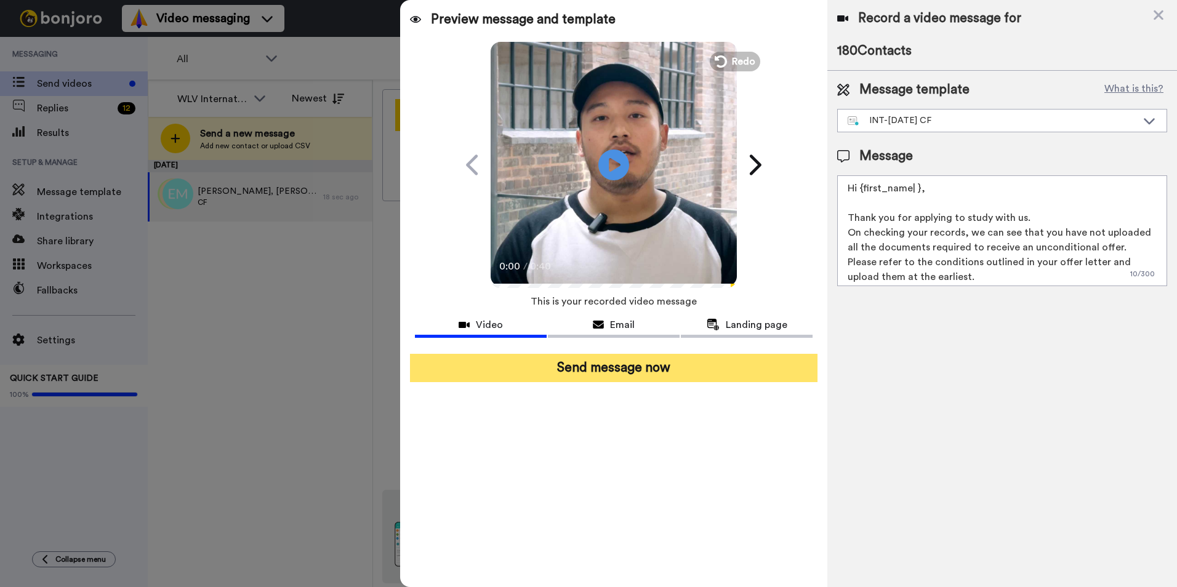
click at [620, 375] on button "Send message now" at bounding box center [613, 368] width 407 height 28
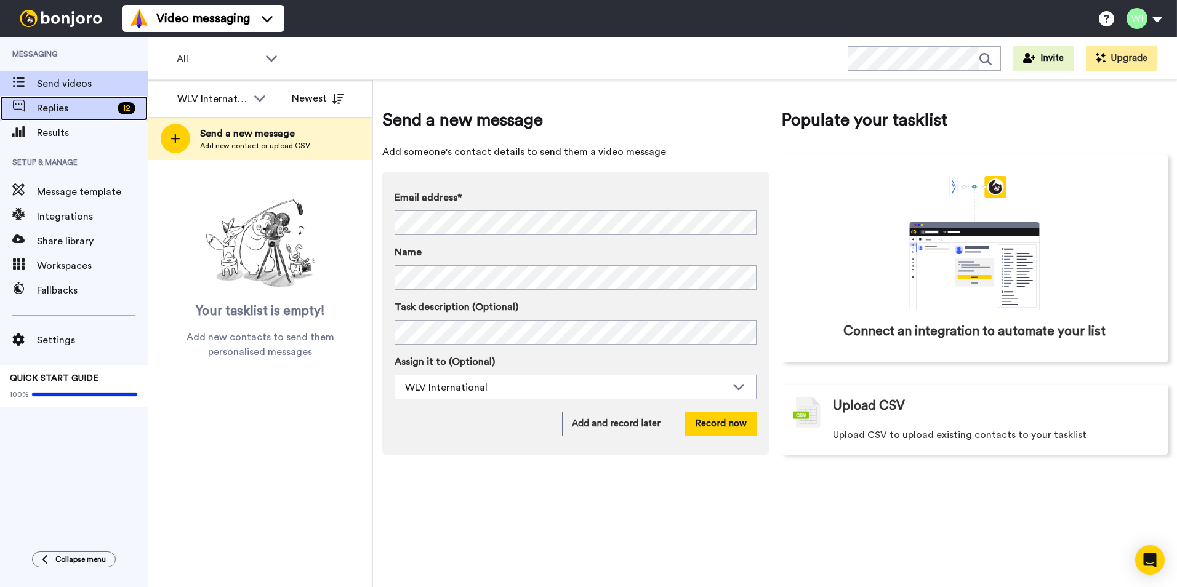
click at [117, 114] on div "Replies 12" at bounding box center [92, 108] width 111 height 15
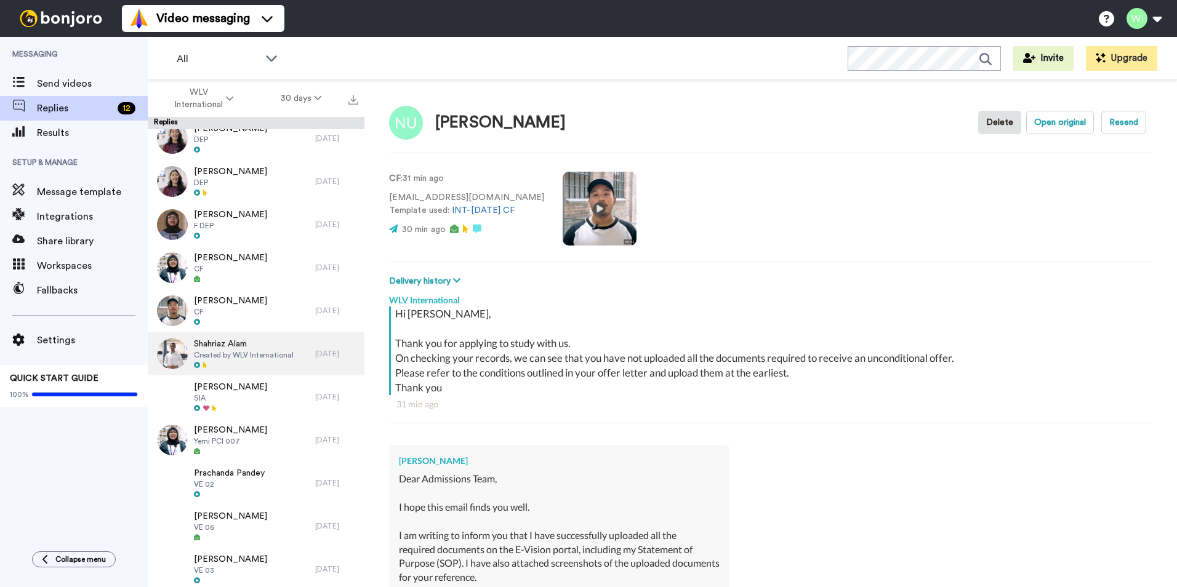
scroll to position [431, 0]
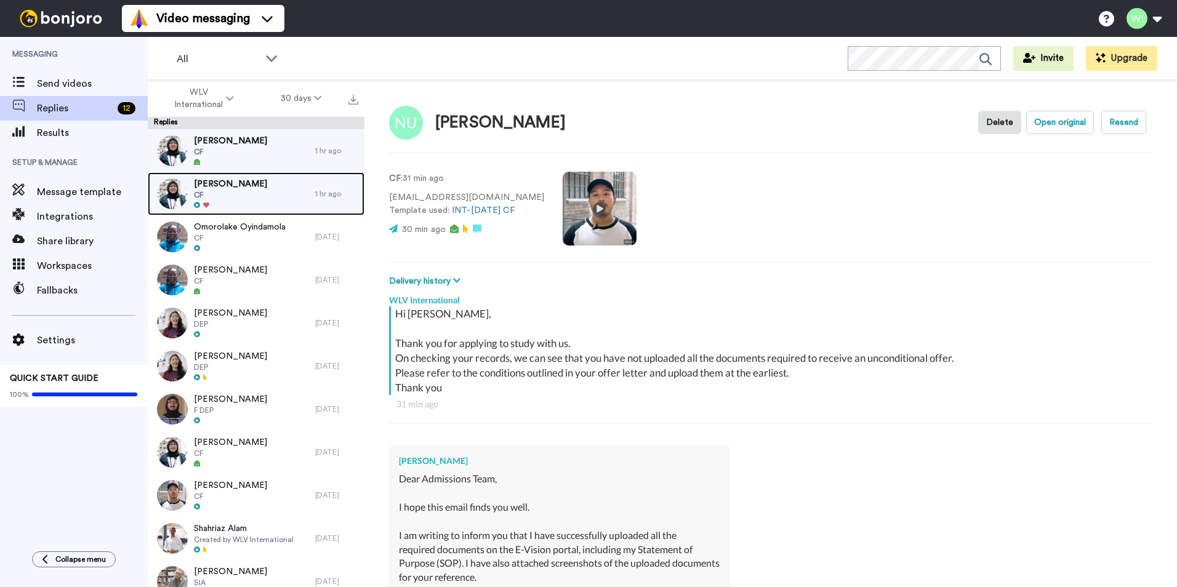
click at [249, 193] on span "CF" at bounding box center [230, 195] width 73 height 10
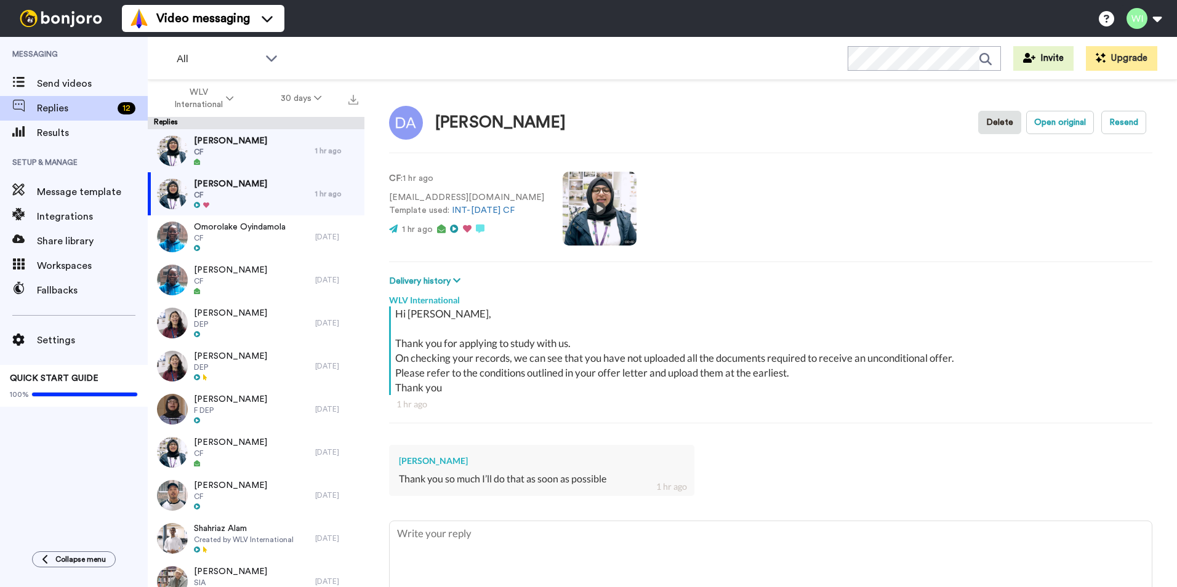
scroll to position [65, 0]
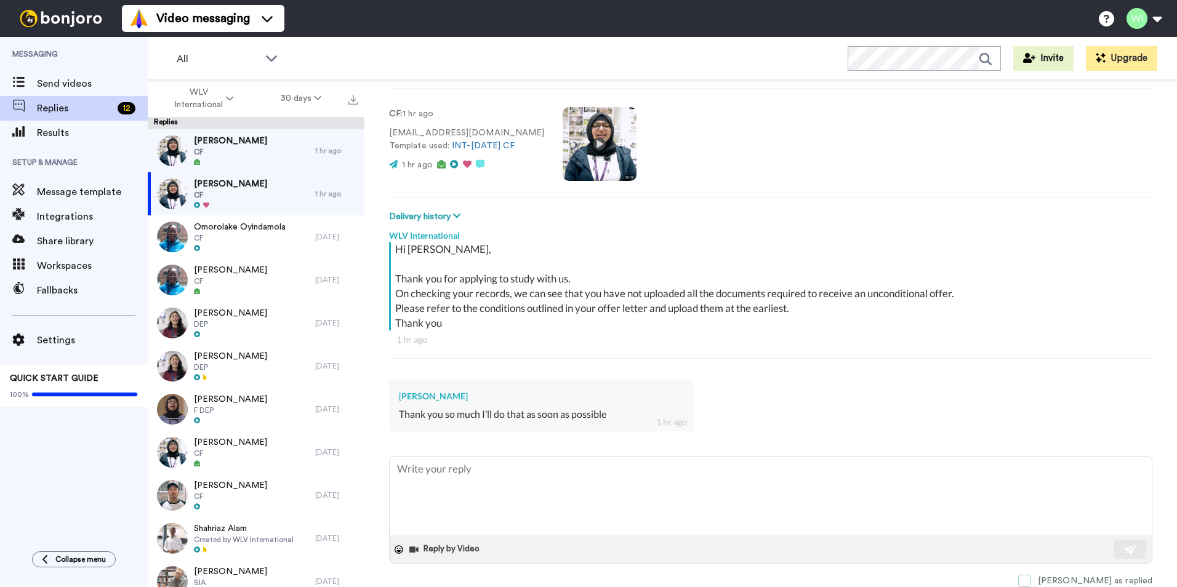
click at [1030, 578] on span at bounding box center [1024, 581] width 12 height 12
click at [241, 156] on span "CF" at bounding box center [230, 152] width 73 height 10
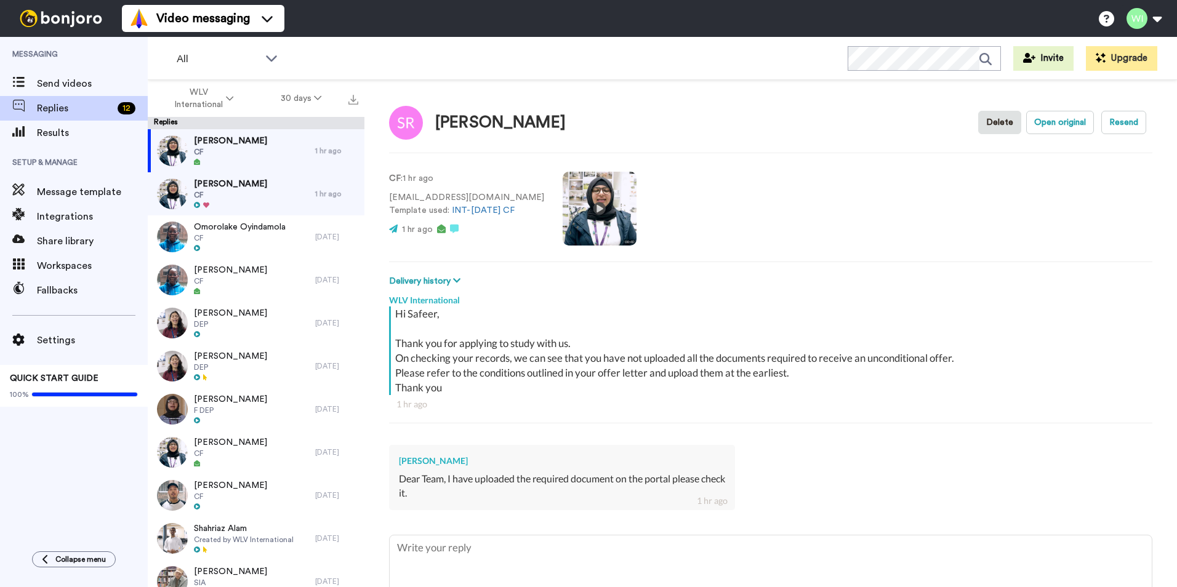
scroll to position [79, 0]
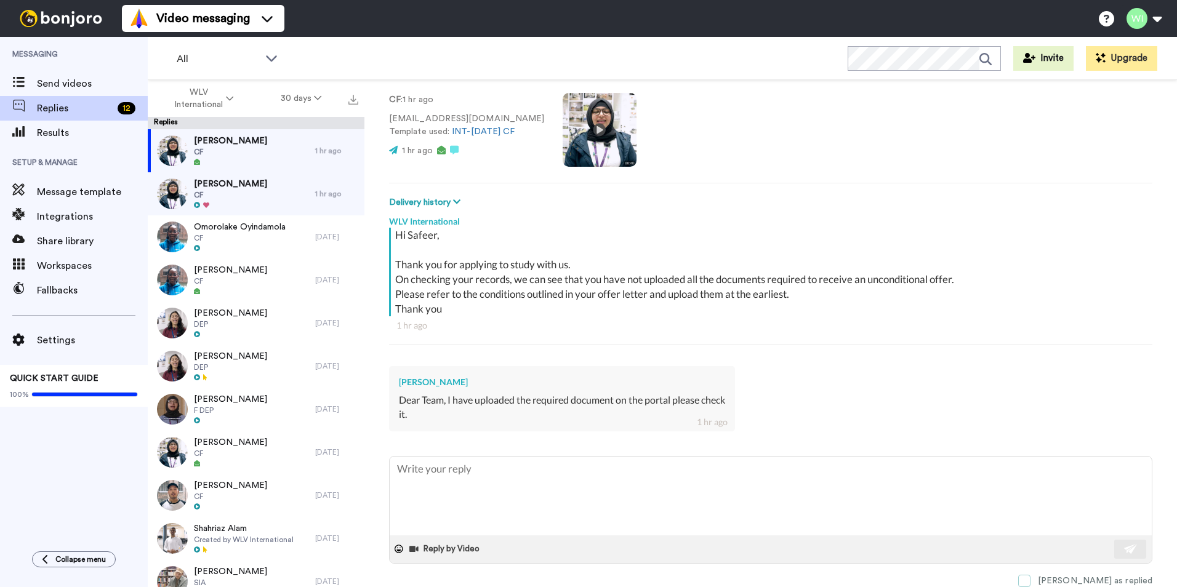
click at [1030, 582] on span at bounding box center [1024, 581] width 12 height 12
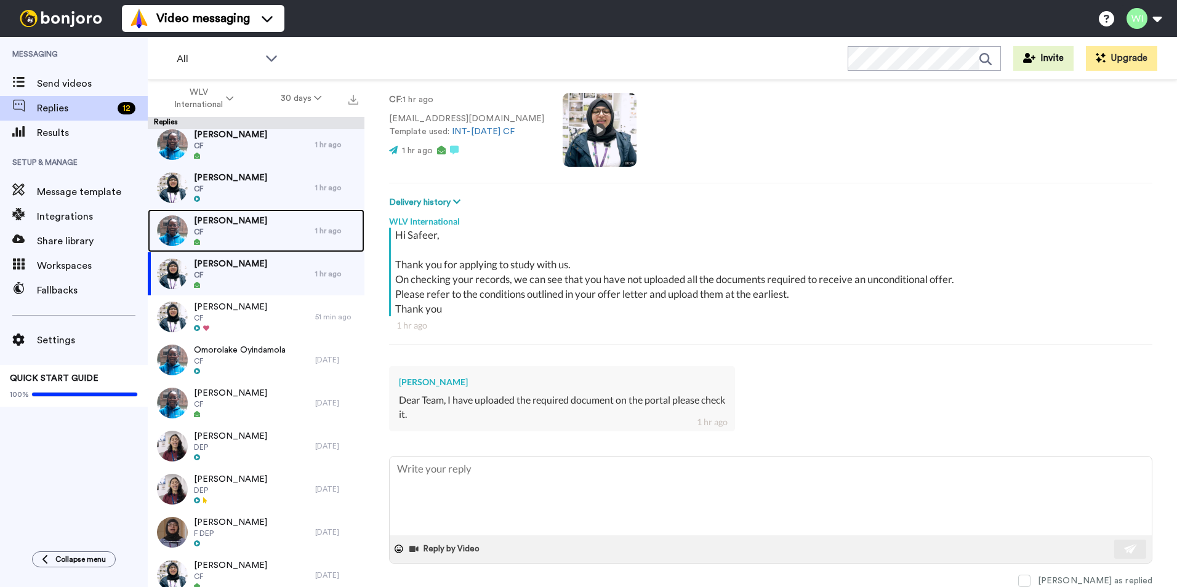
click at [250, 235] on span "CF" at bounding box center [230, 232] width 73 height 10
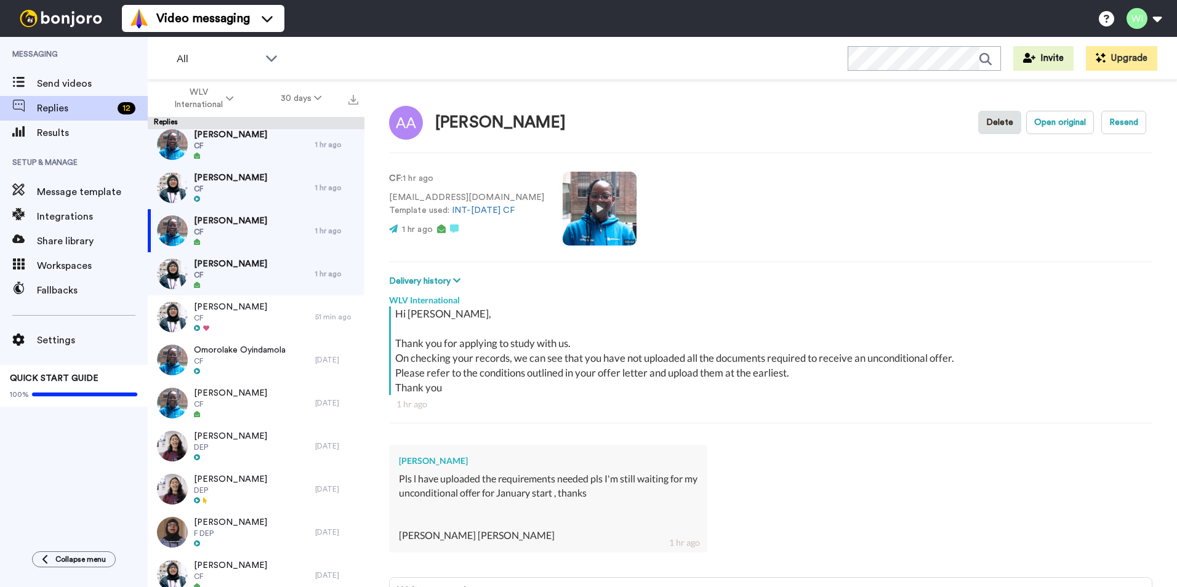
scroll to position [121, 0]
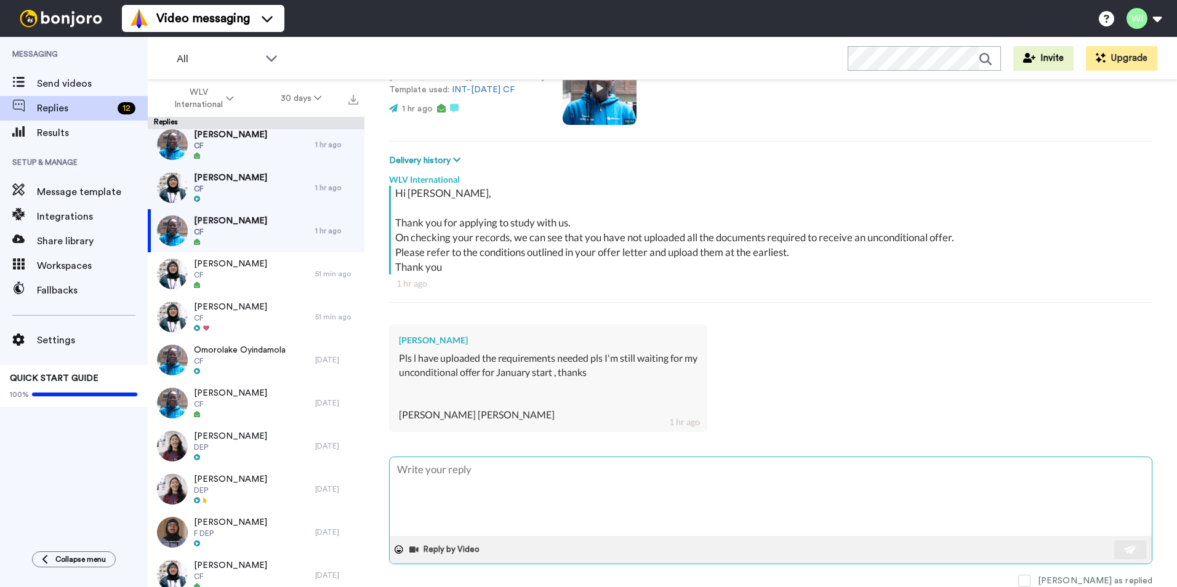
click at [679, 463] on textarea at bounding box center [771, 496] width 762 height 79
type textarea "x"
type textarea "H"
type textarea "x"
type textarea "He"
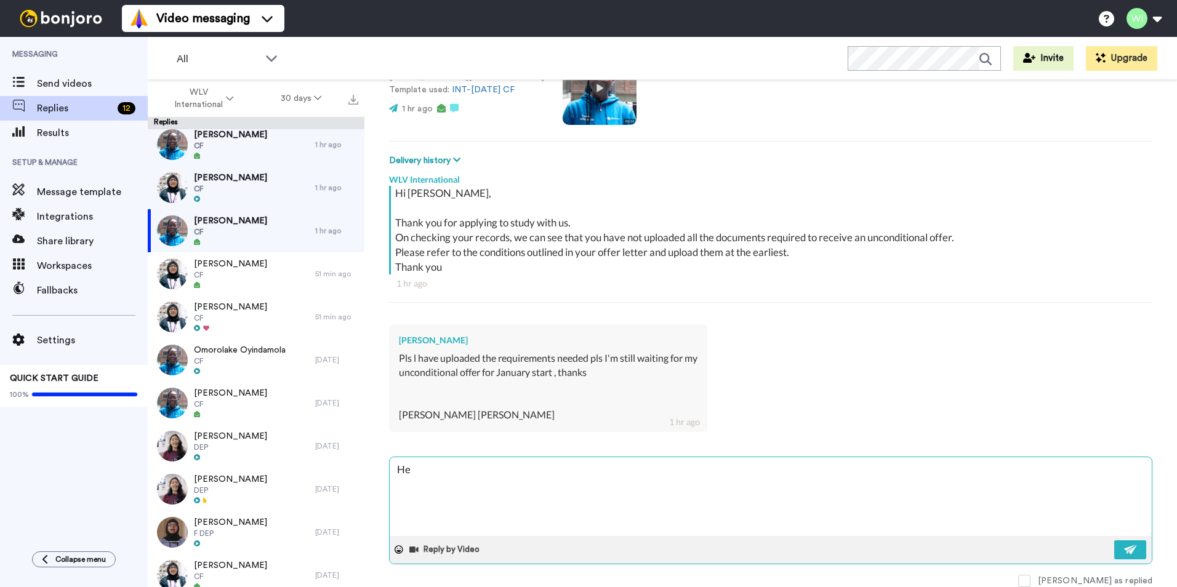
type textarea "x"
type textarea "Hel"
type textarea "x"
type textarea "Hell"
type textarea "x"
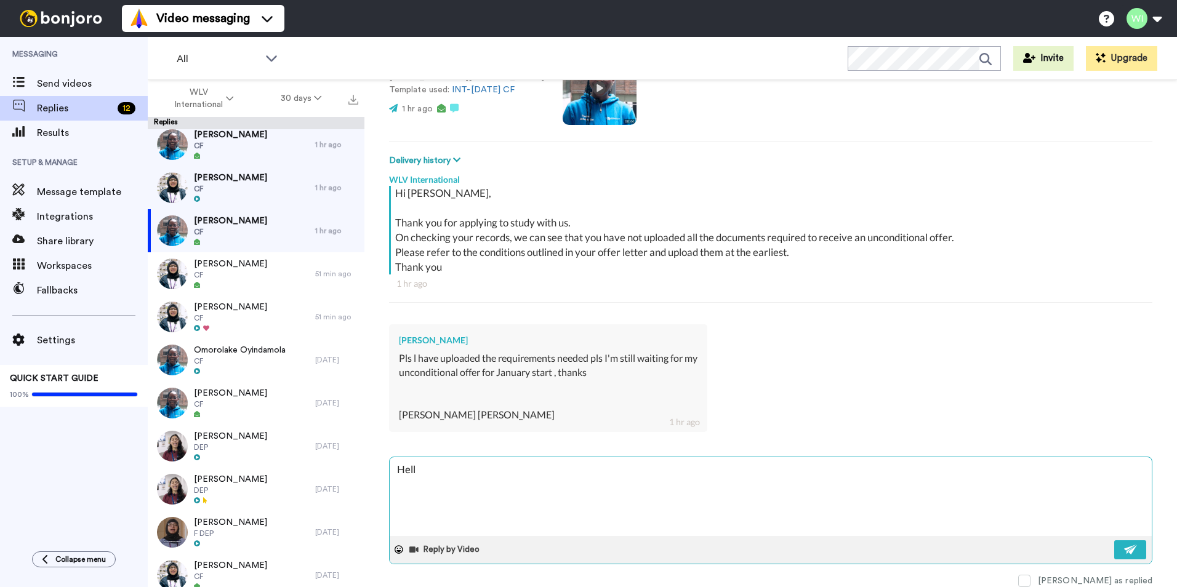
type textarea "Hello"
type textarea "x"
type textarea "Hello,"
type textarea "x"
type textarea "Hello,"
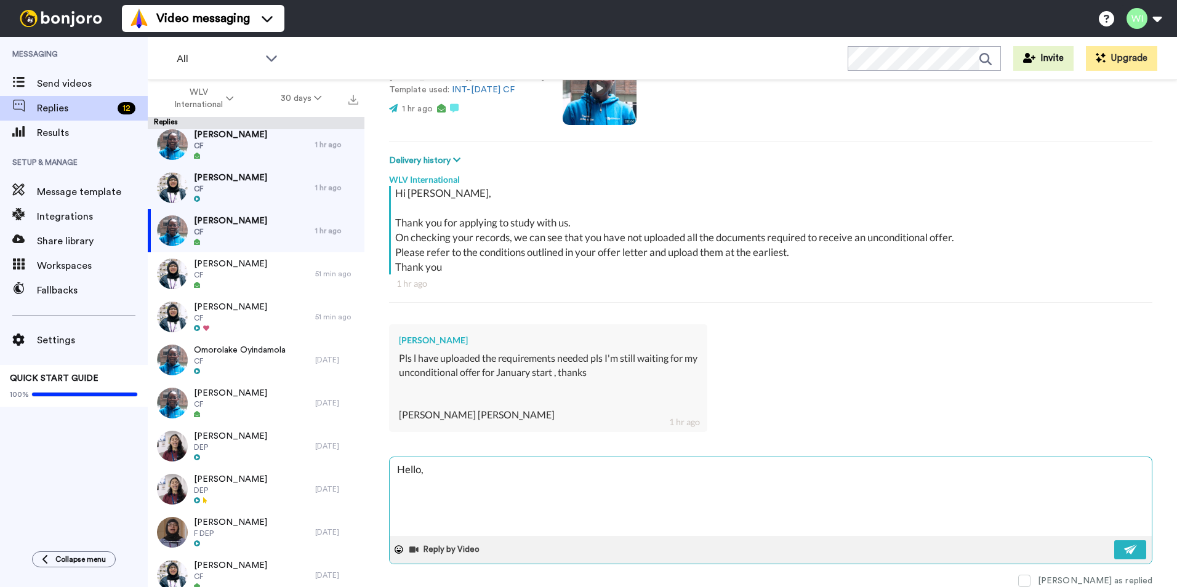
type textarea "x"
type textarea "Hello, t"
type textarea "x"
type textarea "Hello, th"
type textarea "x"
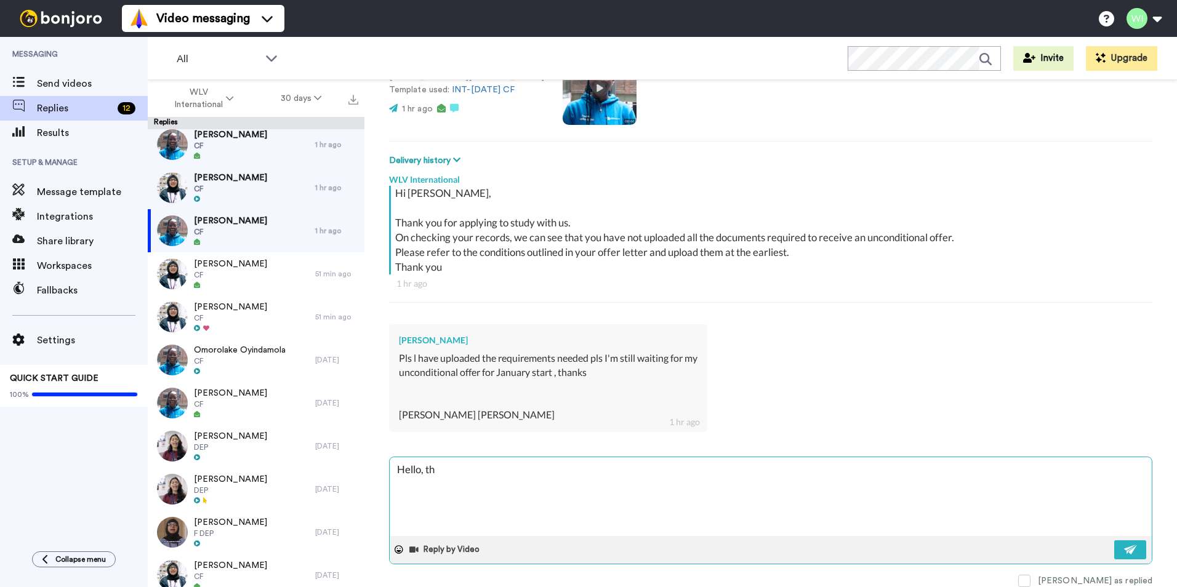
type textarea "Hello, tha"
type textarea "x"
type textarea "Hello, than"
type textarea "x"
type textarea "Hello, thank"
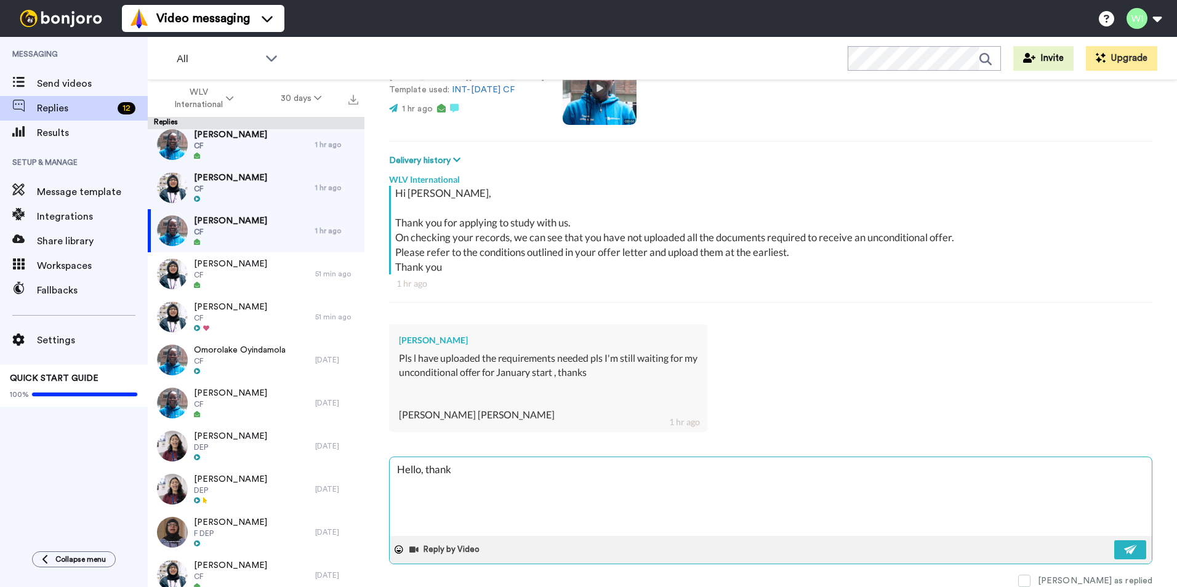
type textarea "x"
type textarea "Hello, thank"
type textarea "x"
type textarea "Hello, thank yo"
type textarea "x"
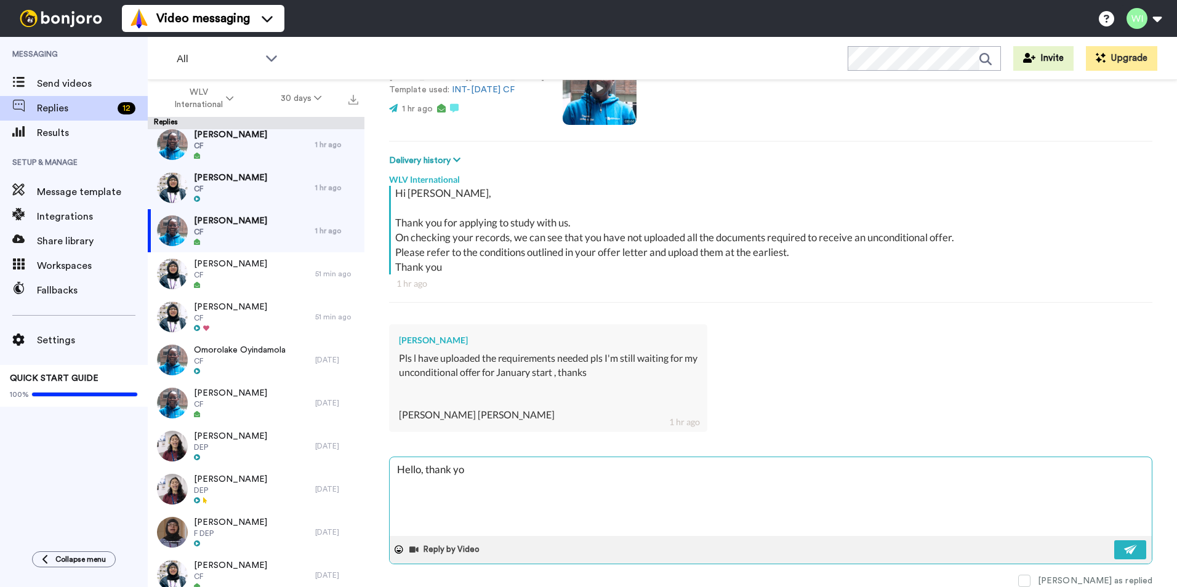
type textarea "Hello, thank you"
type textarea "x"
type textarea "Hello, thank you"
type textarea "x"
type textarea "Hello, thank you fo"
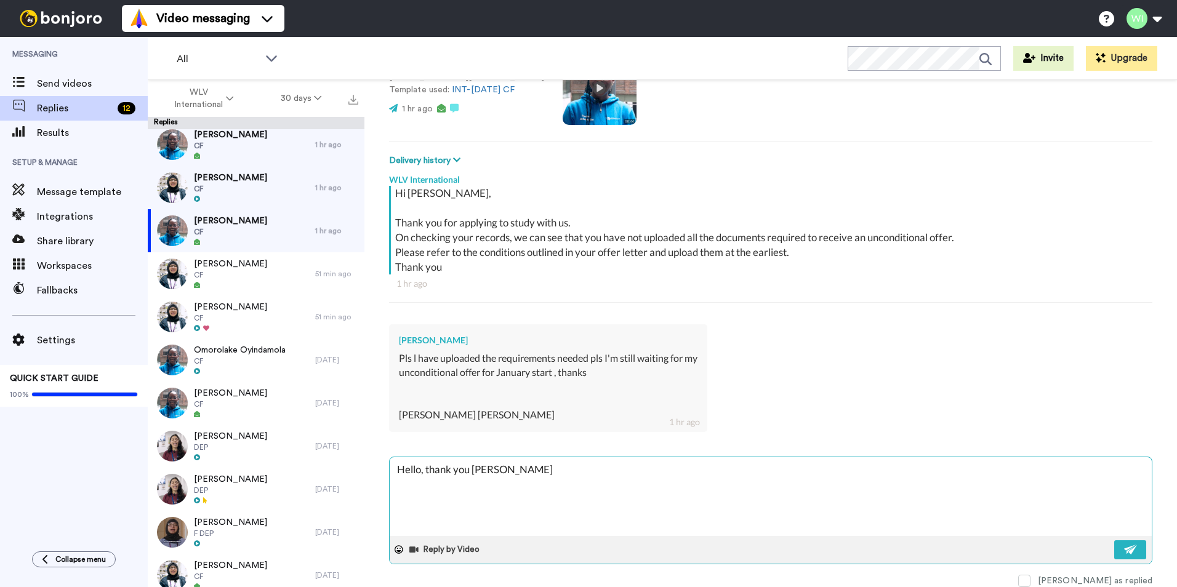
type textarea "x"
type textarea "Hello, thank you fo"
type textarea "x"
type textarea "Hello, thank you fo"
type textarea "x"
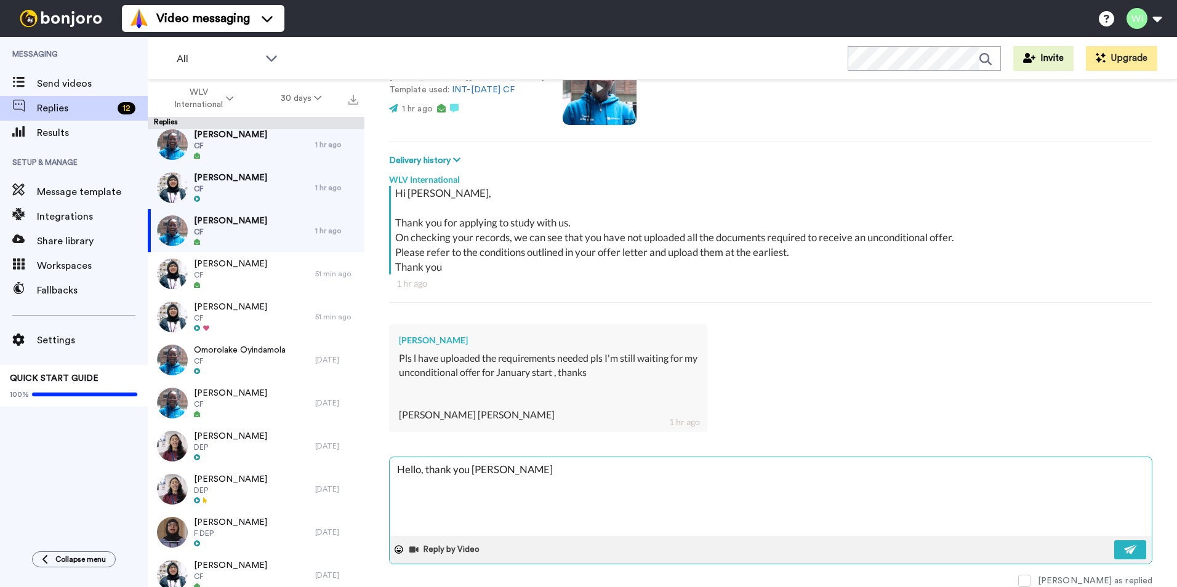
type textarea "Hello, thank you for"
type textarea "x"
type textarea "Hello, thank you for"
type textarea "x"
type textarea "Hello, thank you for u"
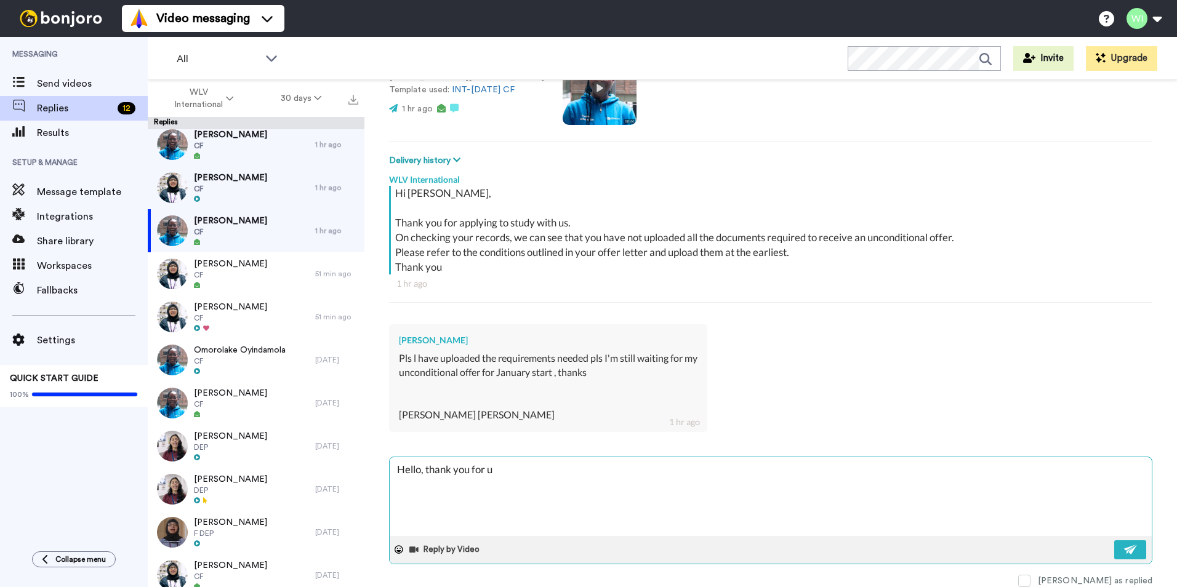
type textarea "x"
type textarea "Hello, thank you for up"
type textarea "x"
type textarea "Hello, thank you for upl"
type textarea "x"
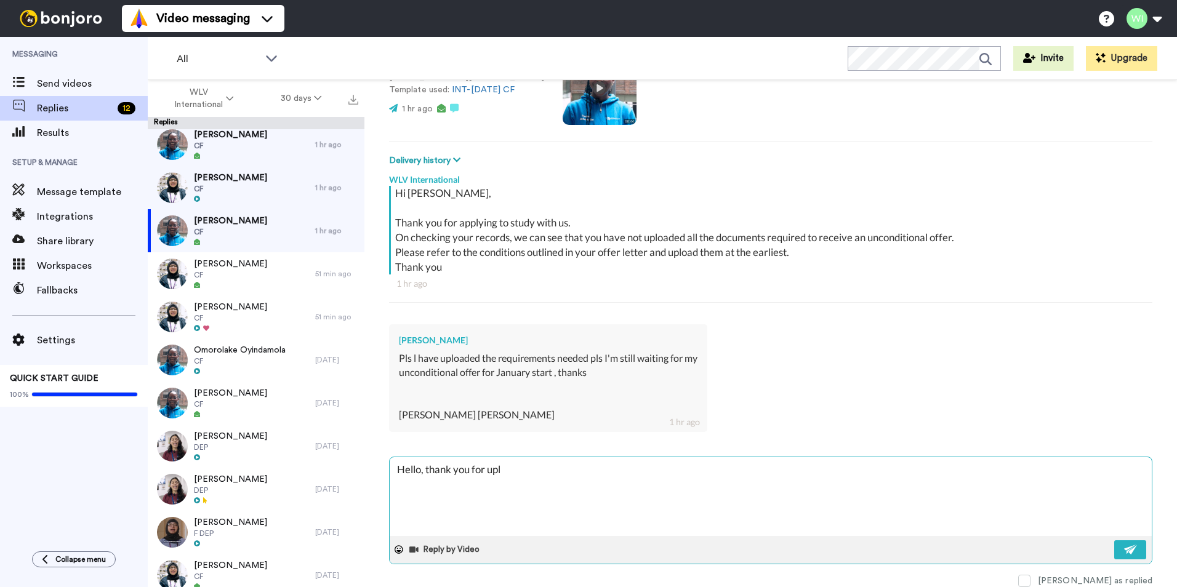
type textarea "Hello, thank you for uplo"
type textarea "x"
type textarea "Hello, thank you for uploa"
type textarea "x"
type textarea "Hello, thank you for upload"
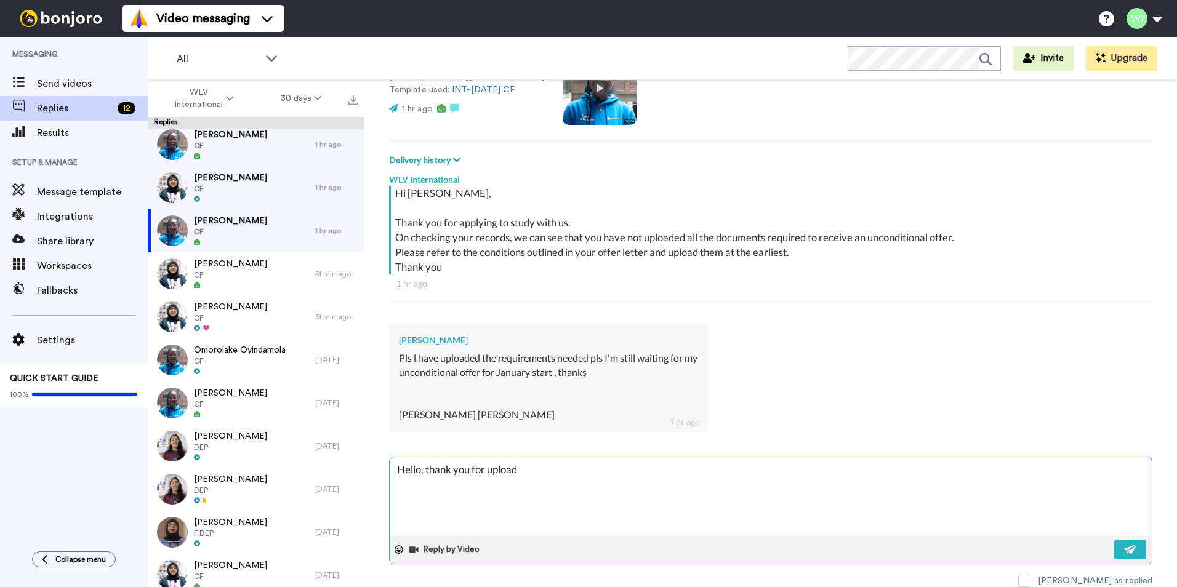
type textarea "x"
type textarea "Hello, thank you for uploadi"
type textarea "x"
type textarea "Hello, thank you for uploadin"
type textarea "x"
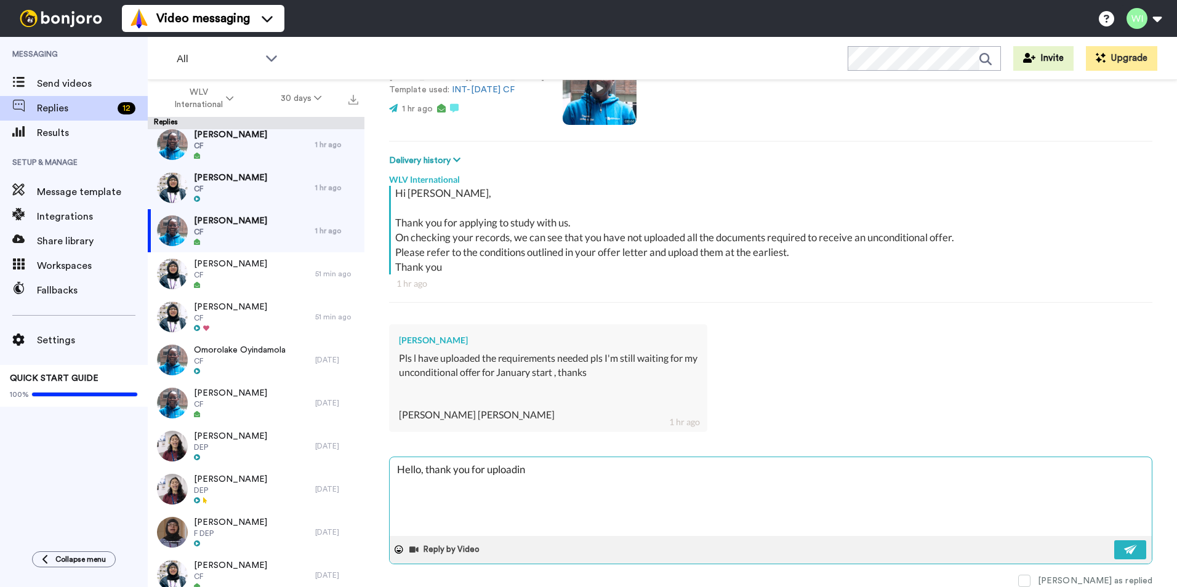
type textarea "Hello, thank you for uploading"
type textarea "x"
type textarea "Hello, thank you for uploading"
type textarea "x"
type textarea "Hello, thank you for uploading yo"
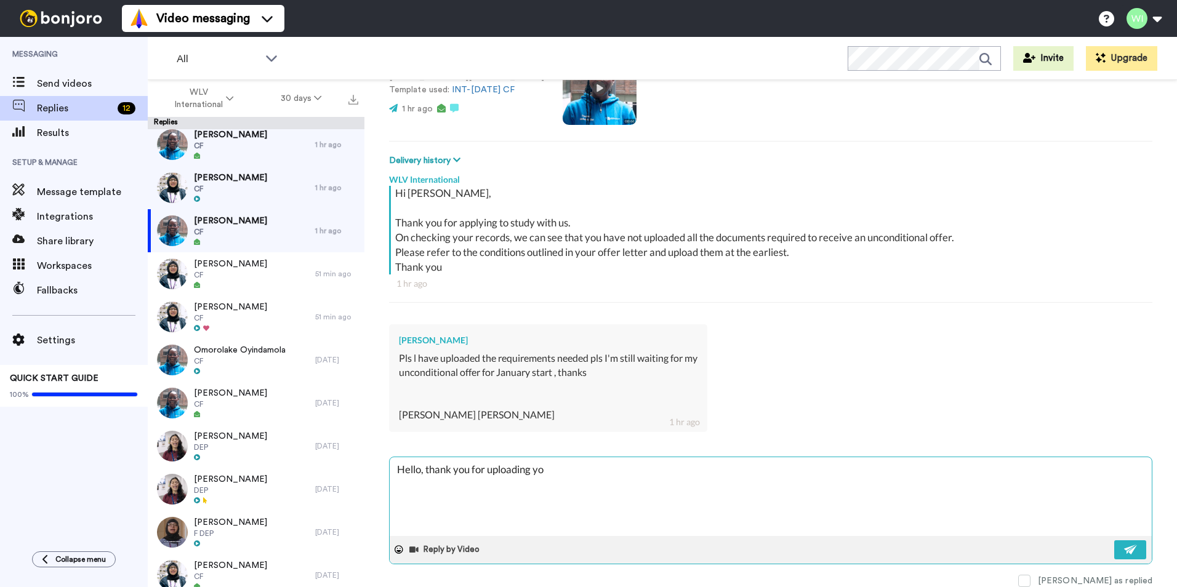
type textarea "x"
type textarea "Hello, thank you for uploading you"
type textarea "x"
type textarea "Hello, thank you for uploading your"
type textarea "x"
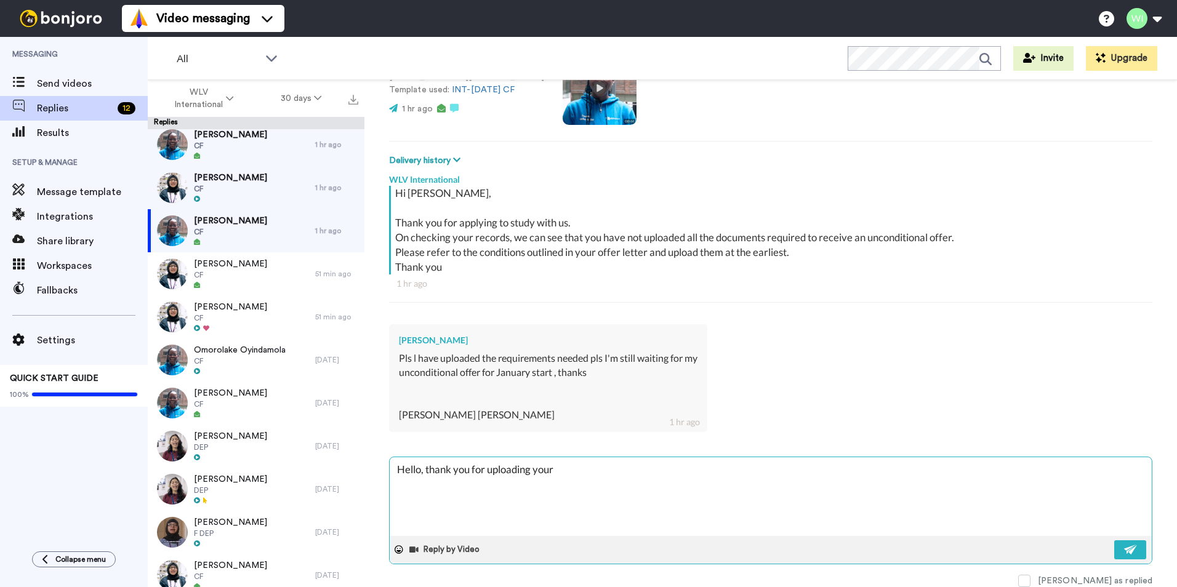
type textarea "Hello, thank you for uploading your"
type textarea "x"
type textarea "Hello, thank you for uploading your d"
type textarea "x"
type textarea "Hello, thank you for uploading your do"
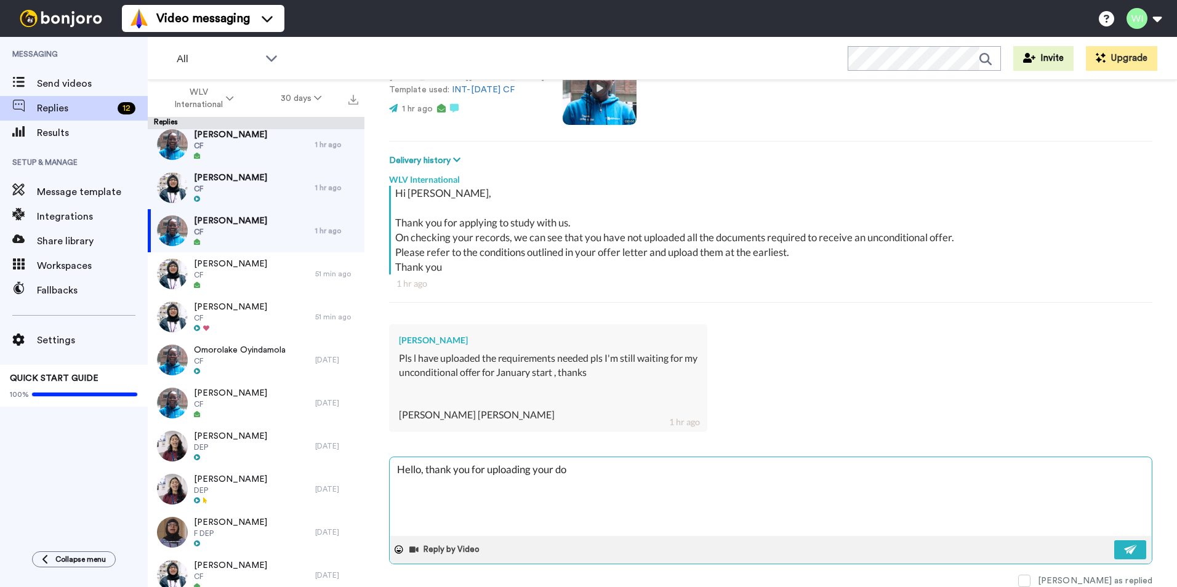
type textarea "x"
type textarea "Hello, thank you for uploading your docu"
type textarea "x"
type textarea "Hello, thank you for uploading your docum"
type textarea "x"
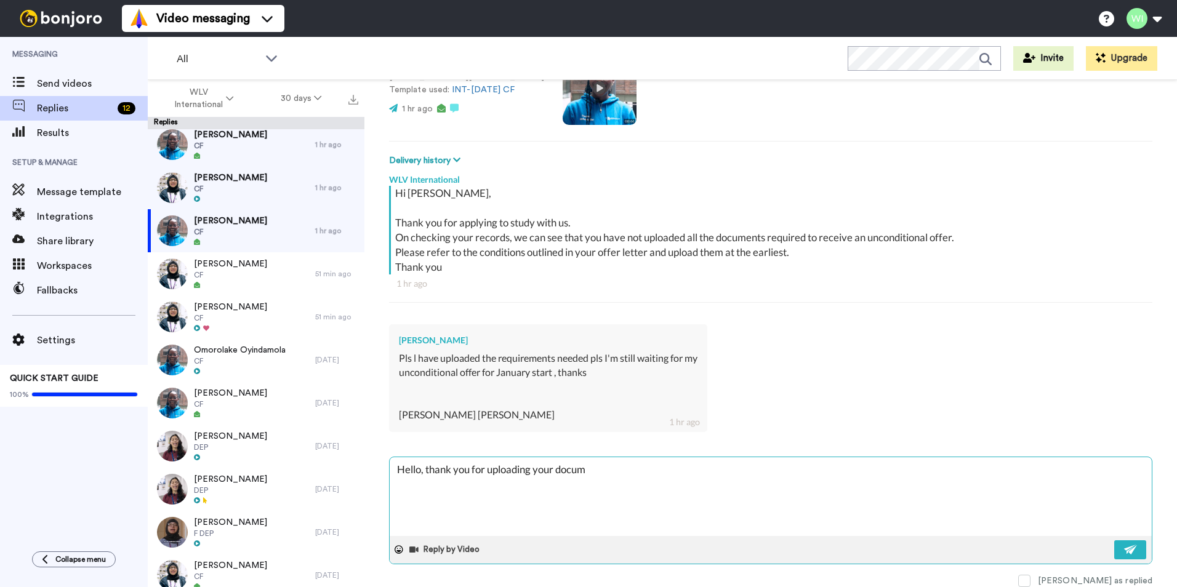
type textarea "Hello, thank you for uploading your docume"
type textarea "x"
type textarea "Hello, thank you for uploading your documen"
type textarea "x"
type textarea "Hello, thank you for uploading your document"
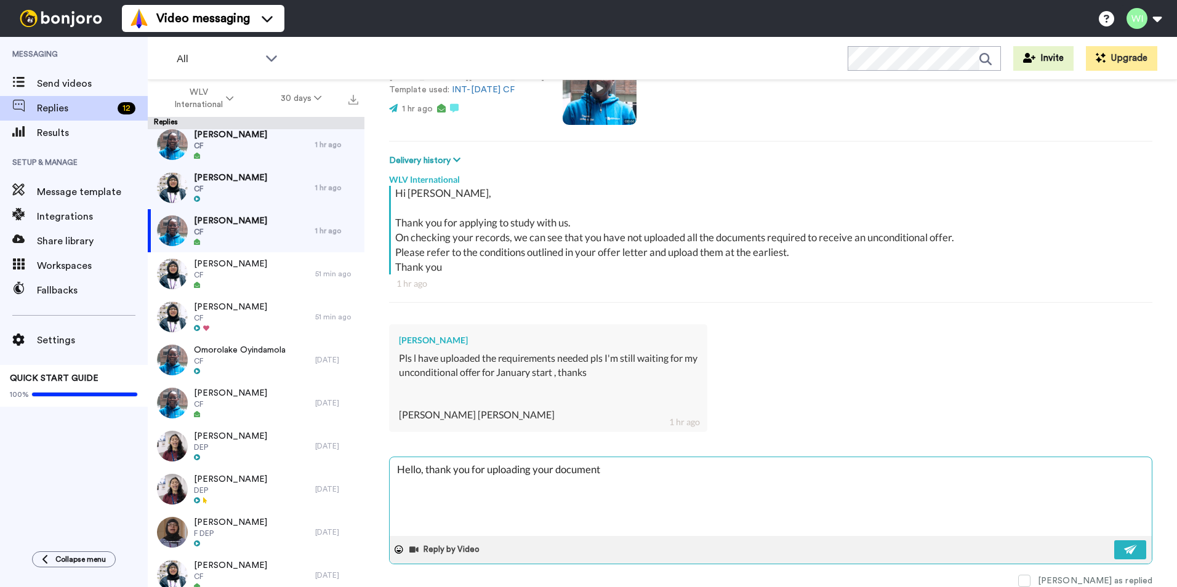
type textarea "x"
type textarea "Hello, thank you for uploading your documents"
type textarea "x"
type textarea "Hello, thank you for uploading your documents,"
type textarea "x"
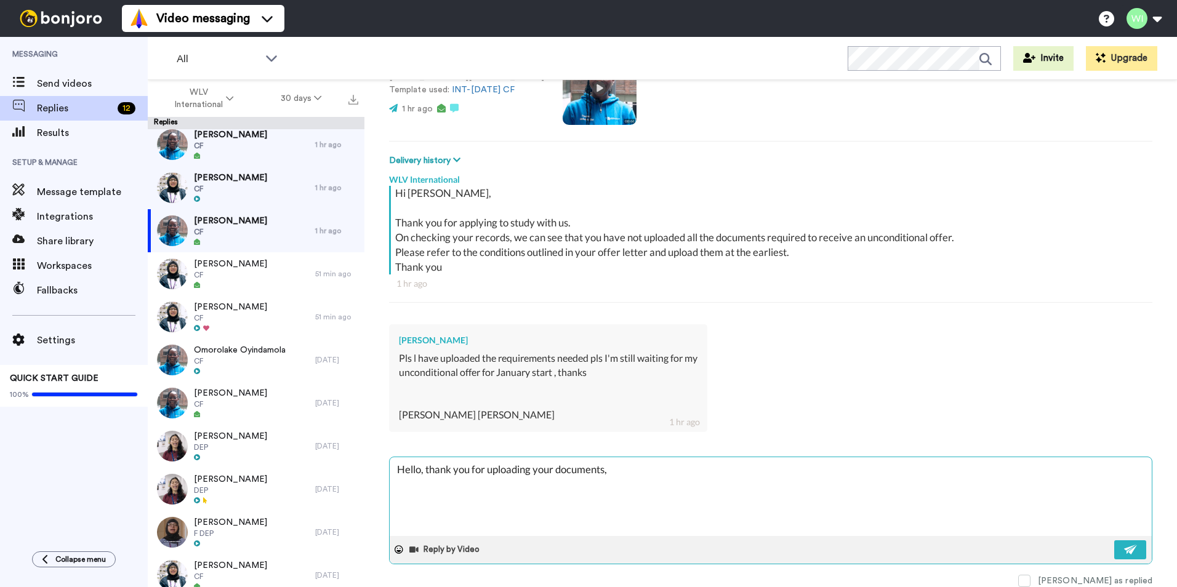
type textarea "Hello, thank you for uploading your documents,"
type textarea "x"
type textarea "Hello, thank you for uploading your documents, t"
type textarea "x"
type textarea "Hello, thank you for uploading your documents, th"
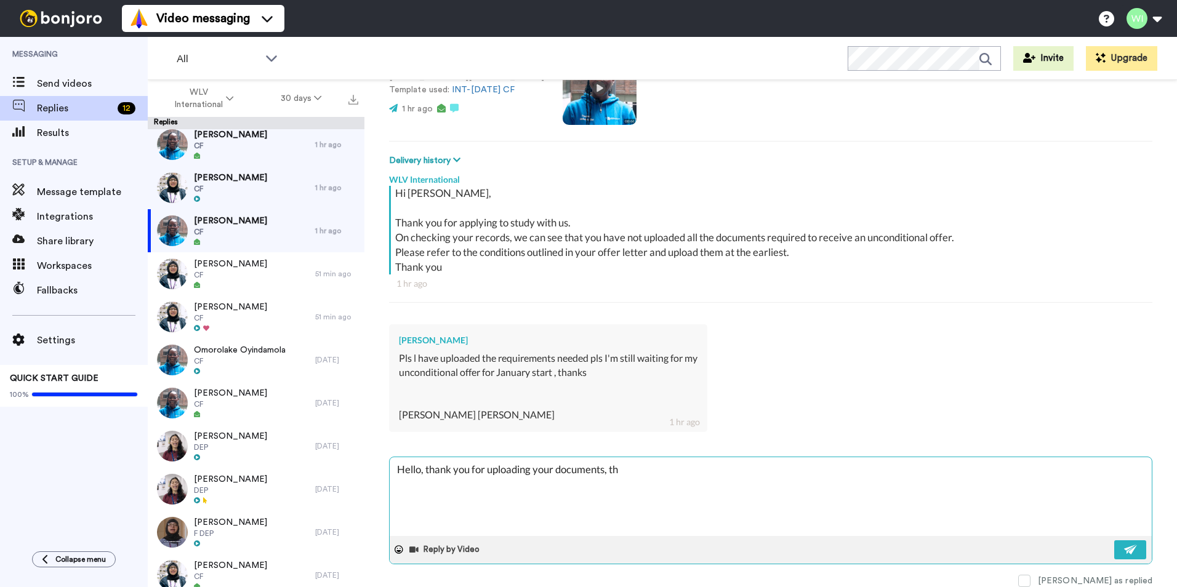
type textarea "x"
type textarea "Hello, thank you for uploading your documents, the"
type textarea "x"
type textarea "Hello, thank you for uploading your documents, the"
type textarea "x"
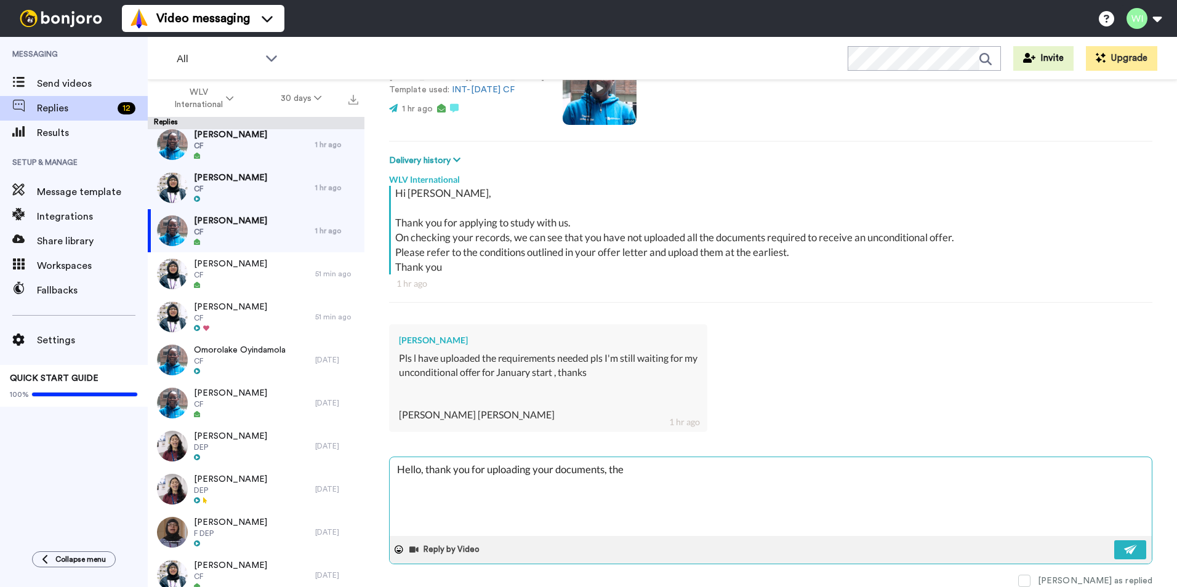
type textarea "Hello, thank you for uploading your documents, the a"
type textarea "x"
type textarea "Hello, thank you for uploading your documents, the adm"
type textarea "x"
type textarea "Hello, thank you for uploading your documents, the admis"
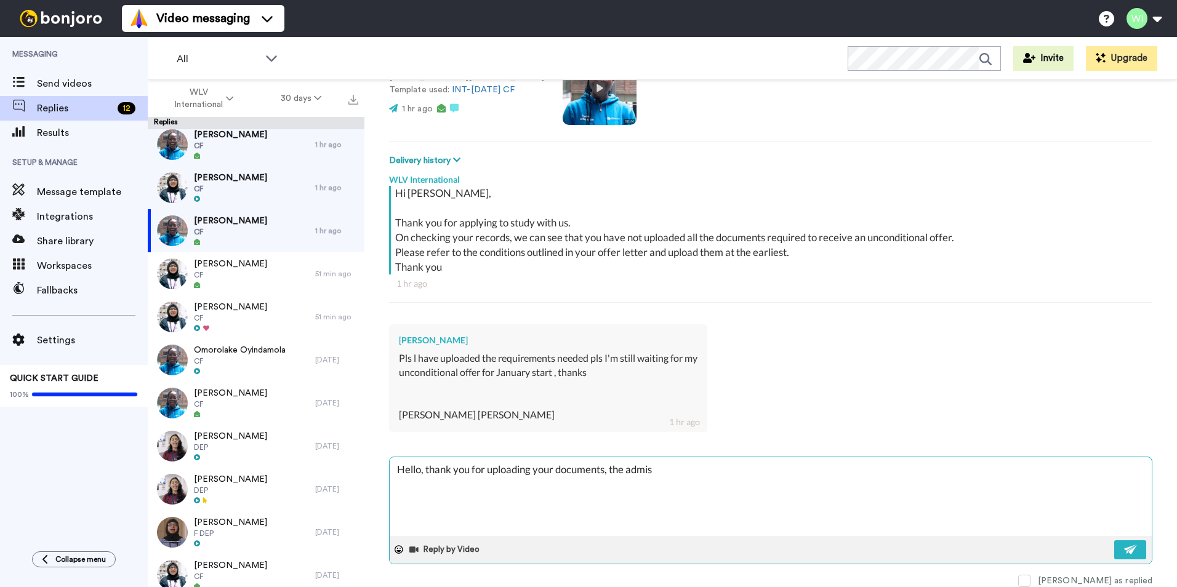
type textarea "x"
type textarea "Hello, thank you for uploading your documents, the admiss"
type textarea "x"
type textarea "Hello, thank you for uploading your documents, the admissi"
type textarea "x"
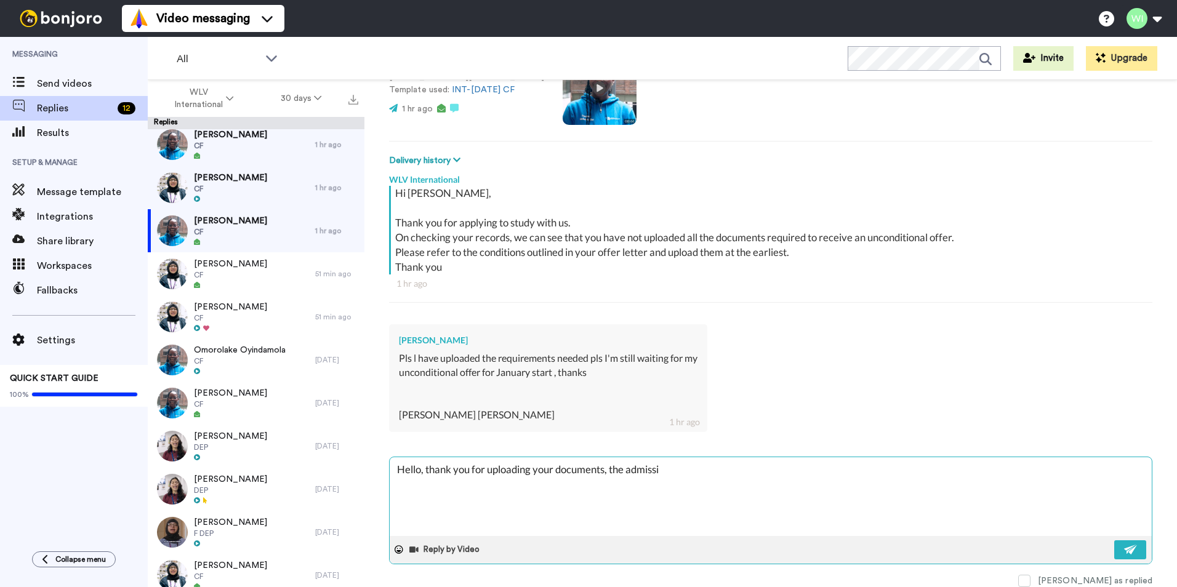
type textarea "Hello, thank you for uploading your documents, the admissio"
type textarea "x"
type textarea "Hello, thank you for uploading your documents, the admission"
type textarea "x"
type textarea "Hello, thank you for uploading your documents, the admissions"
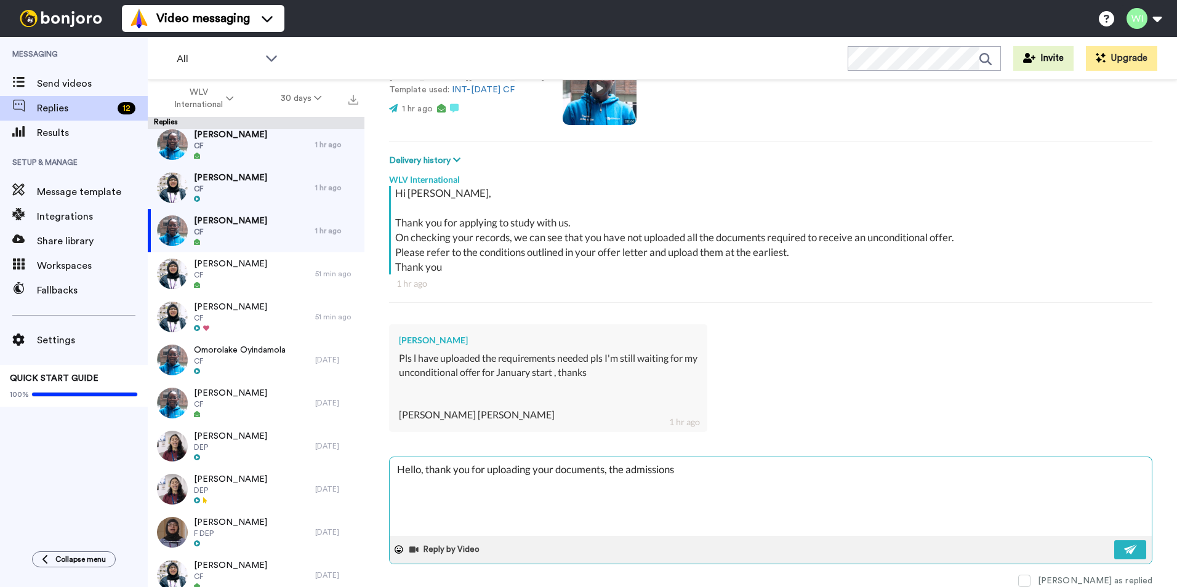
type textarea "x"
type textarea "Hello, thank you for uploading your documents, the admissions t"
type textarea "x"
type textarea "Hello, thank you for uploading your documents, the admissions te"
type textarea "x"
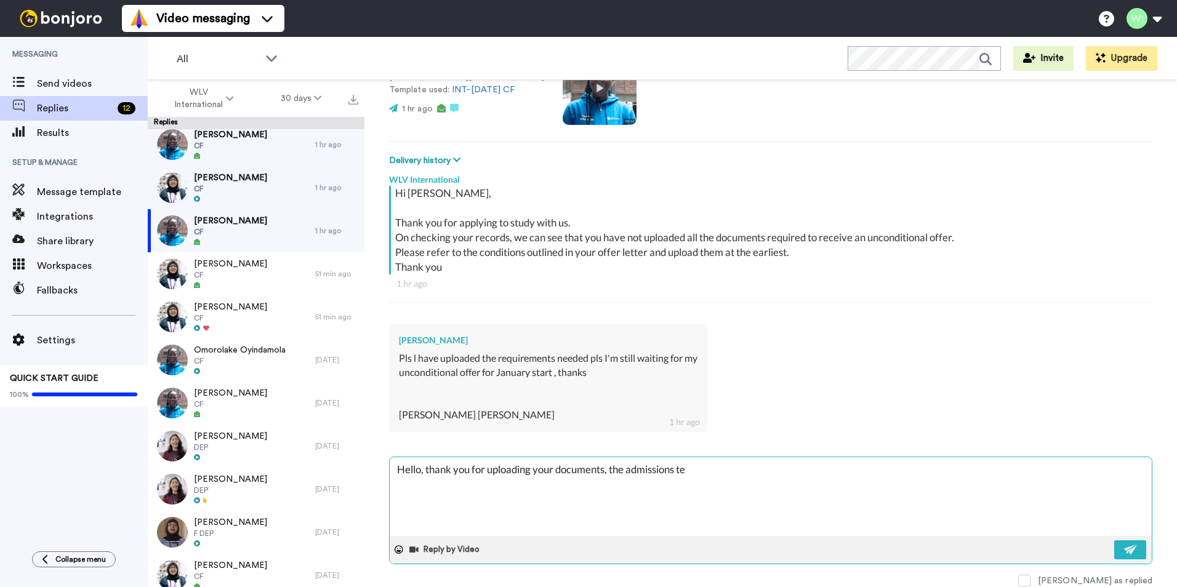
type textarea "Hello, thank you for uploading your documents, the admissions tea"
type textarea "x"
type textarea "Hello, thank you for uploading your documents, the admissions team"
type textarea "x"
type textarea "Hello, thank you for uploading your documents, the admissions team"
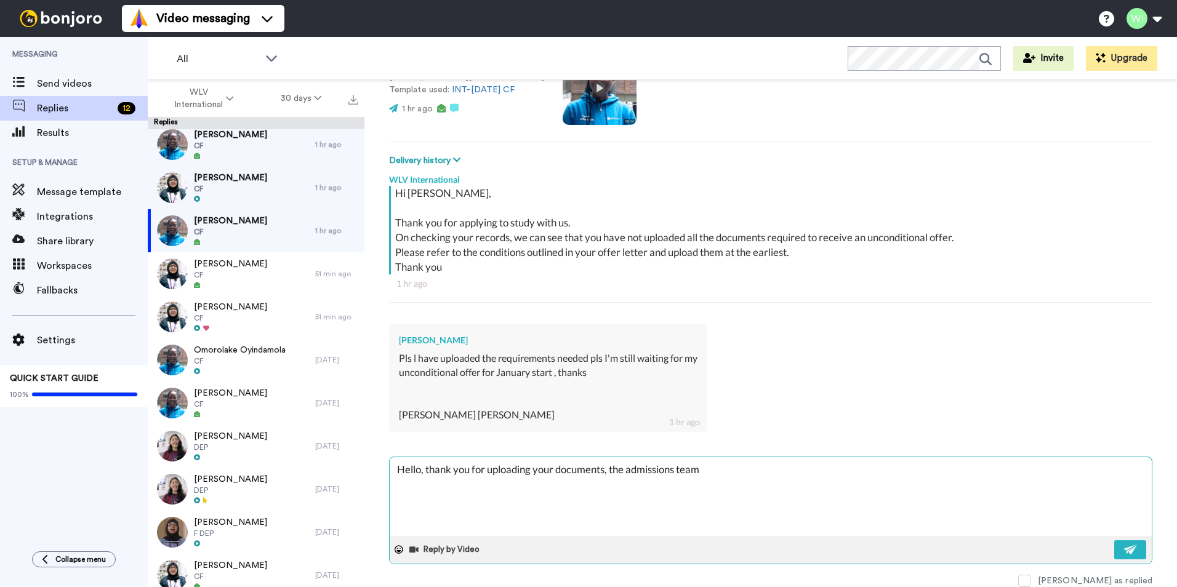
type textarea "x"
type textarea "Hello, thank you for uploading your documents, the admissions team w"
type textarea "x"
type textarea "Hello, thank you for uploading your documents, the admissions team wi"
type textarea "x"
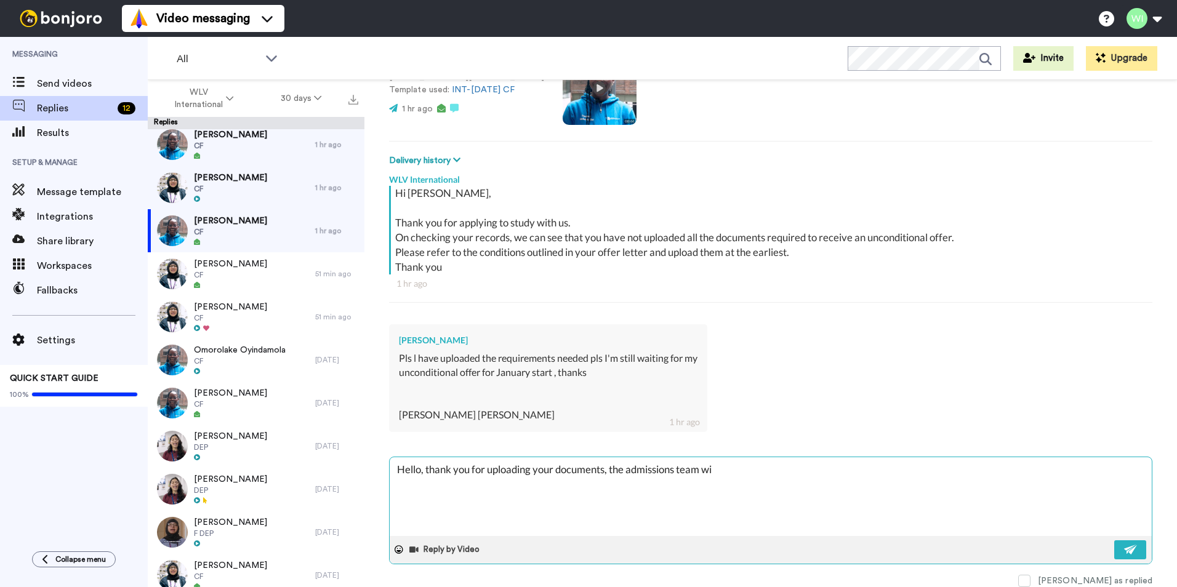
type textarea "Hello, thank you for uploading your documents, the admissions team wil"
type textarea "x"
type textarea "Hello, thank you for uploading your documents, the admissions team will"
type textarea "x"
type textarea "Hello, thank you for uploading your documents, the admissions team will"
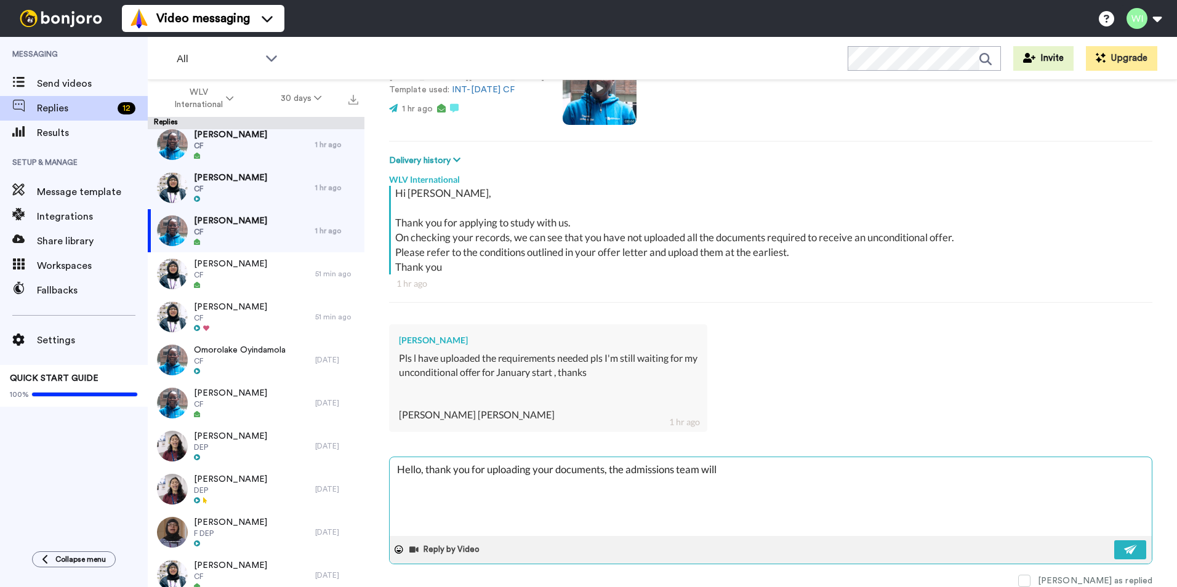
type textarea "x"
type textarea "Hello, thank you for uploading your documents, the admissions team will r"
type textarea "x"
type textarea "Hello, thank you for uploading your documents, the admissions team will re"
type textarea "x"
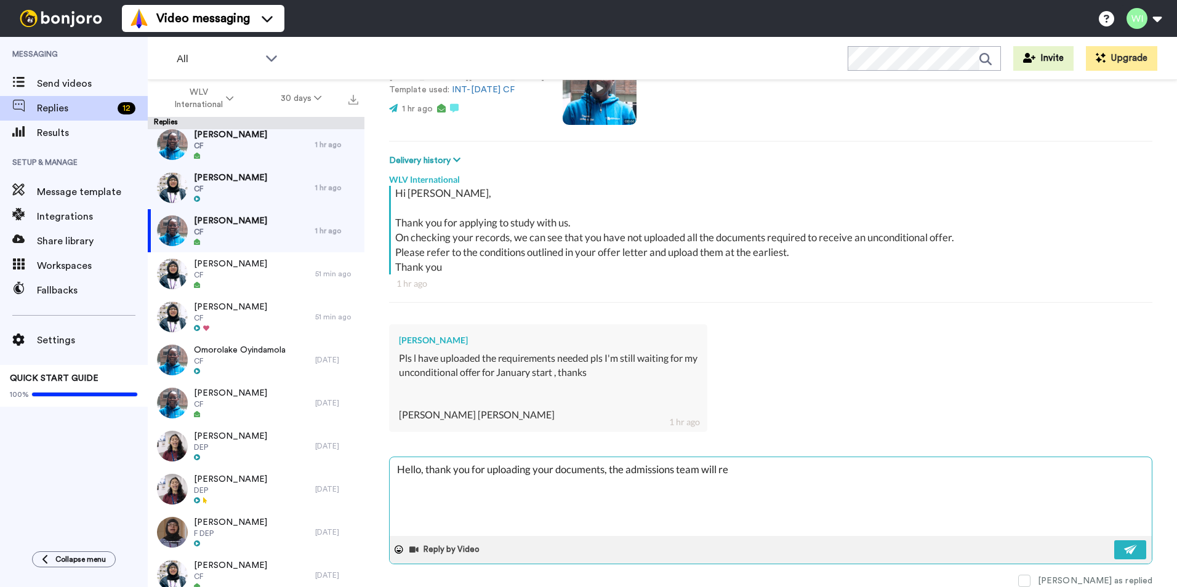
type textarea "Hello, thank you for uploading your documents, the admissions team will rev"
type textarea "x"
type textarea "Hello, thank you for uploading your documents, the admissions team will revi"
type textarea "x"
type textarea "Hello, thank you for uploading your documents, the admissions team will revie"
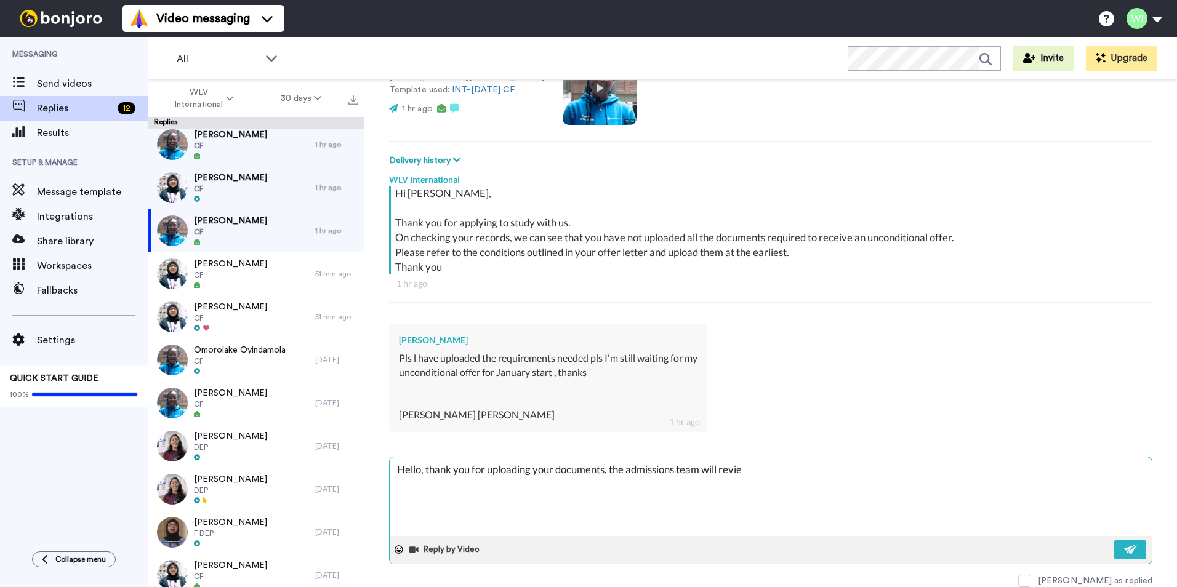
type textarea "x"
type textarea "Hello, thank you for uploading your documents, the admissions team will review"
type textarea "x"
type textarea "Hello, thank you for uploading your documents, the admissions team will review"
type textarea "x"
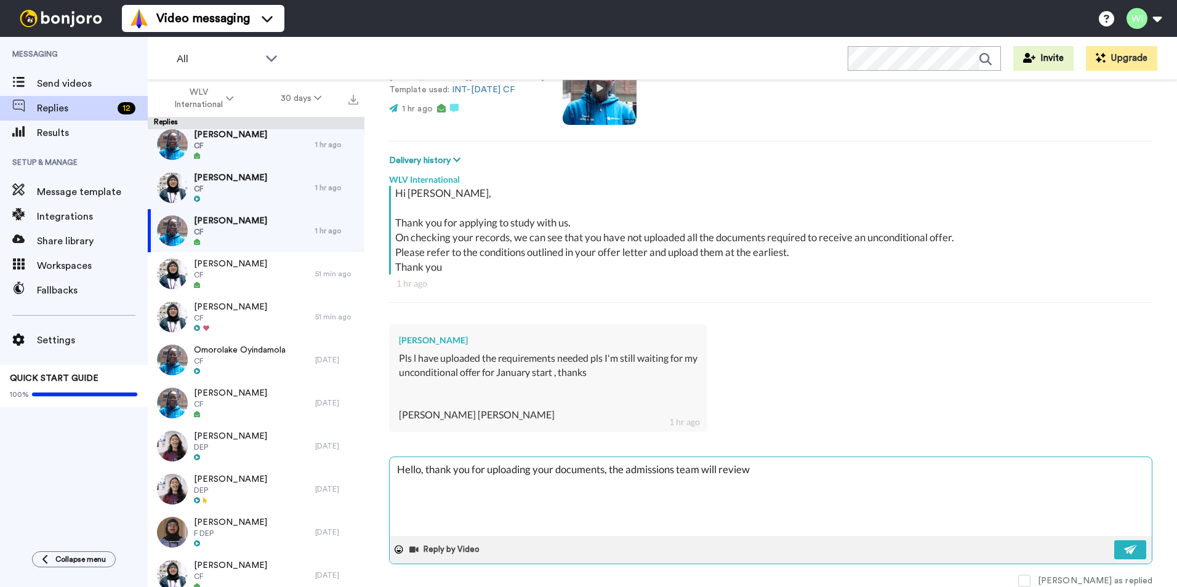
type textarea "Hello, thank you for uploading your documents, the admissions team will review a"
type textarea "x"
type textarea "Hello, thank you for uploading your documents, the admissions team will review …"
type textarea "x"
type textarea "Hello, thank you for uploading your documents, the admissions team will review …"
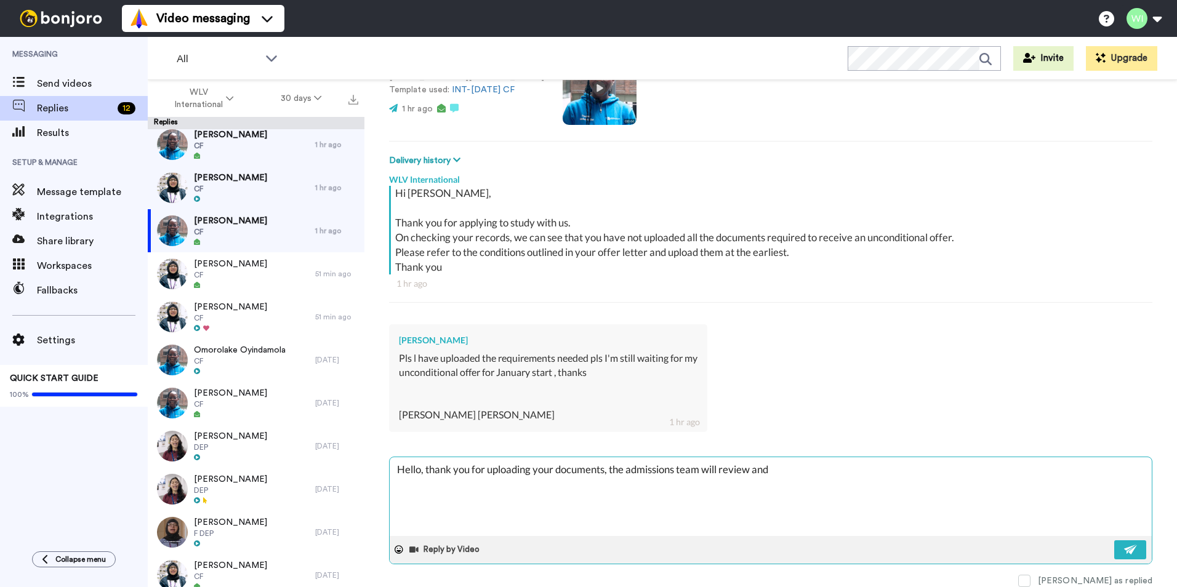
type textarea "x"
type textarea "Hello, thank you for uploading your documents, the admissions team will review …"
type textarea "x"
type textarea "Hello, thank you for uploading your documents, the admissions team will review …"
type textarea "x"
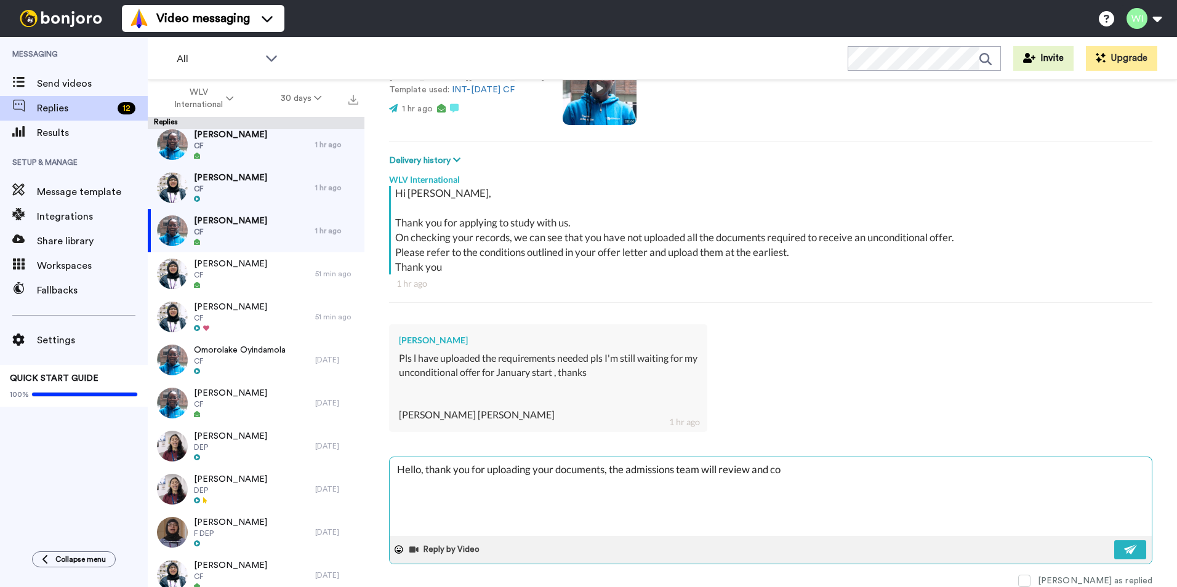
type textarea "Hello, thank you for uploading your documents, the admissions team will review …"
type textarea "x"
type textarea "Hello, thank you for uploading your documents, the admissions team will review …"
type textarea "x"
type textarea "Hello, thank you for uploading your documents, the admissions team will review …"
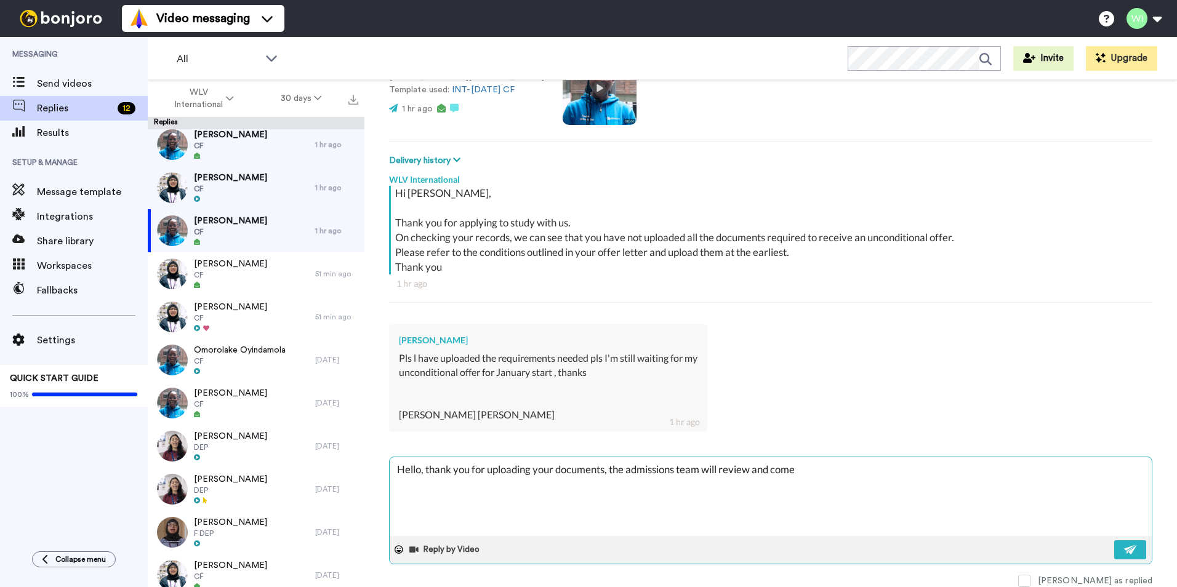
type textarea "x"
type textarea "Hello, thank you for uploading your documents, the admissions team will review …"
type textarea "x"
type textarea "Hello, thank you for uploading your documents, the admissions team will review …"
type textarea "x"
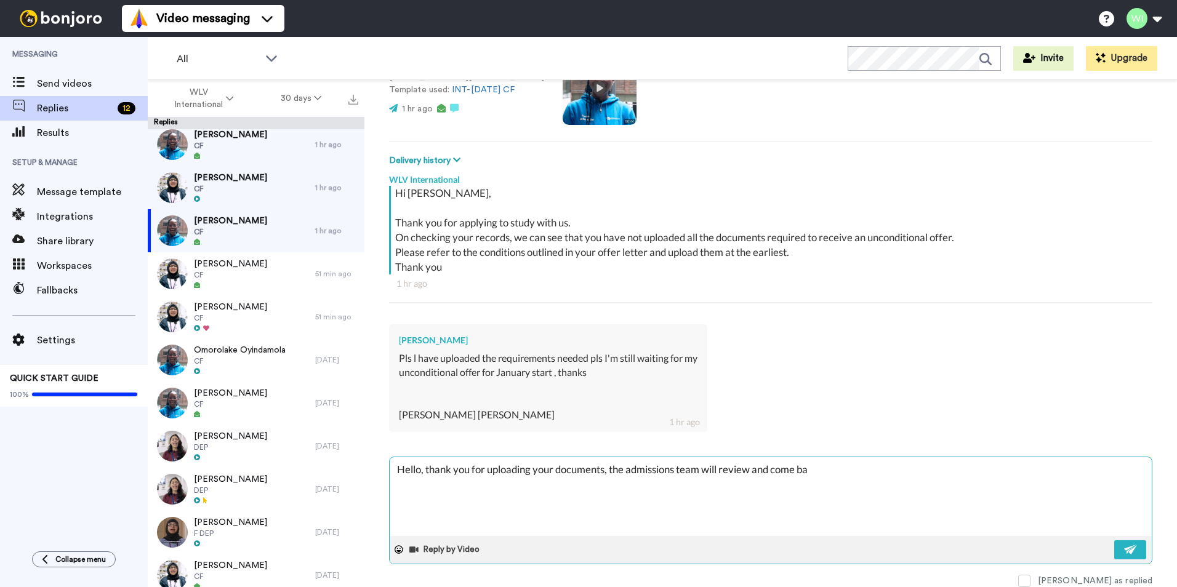
type textarea "Hello, thank you for uploading your documents, the admissions team will review …"
type textarea "x"
type textarea "Hello, thank you for uploading your documents, the admissions team will review …"
type textarea "x"
type textarea "Hello, thank you for uploading your documents, the admissions team will review …"
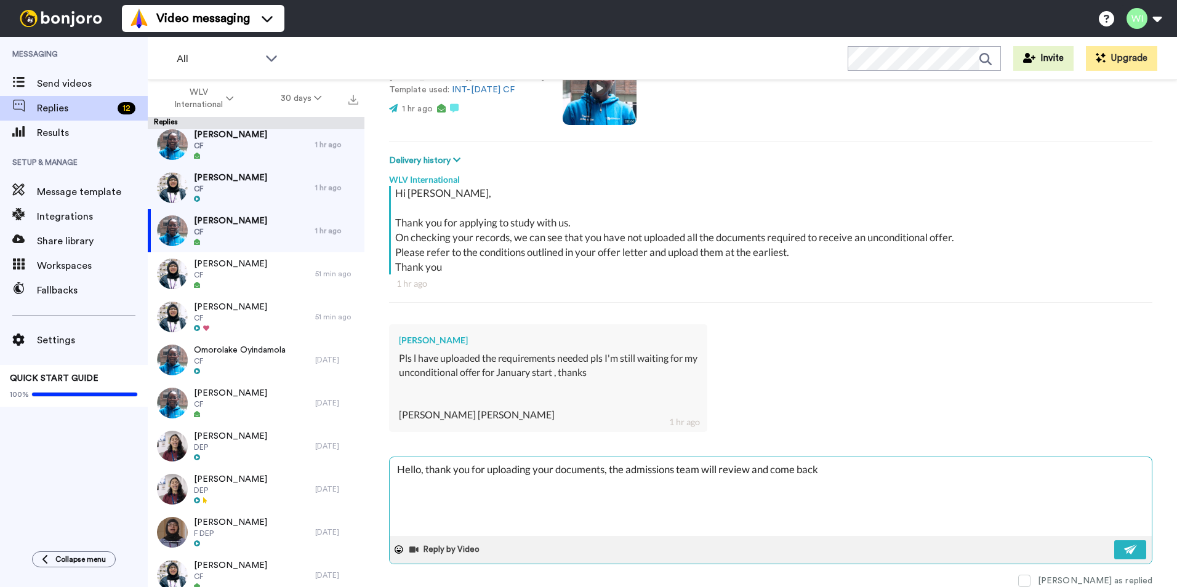
type textarea "x"
type textarea "Hello, thank you for uploading your documents, the admissions team will review …"
type textarea "x"
type textarea "Hello, thank you for uploading your documents, the admissions team will review …"
type textarea "x"
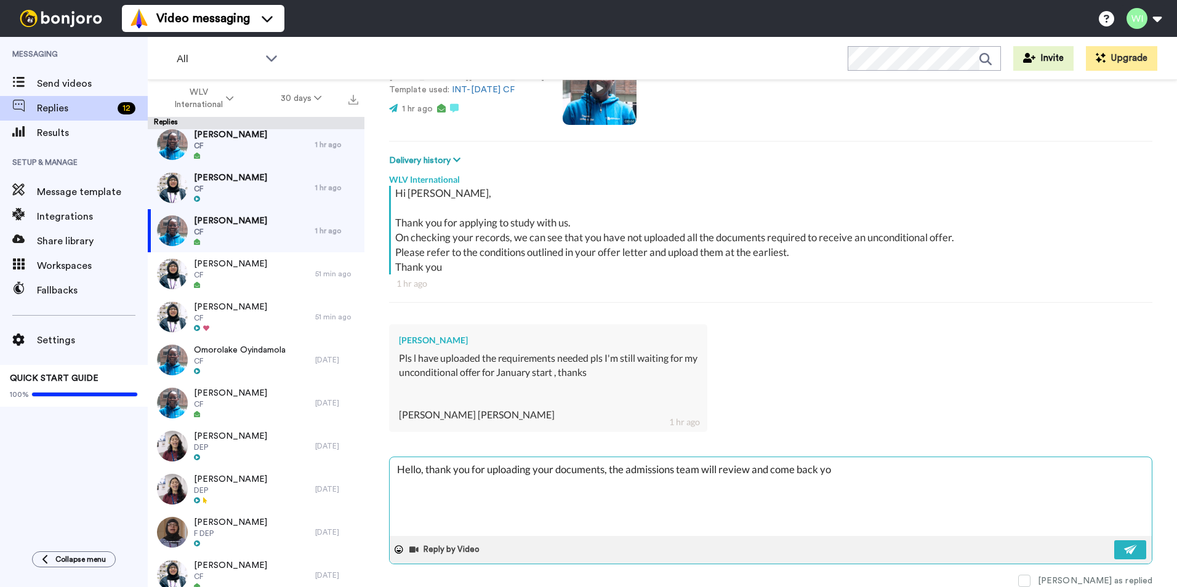
type textarea "Hello, thank you for uploading your documents, the admissions team will review …"
type textarea "x"
type textarea "Hello, thank you for uploading your documents, the admissions team will review …"
type textarea "x"
type textarea "Hello, thank you for uploading your documents, the admissions team will review …"
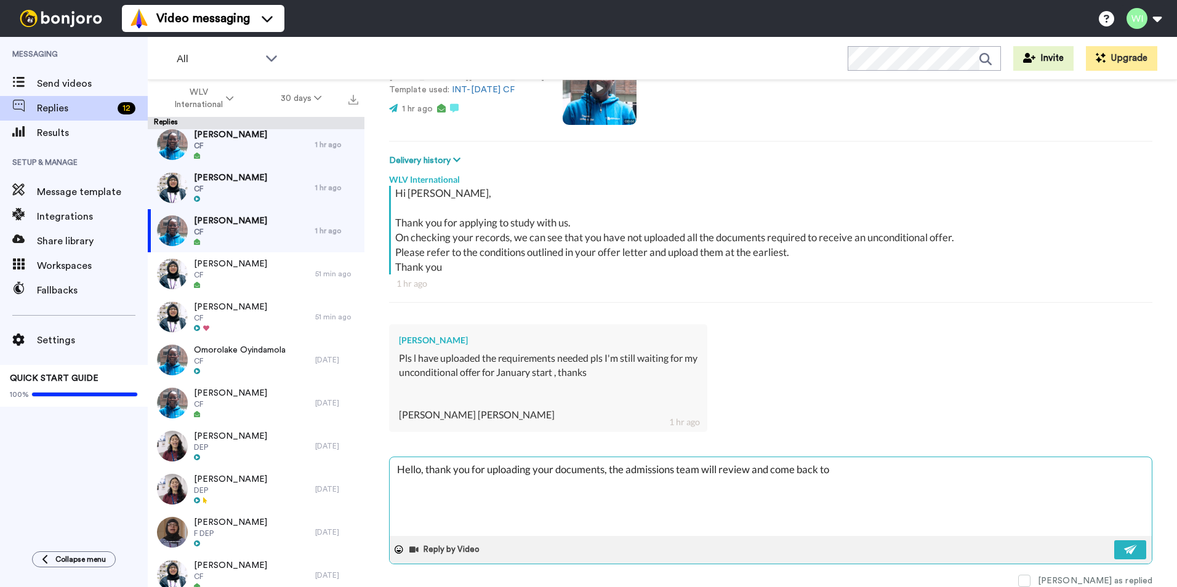
type textarea "x"
type textarea "Hello, thank you for uploading your documents, the admissions team will review …"
type textarea "x"
type textarea "Hello, thank you for uploading your documents, the admissions team will review …"
type textarea "x"
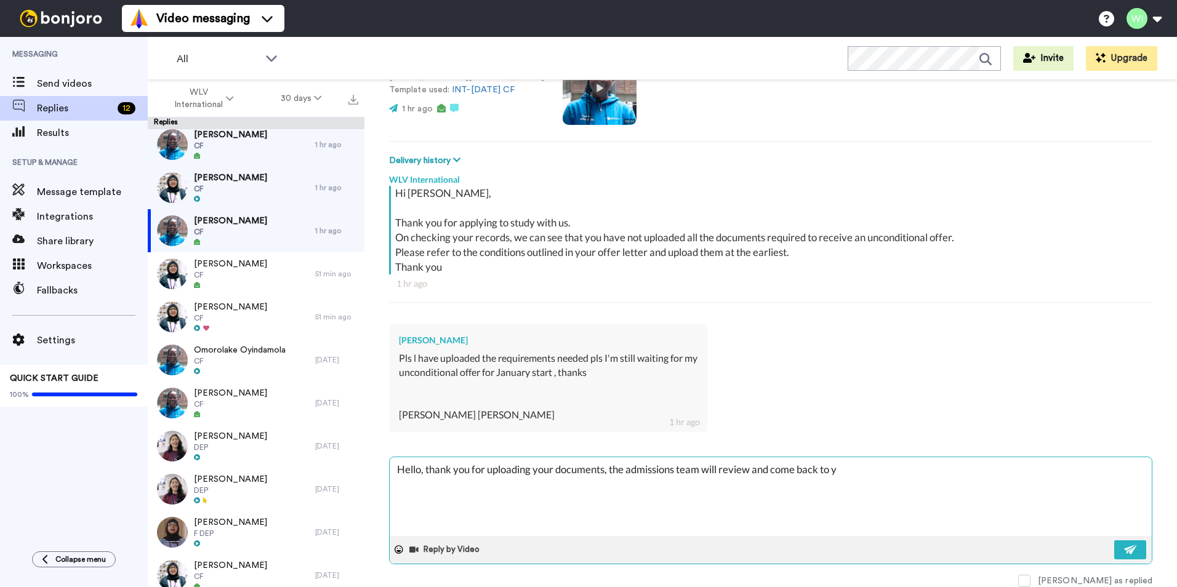
type textarea "Hello, thank you for uploading your documents, the admissions team will review …"
type textarea "x"
type textarea "Hello, thank you for uploading your documents, the admissions team will review …"
type textarea "x"
type textarea "Hello, thank you for uploading your documents, the admissions team will review …"
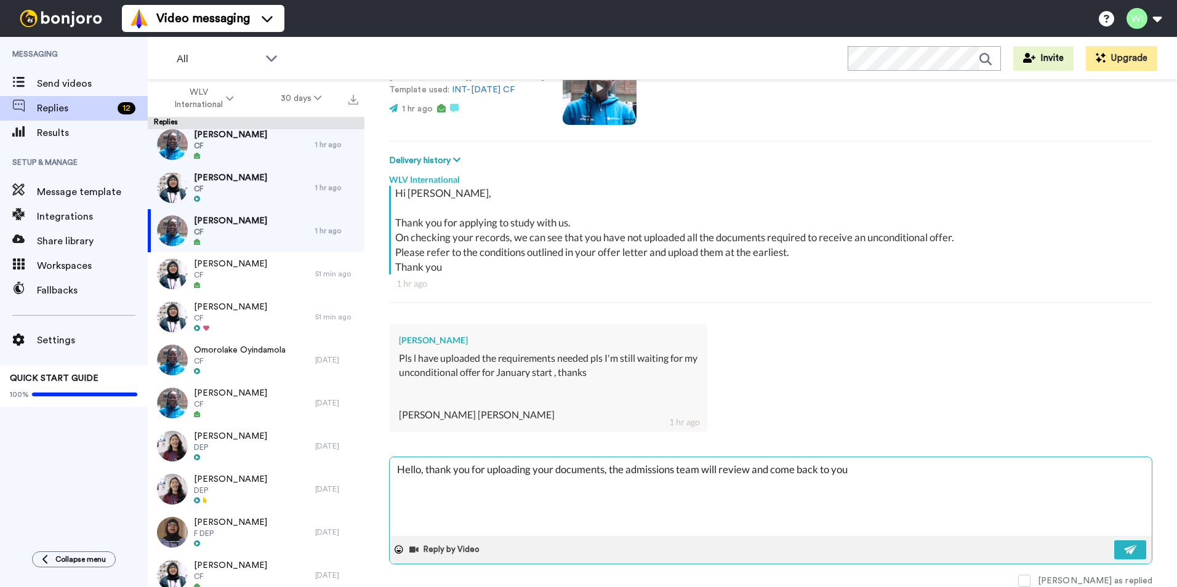
type textarea "x"
type textarea "Hello, thank you for uploading your documents, the admissions team will review …"
type textarea "x"
type textarea "Hello, thank you for uploading your documents, the admissions team will review …"
type textarea "x"
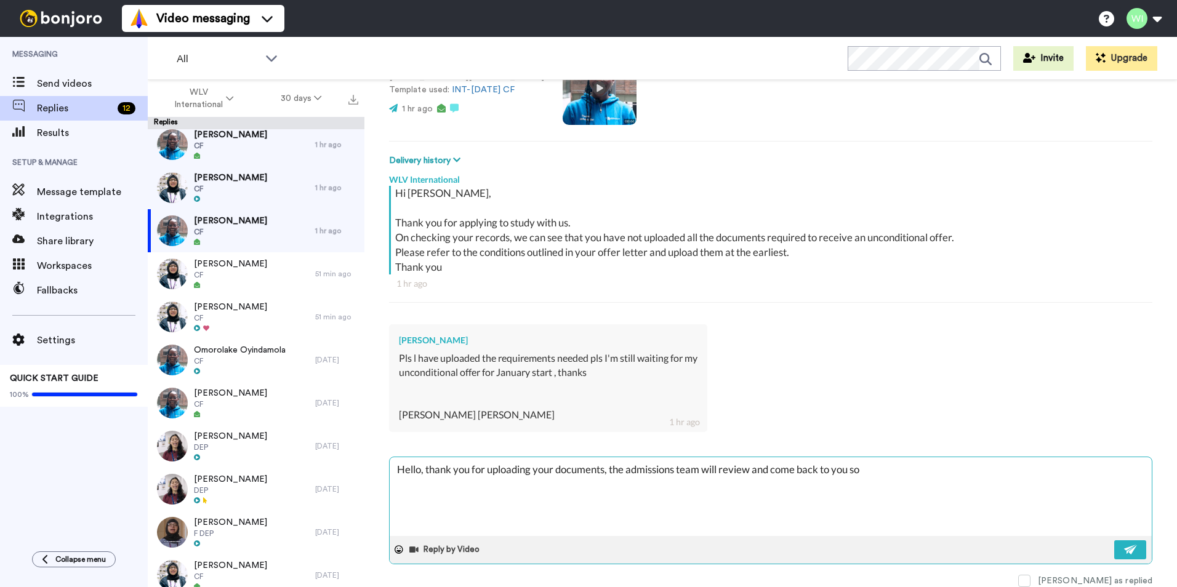
type textarea "Hello, thank you for uploading your documents, the admissions team will review …"
drag, startPoint x: 572, startPoint y: 500, endPoint x: 390, endPoint y: 462, distance: 185.6
click at [390, 462] on textarea "Hello, thank you for uploading your documents, the admissions team will review …" at bounding box center [771, 496] width 762 height 79
click at [596, 507] on textarea "Hello, thank you for uploading your documents, the admissions team will review …" at bounding box center [771, 496] width 762 height 79
click at [1114, 554] on button at bounding box center [1130, 549] width 32 height 19
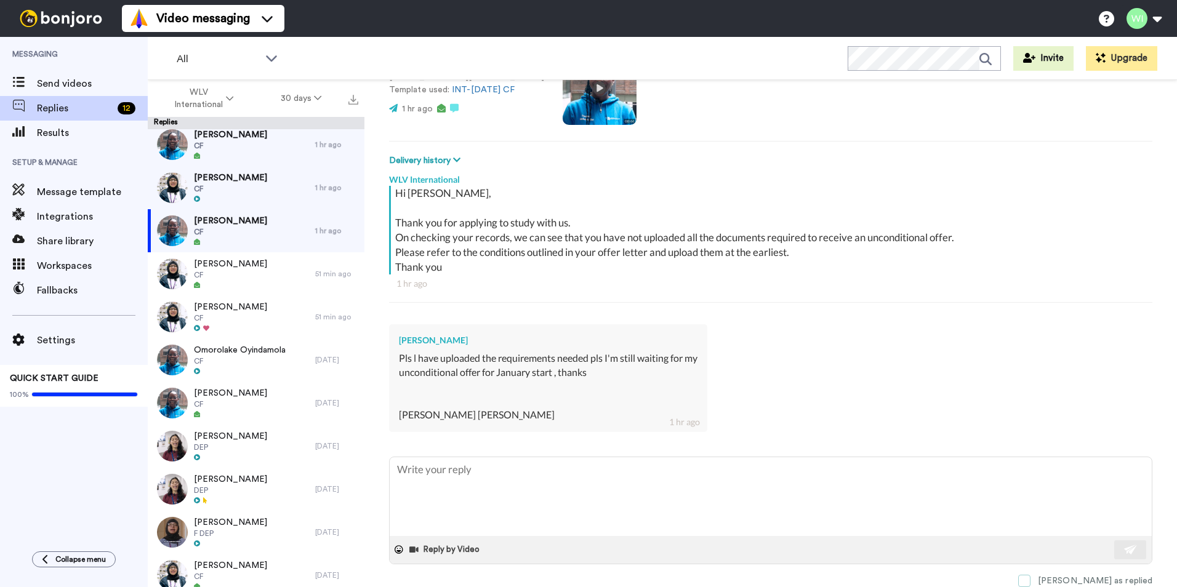
click at [1030, 578] on span at bounding box center [1024, 581] width 12 height 12
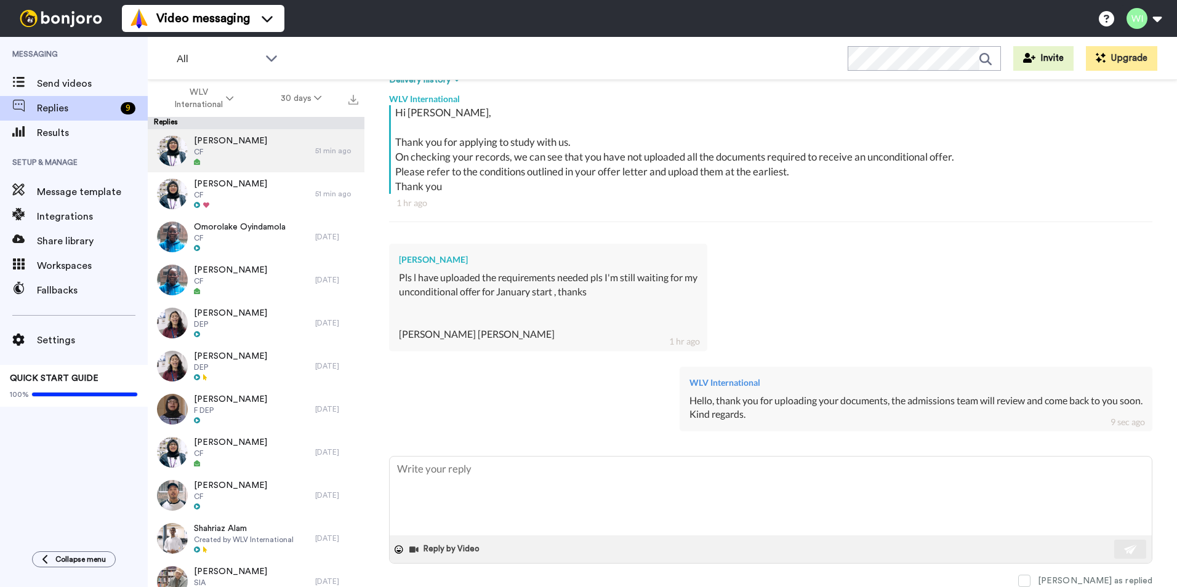
scroll to position [185, 0]
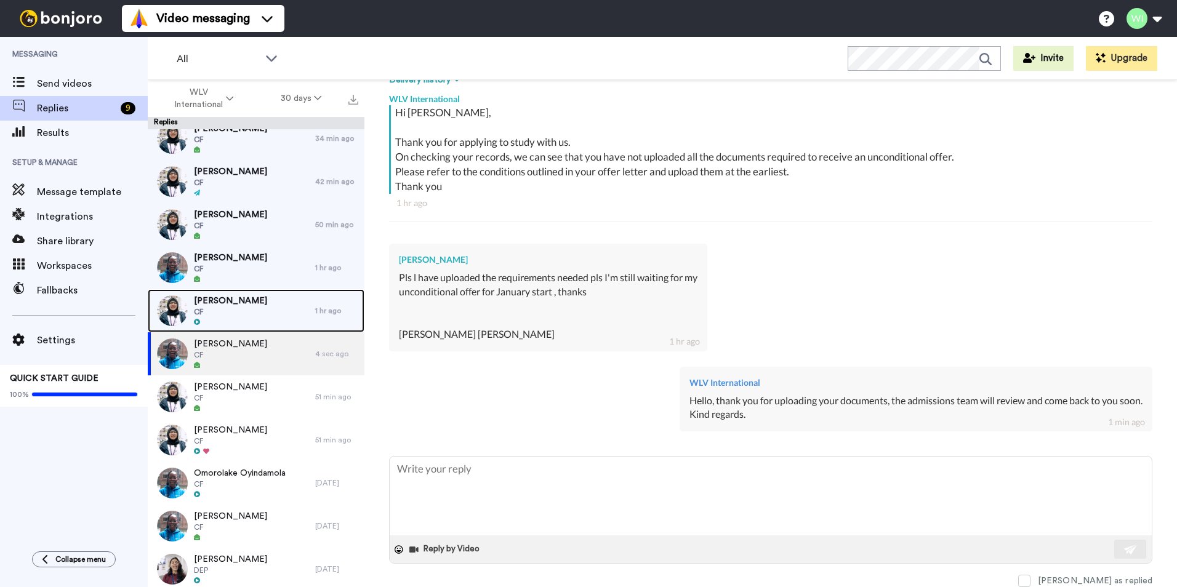
click at [225, 310] on span "CF" at bounding box center [230, 312] width 73 height 10
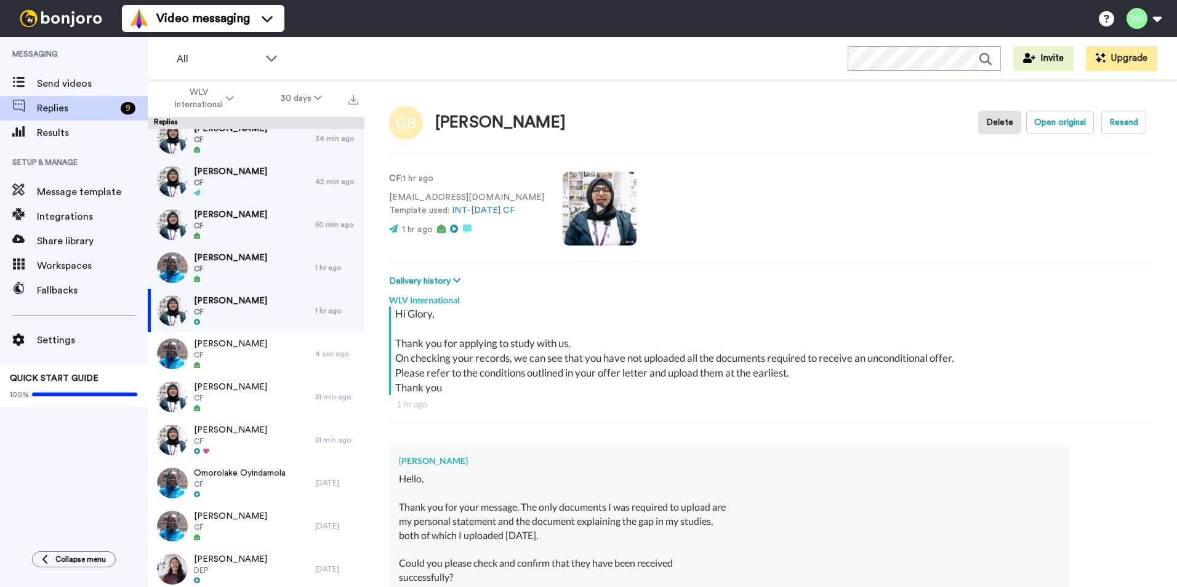
click at [756, 480] on div "Hello, Thank you for your message. The only documents I was required to upload …" at bounding box center [730, 549] width 662 height 154
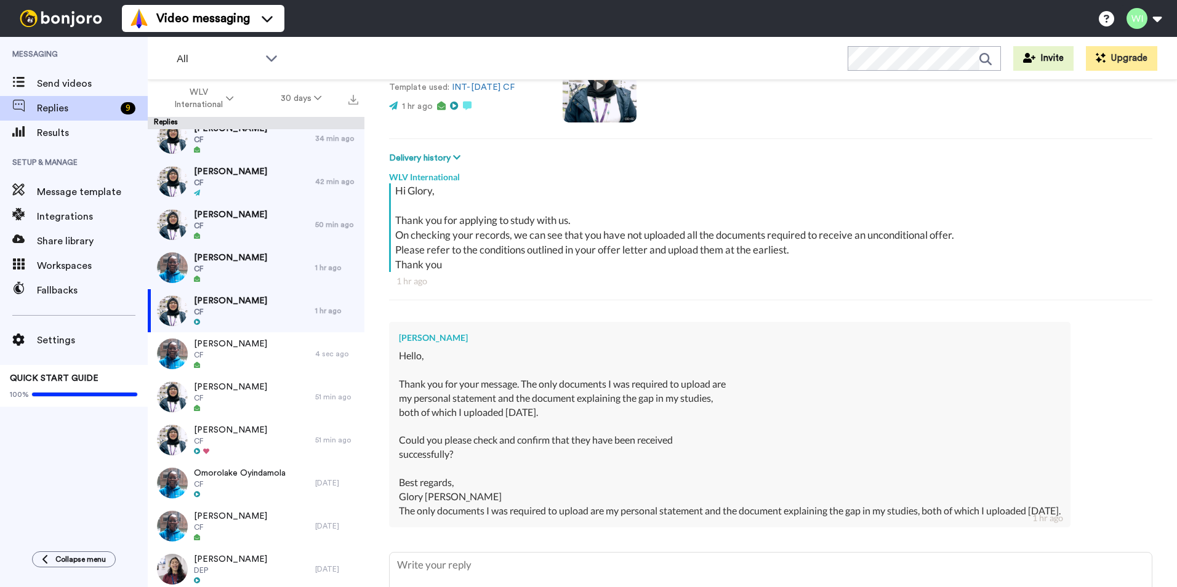
scroll to position [185, 0]
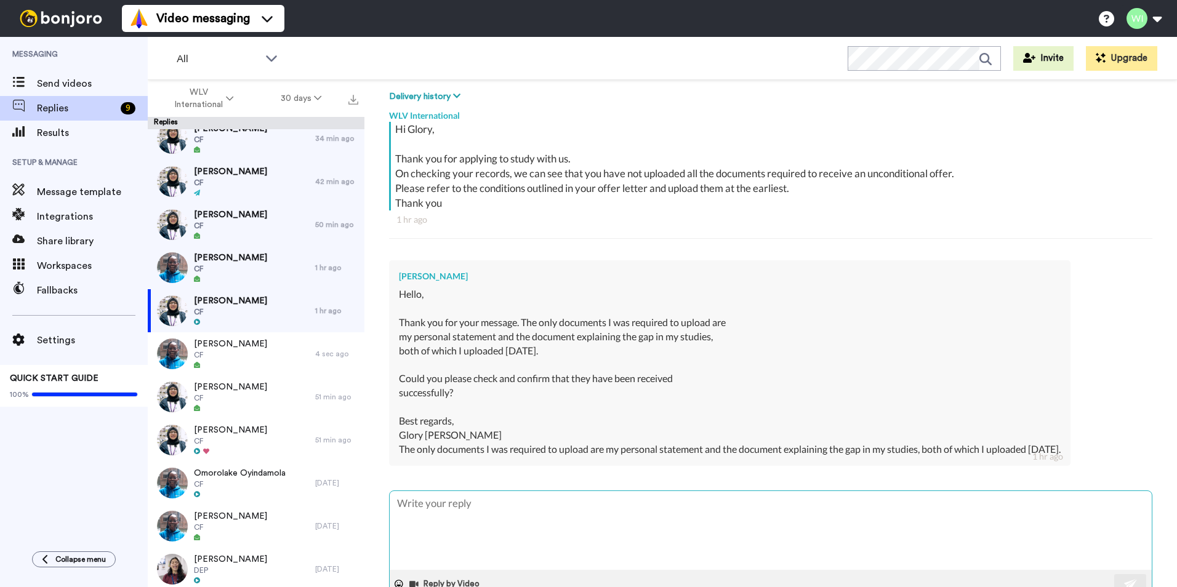
click at [473, 503] on textarea at bounding box center [771, 530] width 762 height 79
paste textarea "Hello, thank you for uploading your documents, the admissions team will review …"
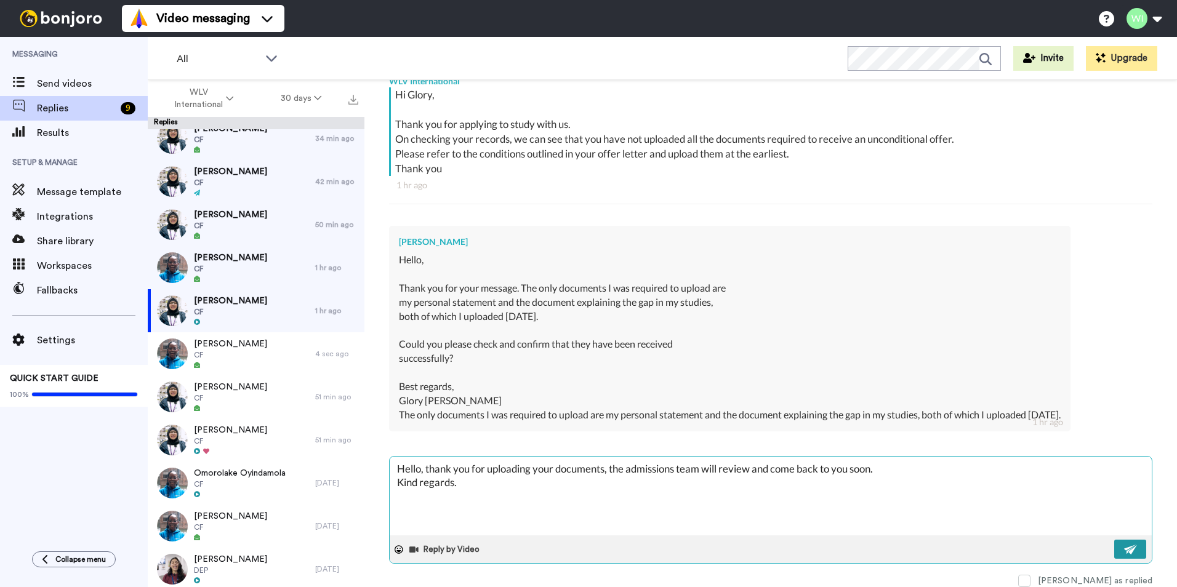
click at [1124, 551] on img at bounding box center [1131, 550] width 14 height 10
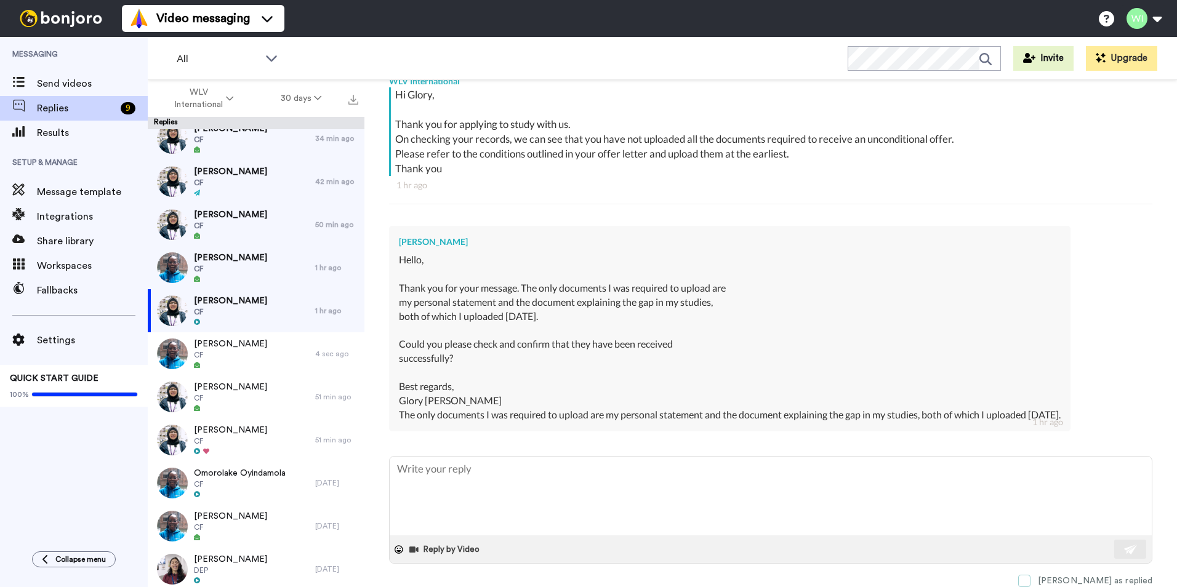
click at [1030, 582] on span at bounding box center [1024, 581] width 12 height 12
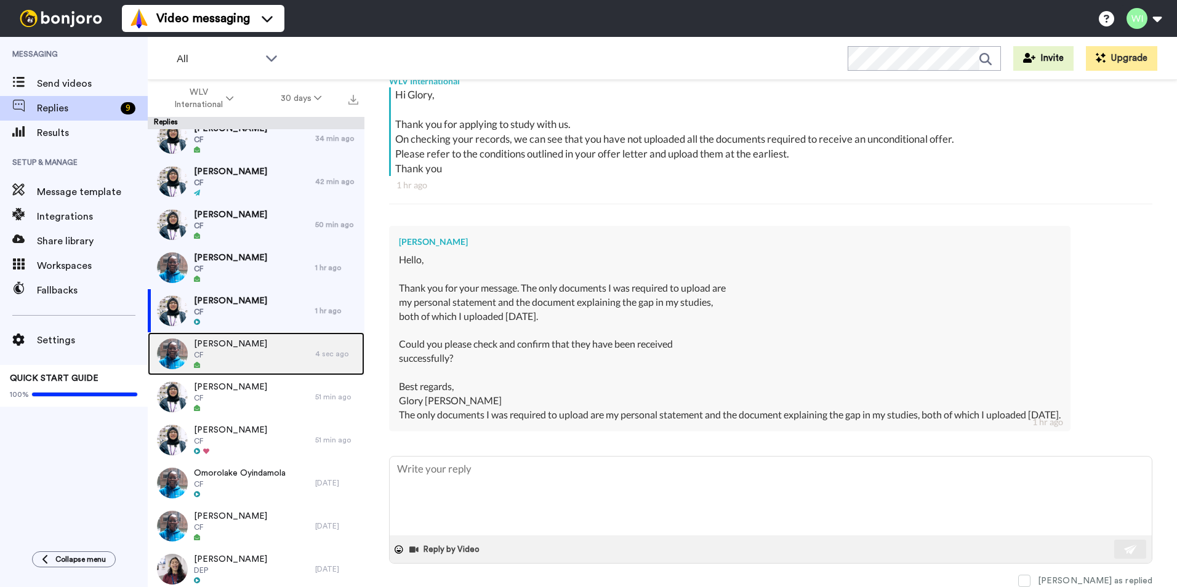
click at [219, 347] on span "[PERSON_NAME]" at bounding box center [230, 344] width 73 height 12
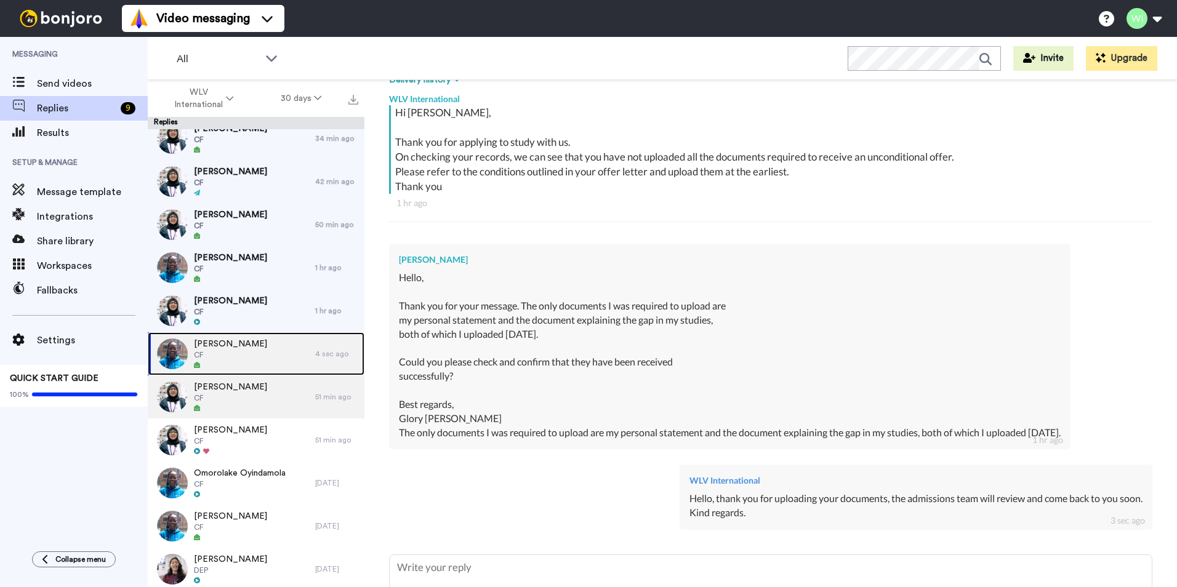
scroll to position [219, 0]
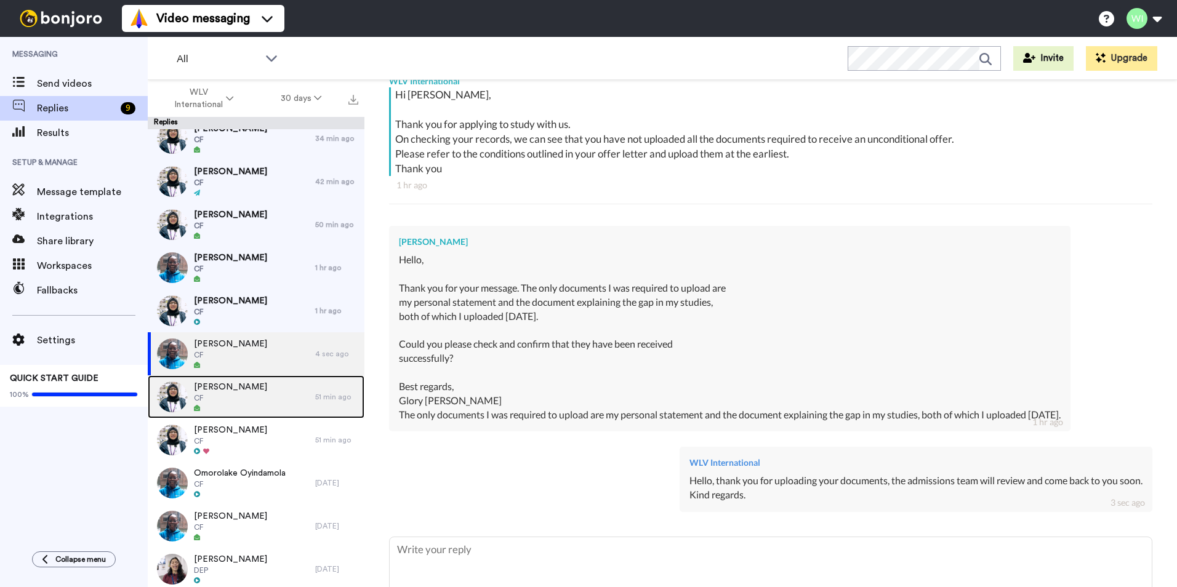
click at [234, 388] on span "[PERSON_NAME]" at bounding box center [230, 387] width 73 height 12
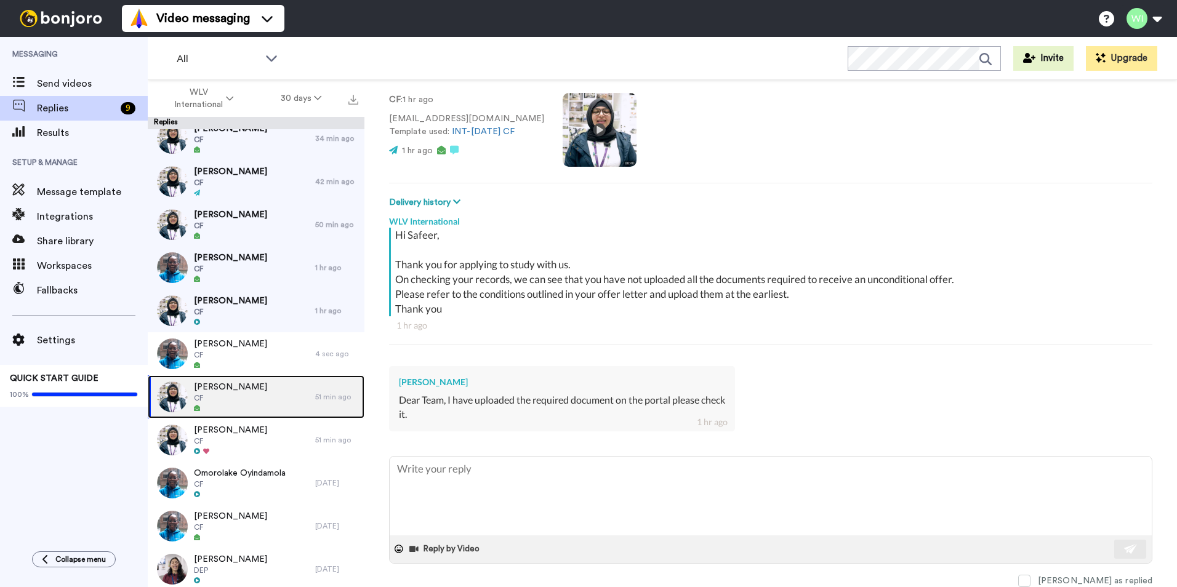
scroll to position [79, 0]
click at [563, 479] on textarea at bounding box center [771, 496] width 762 height 79
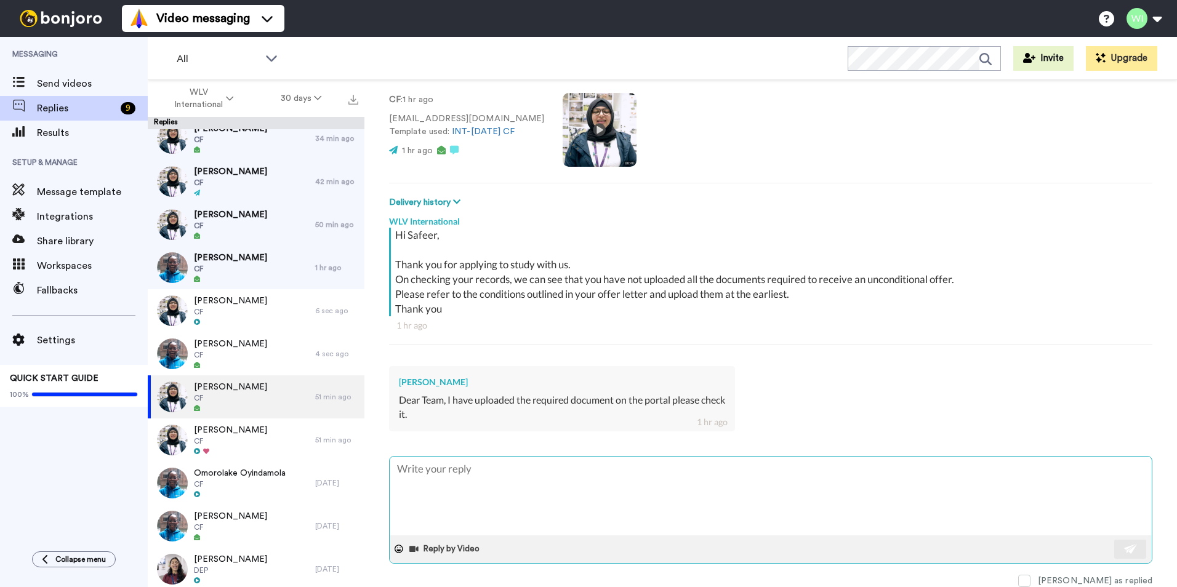
paste textarea "Hello, thank you for uploading your documents, the admissions team will review …"
click at [1126, 553] on img at bounding box center [1131, 549] width 14 height 10
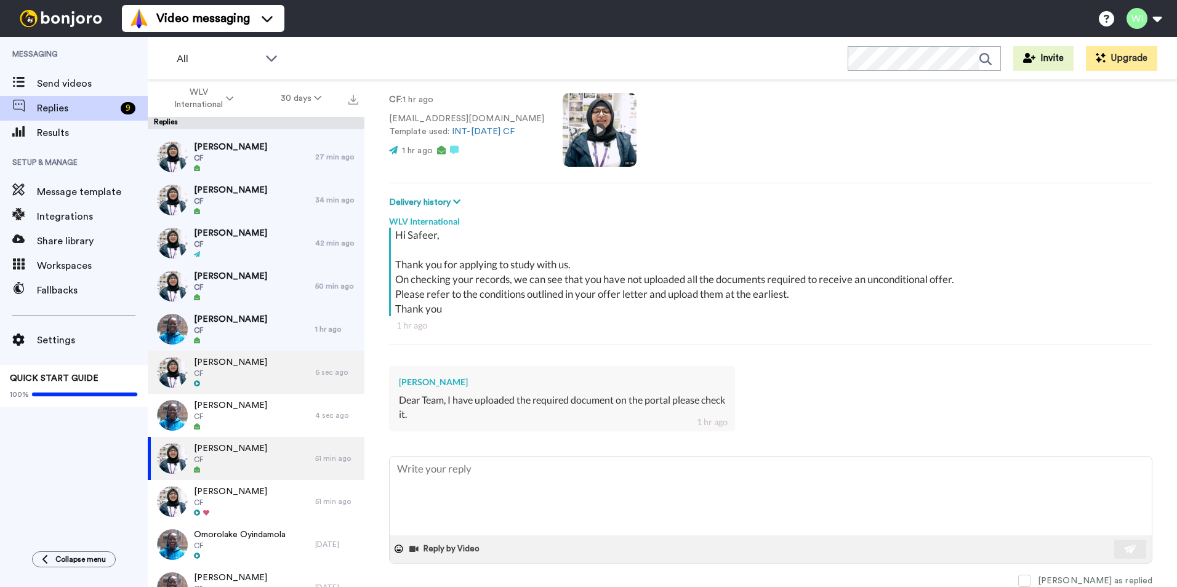
scroll to position [62, 0]
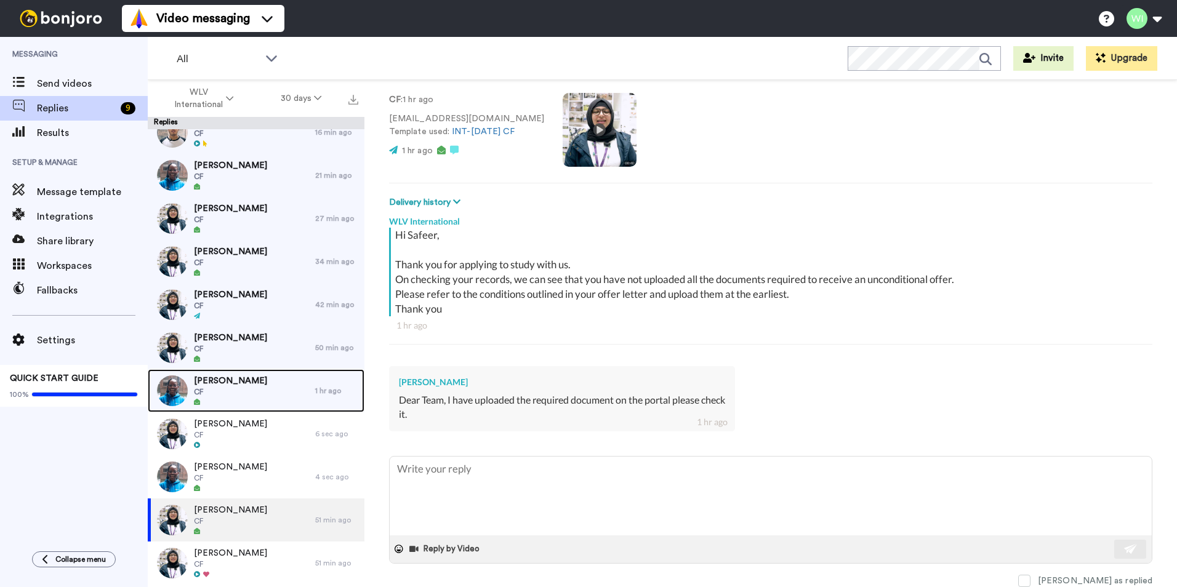
click at [237, 391] on span "CF" at bounding box center [230, 392] width 73 height 10
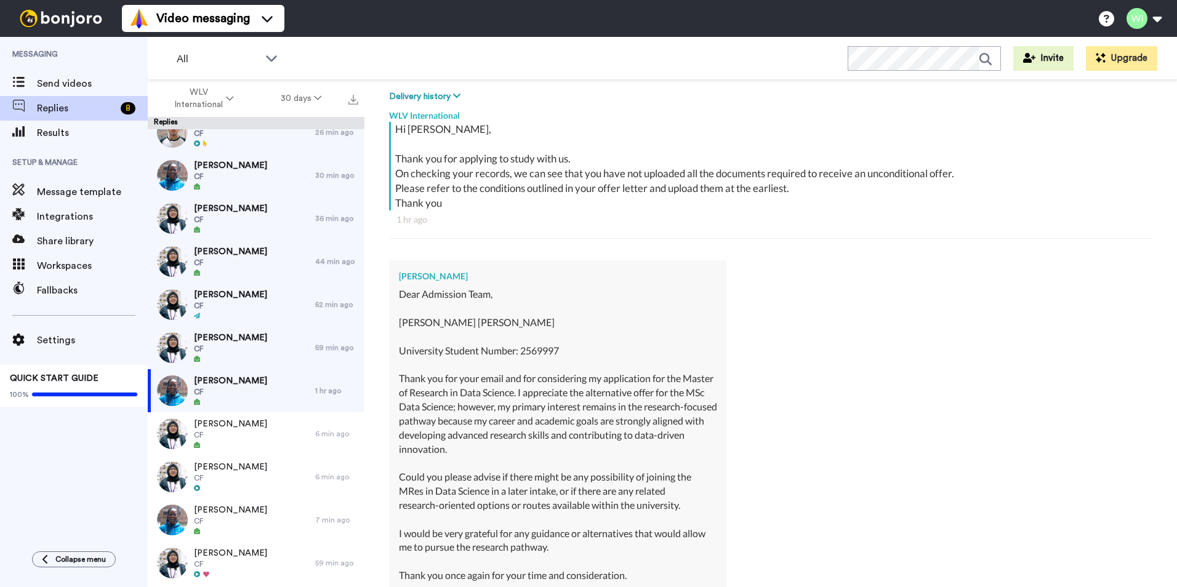
scroll to position [246, 0]
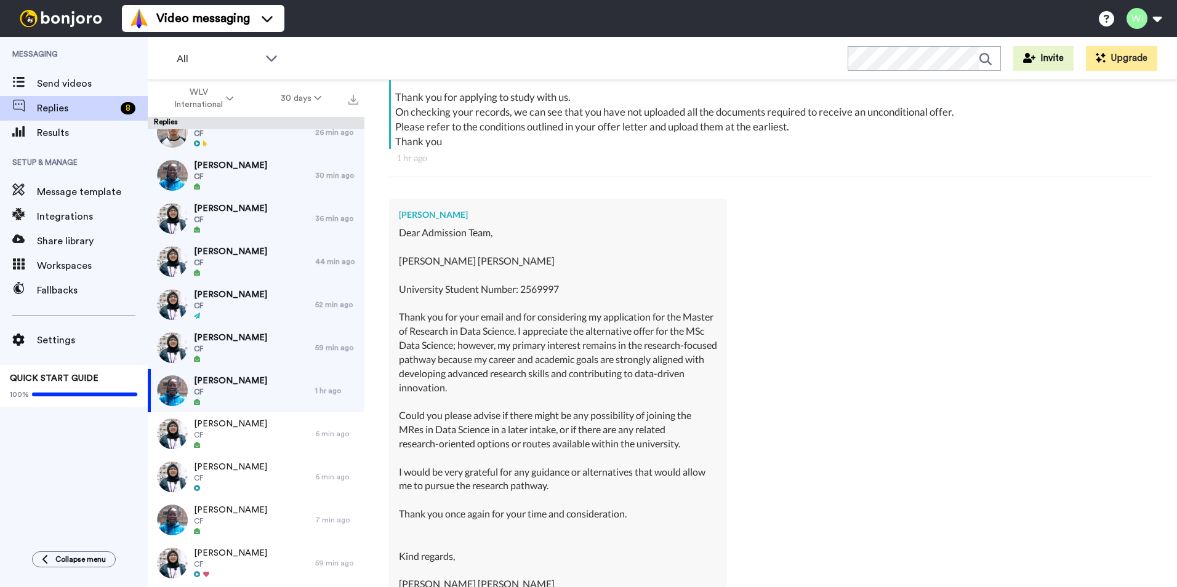
click at [835, 399] on div "Azeez Amusa Dear Admission Team, Azeez Abiola Amusa University Student Number: …" at bounding box center [770, 413] width 763 height 446
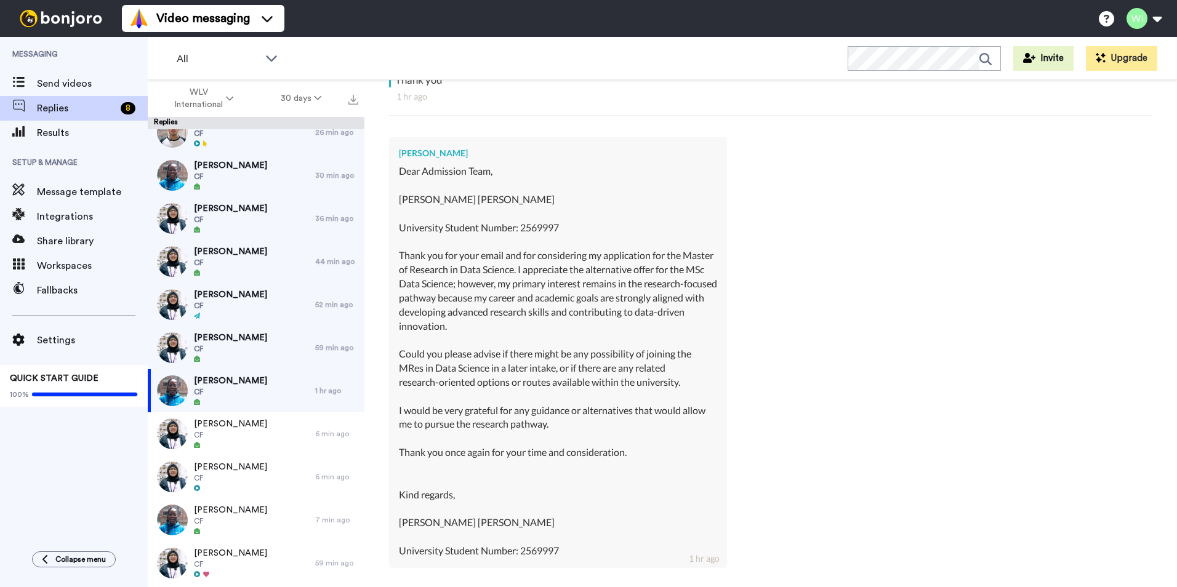
scroll to position [369, 0]
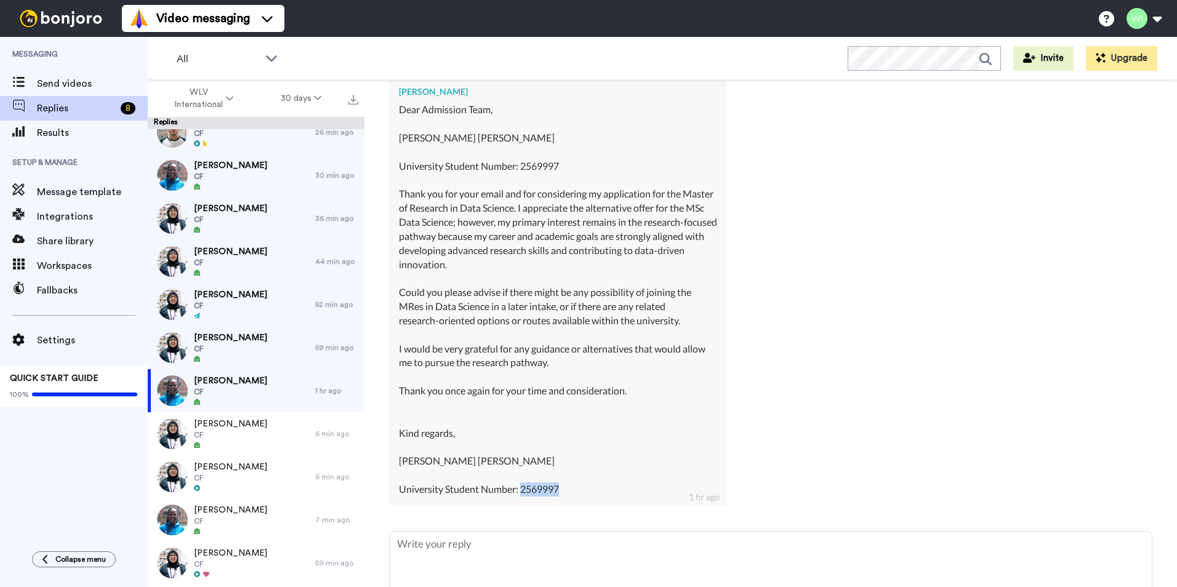
drag, startPoint x: 521, startPoint y: 490, endPoint x: 562, endPoint y: 494, distance: 41.4
click at [562, 494] on div "Dear Admission Team, Azeez Abiola Amusa University Student Number: 2569997 Than…" at bounding box center [558, 300] width 318 height 394
copy div "2569997"
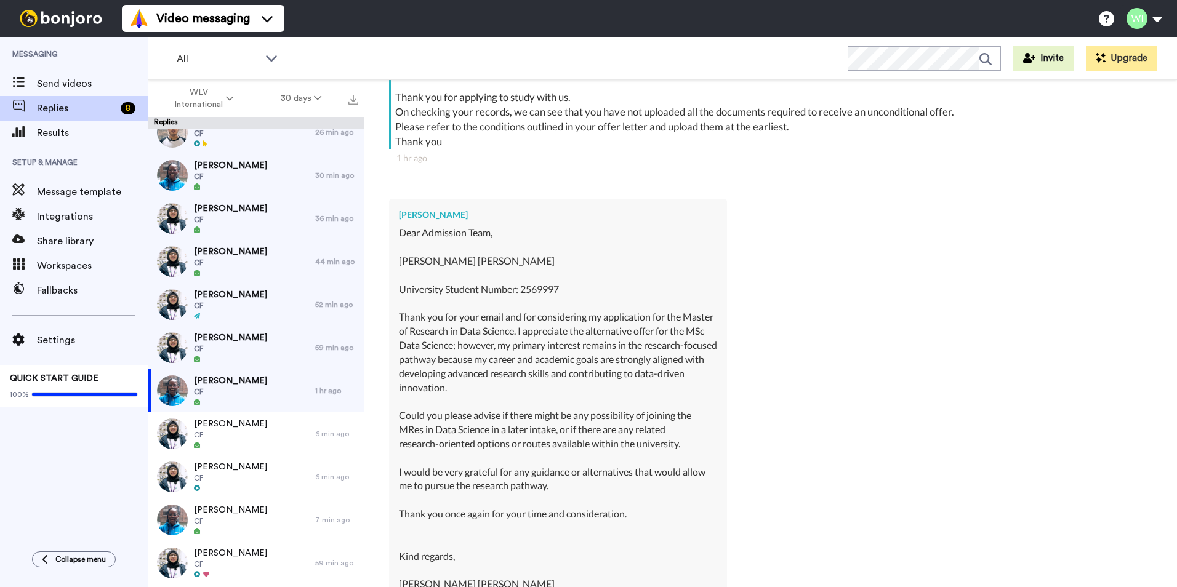
scroll to position [308, 0]
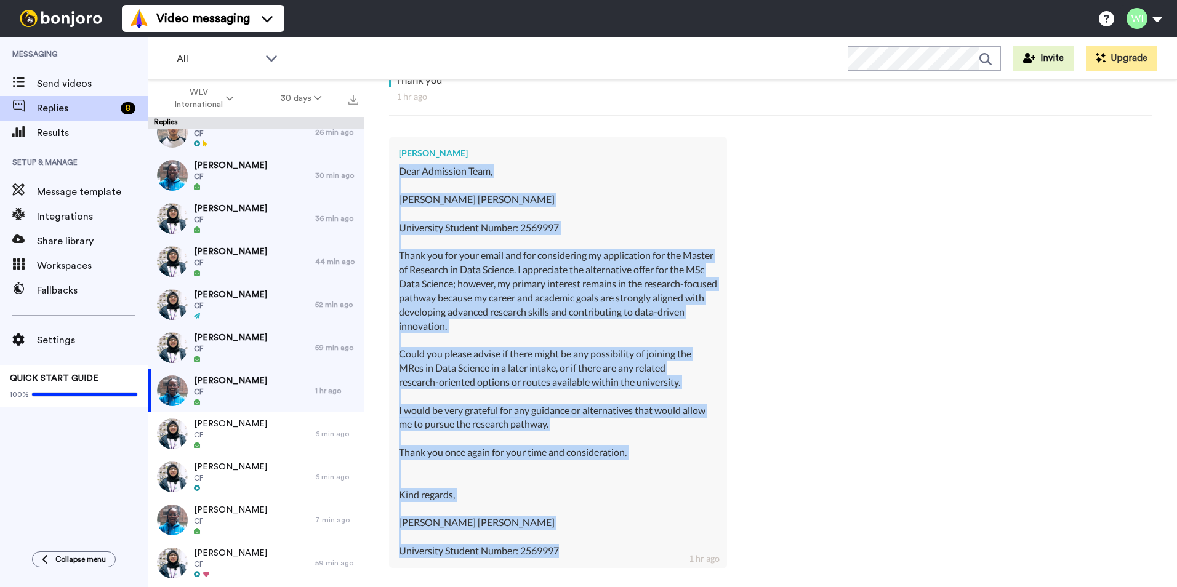
drag, startPoint x: 396, startPoint y: 167, endPoint x: 574, endPoint y: 558, distance: 428.5
click at [574, 558] on div "Azeez Amusa Dear Admission Team, Azeez Abiola Amusa University Student Number: …" at bounding box center [558, 352] width 338 height 431
copy div "Dear Admission Team, Azeez Abiola Amusa University Student Number: 2569997 Than…"
click at [698, 428] on div "Dear Admission Team, Azeez Abiola Amusa University Student Number: 2569997 Than…" at bounding box center [558, 361] width 318 height 394
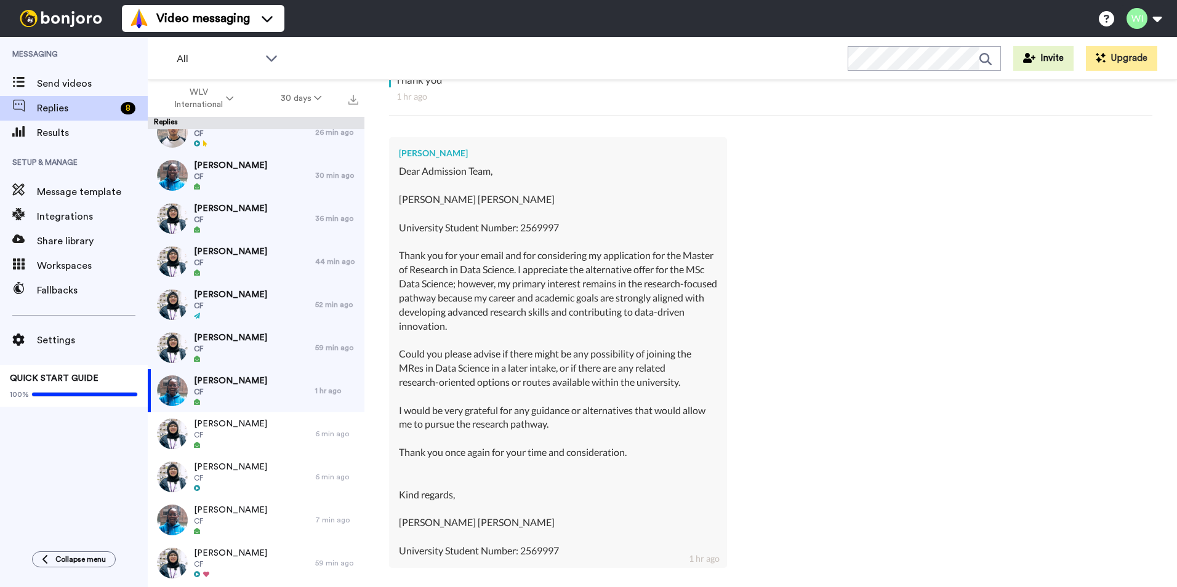
scroll to position [444, 0]
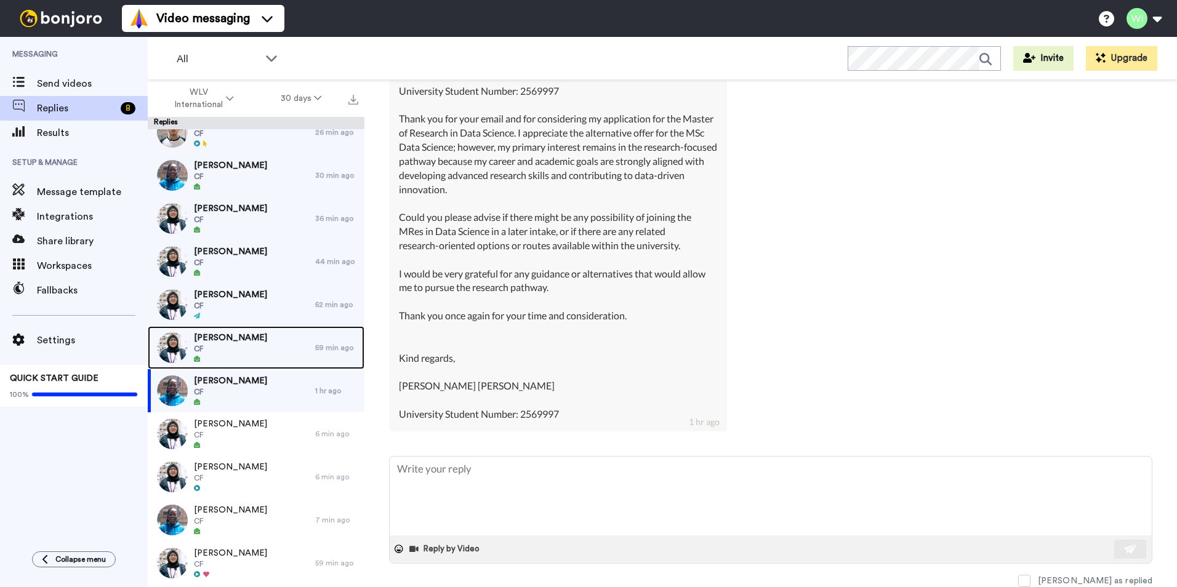
click at [264, 345] on div "Laila Sardar CF" at bounding box center [231, 347] width 167 height 43
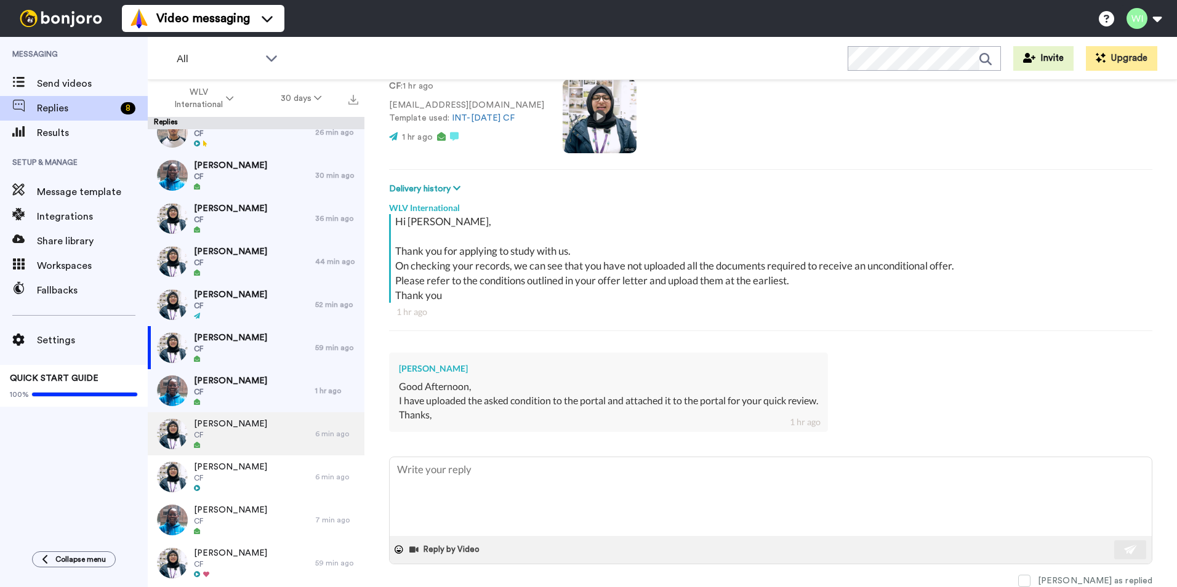
scroll to position [123, 0]
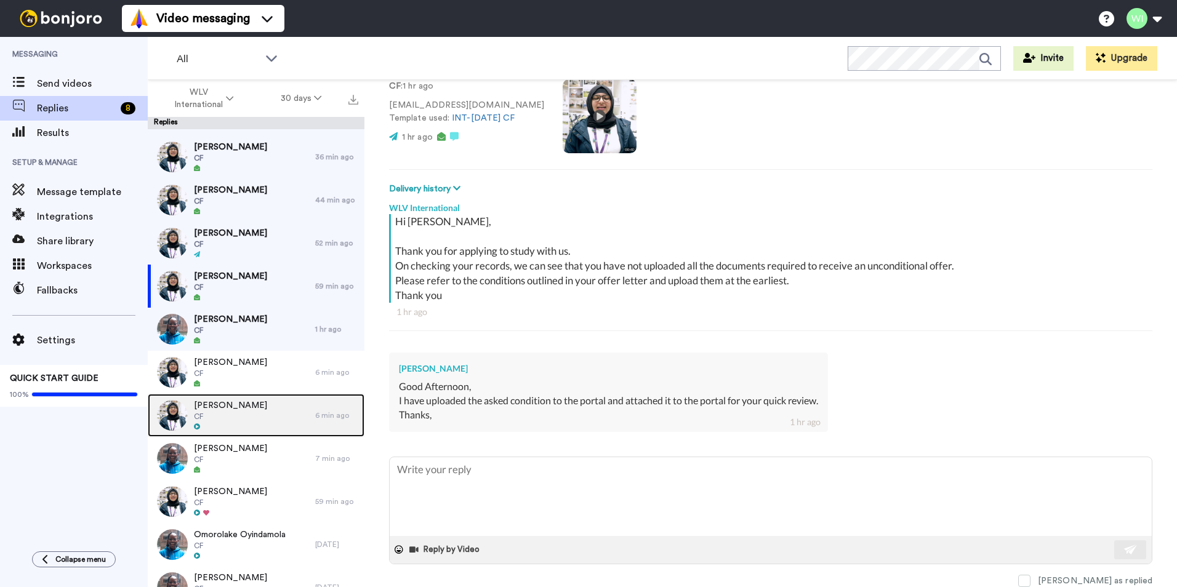
click at [255, 412] on div "Glory Benson CF" at bounding box center [231, 415] width 167 height 43
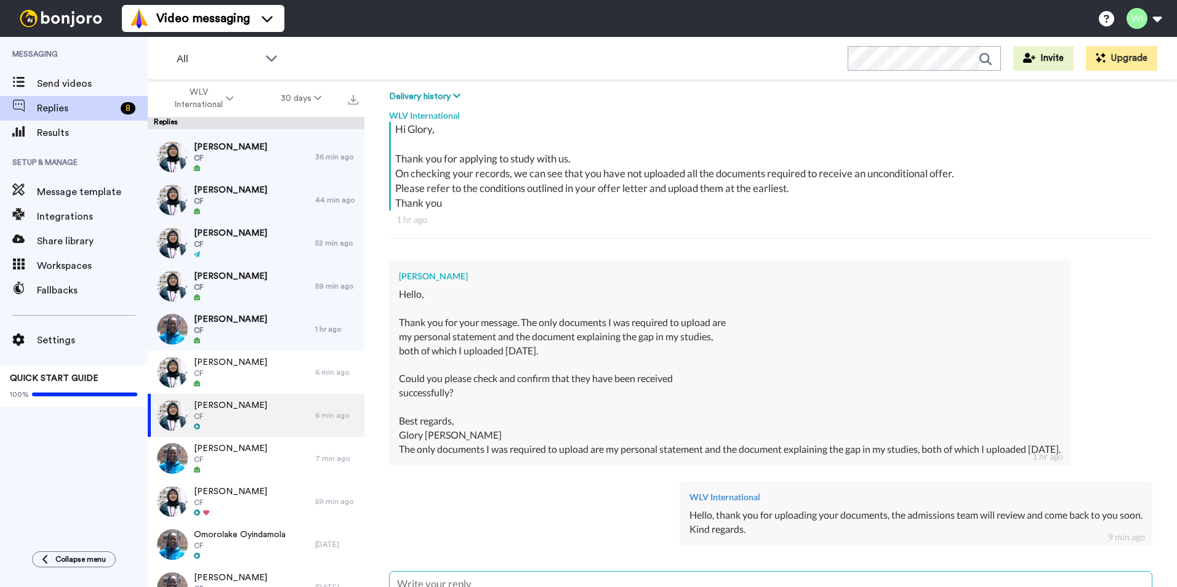
scroll to position [300, 0]
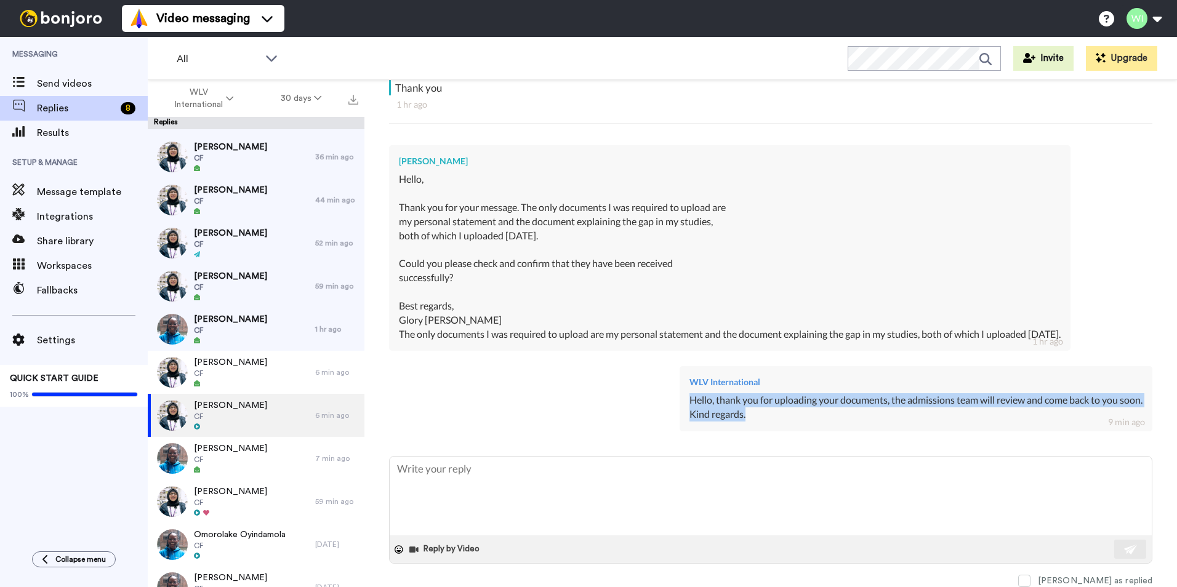
drag, startPoint x: 754, startPoint y: 414, endPoint x: 676, endPoint y: 403, distance: 78.9
click at [689, 403] on div "Hello, thank you for uploading your documents, the admissions team will review …" at bounding box center [915, 407] width 453 height 28
copy div "Hello, thank you for uploading your documents, the admissions team will review …"
click at [230, 281] on span "[PERSON_NAME]" at bounding box center [230, 276] width 73 height 12
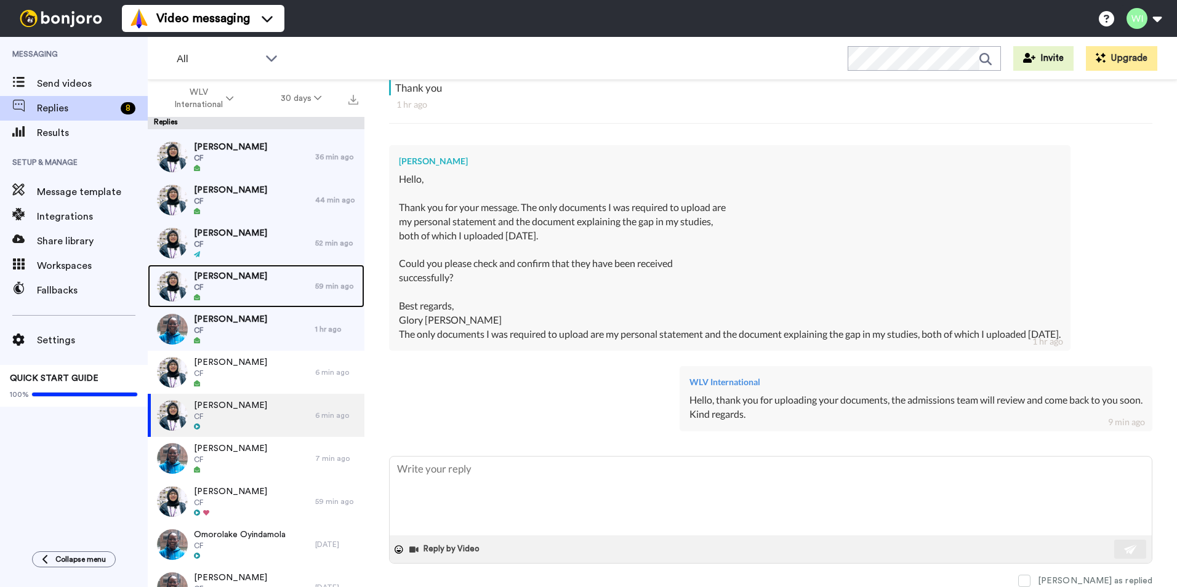
scroll to position [92, 0]
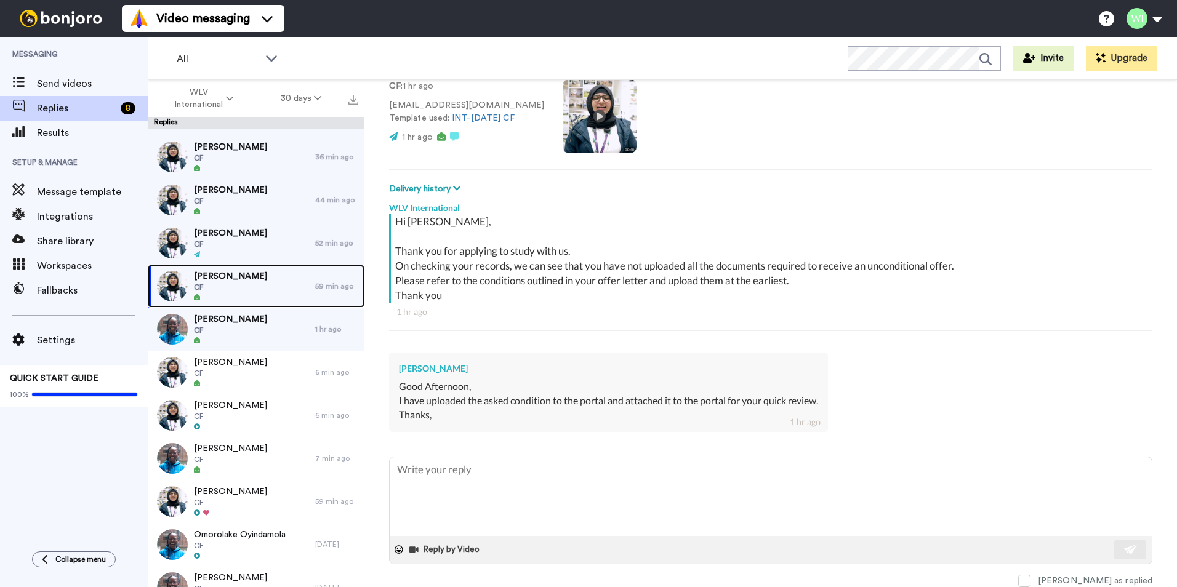
click at [242, 284] on div "Laila Sardar CF" at bounding box center [231, 286] width 167 height 43
click at [550, 480] on textarea at bounding box center [771, 496] width 762 height 79
paste textarea "Hello, thank you for uploading your documents, the admissions team will review …"
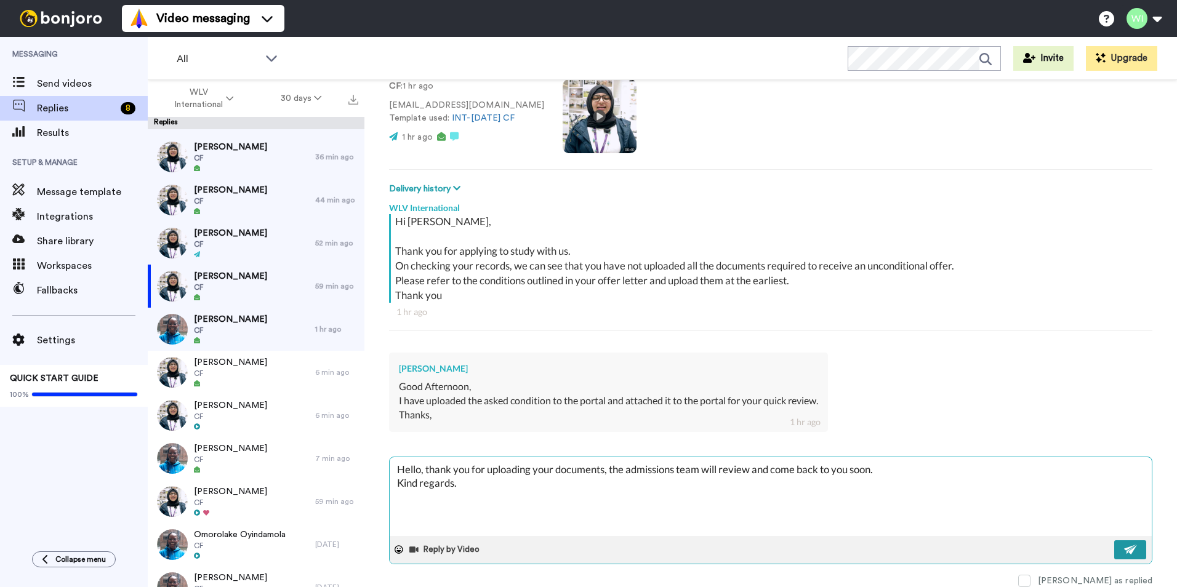
click at [1114, 542] on button at bounding box center [1130, 549] width 32 height 19
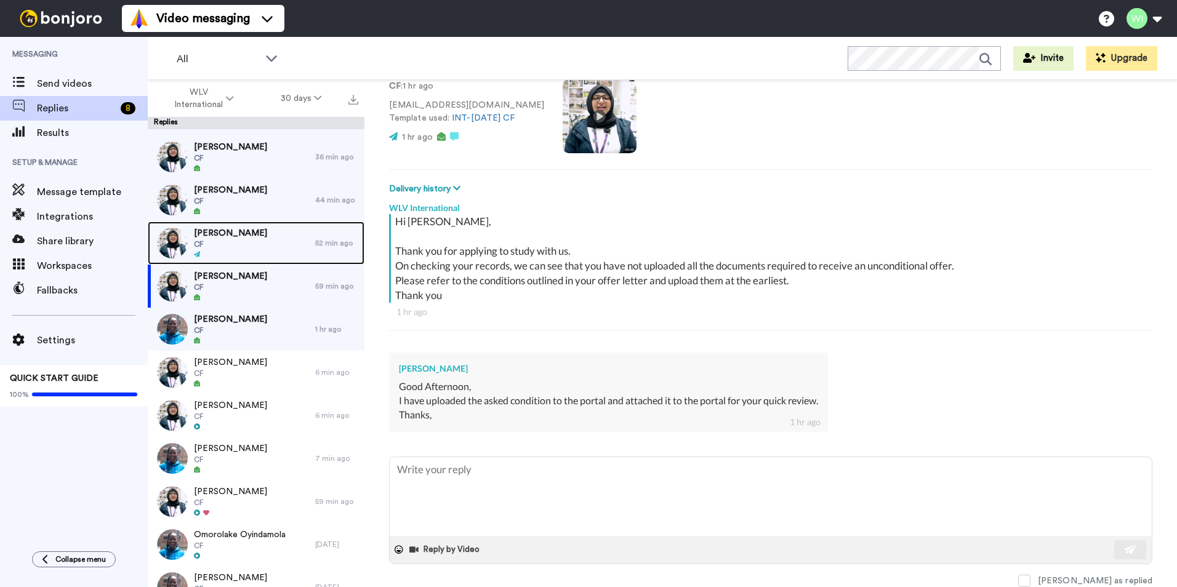
click at [237, 241] on span "CF" at bounding box center [230, 244] width 73 height 10
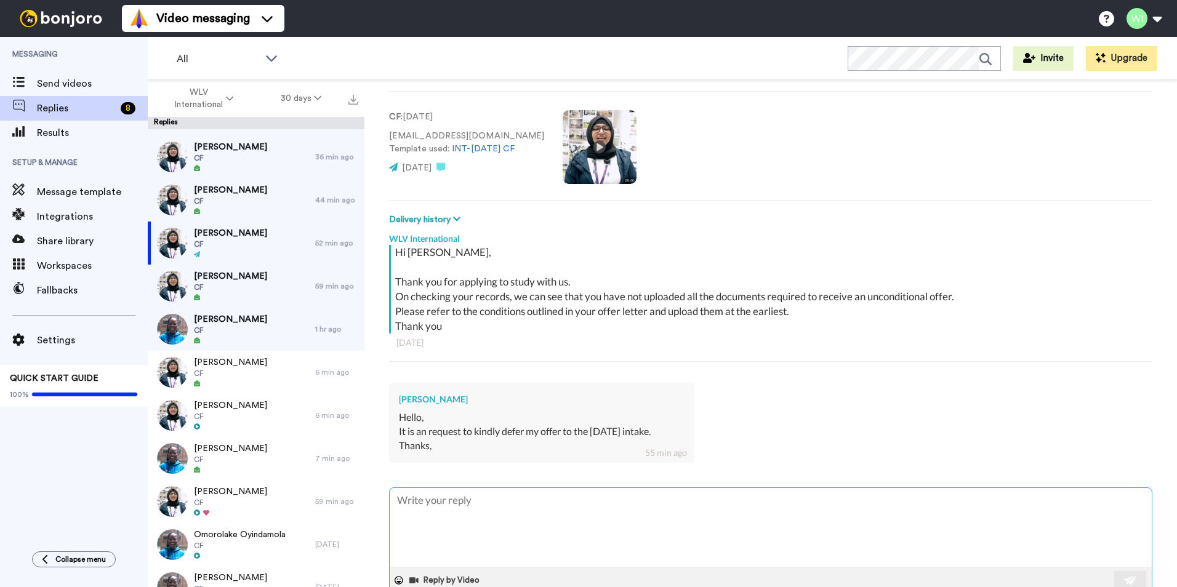
scroll to position [92, 0]
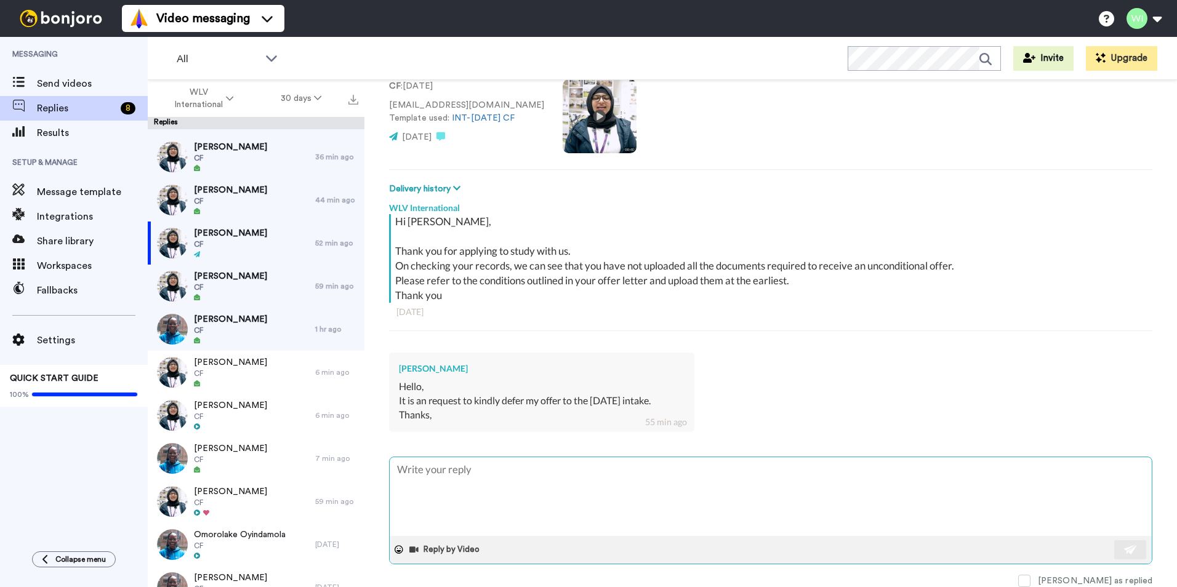
click at [513, 486] on textarea at bounding box center [771, 496] width 762 height 79
click at [1127, 551] on img at bounding box center [1131, 550] width 14 height 10
click at [1030, 581] on span at bounding box center [1024, 581] width 12 height 12
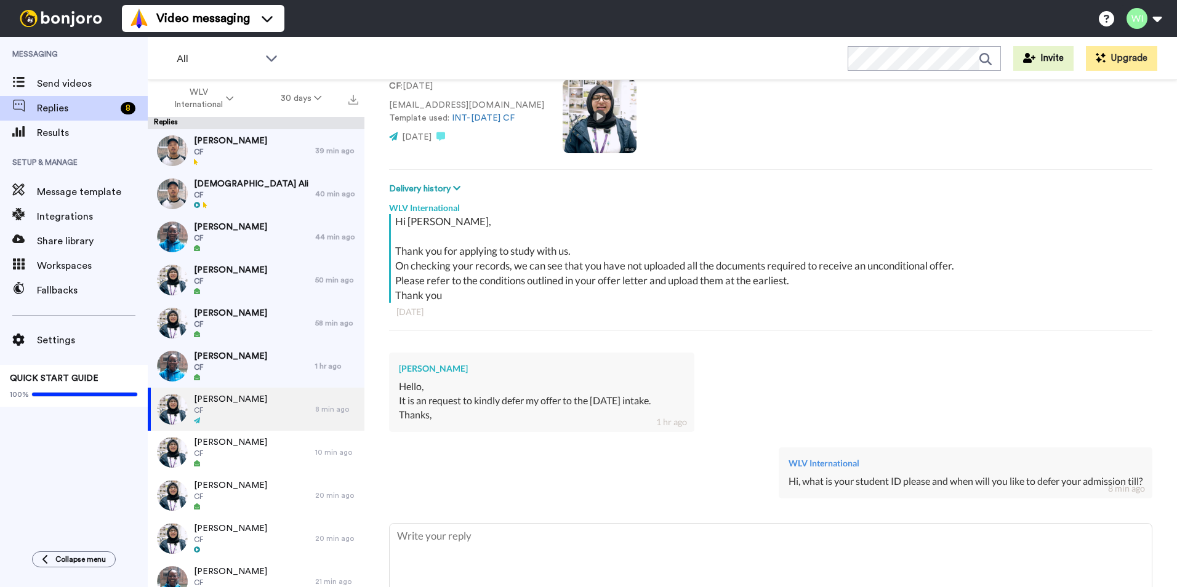
scroll to position [0, 0]
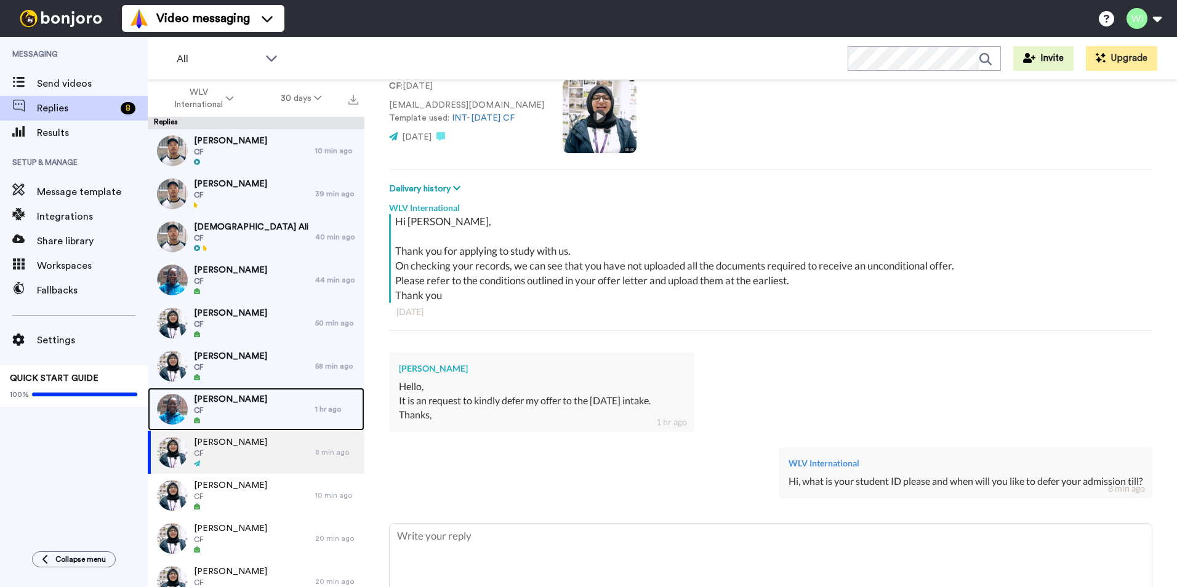
click at [267, 409] on div "Azeez Amusa CF" at bounding box center [231, 409] width 167 height 43
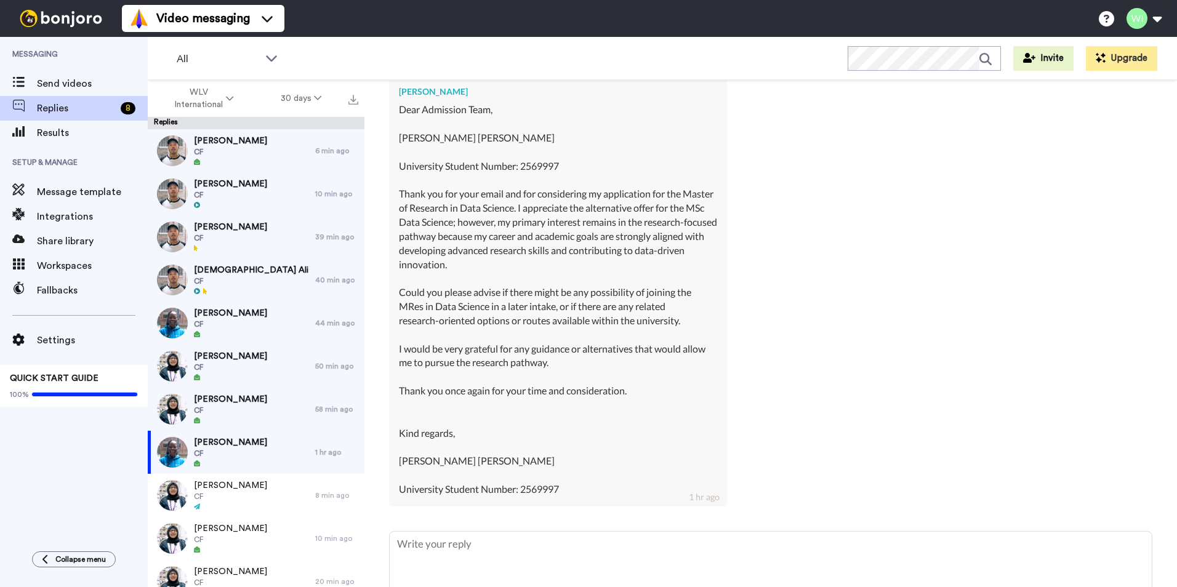
scroll to position [444, 0]
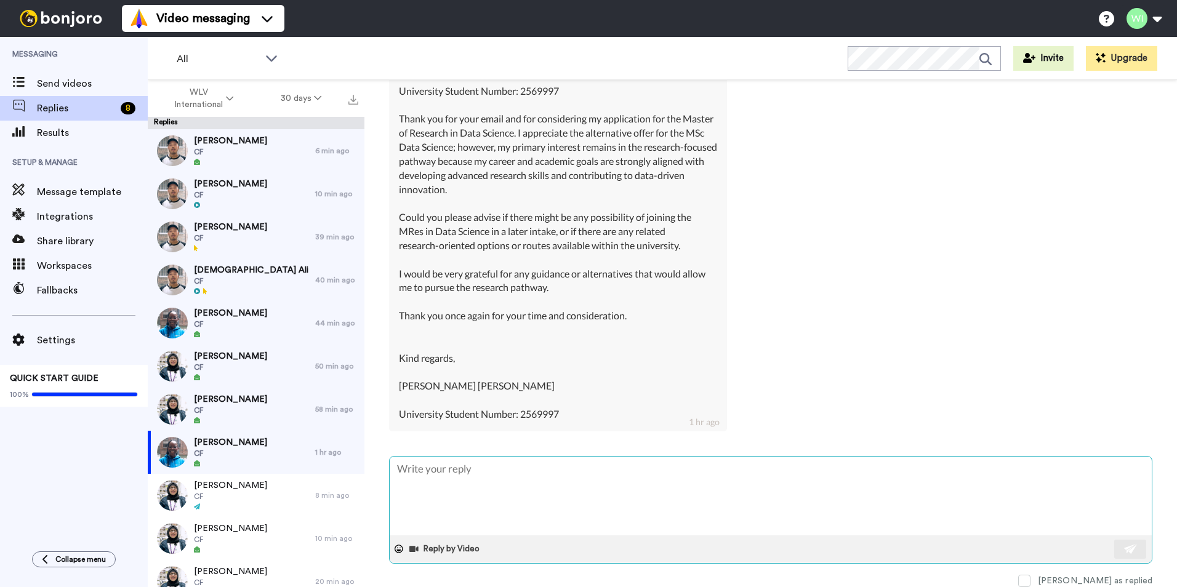
click at [580, 489] on textarea at bounding box center [771, 496] width 762 height 79
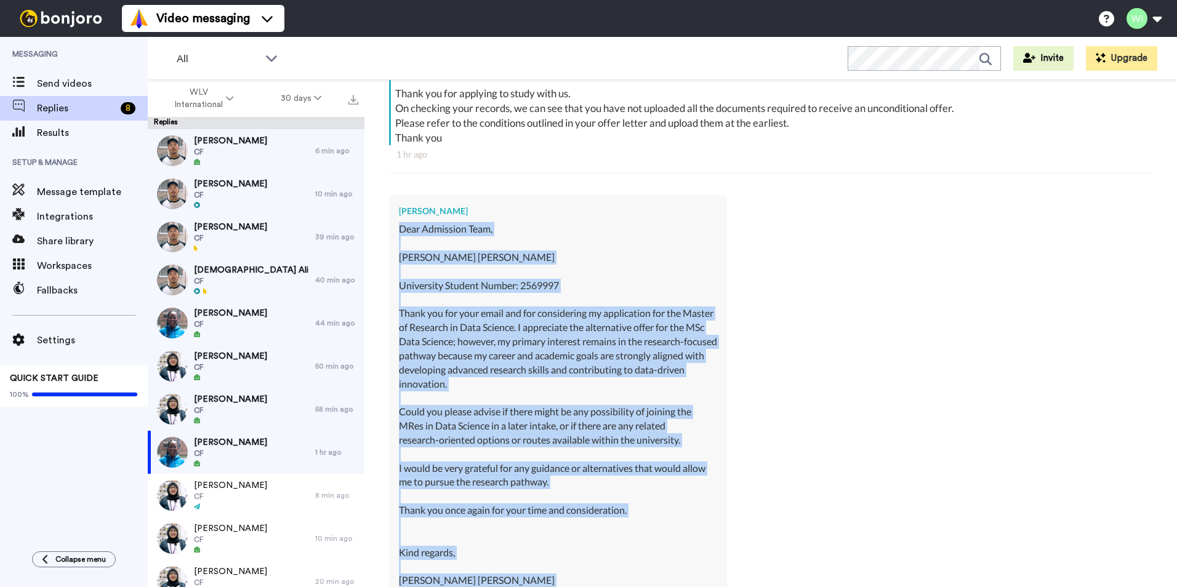
scroll to position [262, 0]
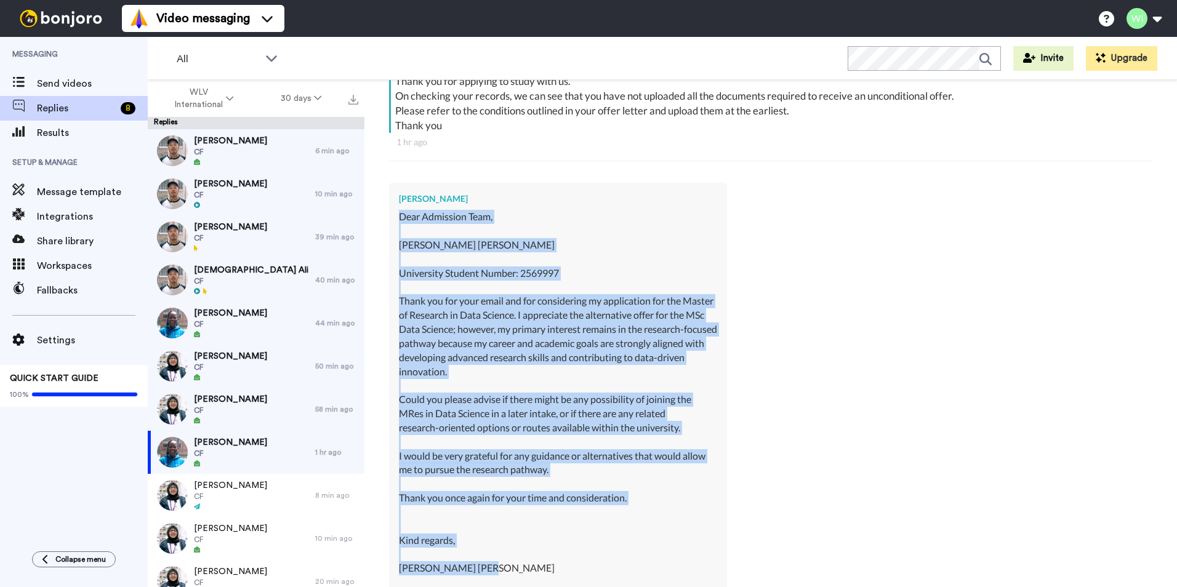
drag, startPoint x: 397, startPoint y: 277, endPoint x: 502, endPoint y: 573, distance: 314.2
click at [502, 573] on div "Azeez Amusa Dear Admission Team, Azeez Abiola Amusa University Student Number: …" at bounding box center [558, 398] width 338 height 431
copy div "Dear Admission Team, Azeez Abiola Amusa University Student Number: 2569997 Than…"
click at [912, 353] on div "Azeez Amusa Dear Admission Team, Azeez Abiola Amusa University Student Number: …" at bounding box center [770, 397] width 763 height 446
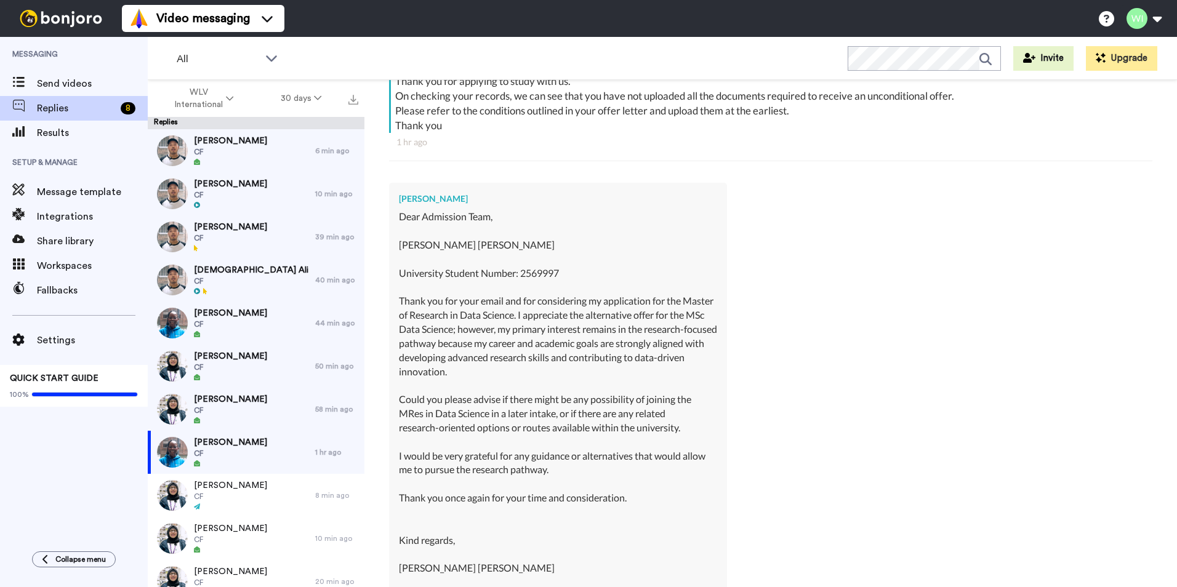
scroll to position [444, 0]
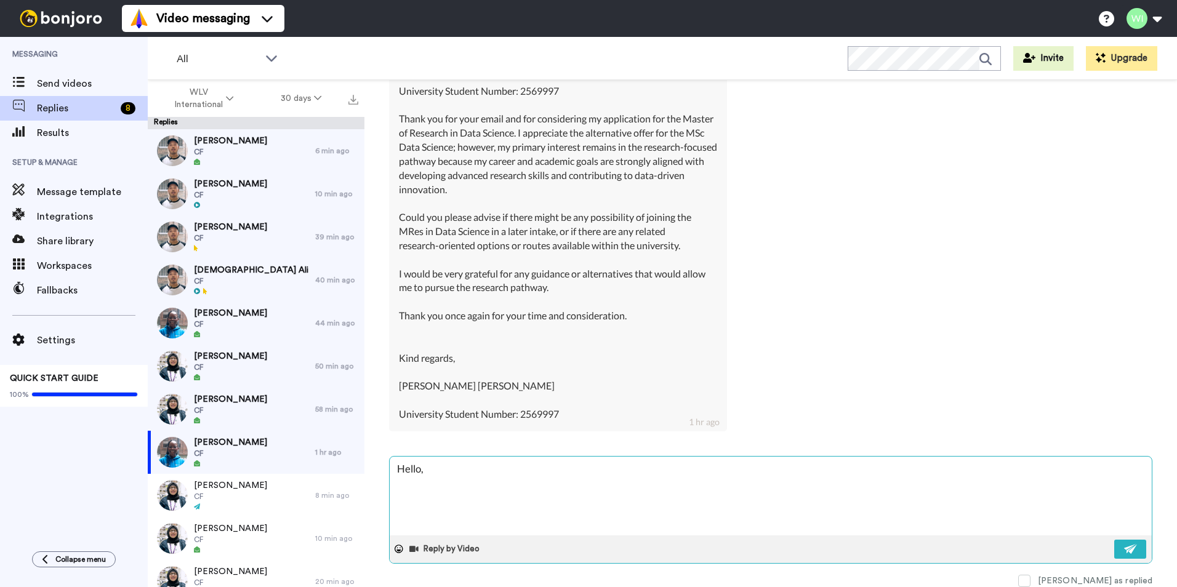
click at [556, 490] on textarea "Hello," at bounding box center [771, 496] width 762 height 79
drag, startPoint x: 522, startPoint y: 474, endPoint x: 343, endPoint y: 482, distance: 179.9
click at [343, 482] on div "WLV International 30 days Replies Onuorah Chukwudumzor CF 6 min ago Joy Temilad…" at bounding box center [662, 355] width 1029 height 550
paste textarea "Dear Azeez Abiola Amusa, Thank you for your email and for your interest in the …"
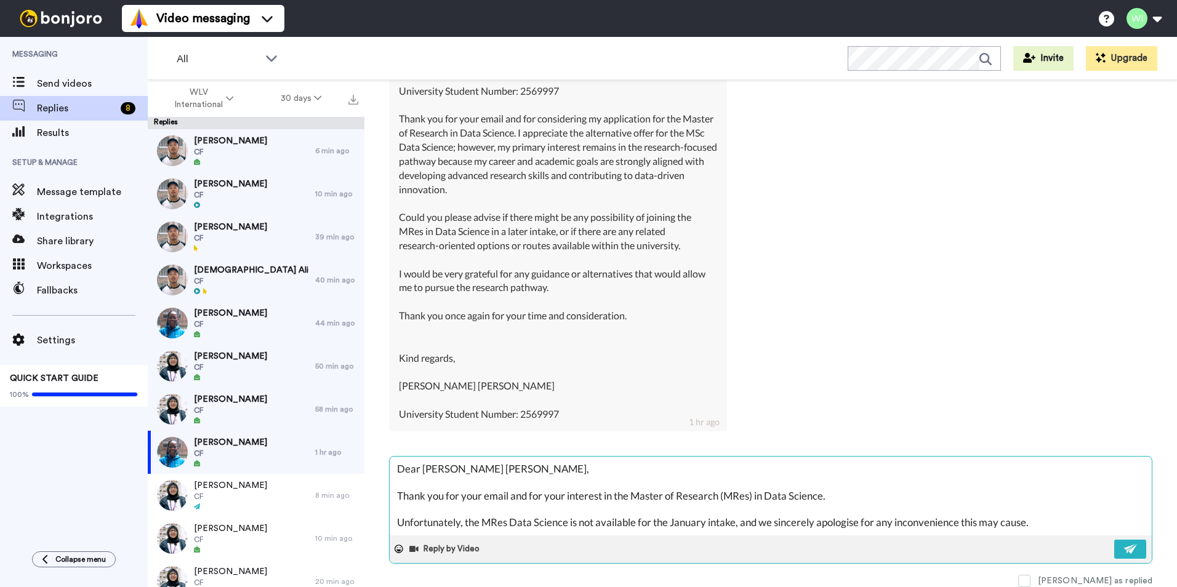
drag, startPoint x: 422, startPoint y: 469, endPoint x: 391, endPoint y: 470, distance: 30.8
click at [391, 470] on textarea "Dear Azeez Abiola Amusa, Thank you for your email and for your interest in the …" at bounding box center [771, 496] width 762 height 79
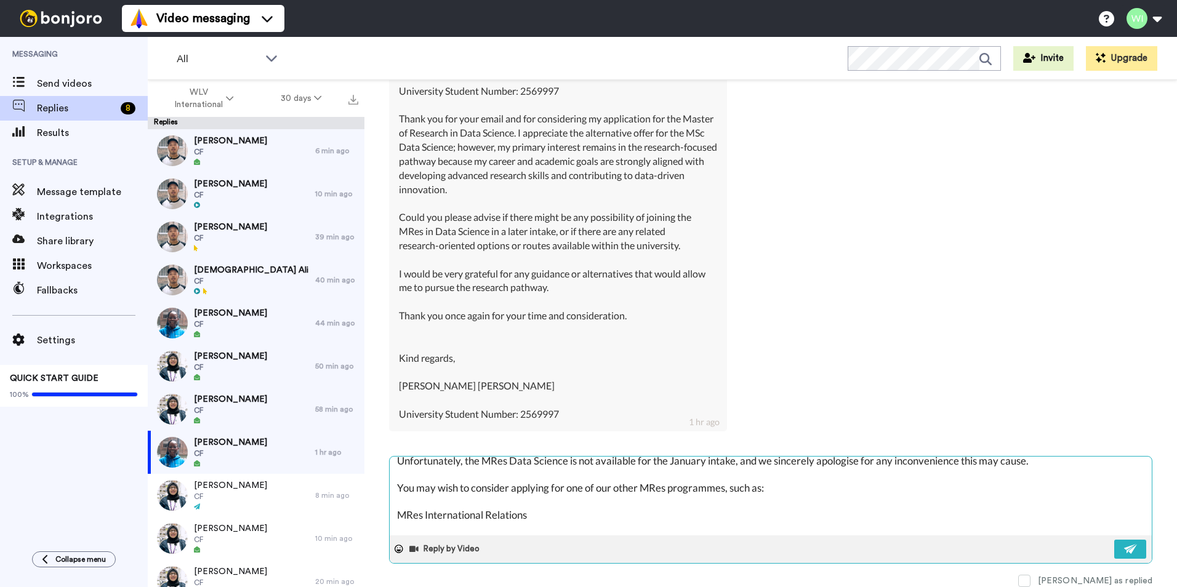
scroll to position [123, 0]
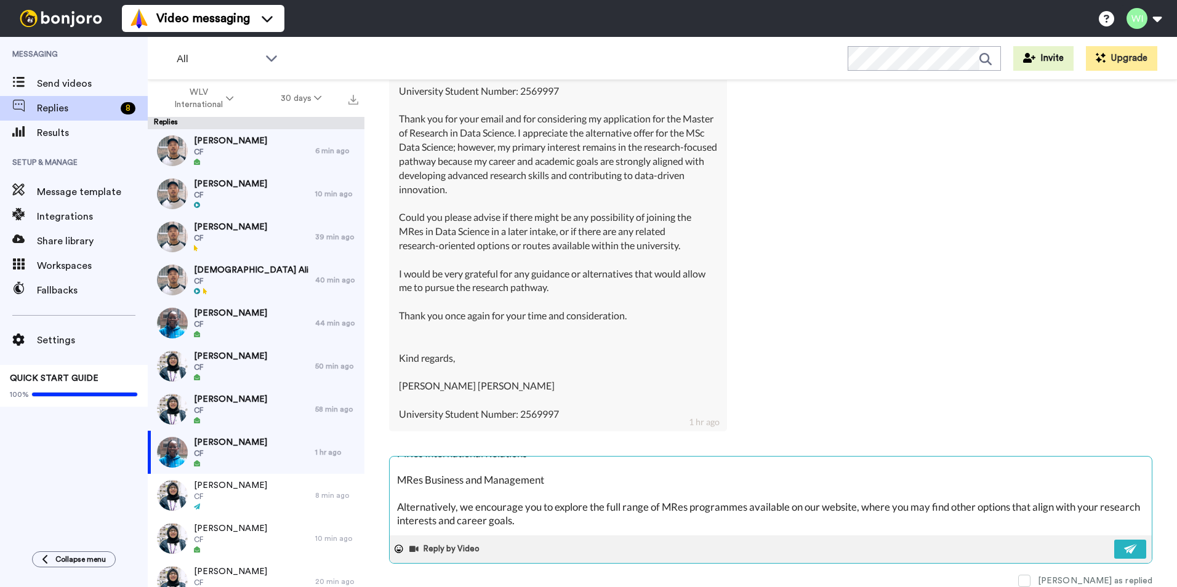
click at [561, 490] on textarea "Hello Azeez Abiola Amusa, Thank you for your email and for your interest in the…" at bounding box center [771, 496] width 762 height 79
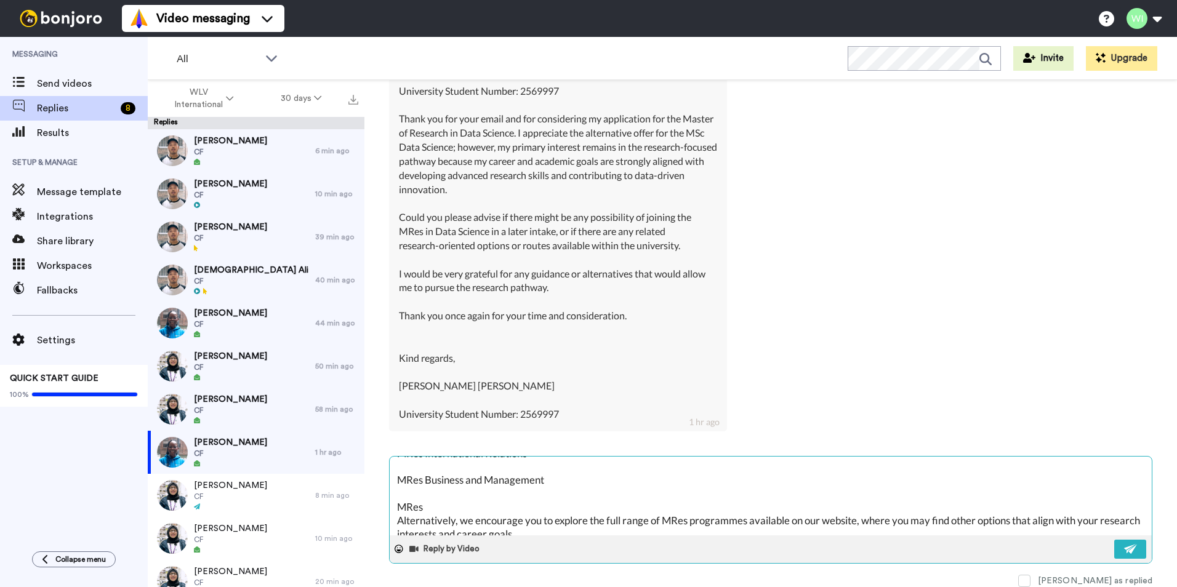
scroll to position [62, 0]
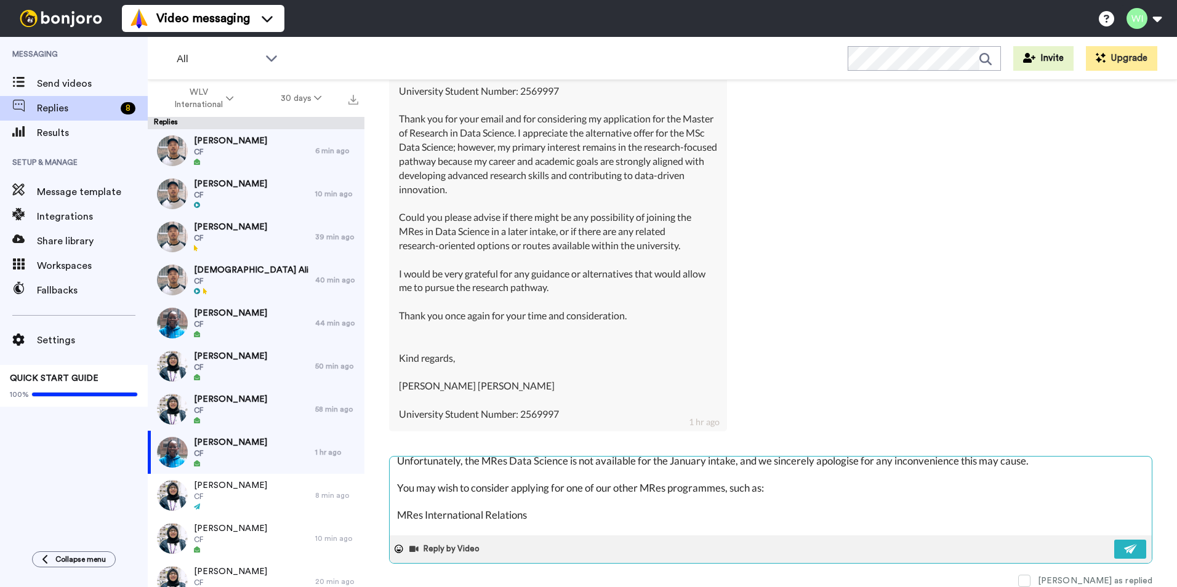
drag, startPoint x: 538, startPoint y: 516, endPoint x: 425, endPoint y: 516, distance: 113.2
click at [425, 516] on textarea "Hello Azeez Abiola Amusa, Thank you for your email and for your interest in the…" at bounding box center [771, 496] width 762 height 79
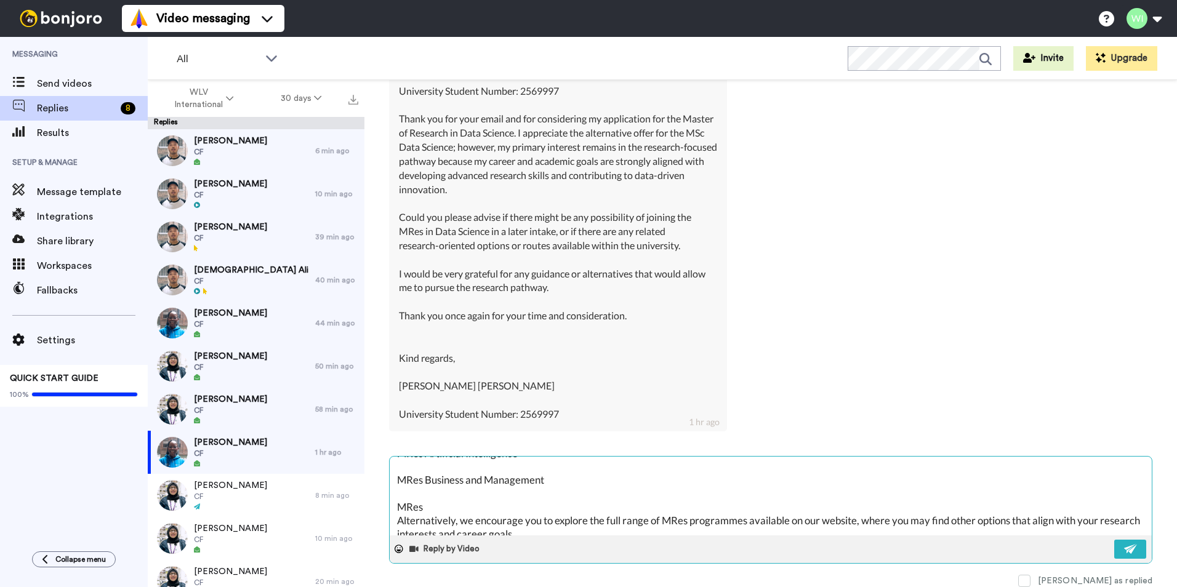
drag, startPoint x: 545, startPoint y: 478, endPoint x: 425, endPoint y: 478, distance: 119.4
click at [425, 478] on textarea "Hello Azeez Abiola Amusa, Thank you for your email and for your interest in the…" at bounding box center [771, 496] width 762 height 79
click at [480, 510] on textarea "Hello Azeez Abiola Amusa, Thank you for your email and for your interest in the…" at bounding box center [771, 496] width 762 height 79
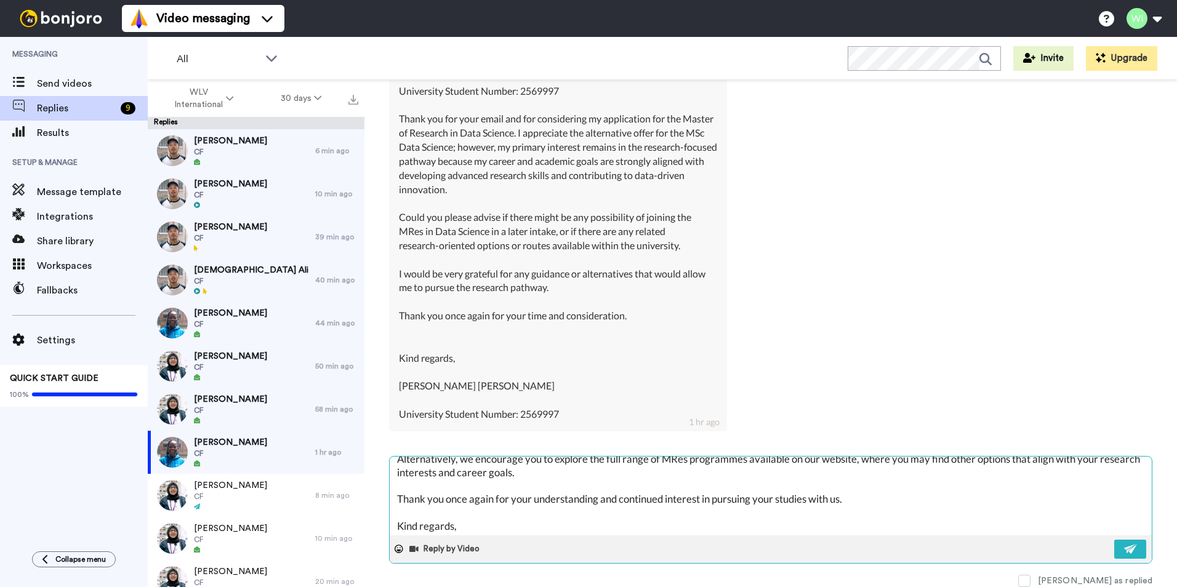
click at [860, 459] on textarea "Hello Azeez Abiola Amusa, Thank you for your email and for your interest in the…" at bounding box center [771, 496] width 762 height 79
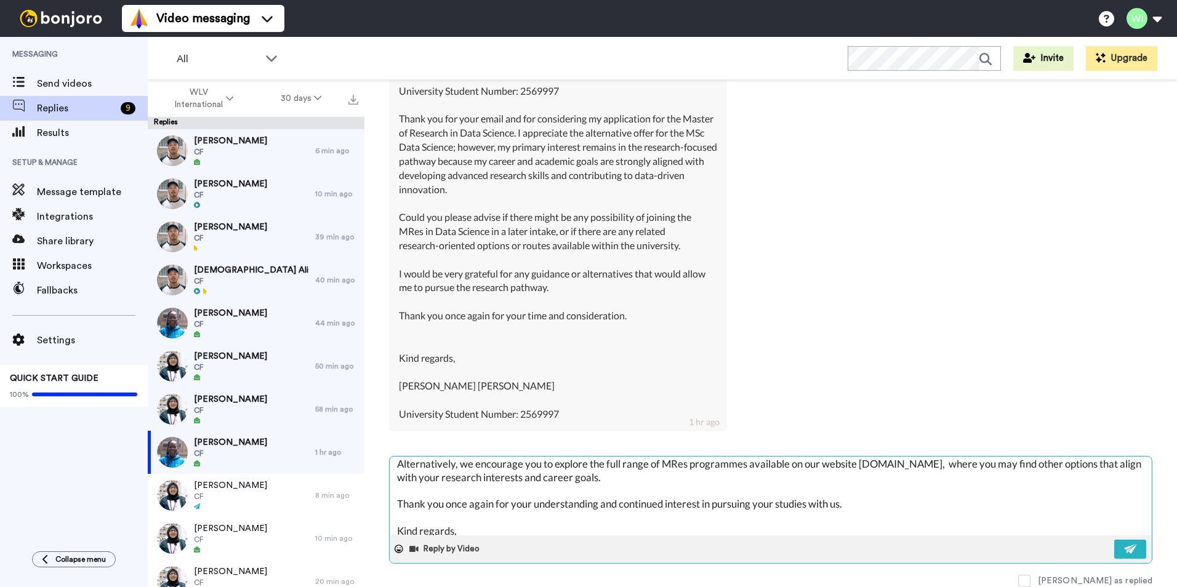
click at [861, 462] on textarea "Hello Azeez Abiola Amusa, Thank you for your email and for your interest in the…" at bounding box center [771, 496] width 762 height 79
click at [906, 466] on textarea "Hello Azeez Abiola Amusa, Thank you for your email and for your interest in the…" at bounding box center [771, 496] width 762 height 79
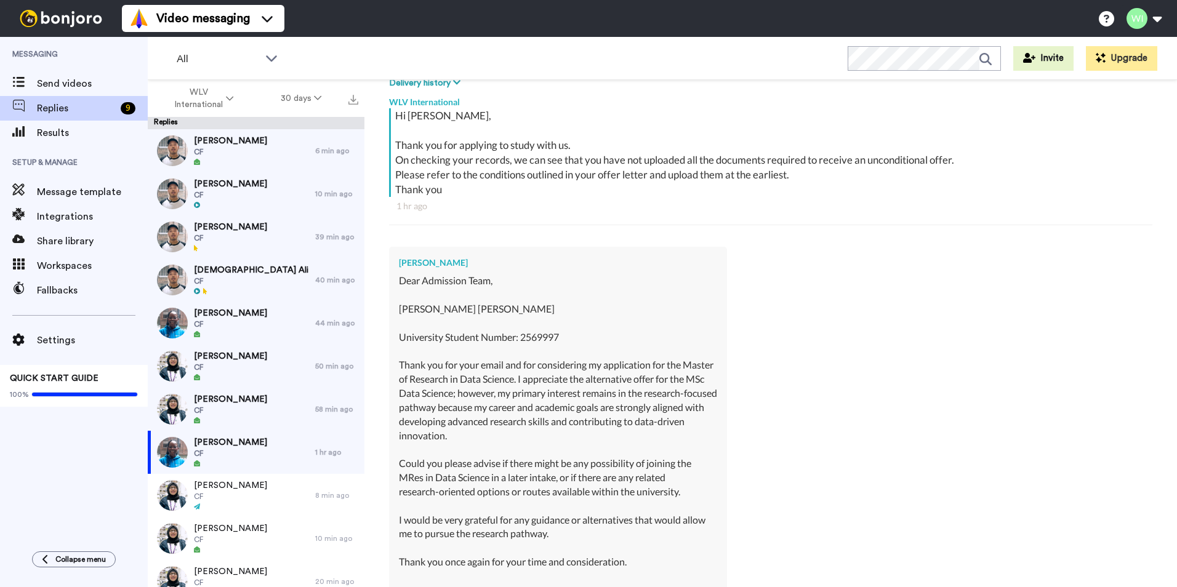
scroll to position [444, 0]
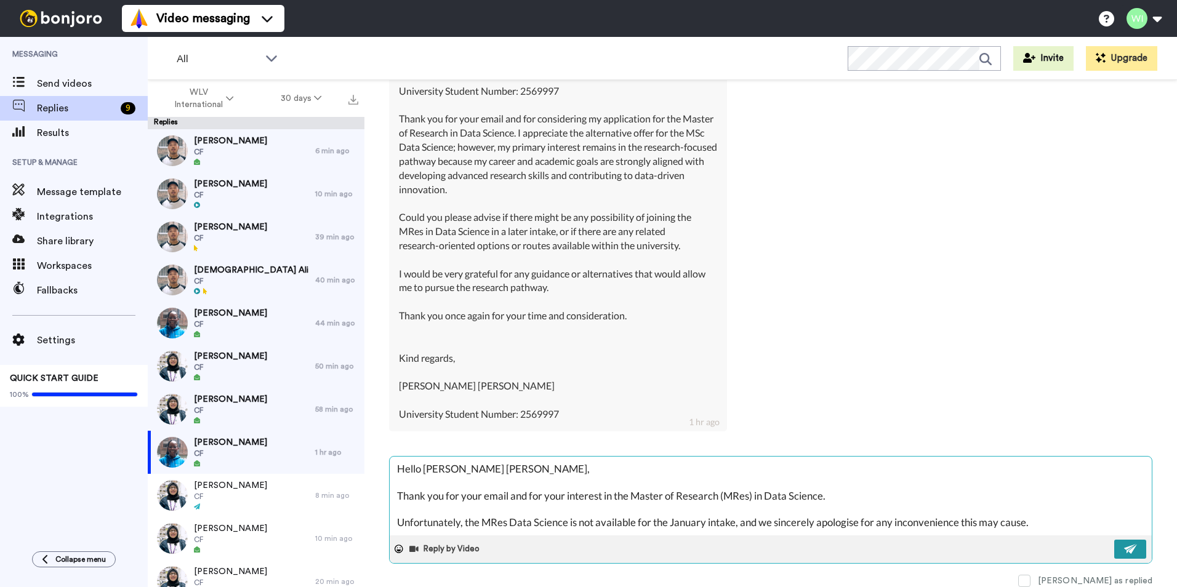
click at [1126, 553] on img at bounding box center [1131, 549] width 14 height 10
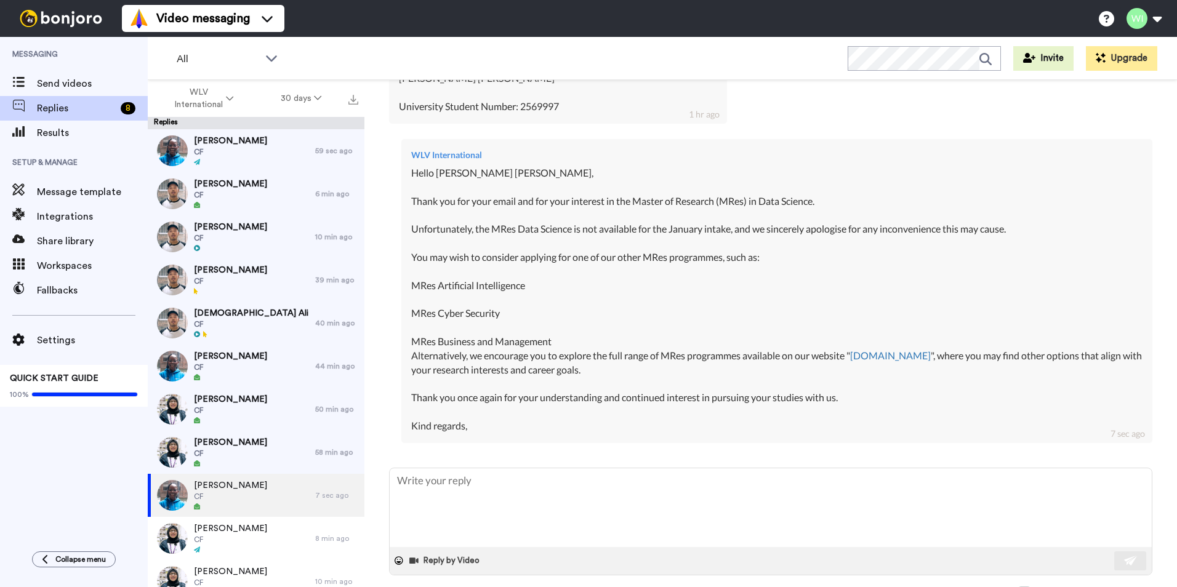
scroll to position [764, 0]
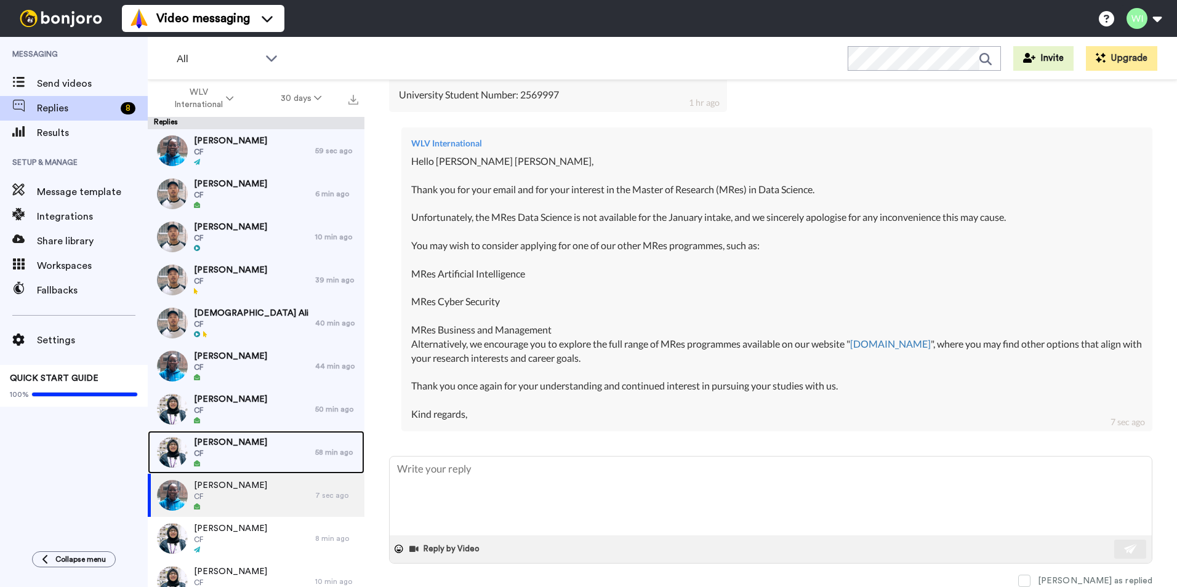
click at [265, 457] on div "Sajjad Ali CF" at bounding box center [231, 452] width 167 height 43
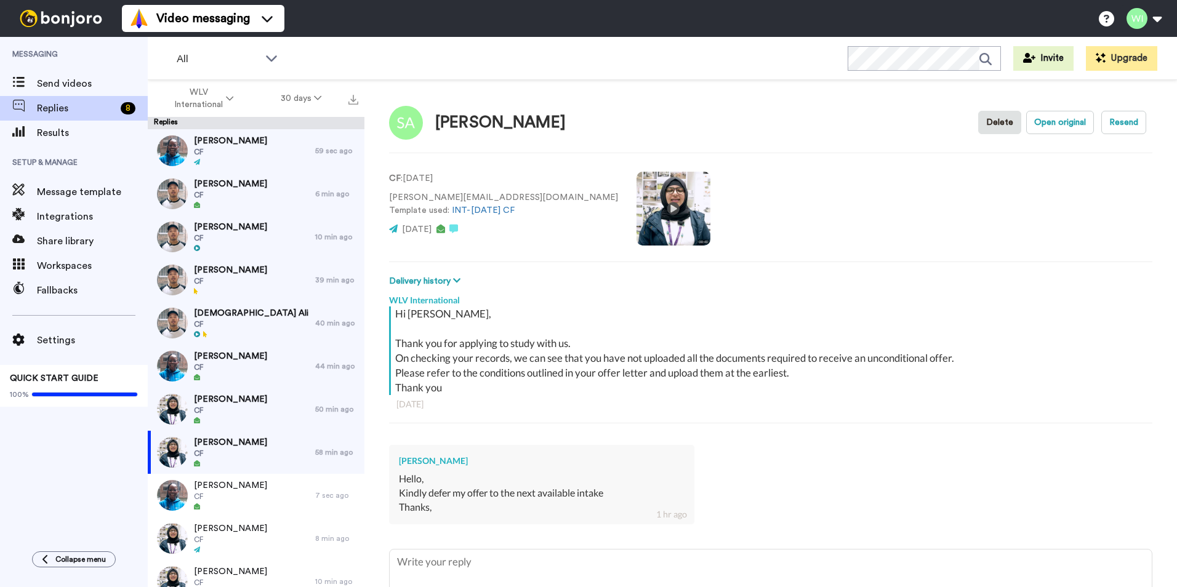
scroll to position [92, 0]
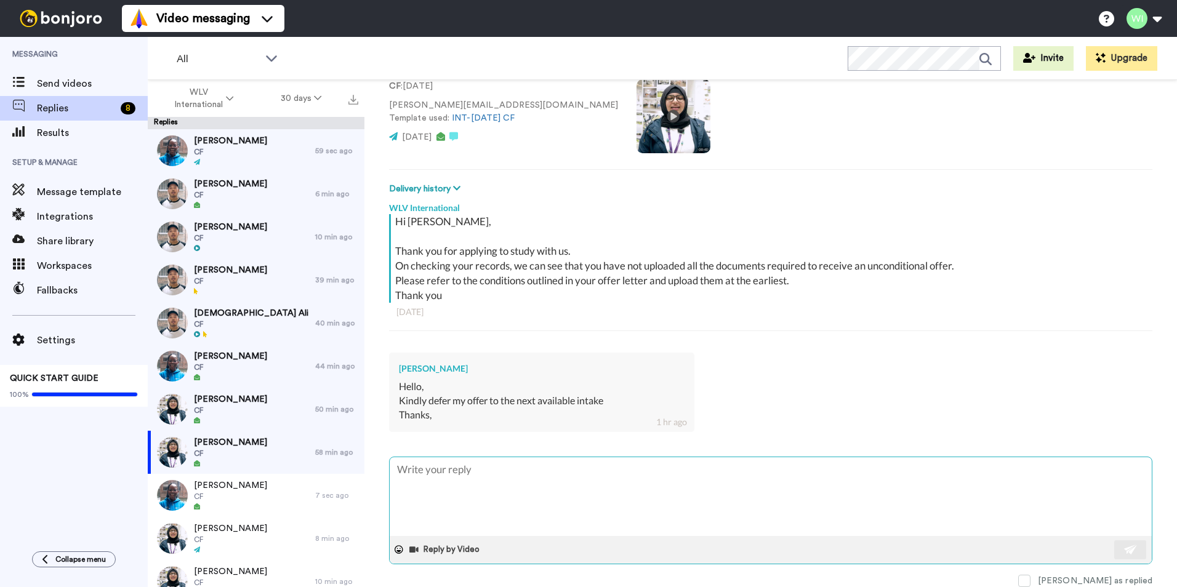
click at [538, 470] on textarea at bounding box center [771, 496] width 762 height 79
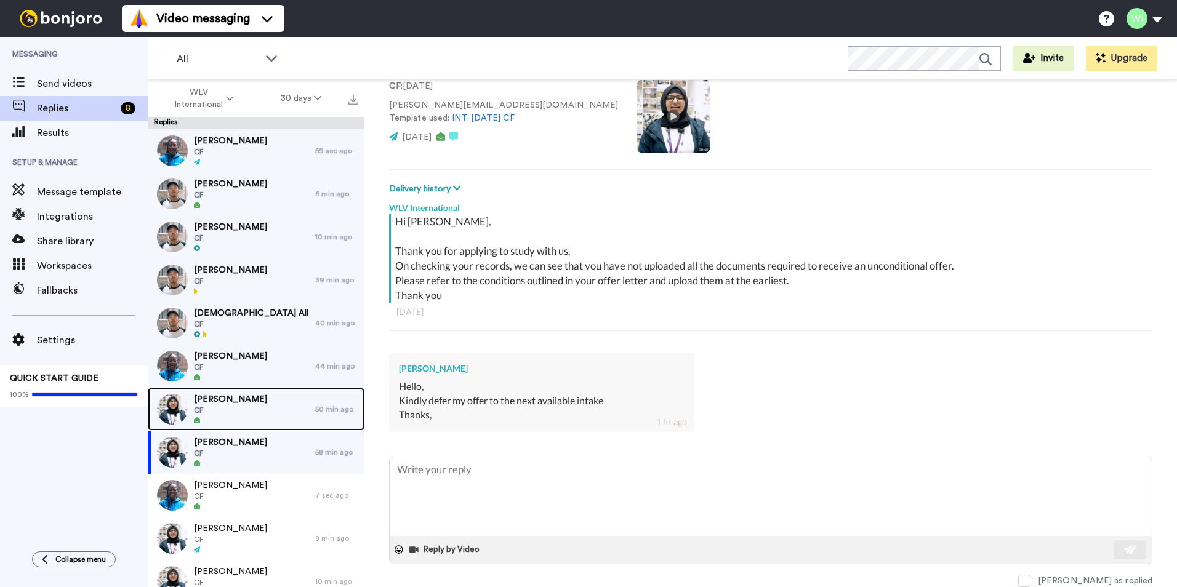
click at [294, 415] on div "Chaity Purkaystha CF" at bounding box center [231, 409] width 167 height 43
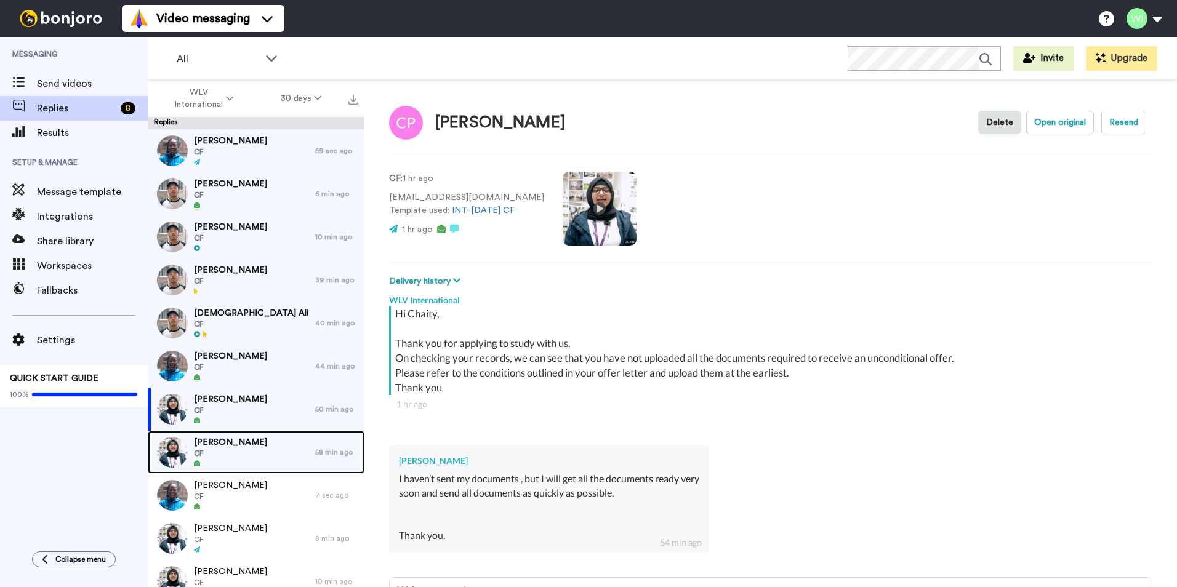
click at [268, 456] on div "Sajjad Ali CF" at bounding box center [231, 452] width 167 height 43
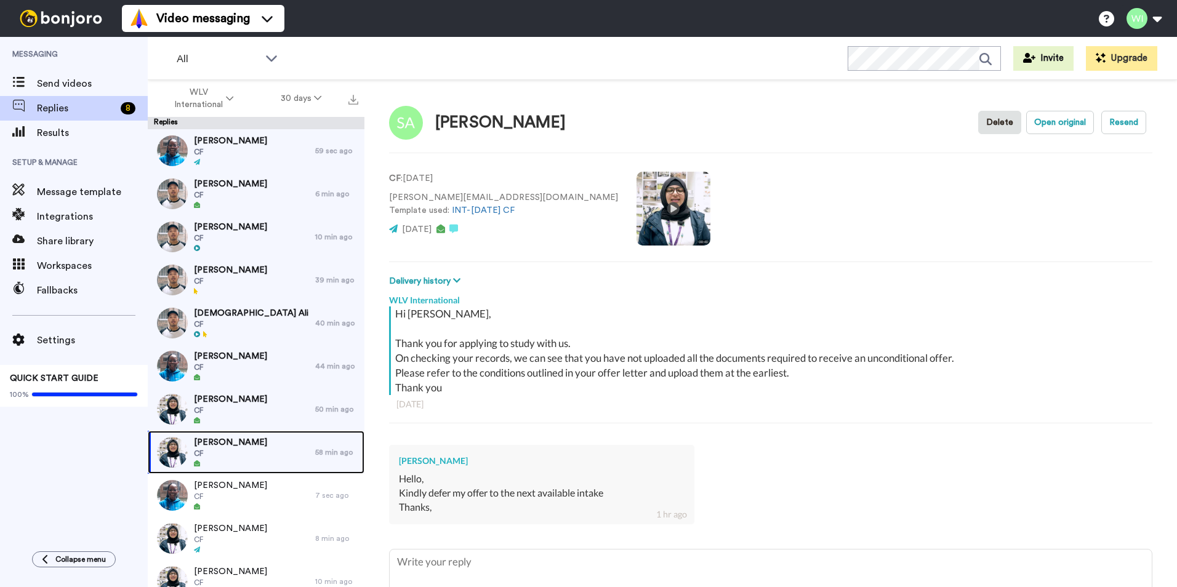
scroll to position [92, 0]
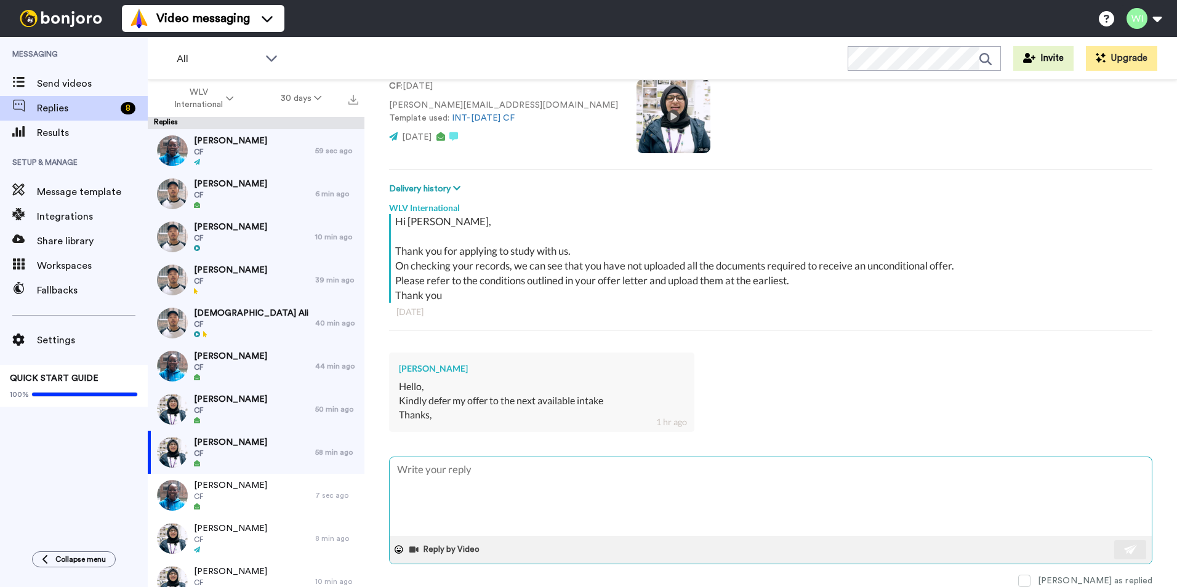
click at [530, 487] on textarea at bounding box center [771, 496] width 762 height 79
click at [577, 468] on textarea "Hello, what is your student ID and when will you like to be deferred till pleas…" at bounding box center [771, 496] width 762 height 79
click at [809, 476] on textarea "Hello, what is your student ID and what intake will you like to be deferred til…" at bounding box center [771, 496] width 762 height 79
click at [1124, 553] on img at bounding box center [1131, 550] width 14 height 10
click at [1030, 582] on span at bounding box center [1024, 581] width 12 height 12
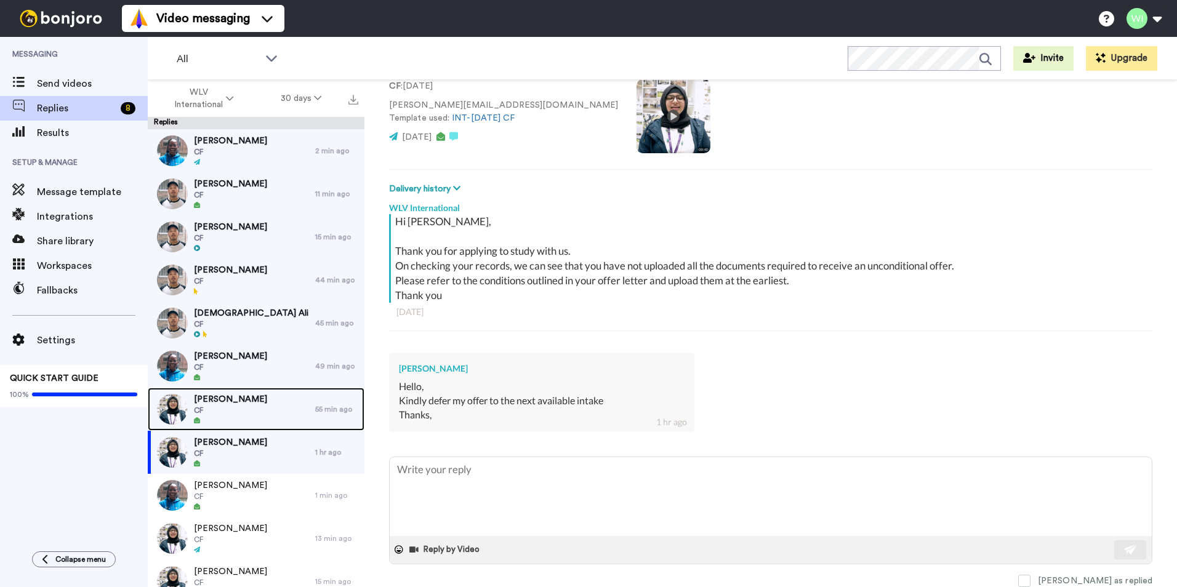
click at [269, 408] on div "Chaity Purkaystha CF" at bounding box center [231, 409] width 167 height 43
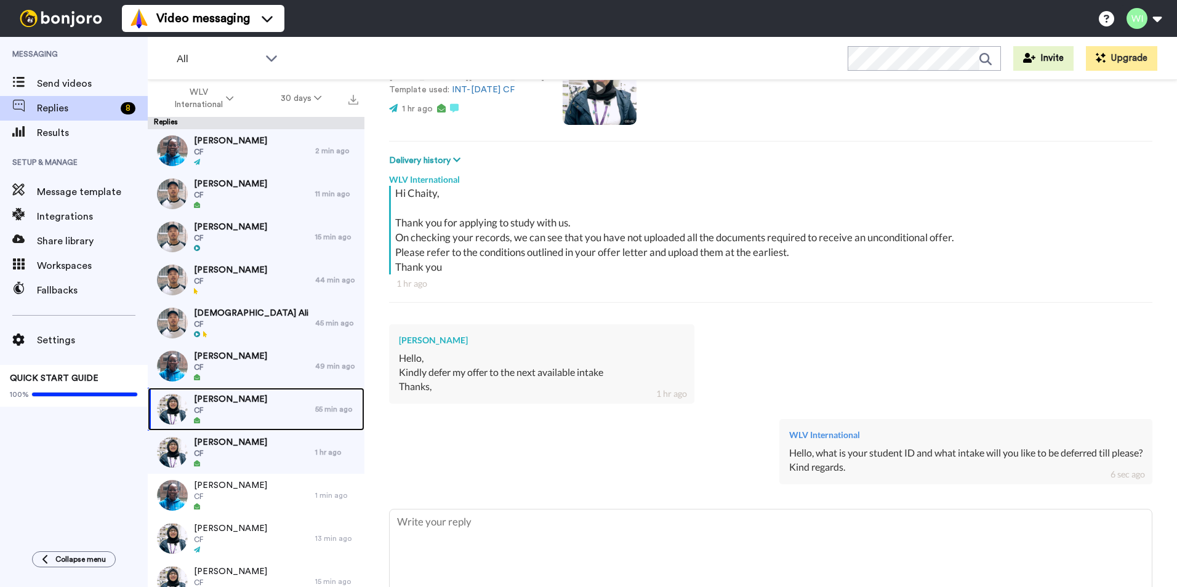
scroll to position [173, 0]
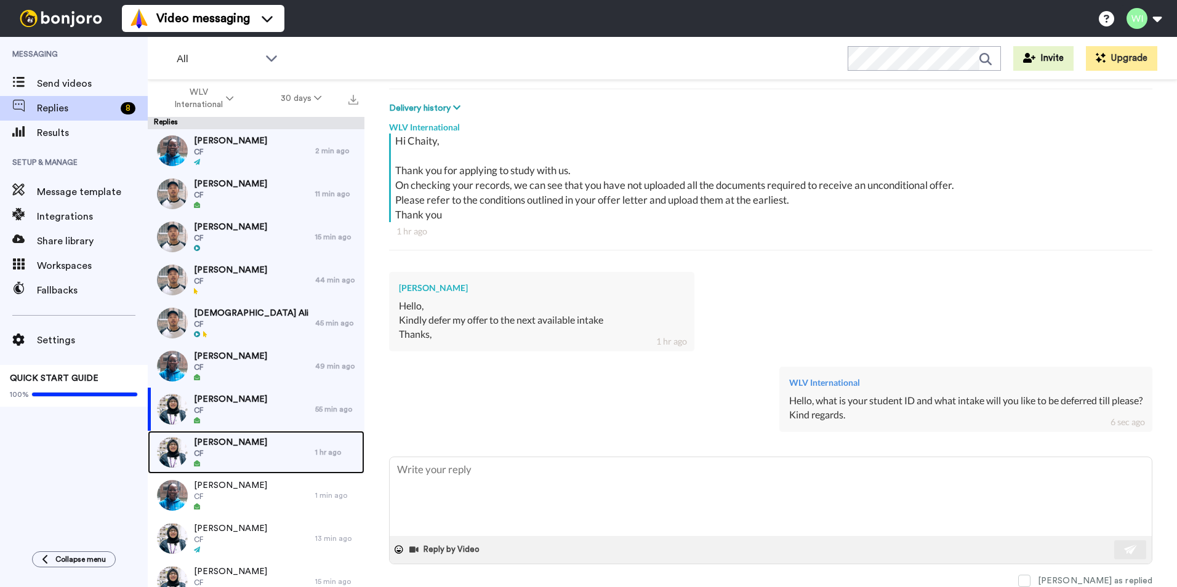
click at [267, 446] on div "Sajjad Ali CF" at bounding box center [231, 452] width 167 height 43
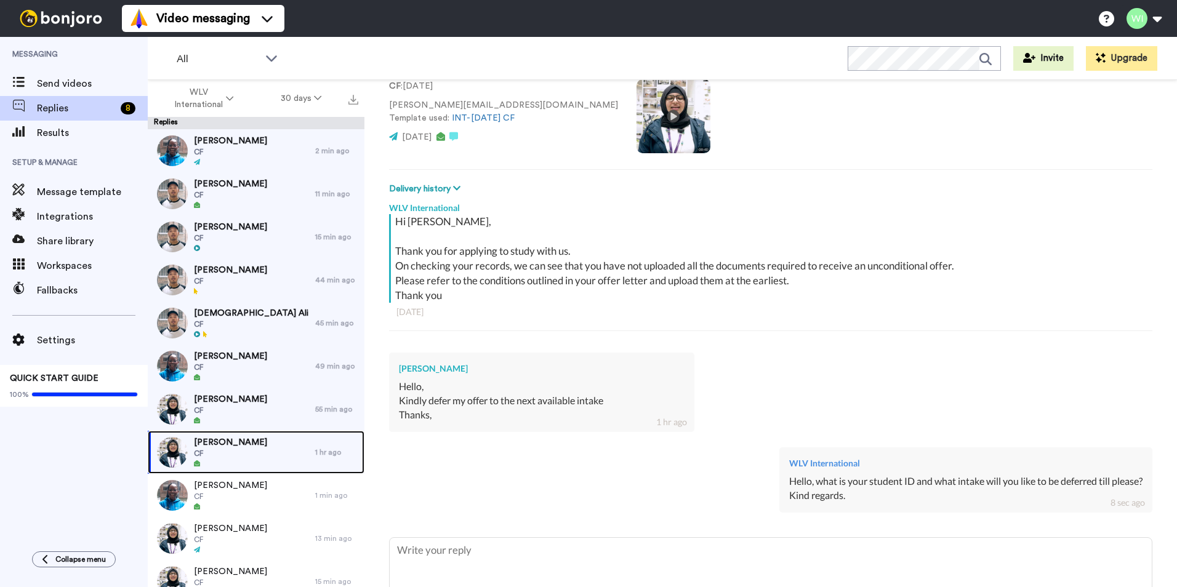
scroll to position [173, 0]
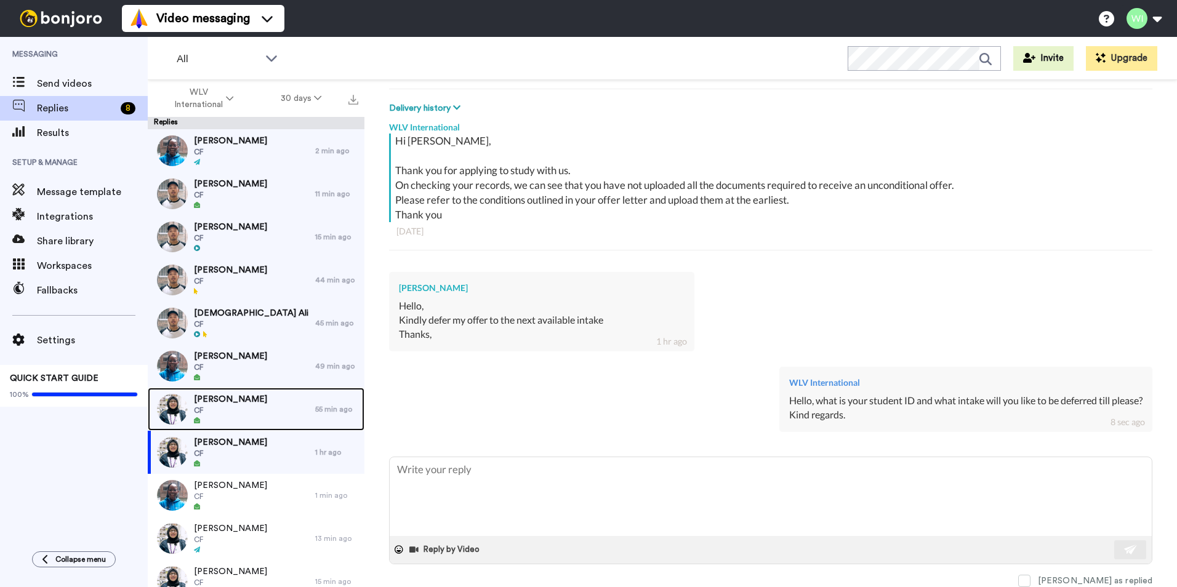
click at [239, 406] on span "CF" at bounding box center [230, 411] width 73 height 10
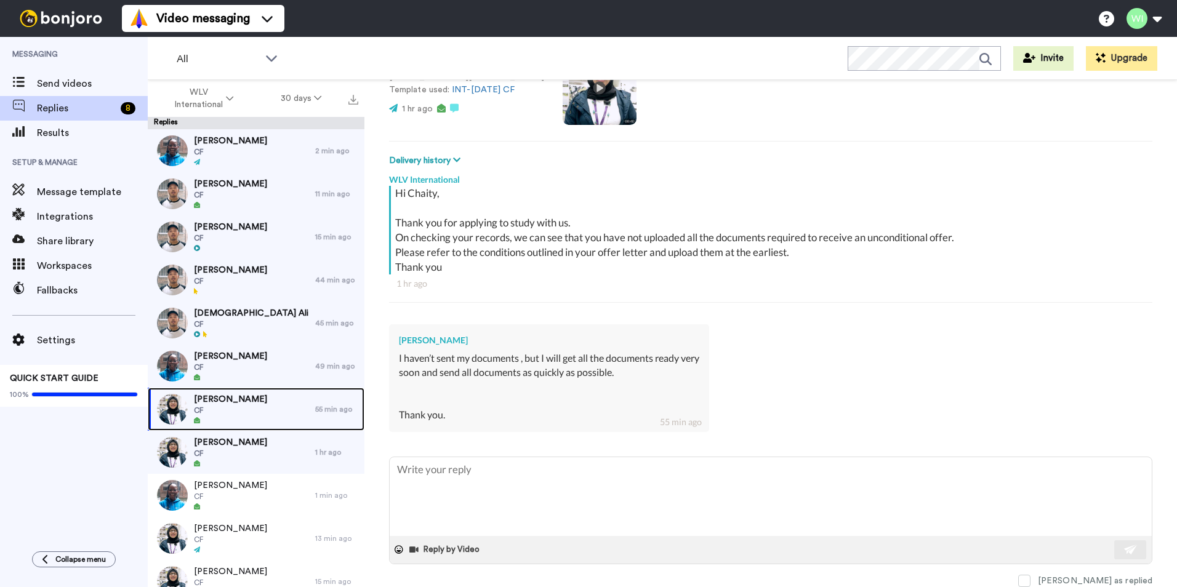
scroll to position [121, 0]
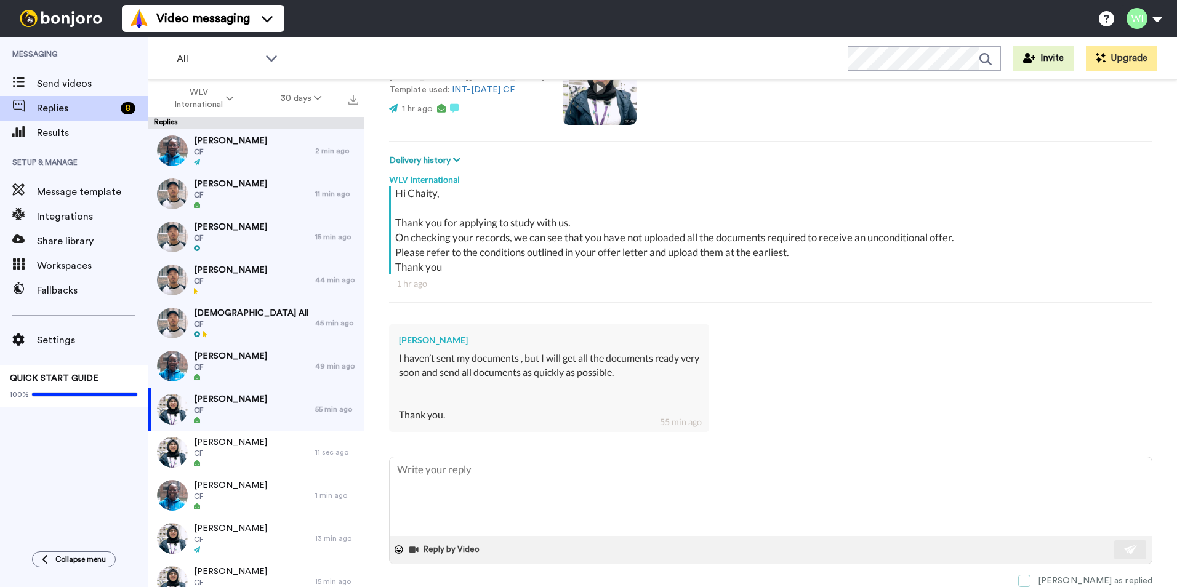
click at [1030, 578] on span at bounding box center [1024, 581] width 12 height 12
click at [1030, 581] on span at bounding box center [1024, 581] width 12 height 12
click at [229, 359] on span "[PERSON_NAME]" at bounding box center [230, 356] width 73 height 12
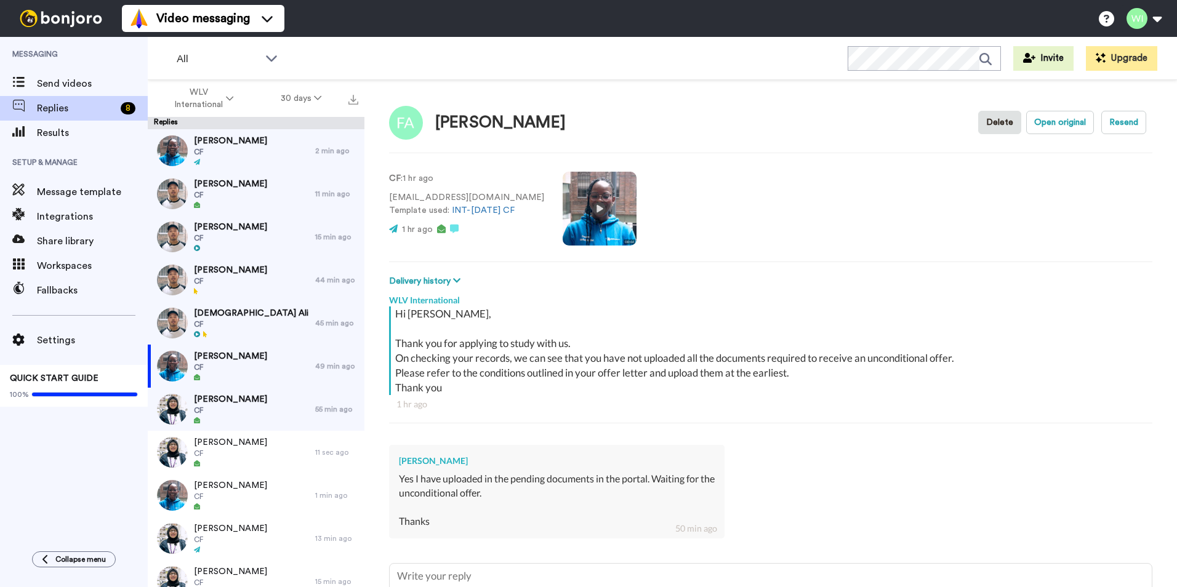
scroll to position [106, 0]
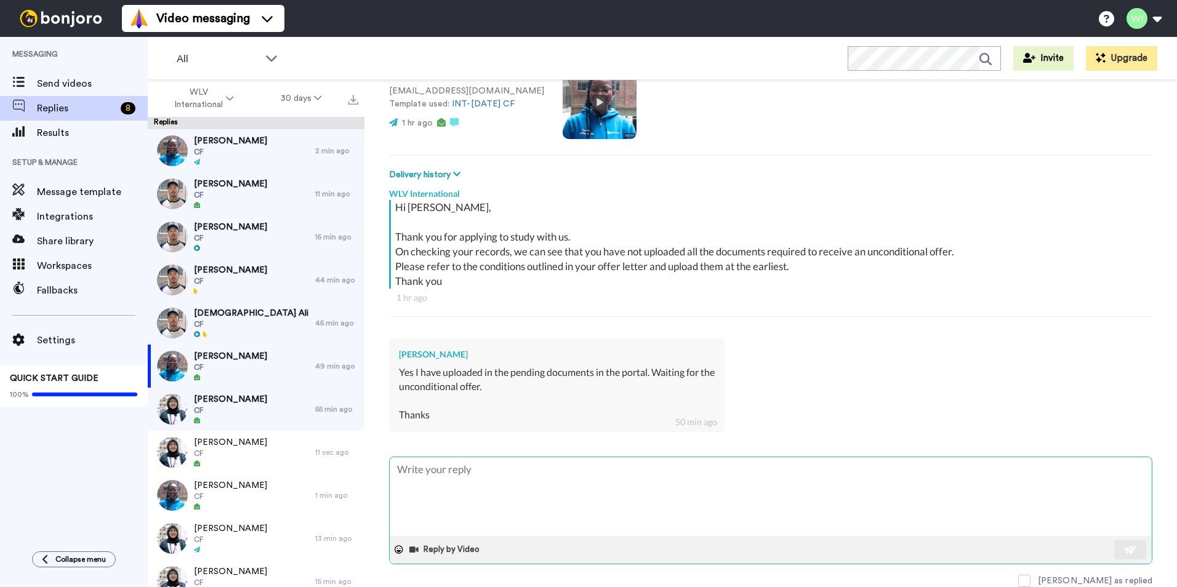
click at [489, 478] on textarea at bounding box center [771, 496] width 762 height 79
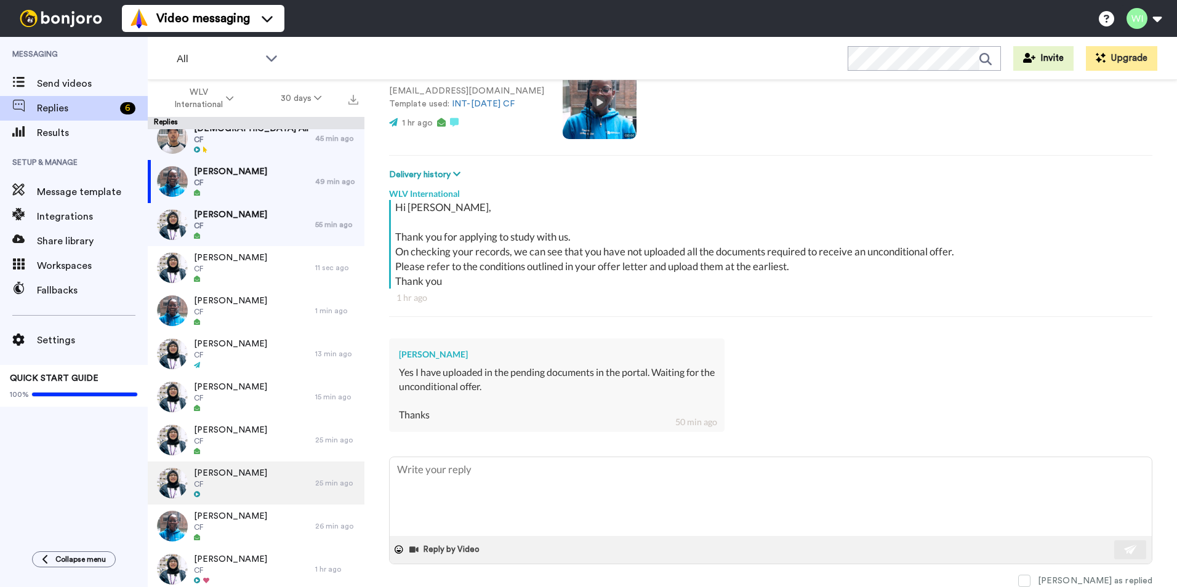
scroll to position [246, 0]
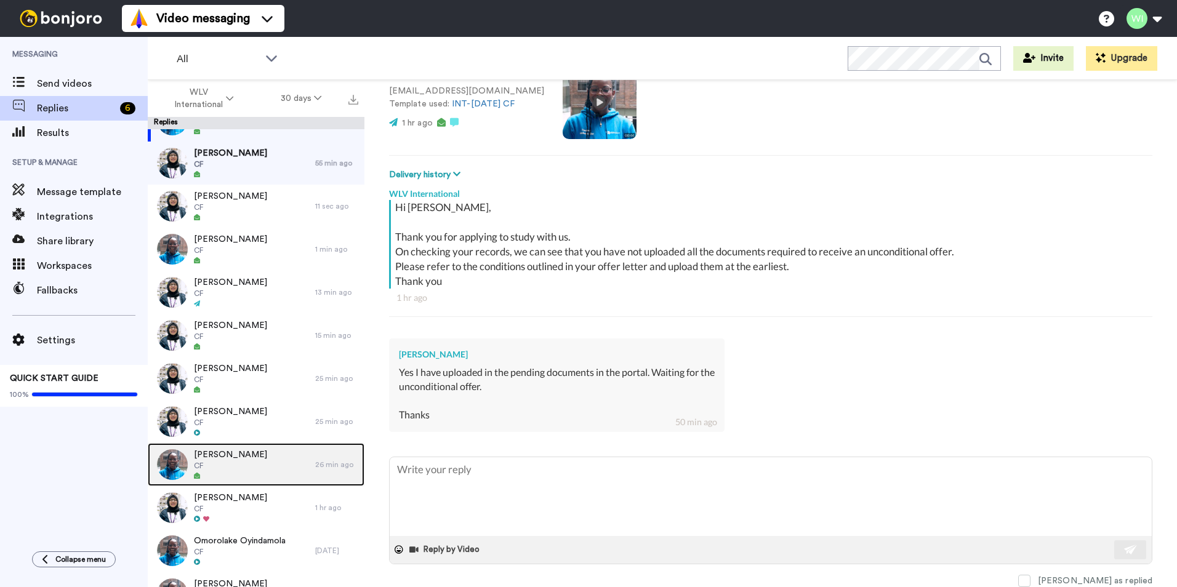
click at [265, 470] on div "Adaugo Anthonia CF" at bounding box center [231, 464] width 167 height 43
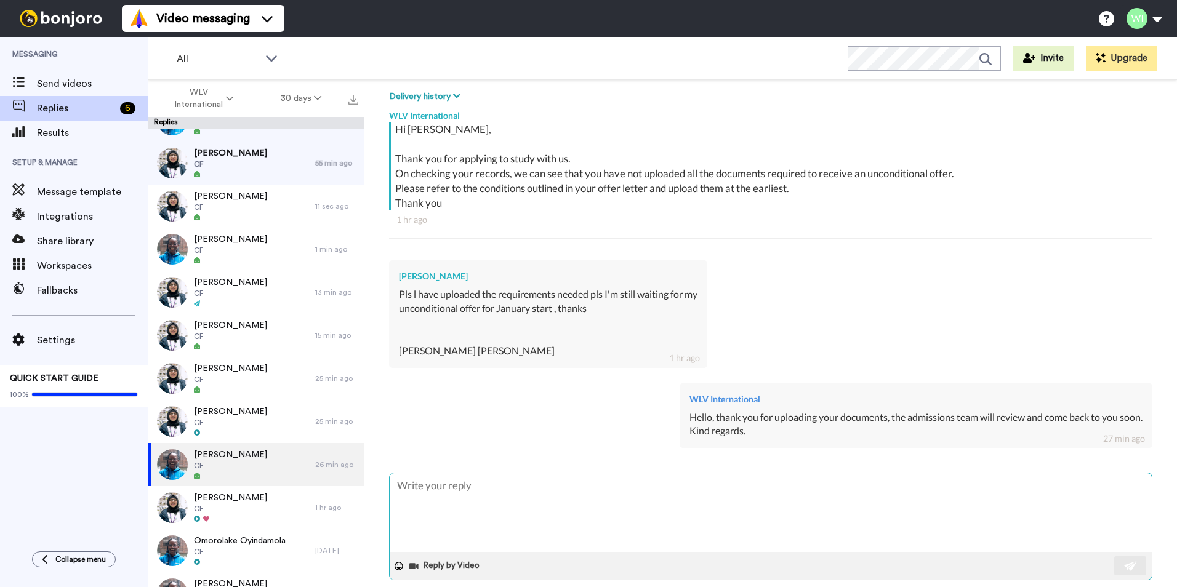
scroll to position [201, 0]
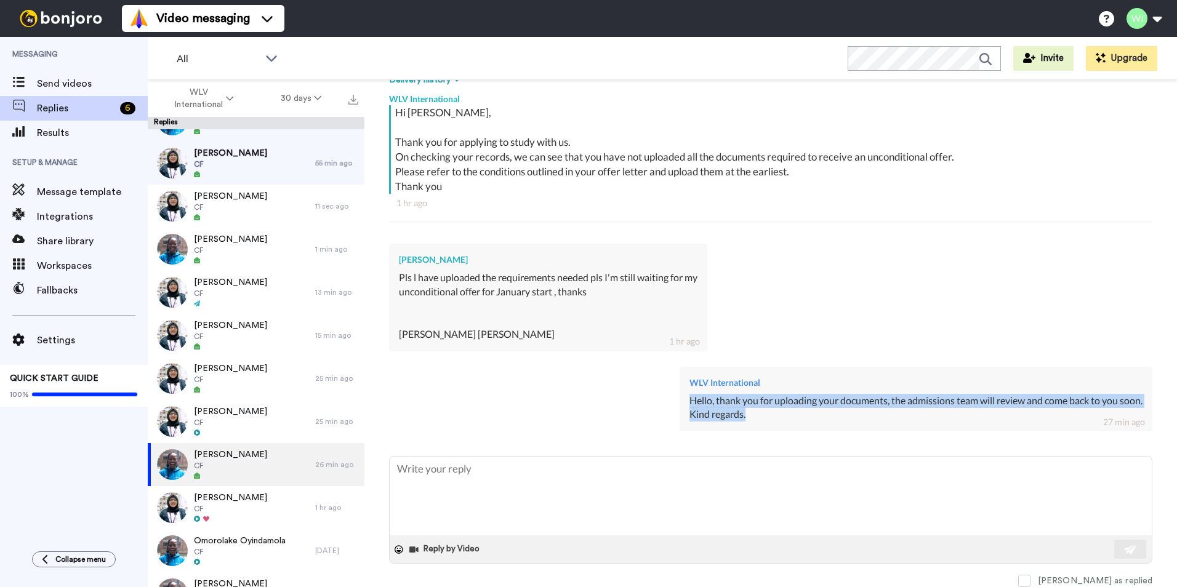
drag, startPoint x: 738, startPoint y: 412, endPoint x: 667, endPoint y: 404, distance: 71.2
click at [679, 404] on div "WLV International Hello, thank you for uploading your documents, the admissions…" at bounding box center [915, 399] width 473 height 65
copy div "Hello, thank you for uploading your documents, the admissions team will review …"
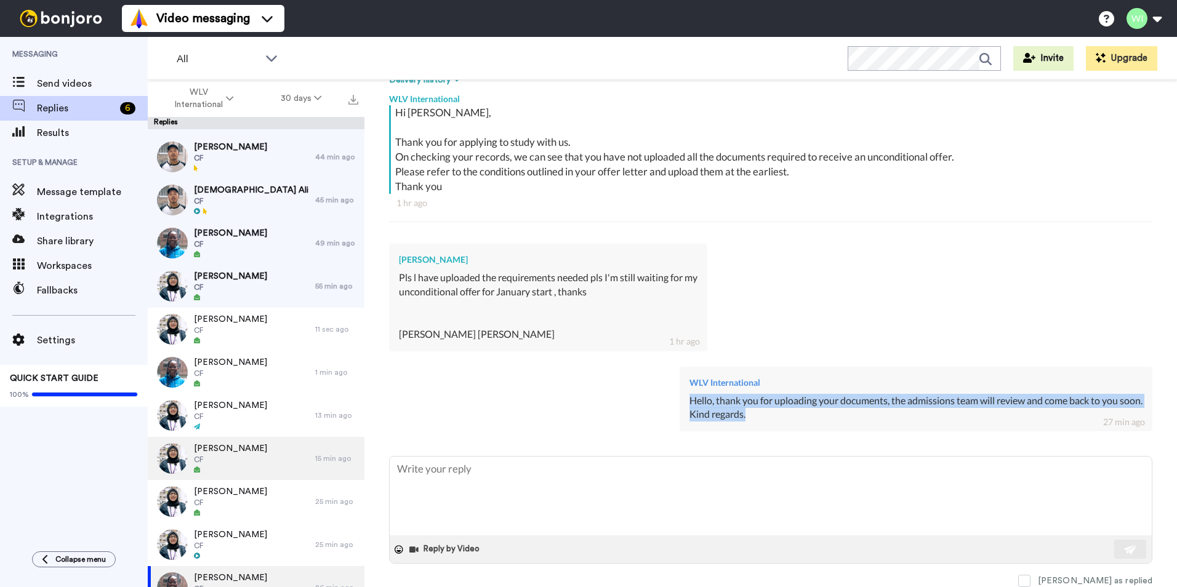
scroll to position [62, 0]
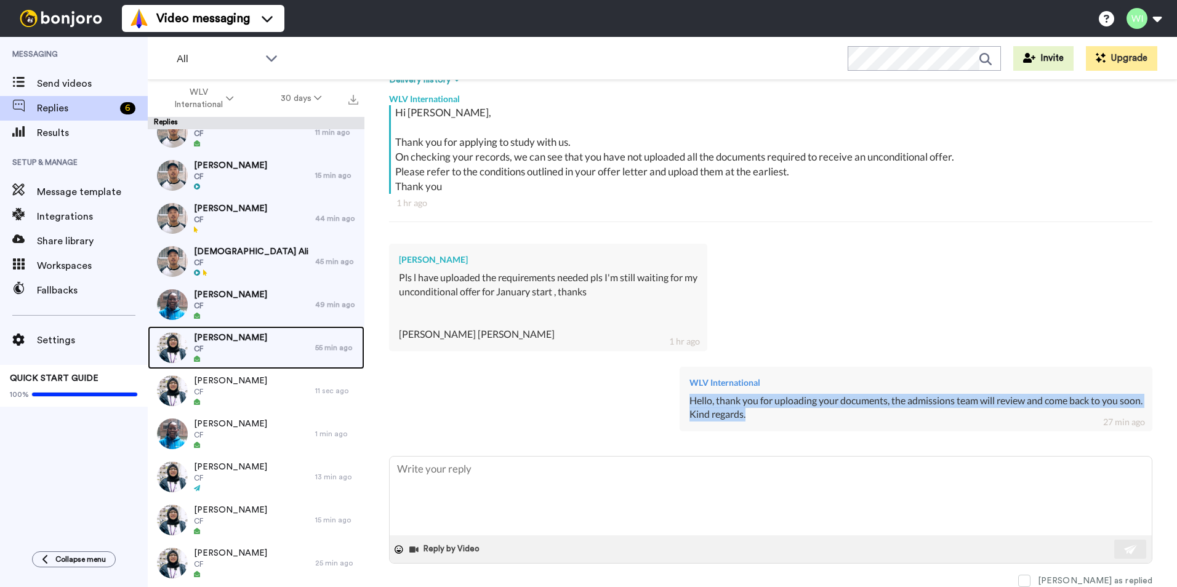
click at [268, 345] on div "Chaity Purkaystha CF" at bounding box center [231, 347] width 167 height 43
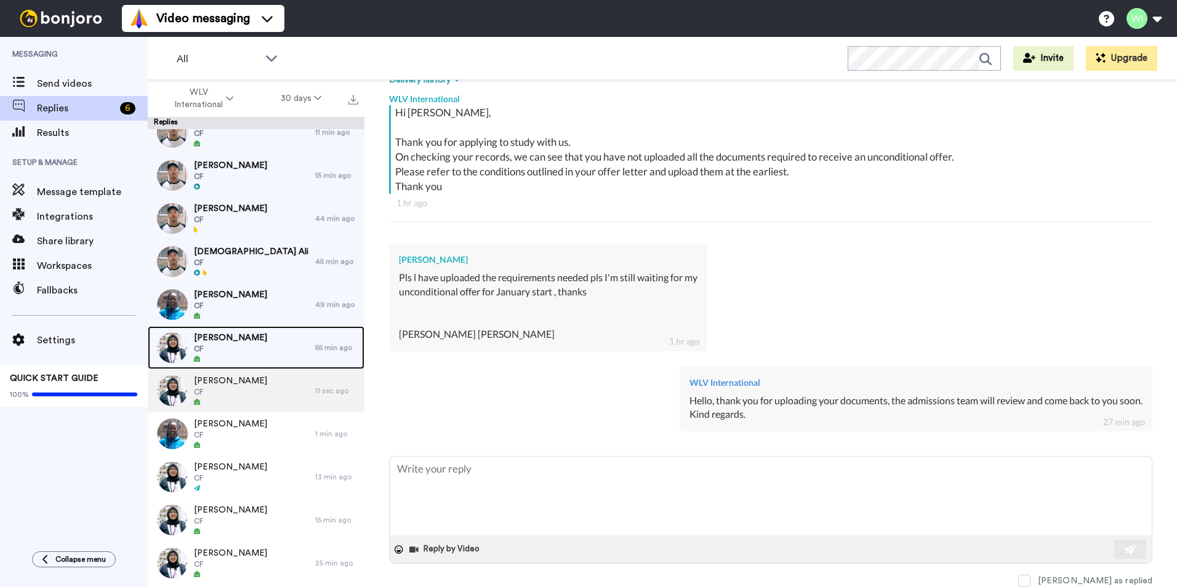
scroll to position [121, 0]
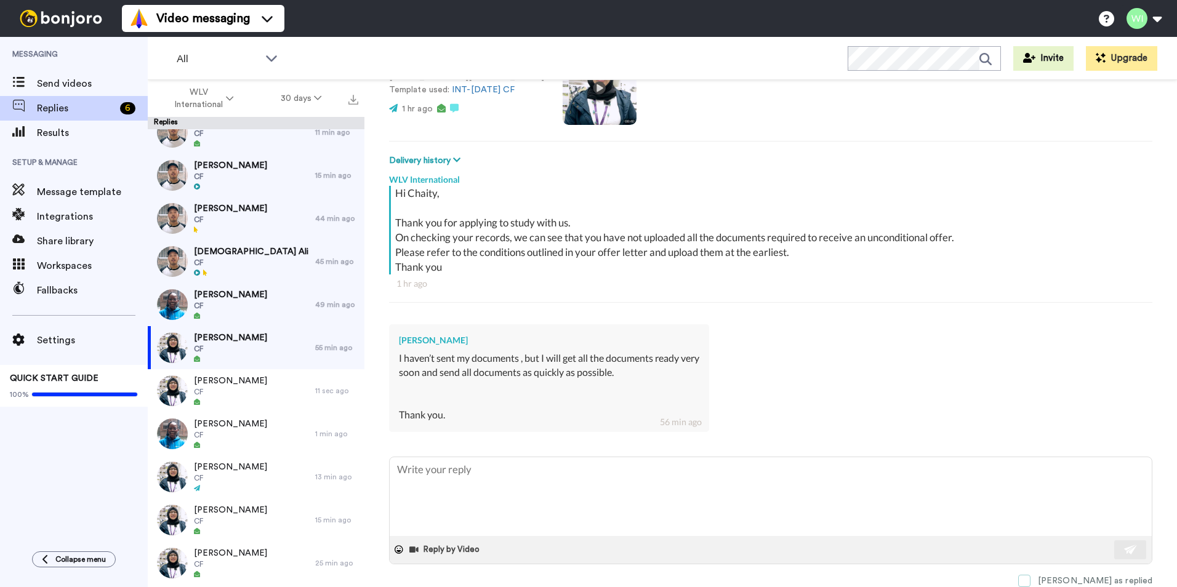
click at [1030, 578] on span at bounding box center [1024, 581] width 12 height 12
click at [1030, 582] on span at bounding box center [1024, 581] width 12 height 12
click at [263, 307] on div "Farhana Ali CF" at bounding box center [231, 304] width 167 height 43
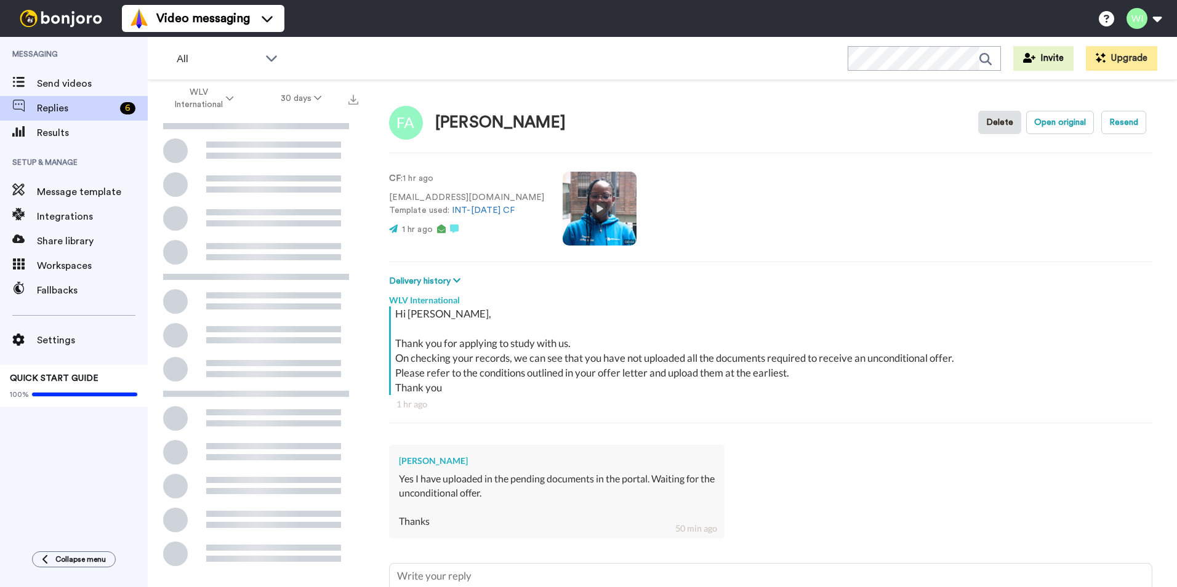
scroll to position [106, 0]
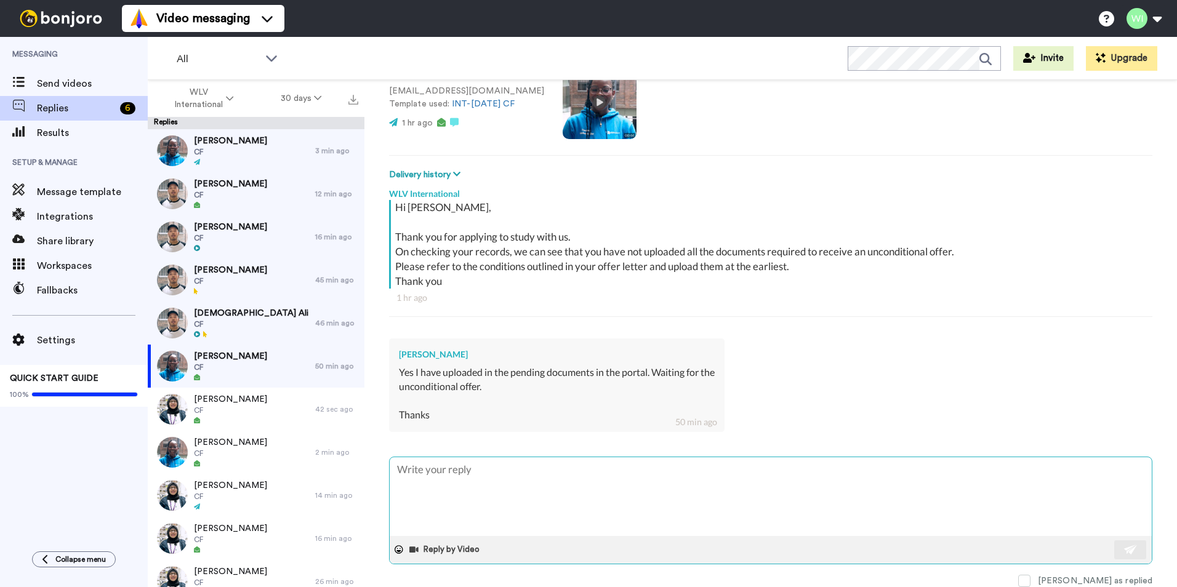
click at [483, 470] on textarea at bounding box center [771, 496] width 762 height 79
type textarea "Hello, thank you for uploading your documents, the admissions team will review …"
type textarea "x"
type textarea "Hello, thank you for uploading your documents, the admissions team will review …"
drag, startPoint x: 1130, startPoint y: 548, endPoint x: 1087, endPoint y: 576, distance: 50.7
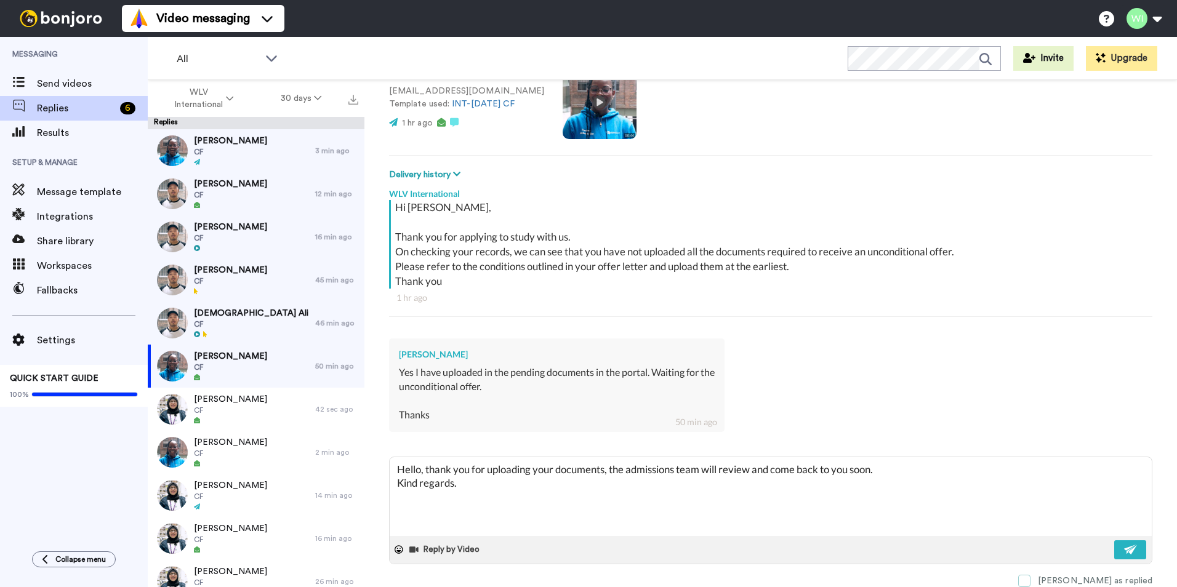
click at [1129, 548] on button at bounding box center [1130, 549] width 32 height 19
click at [1030, 579] on span at bounding box center [1024, 581] width 12 height 12
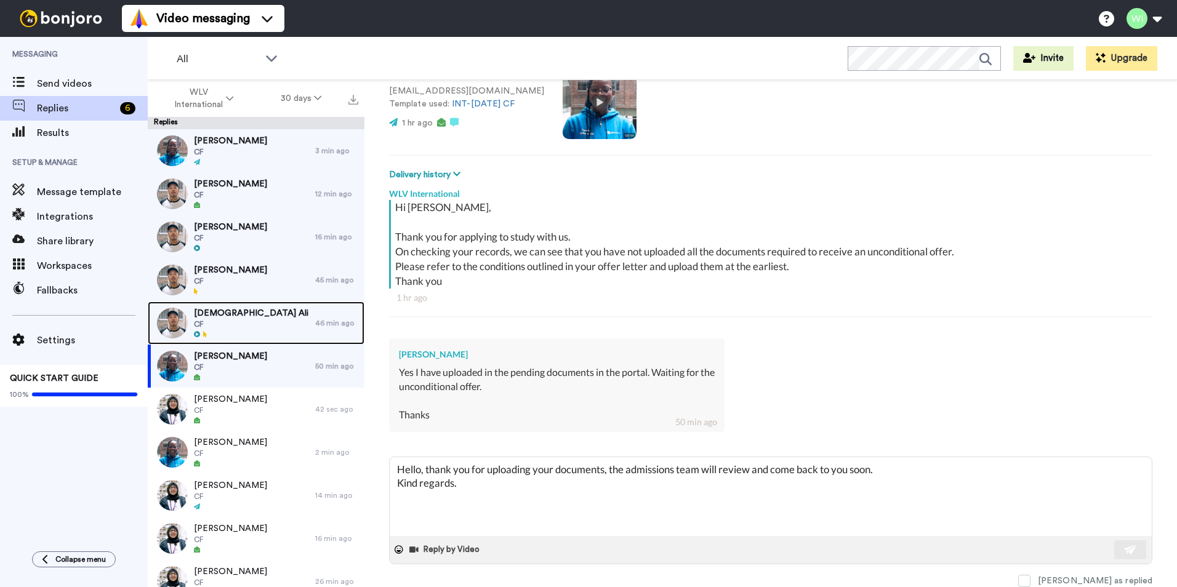
click at [238, 319] on div "[DEMOGRAPHIC_DATA] Ali CF" at bounding box center [231, 323] width 167 height 43
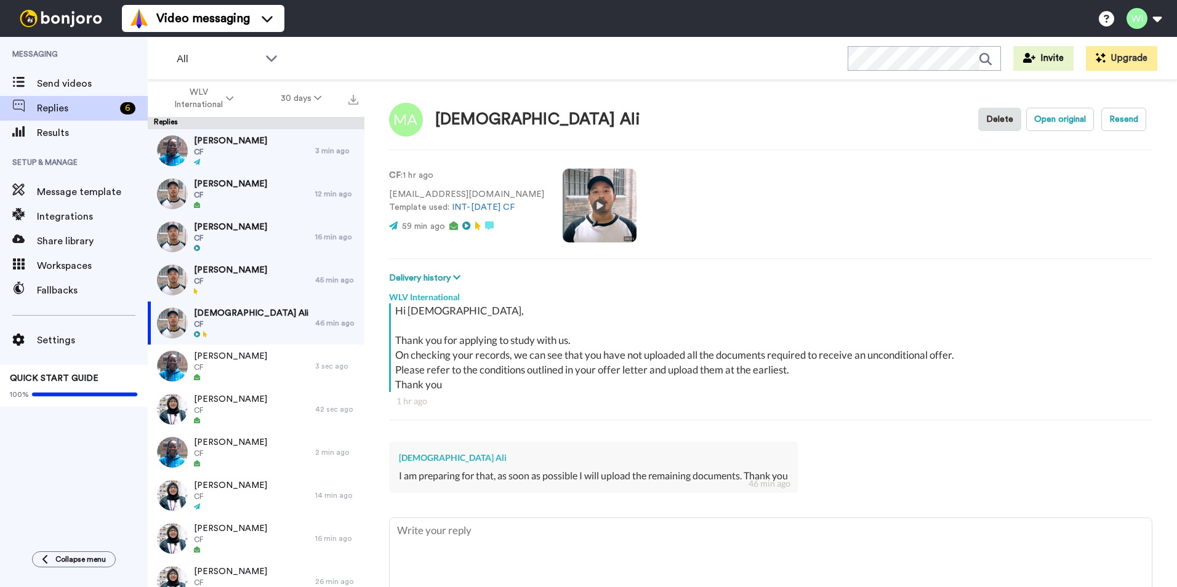
scroll to position [65, 0]
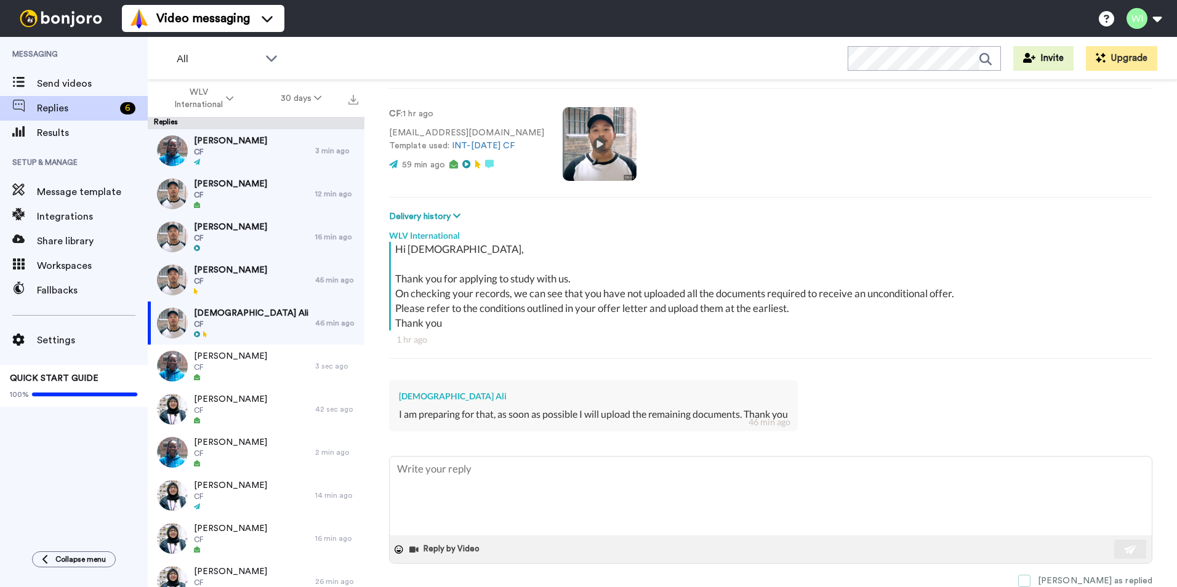
click at [1030, 585] on span at bounding box center [1024, 581] width 12 height 12
click at [271, 276] on div "[PERSON_NAME] CF" at bounding box center [231, 279] width 167 height 43
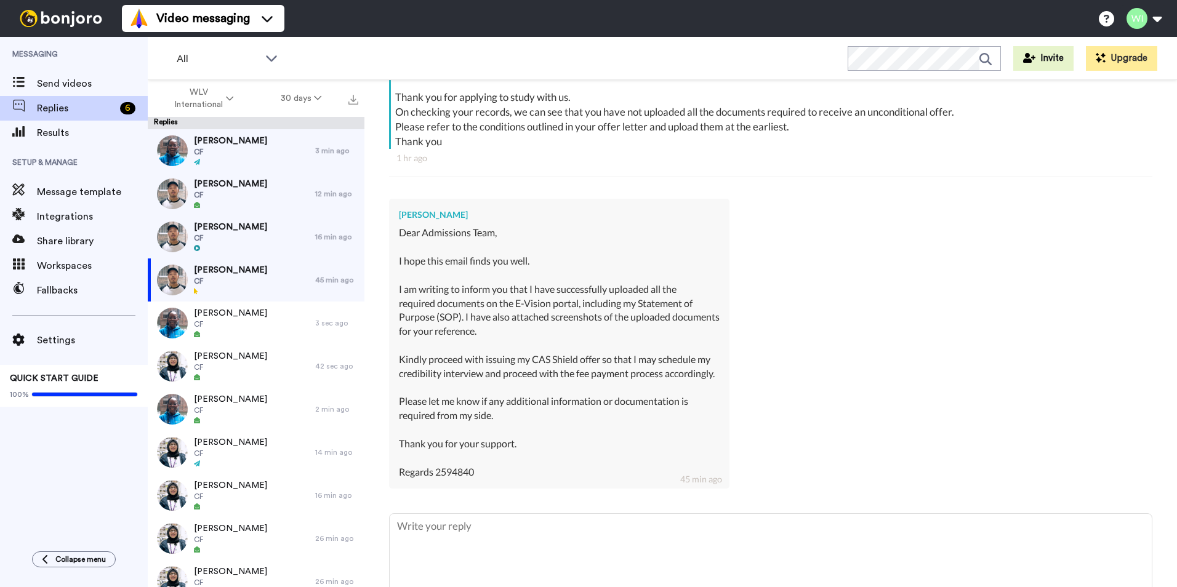
scroll to position [303, 0]
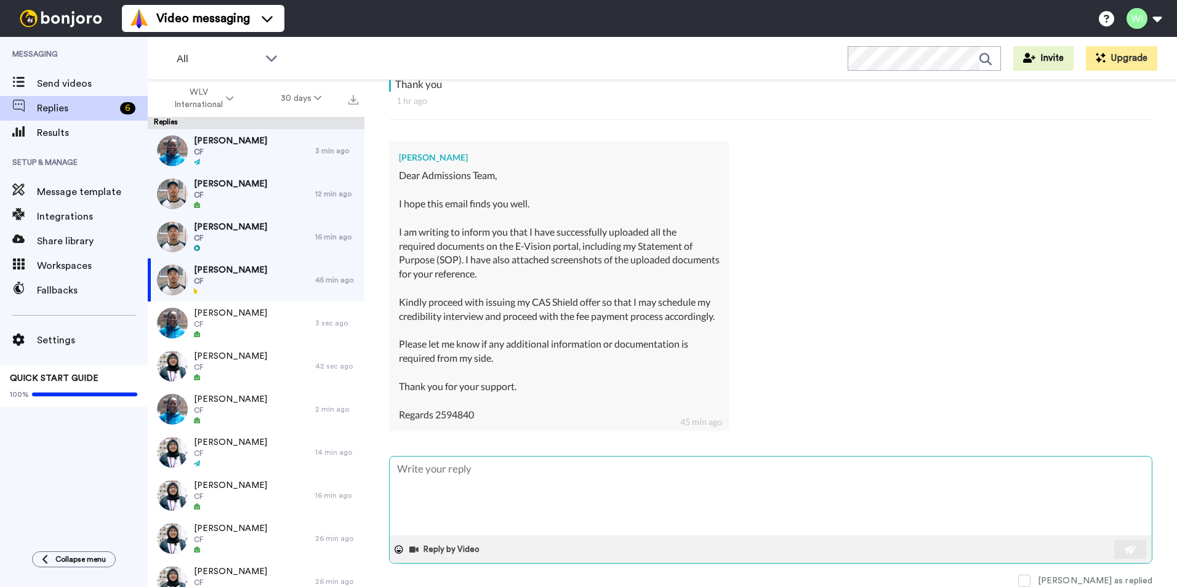
click at [508, 490] on textarea at bounding box center [771, 496] width 762 height 79
type textarea "x"
type textarea "Hello, thank you for uploading your documents, the admissions team will review …"
click at [1114, 548] on button at bounding box center [1130, 549] width 32 height 19
type textarea "x"
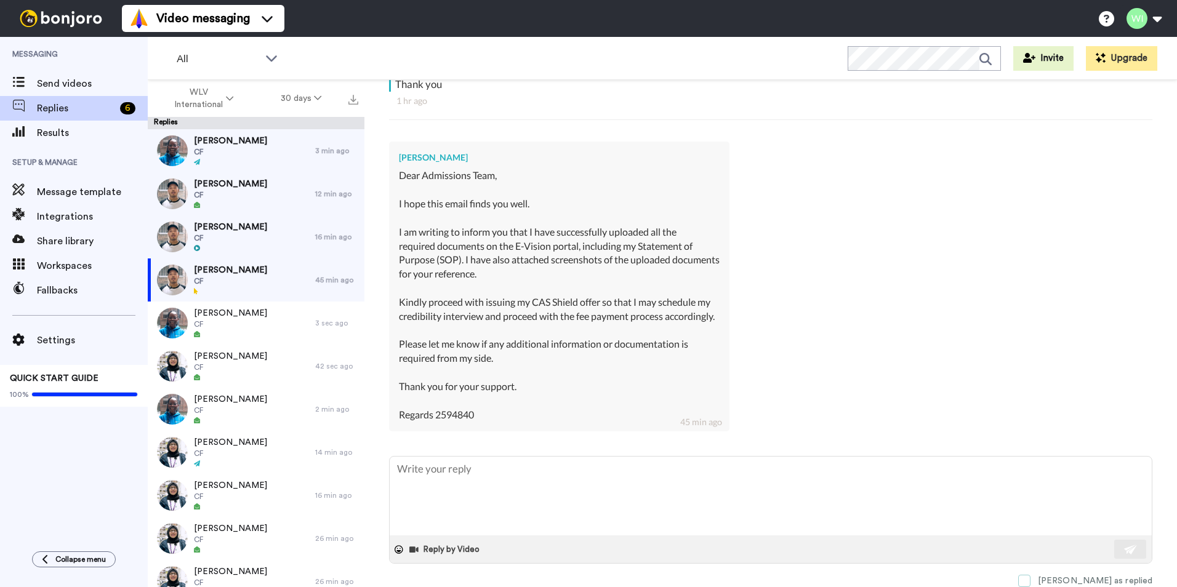
click at [1030, 585] on span at bounding box center [1024, 581] width 12 height 12
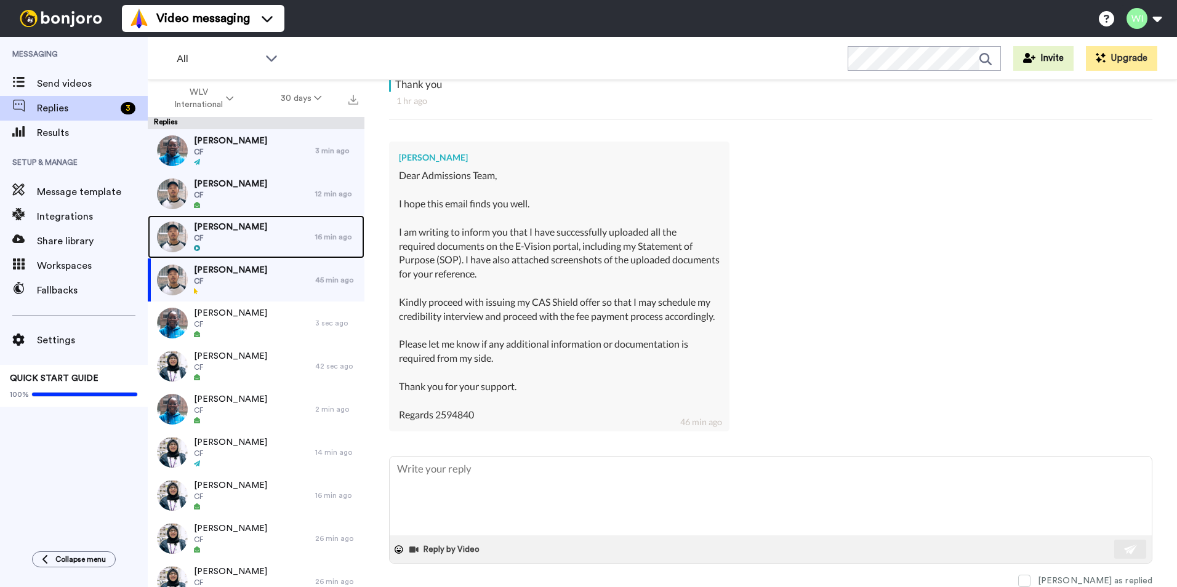
click at [246, 238] on div "[PERSON_NAME] CF" at bounding box center [231, 236] width 167 height 43
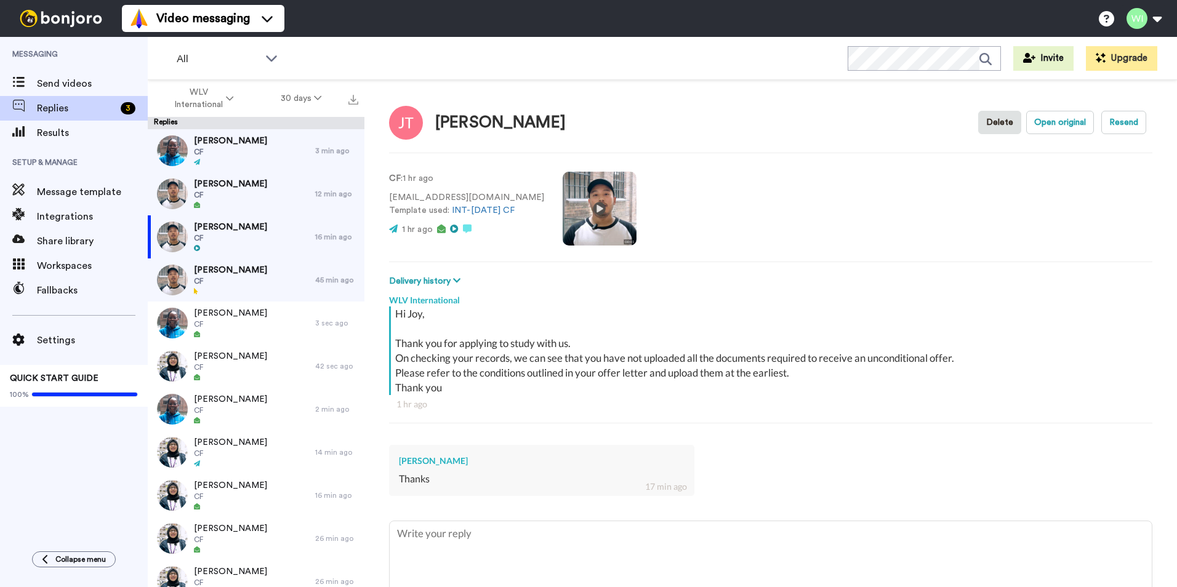
scroll to position [65, 0]
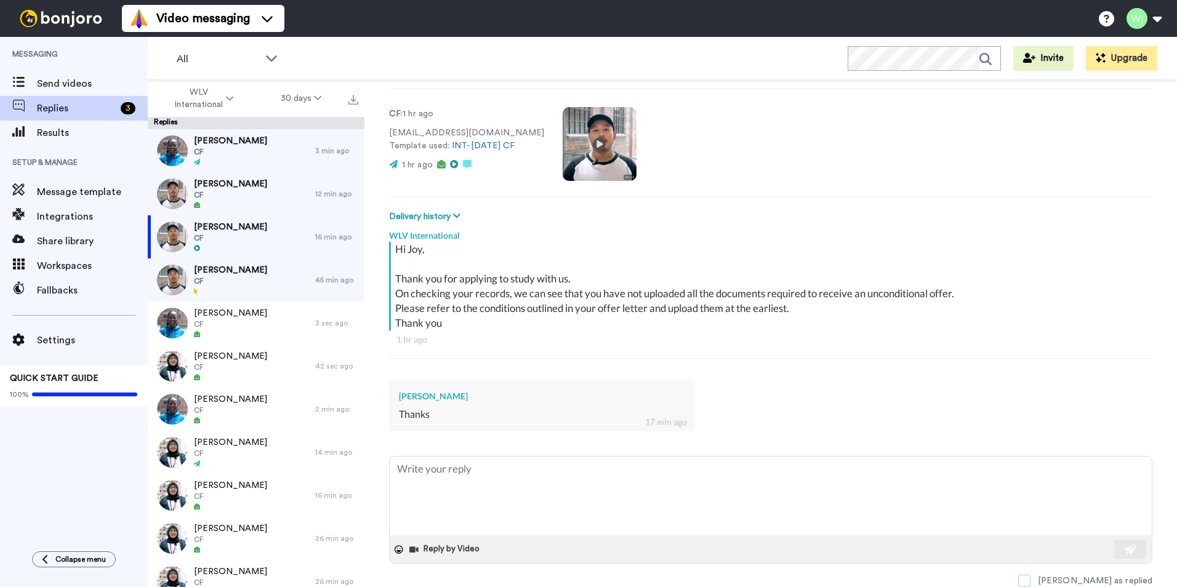
click at [1030, 580] on span at bounding box center [1024, 581] width 12 height 12
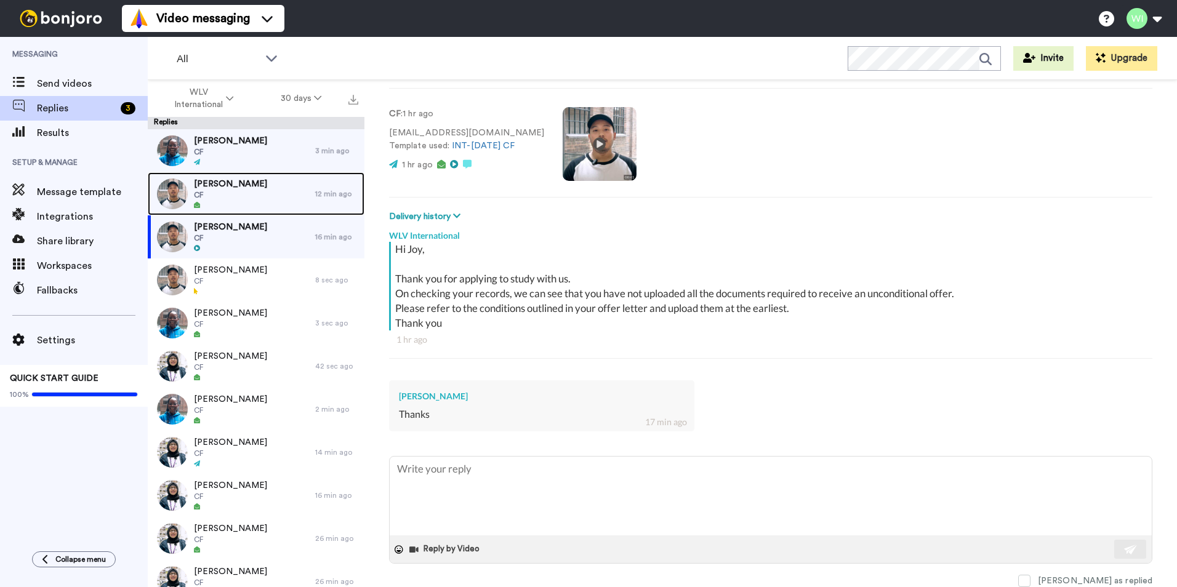
click at [266, 191] on span "CF" at bounding box center [230, 195] width 73 height 10
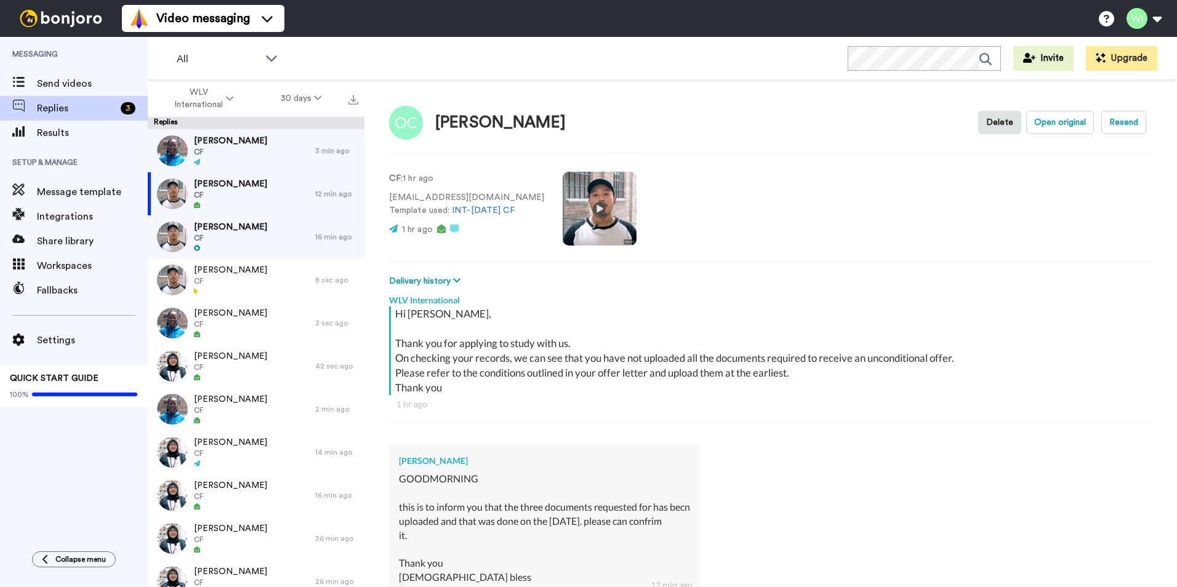
scroll to position [163, 0]
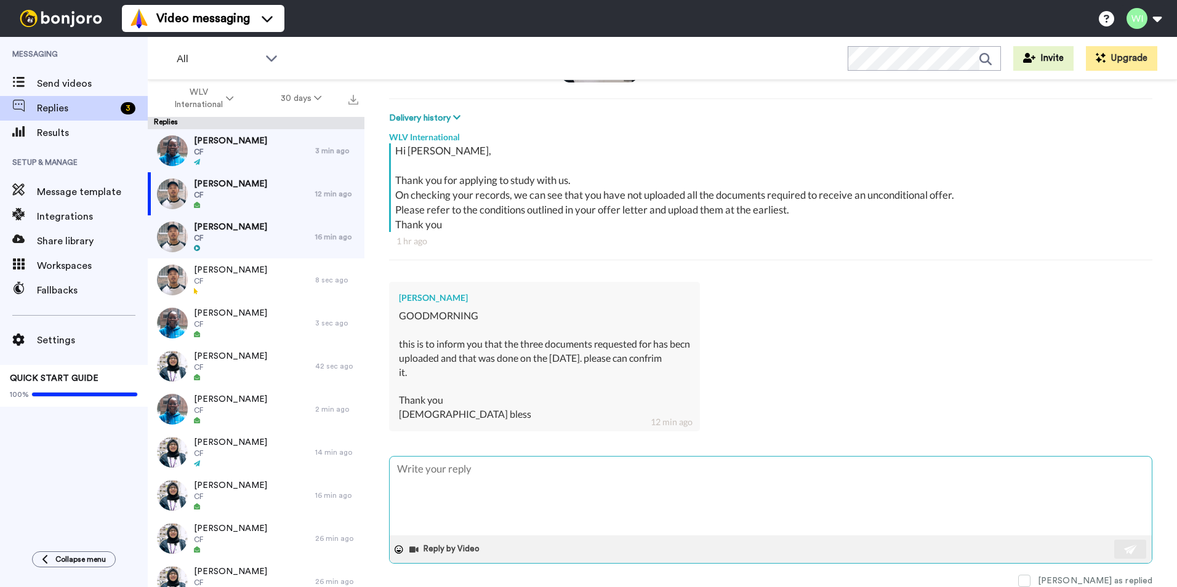
click at [562, 481] on textarea at bounding box center [771, 496] width 762 height 79
click at [561, 495] on textarea at bounding box center [771, 496] width 762 height 79
type textarea "x"
type textarea "Hello, thank you for uploading your documents, the admissions team will review …"
click at [1124, 554] on img at bounding box center [1131, 550] width 14 height 10
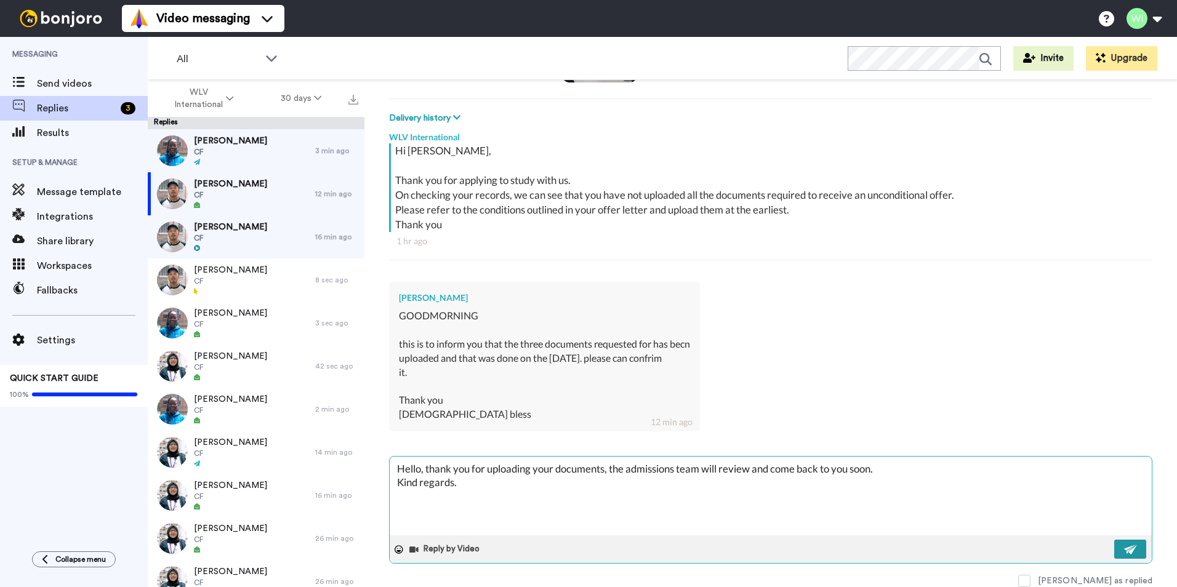
type textarea "x"
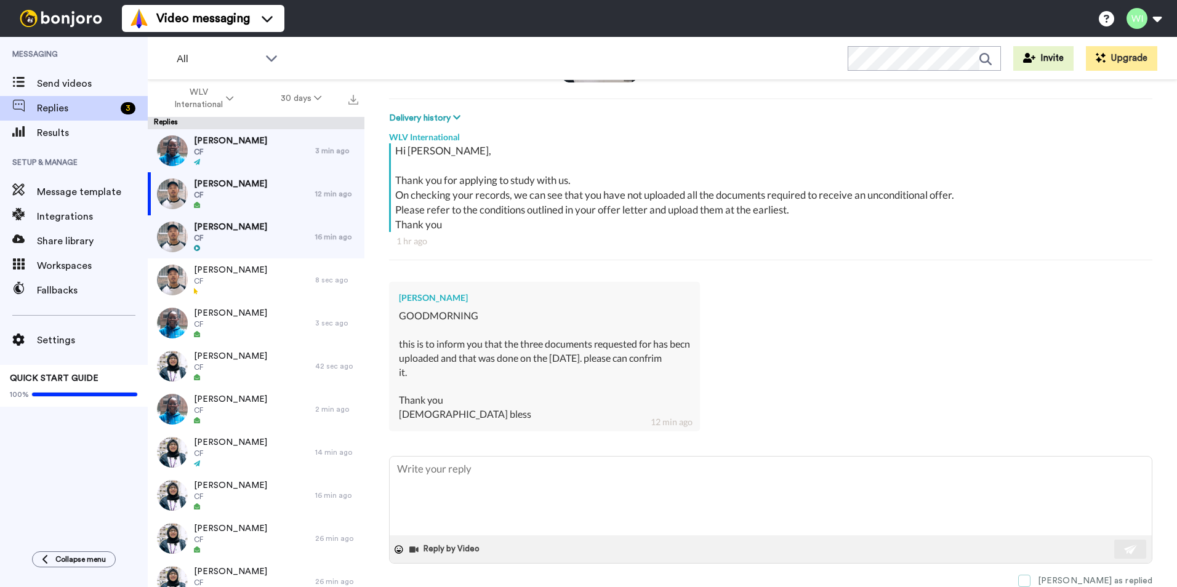
click at [1030, 577] on span at bounding box center [1024, 581] width 12 height 12
click at [231, 189] on span "[PERSON_NAME]" at bounding box center [230, 184] width 73 height 12
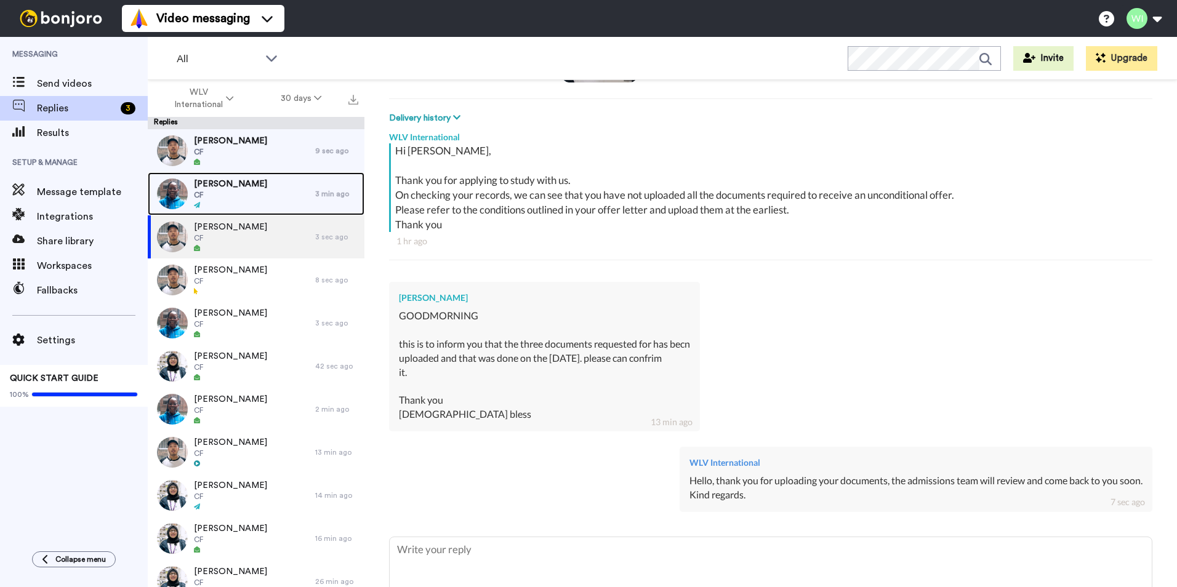
click at [273, 203] on div "[PERSON_NAME] CF" at bounding box center [231, 193] width 167 height 43
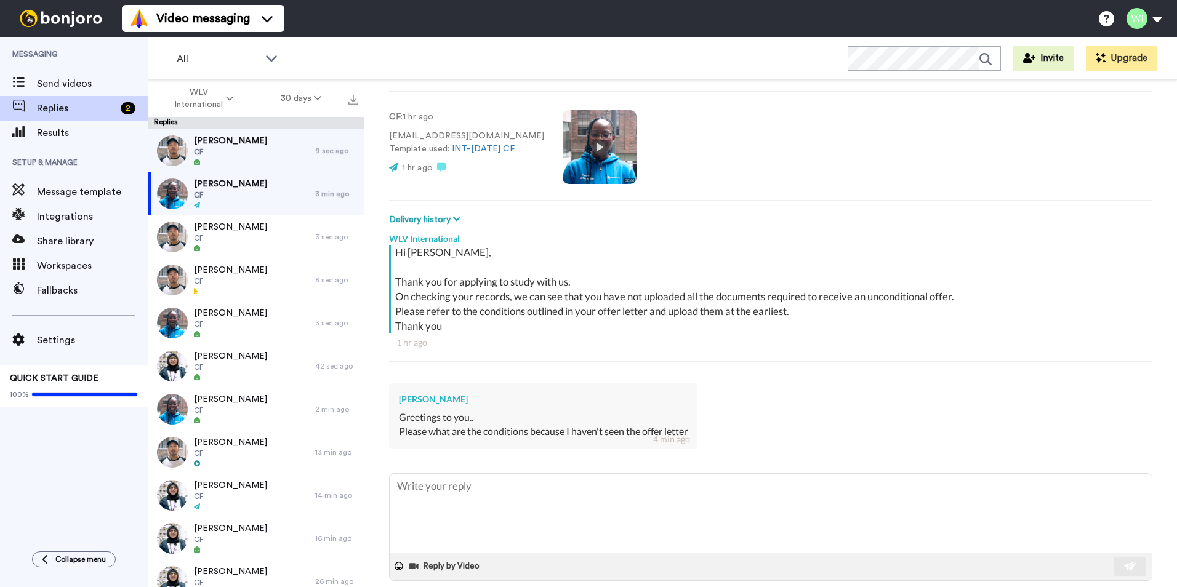
scroll to position [79, 0]
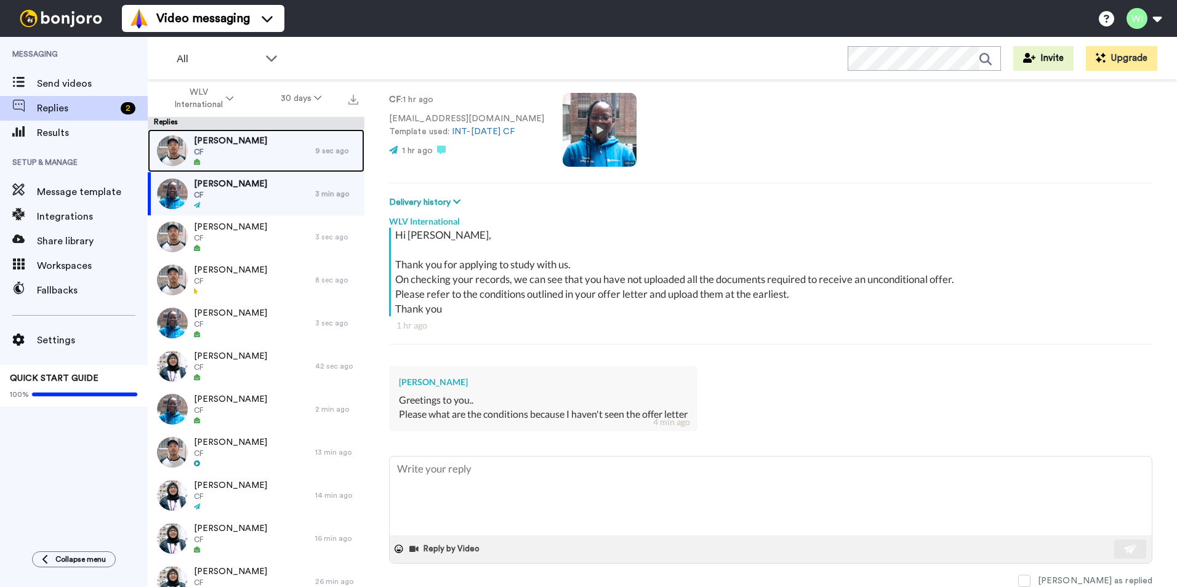
click at [223, 152] on span "CF" at bounding box center [230, 152] width 73 height 10
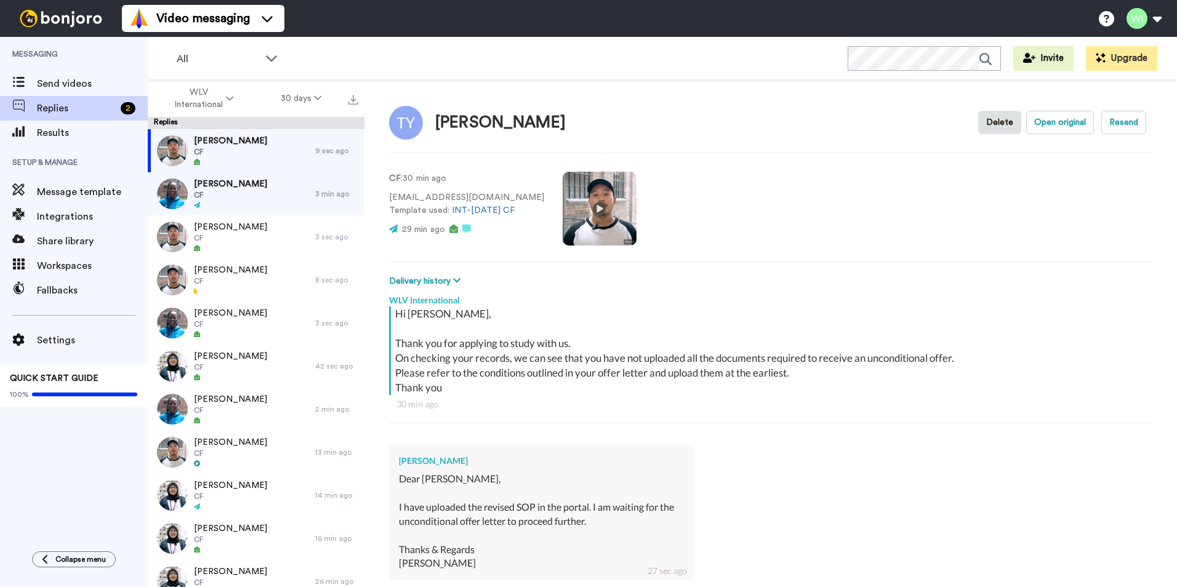
scroll to position [149, 0]
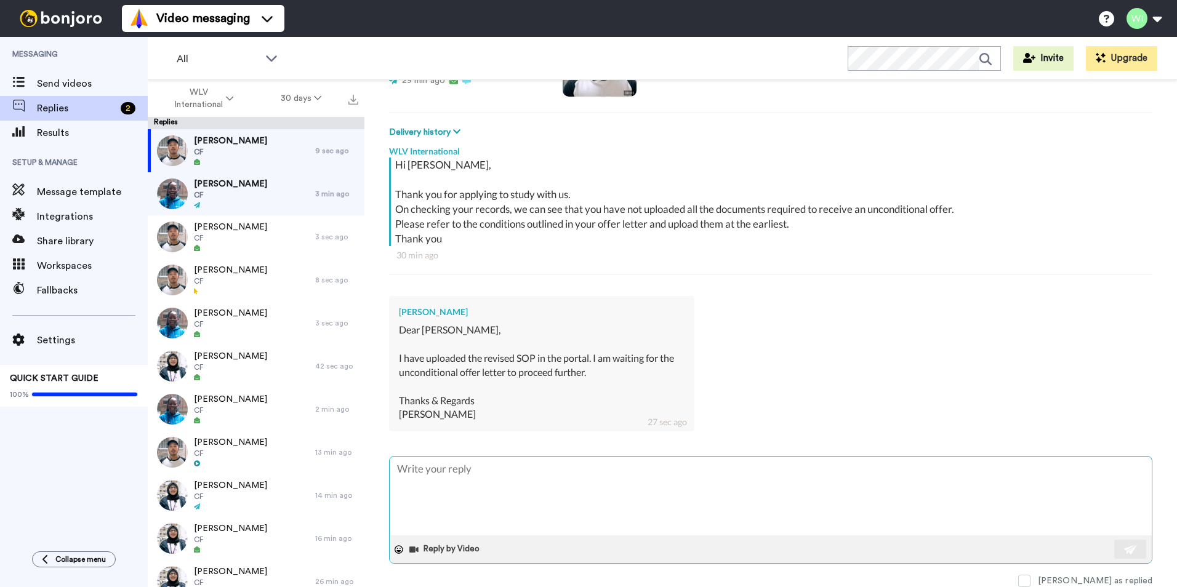
click at [615, 491] on textarea at bounding box center [771, 496] width 762 height 79
type textarea "x"
type textarea "Hello, thank you for uploading your documents, the admissions team will review …"
click at [1131, 544] on button at bounding box center [1130, 549] width 32 height 19
type textarea "x"
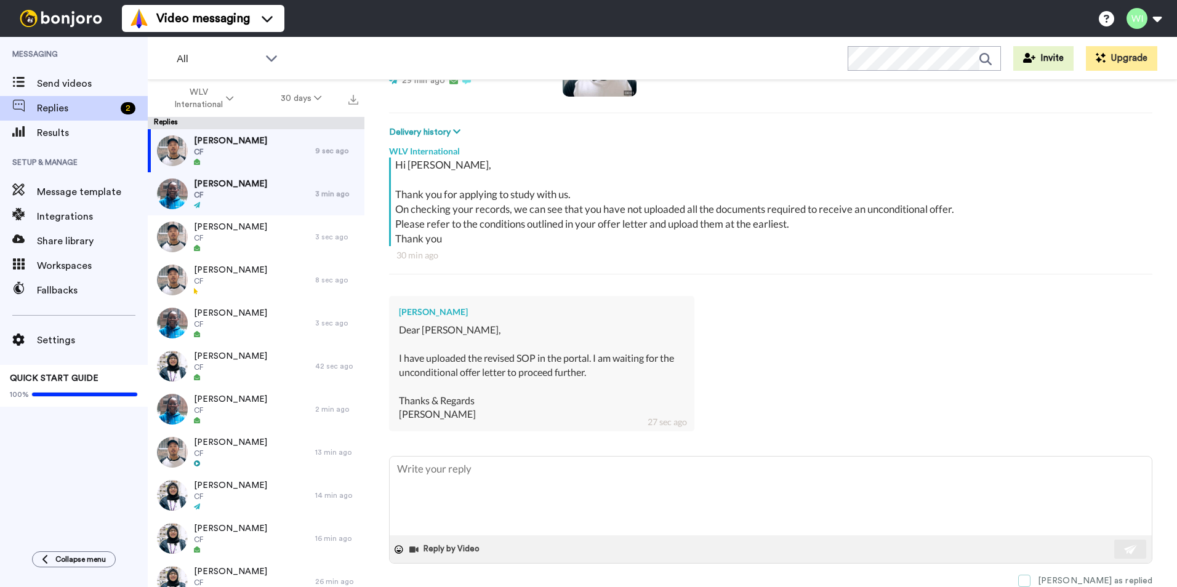
click at [1030, 575] on span at bounding box center [1024, 581] width 12 height 12
click at [244, 195] on div "[PERSON_NAME] CF" at bounding box center [231, 193] width 167 height 43
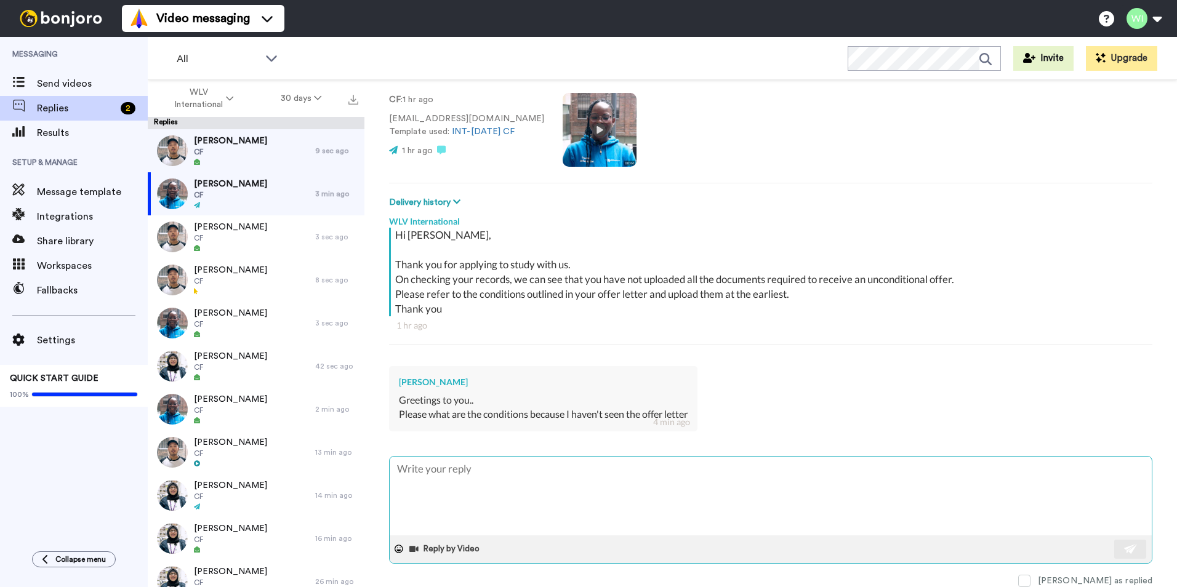
scroll to position [149, 0]
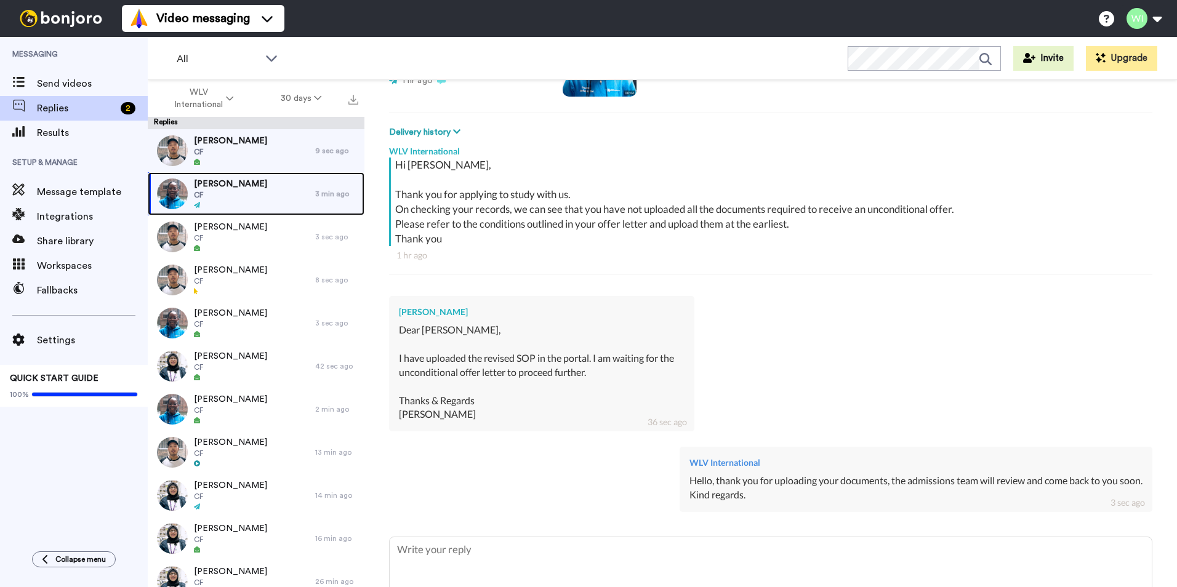
click at [271, 199] on div "[PERSON_NAME] CF" at bounding box center [231, 193] width 167 height 43
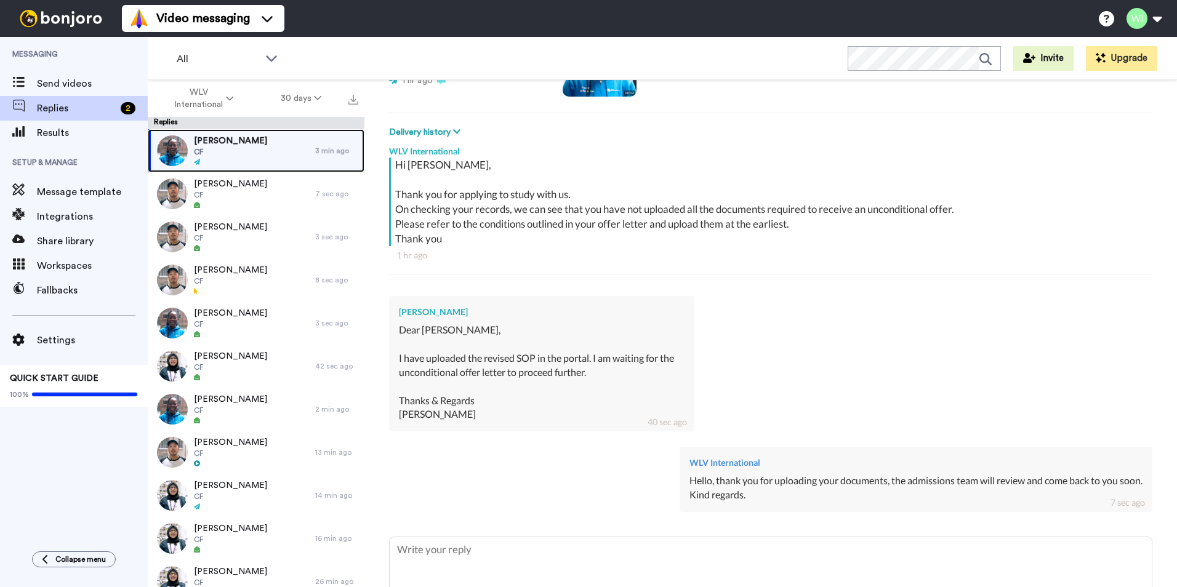
click at [235, 140] on span "[PERSON_NAME]" at bounding box center [230, 141] width 73 height 12
click at [237, 146] on span "[PERSON_NAME]" at bounding box center [230, 141] width 73 height 12
click at [269, 151] on div "[PERSON_NAME] CF" at bounding box center [231, 150] width 167 height 43
click at [229, 161] on div at bounding box center [230, 162] width 73 height 9
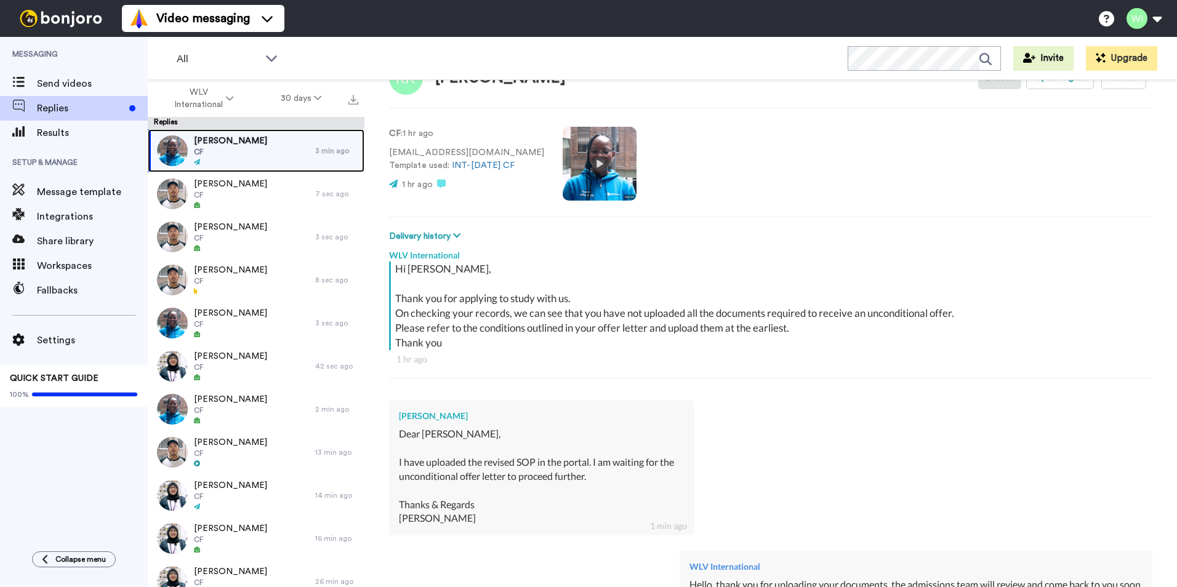
scroll to position [0, 0]
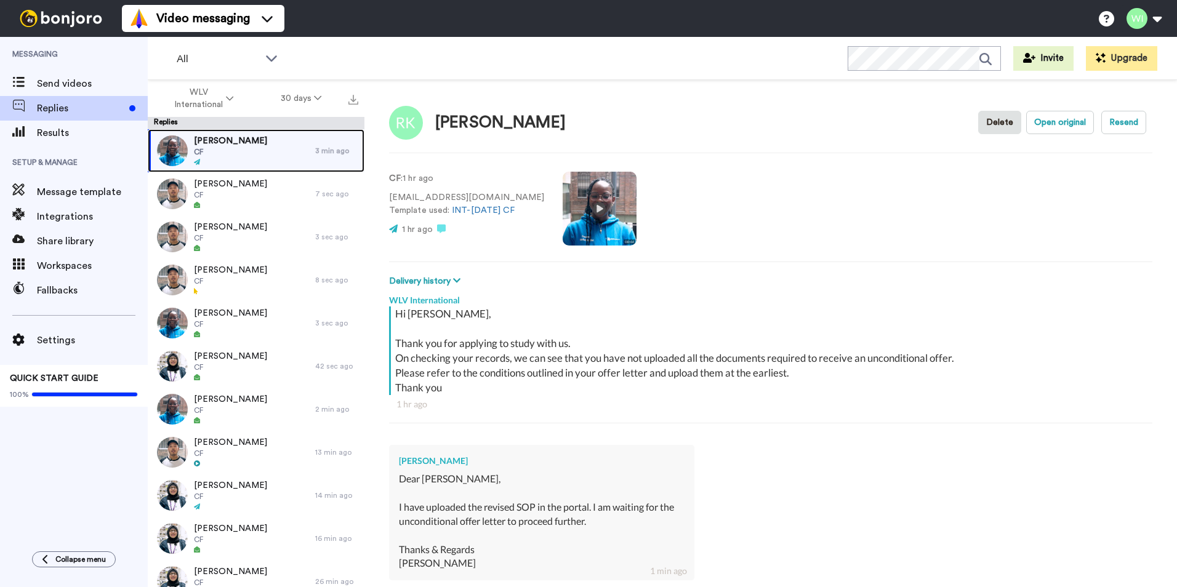
click at [238, 144] on span "[PERSON_NAME]" at bounding box center [230, 141] width 73 height 12
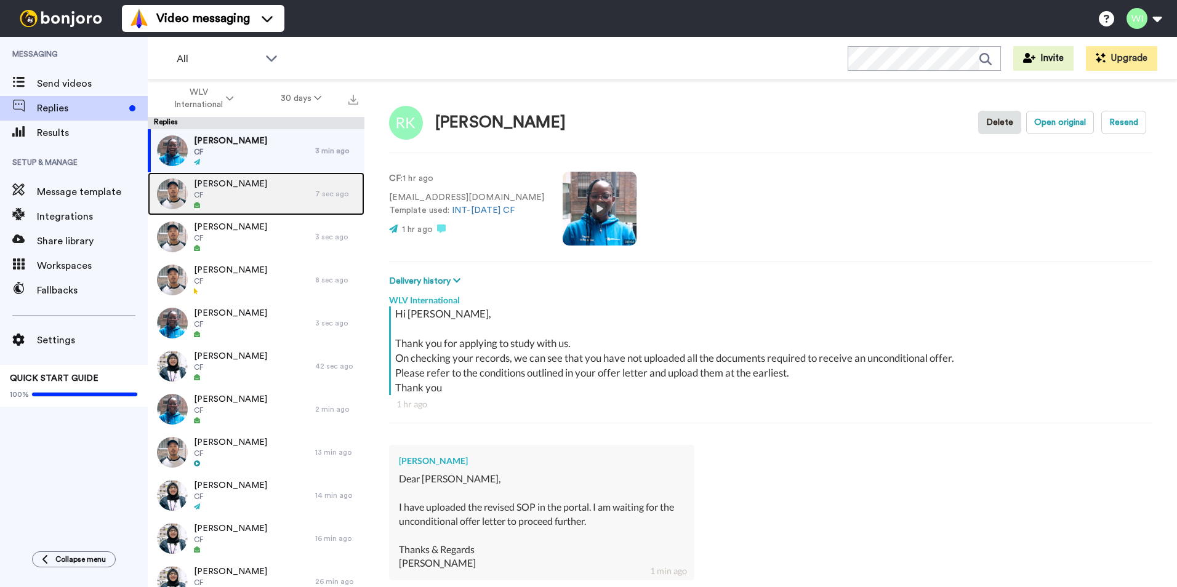
click at [239, 184] on span "[PERSON_NAME]" at bounding box center [230, 184] width 73 height 12
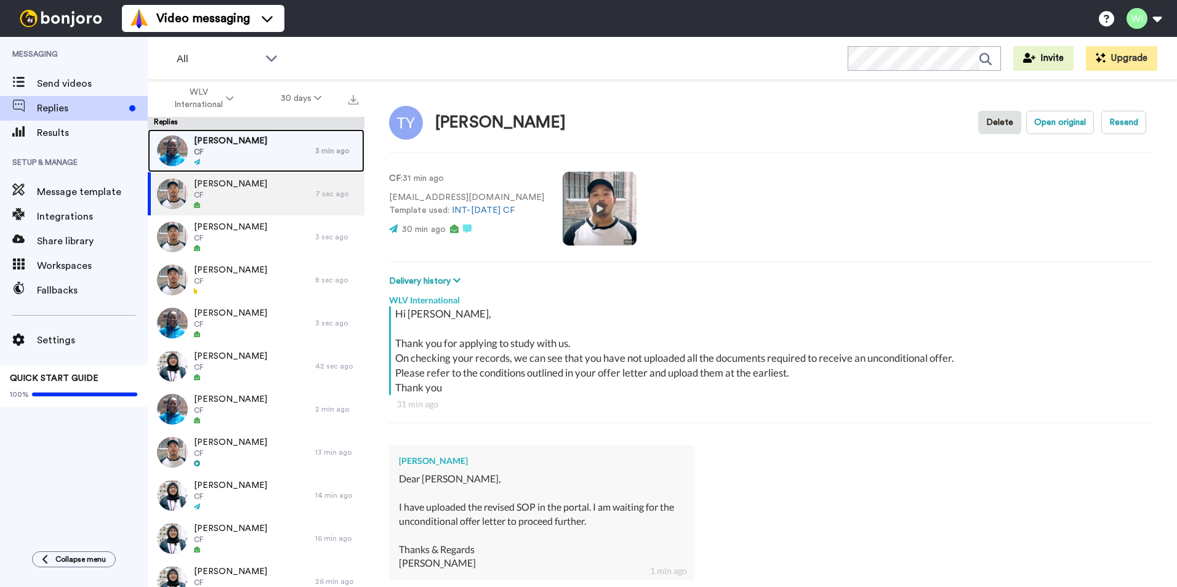
click at [256, 143] on div "[PERSON_NAME] CF" at bounding box center [231, 150] width 167 height 43
type textarea "x"
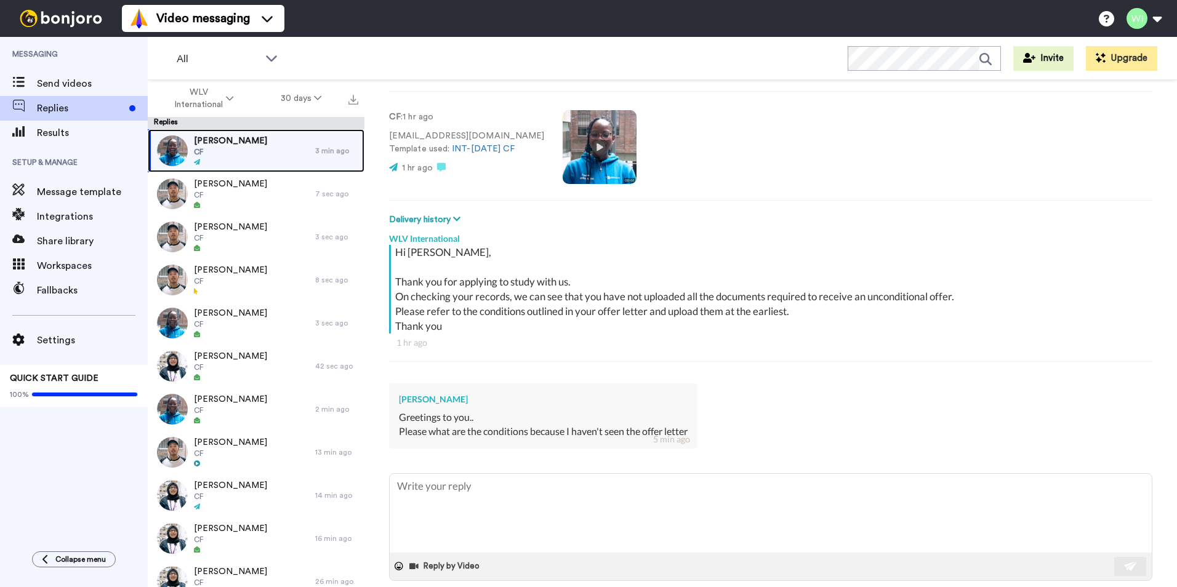
scroll to position [79, 0]
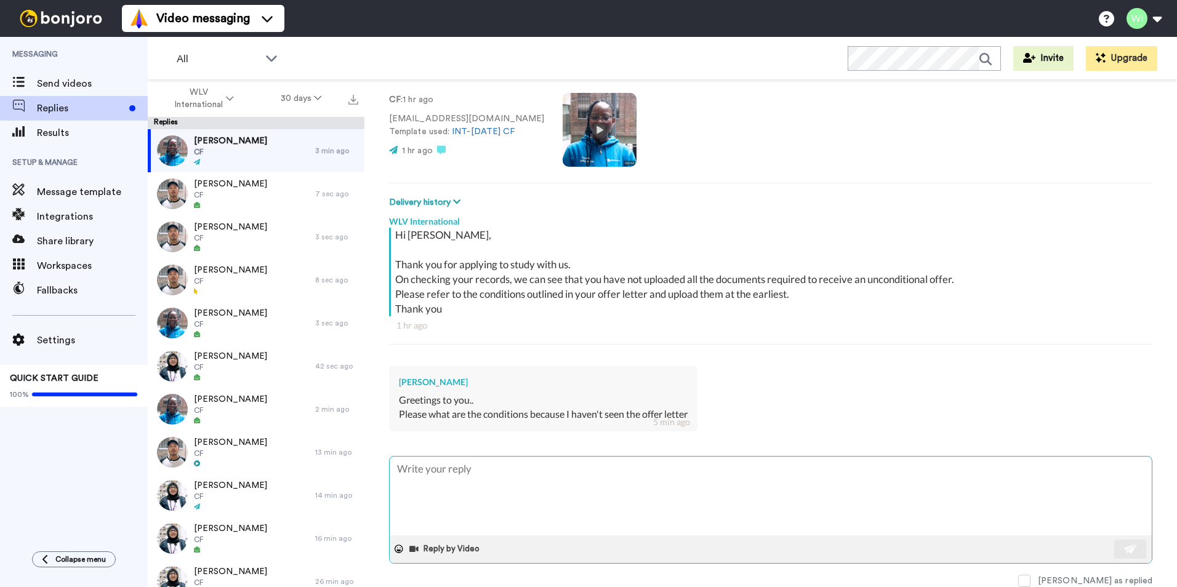
click at [490, 478] on textarea at bounding box center [771, 496] width 762 height 79
type textarea "H"
type textarea "x"
type textarea "He"
type textarea "x"
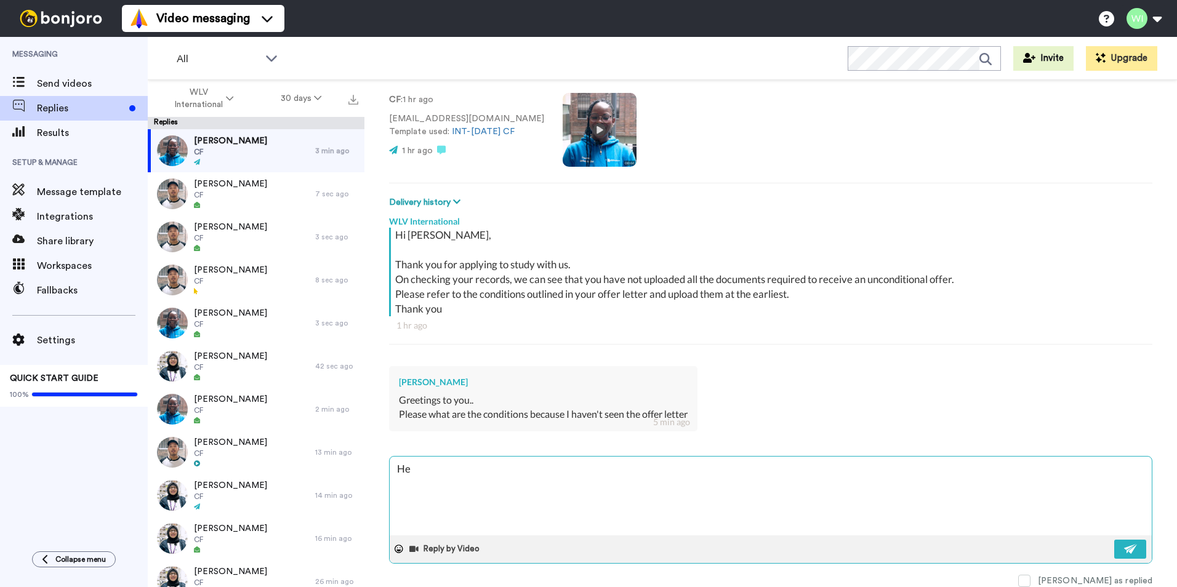
type textarea "Hel"
type textarea "x"
type textarea "Hell"
type textarea "x"
type textarea "Hello"
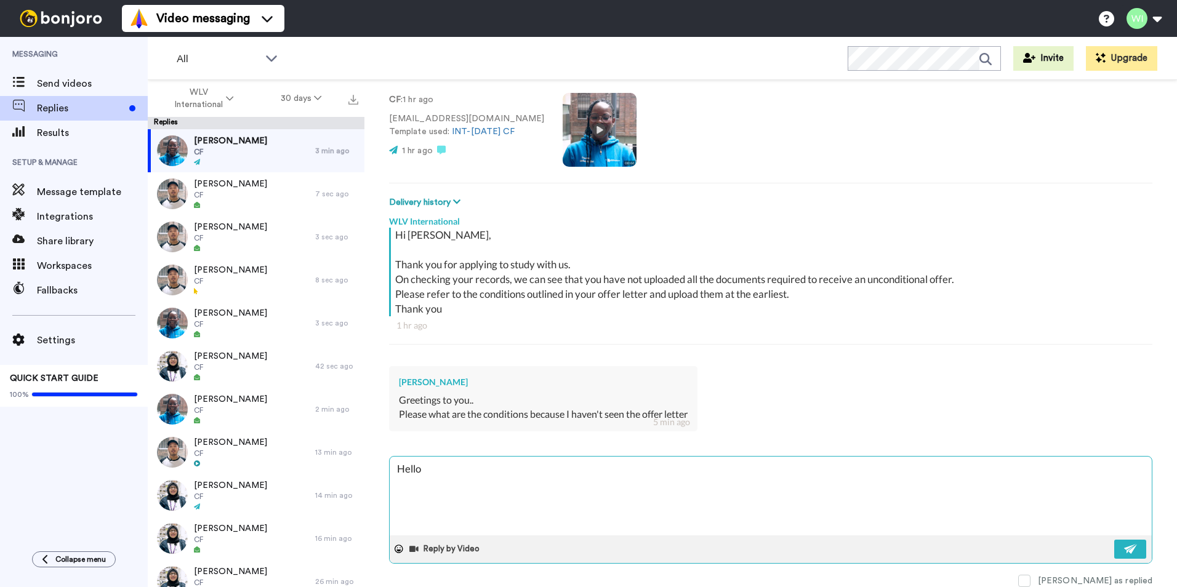
type textarea "x"
type textarea "Hello,"
type textarea "x"
type textarea "Hello,"
type textarea "x"
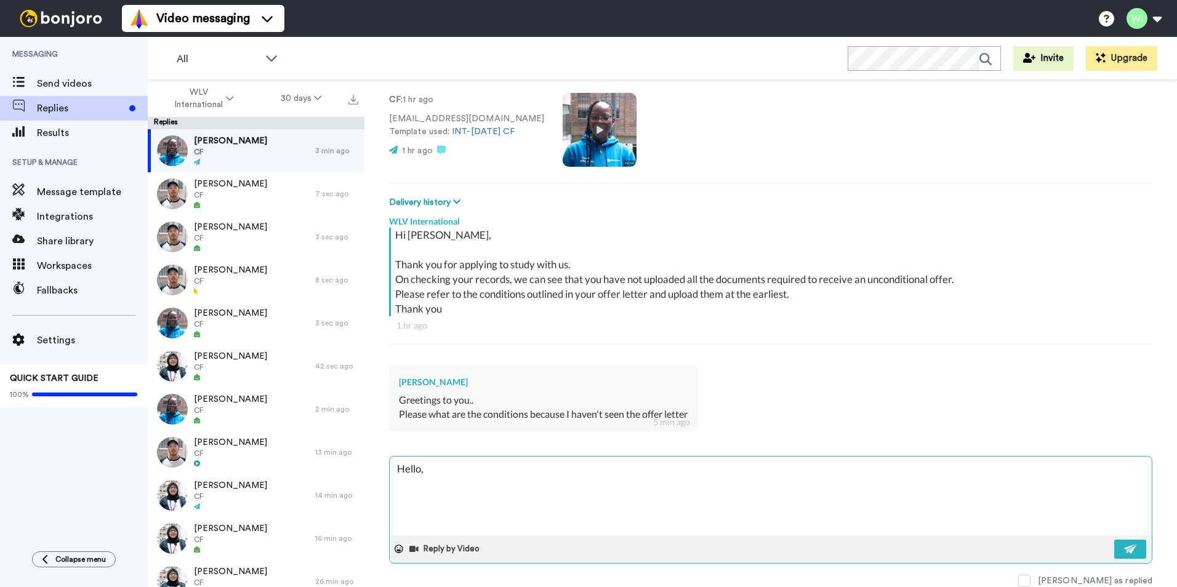
type textarea "Hello, w"
type textarea "x"
type textarea "Hello, wh"
type textarea "x"
type textarea "Hello, wha"
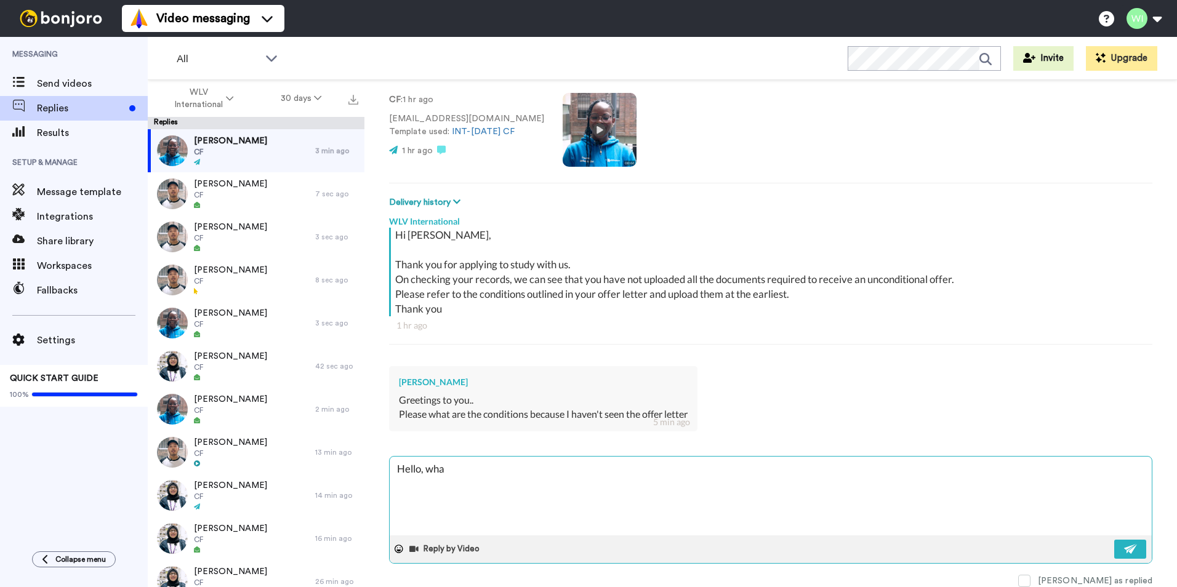
type textarea "x"
type textarea "Hello, what"
type textarea "x"
type textarea "Hello, what"
type textarea "x"
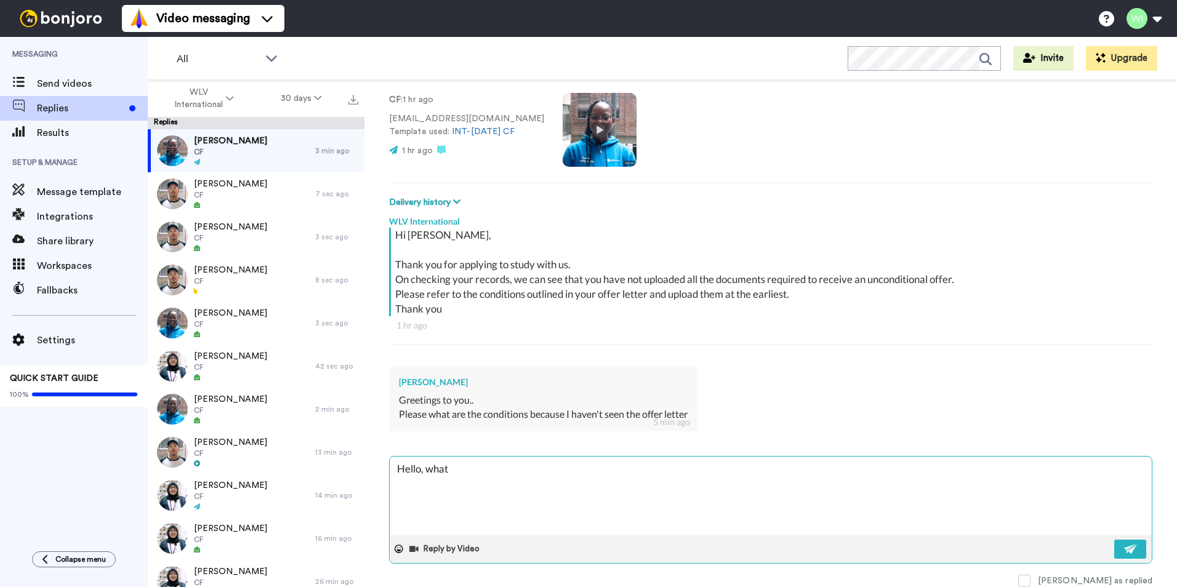
type textarea "Hello, what i"
type textarea "x"
type textarea "Hello, what is"
type textarea "x"
type textarea "Hello, what is yo"
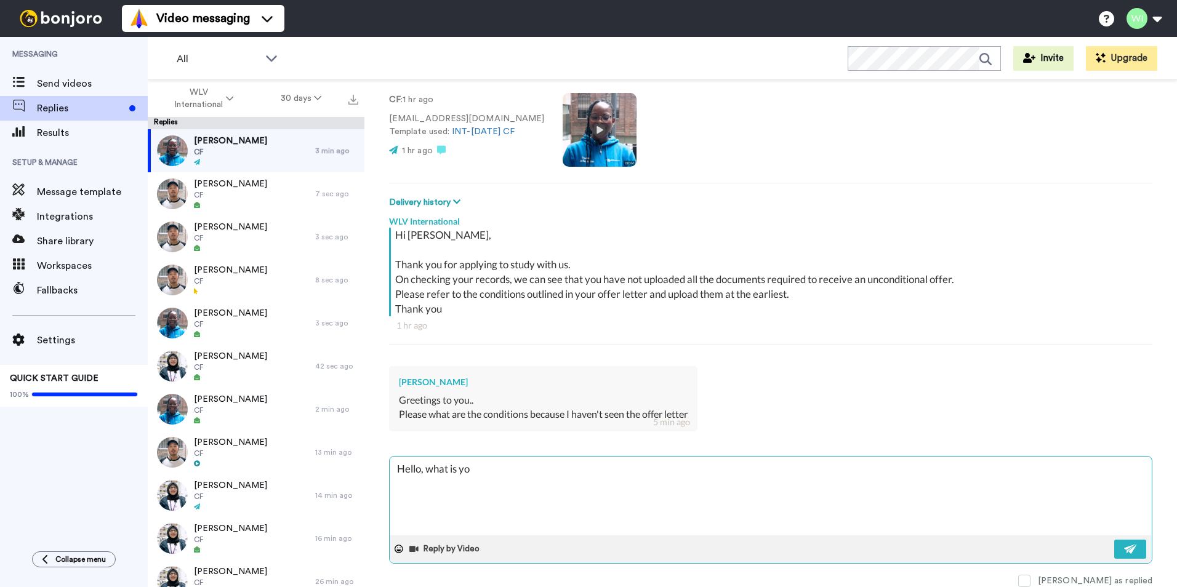
type textarea "x"
type textarea "Hello, what is you"
type textarea "x"
type textarea "Hello, what is your"
type textarea "x"
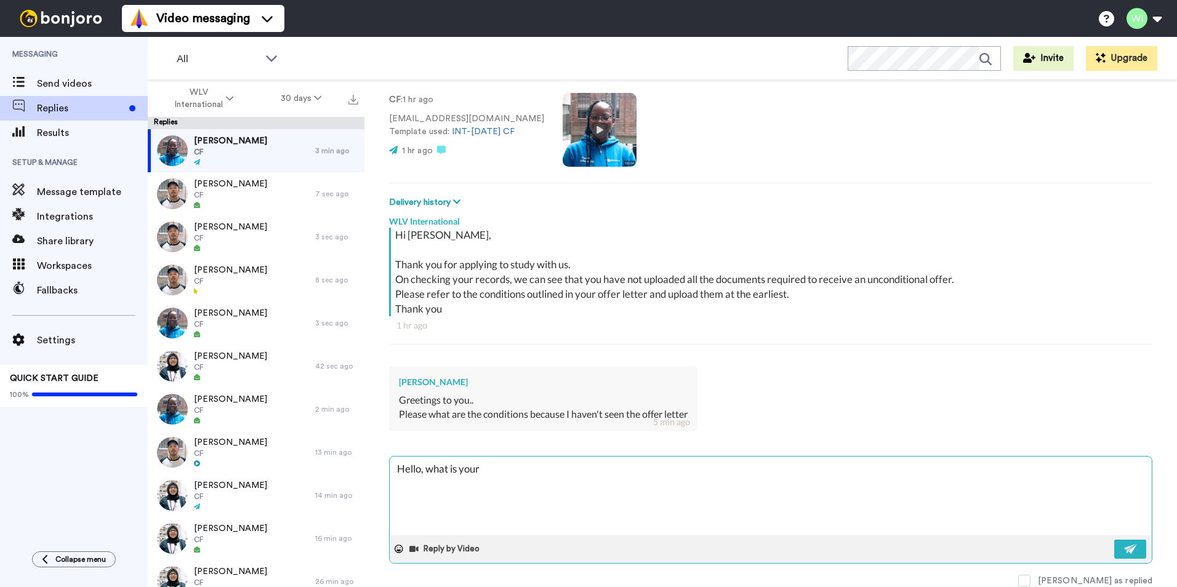
type textarea "Hello, what is your"
type textarea "x"
type textarea "Hello, what is your s"
type textarea "x"
type textarea "Hello, what is your st"
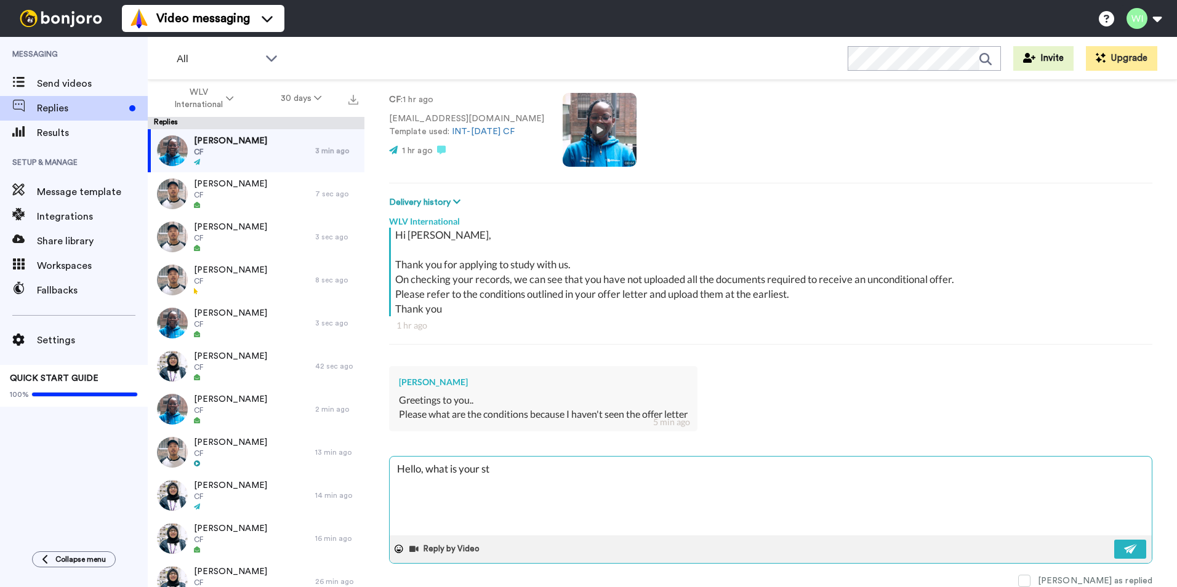
type textarea "x"
type textarea "Hello, what is your stu"
type textarea "x"
type textarea "Hello, what is your stud"
type textarea "x"
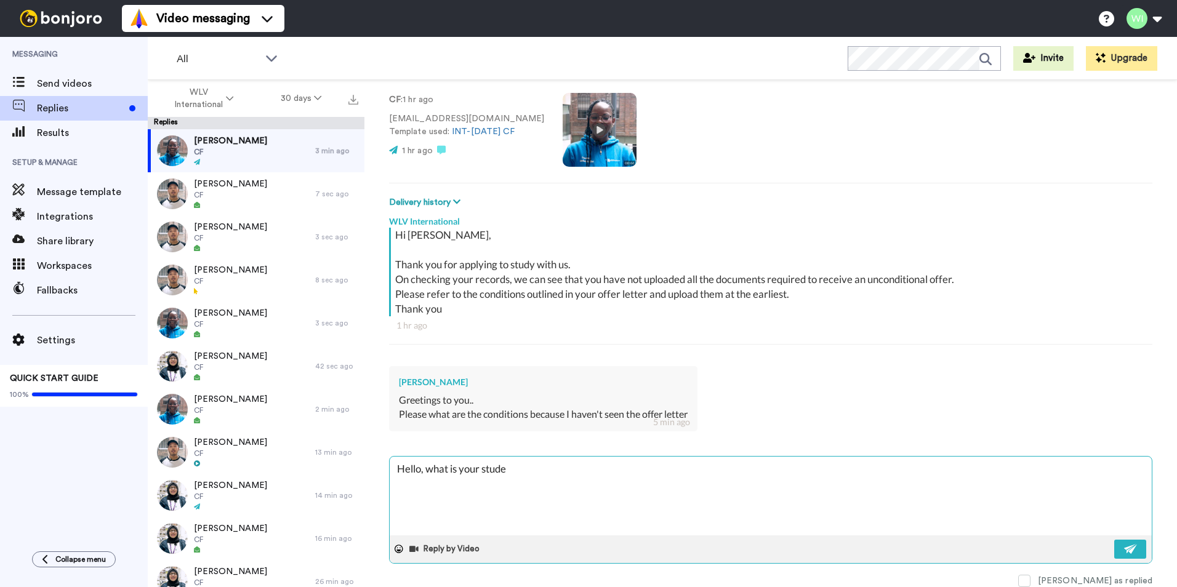
type textarea "Hello, what is your studen"
type textarea "x"
type textarea "Hello, what is your student"
type textarea "x"
type textarea "Hello, what is your student"
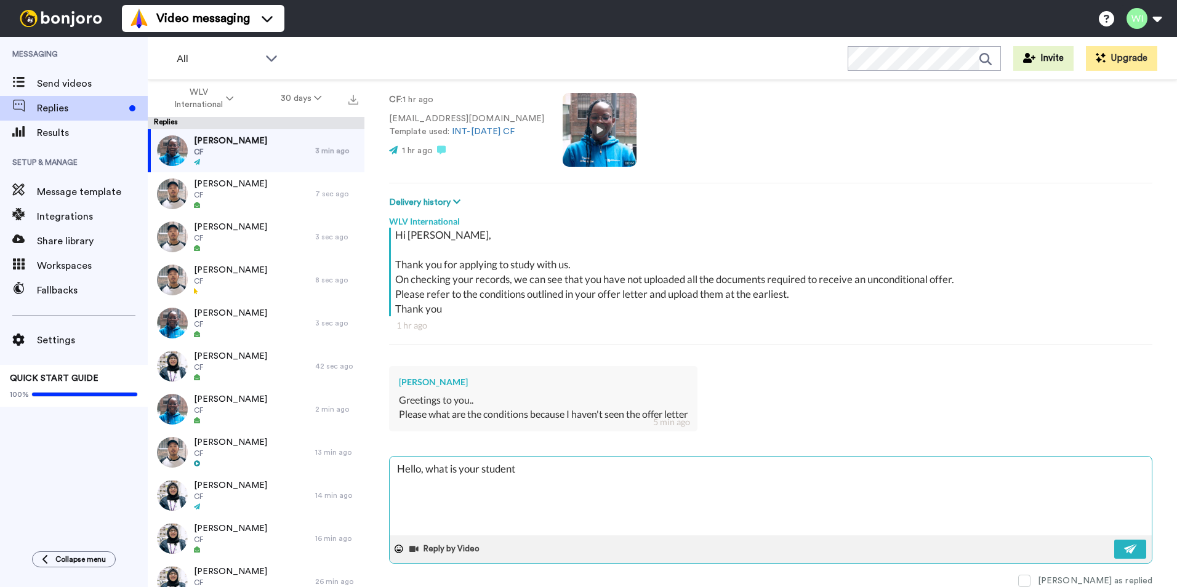
type textarea "x"
type textarea "Hello, what is your student I"
type textarea "x"
type textarea "Hello, what is your student ID"
type textarea "x"
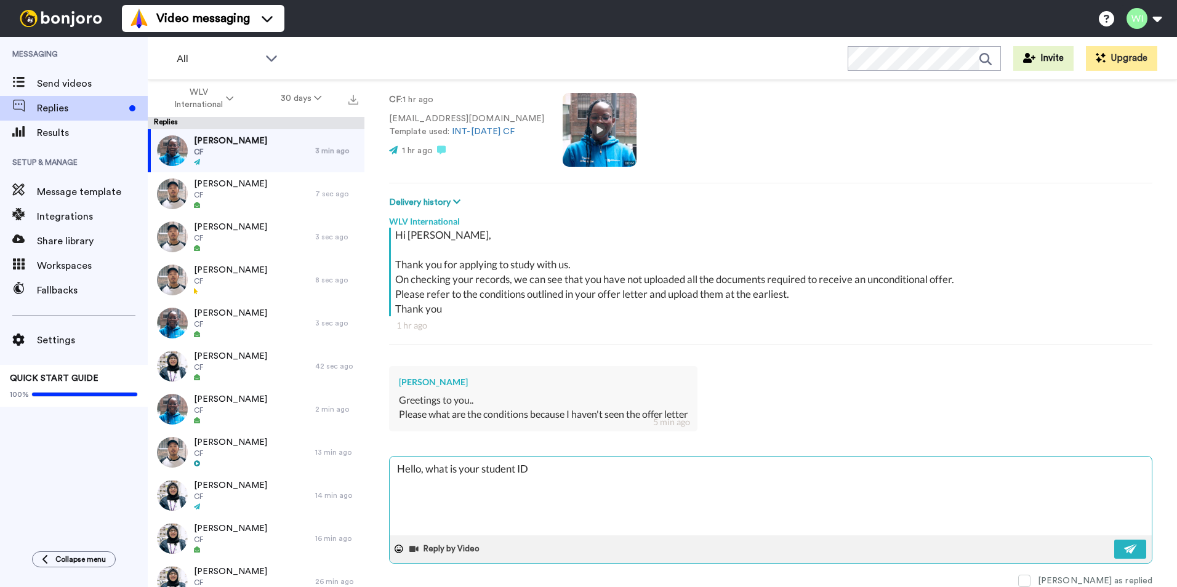
type textarea "Hello, what is your student ID"
type textarea "x"
type textarea "Hello, what is your student ID p"
type textarea "x"
type textarea "Hello, what is your student ID pl"
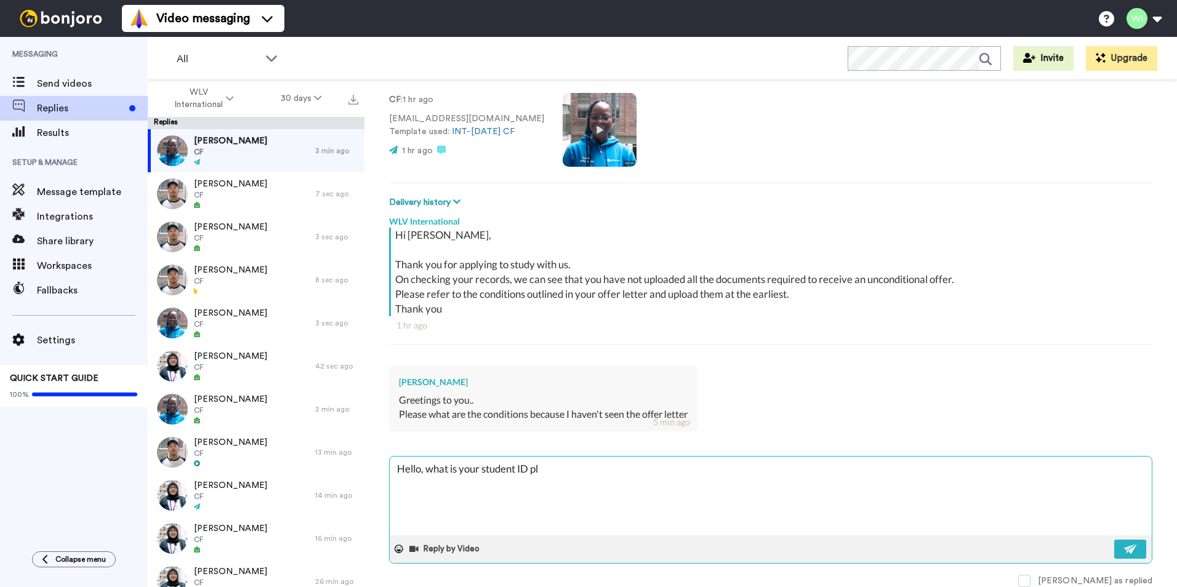
type textarea "x"
type textarea "Hello, what is your student ID ple"
type textarea "x"
type textarea "Hello, what is your student ID plea"
type textarea "x"
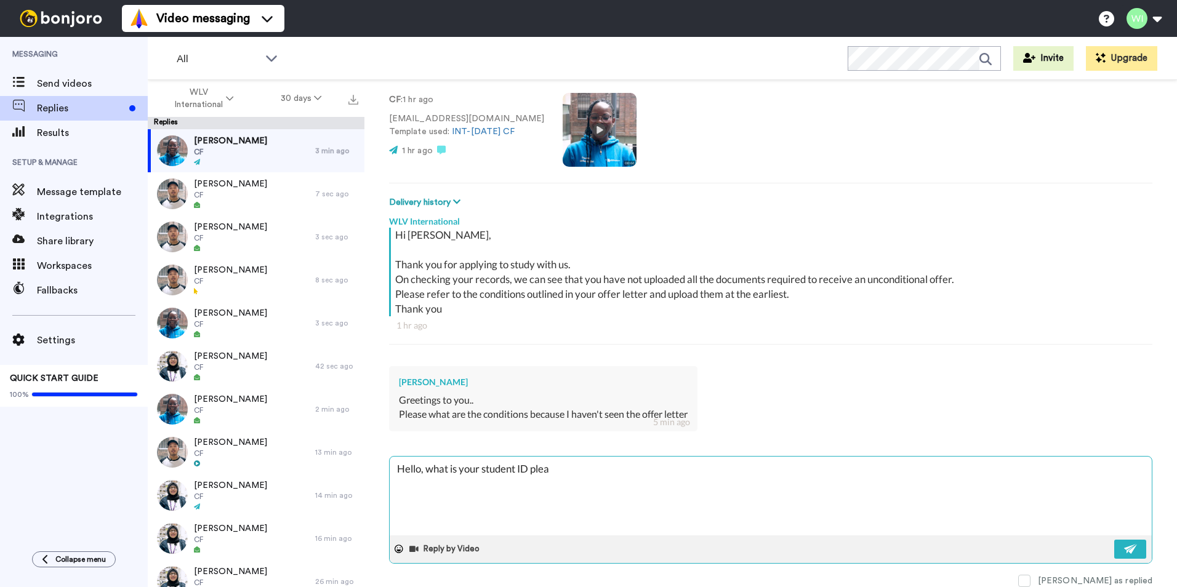
type textarea "Hello, what is your student ID pleas"
type textarea "x"
type textarea "Hello, what is your student ID please"
type textarea "x"
type textarea "Hello, what is your student ID please?"
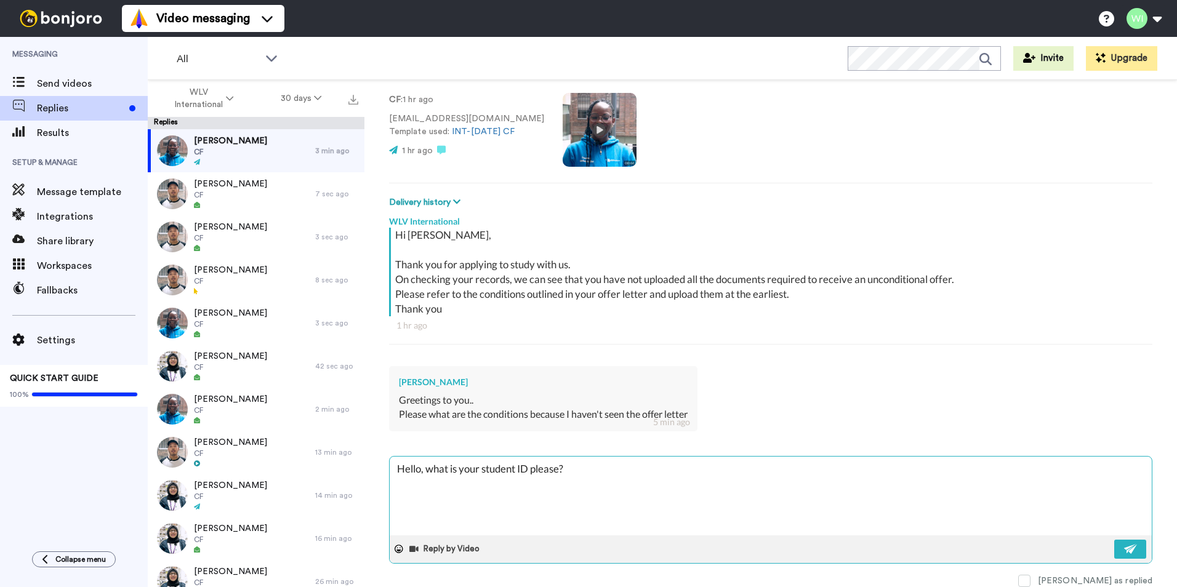
type textarea "x"
type textarea "Hello, what is your student ID please?"
click at [1134, 545] on button at bounding box center [1130, 549] width 32 height 19
type textarea "x"
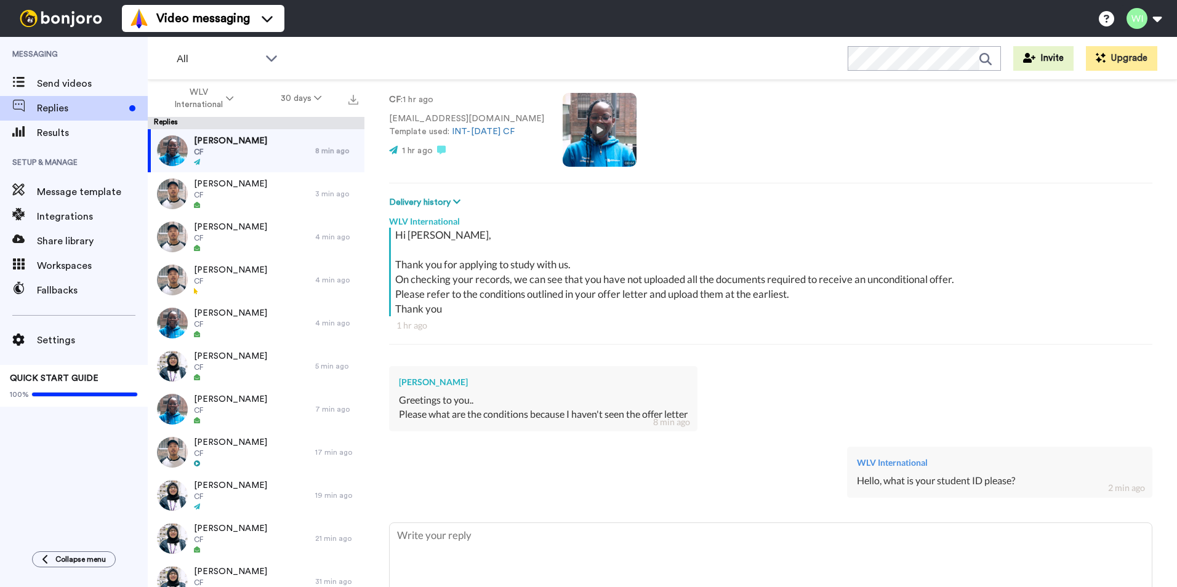
type textarea "x"
